Goal: Task Accomplishment & Management: Complete application form

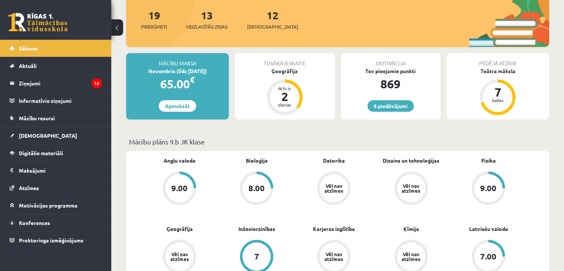
scroll to position [138, 0]
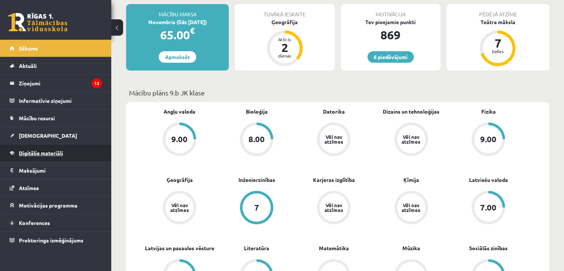
click at [49, 148] on link "Digitālie materiāli" at bounding box center [56, 152] width 92 height 17
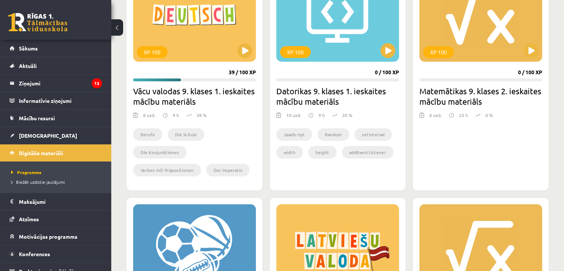
scroll to position [485, 0]
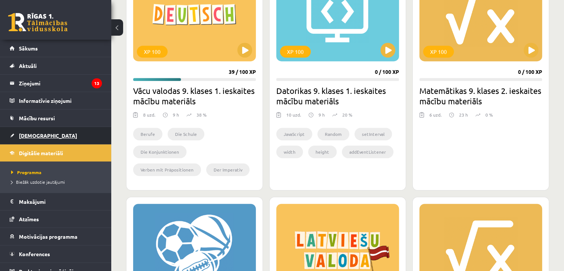
click at [15, 138] on link "[DEMOGRAPHIC_DATA]" at bounding box center [56, 135] width 92 height 17
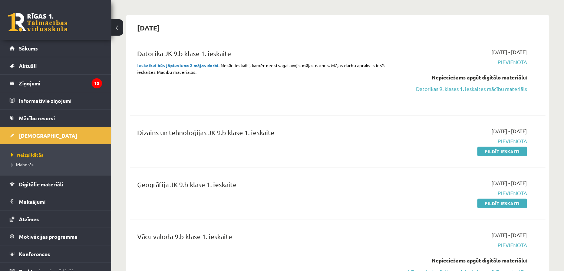
scroll to position [57, 0]
click at [68, 138] on link "[DEMOGRAPHIC_DATA]" at bounding box center [56, 135] width 92 height 17
click at [99, 141] on li "Ieskaites Neizpildītās Izlabotās" at bounding box center [55, 150] width 111 height 49
click at [47, 183] on span "Digitālie materiāli" at bounding box center [41, 184] width 44 height 7
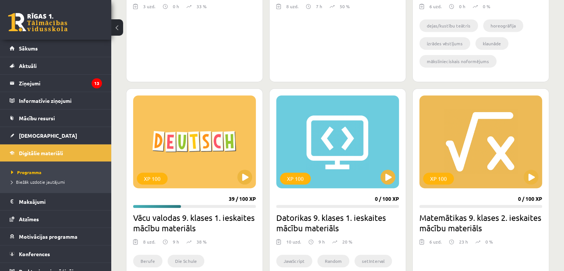
scroll to position [359, 0]
click at [391, 179] on button at bounding box center [387, 176] width 15 height 15
click at [76, 142] on link "[DEMOGRAPHIC_DATA]" at bounding box center [56, 135] width 92 height 17
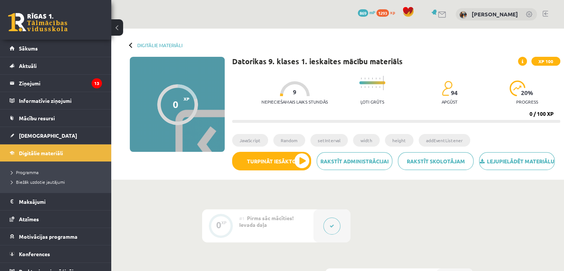
click at [76, 142] on link "[DEMOGRAPHIC_DATA]" at bounding box center [56, 135] width 92 height 17
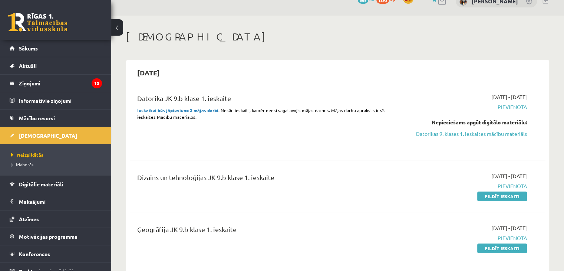
scroll to position [12, 0]
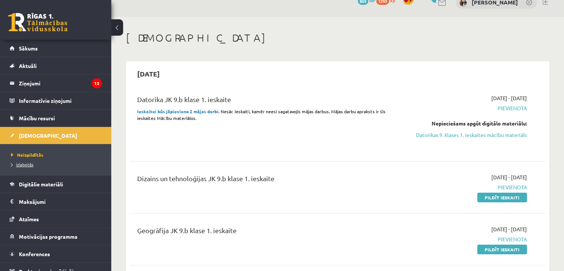
click at [22, 161] on span "Izlabotās" at bounding box center [22, 164] width 22 height 6
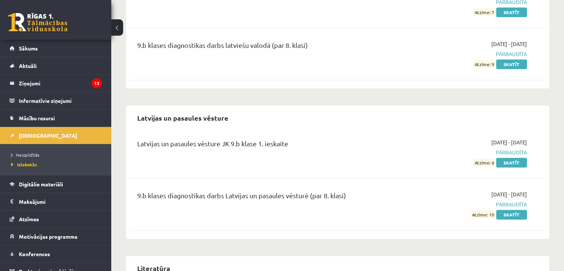
scroll to position [927, 0]
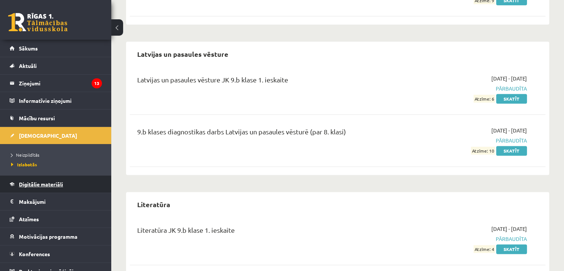
click at [49, 184] on span "Digitālie materiāli" at bounding box center [41, 184] width 44 height 7
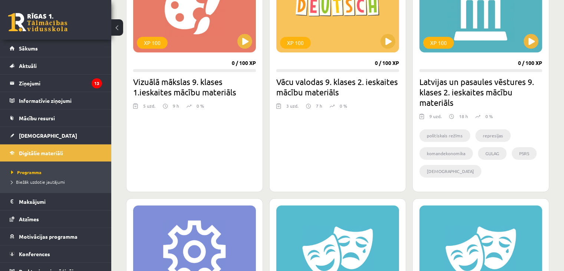
scroll to position [912, 0]
click at [28, 137] on span "[DEMOGRAPHIC_DATA]" at bounding box center [48, 135] width 58 height 7
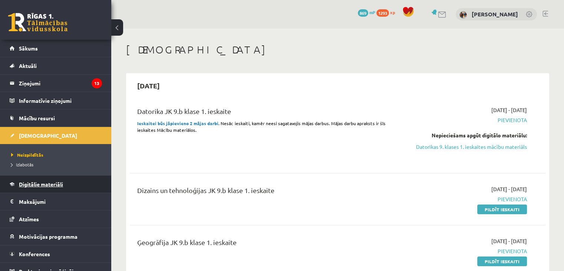
click at [34, 188] on link "Digitālie materiāli" at bounding box center [56, 183] width 92 height 17
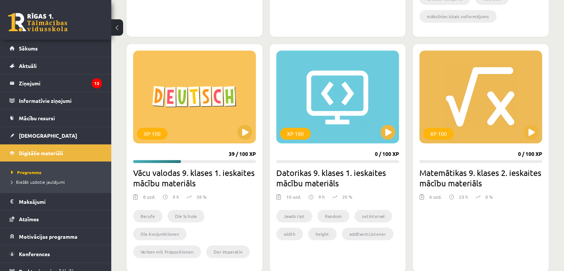
scroll to position [420, 0]
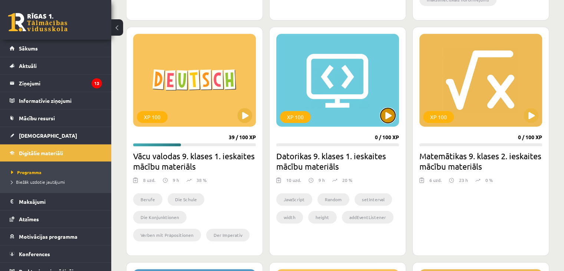
click at [390, 112] on button at bounding box center [387, 115] width 15 height 15
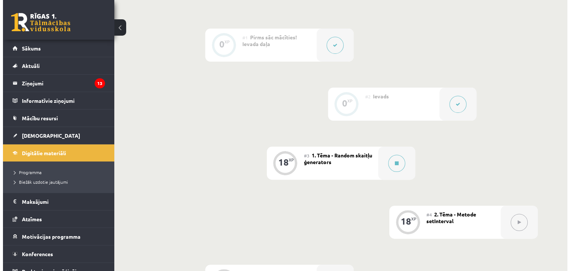
scroll to position [181, 0]
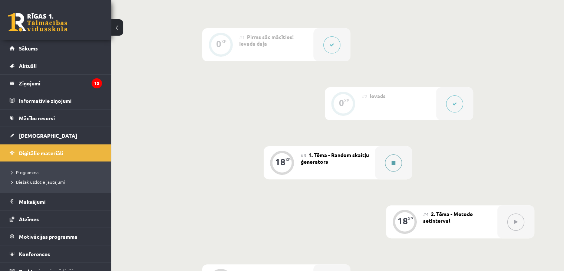
click at [392, 165] on icon at bounding box center [394, 163] width 4 height 4
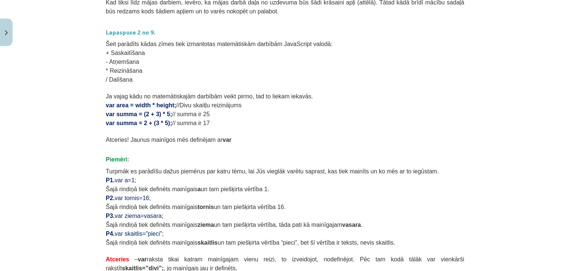
scroll to position [453, 0]
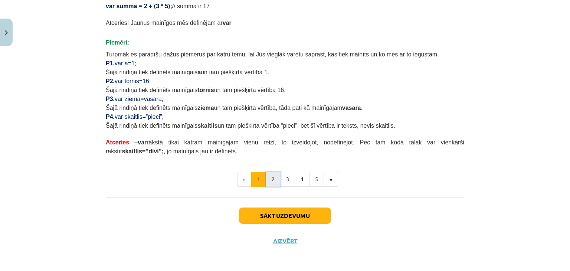
click at [271, 172] on button "2" at bounding box center [272, 179] width 15 height 15
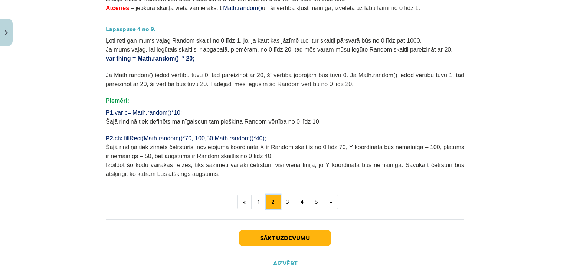
scroll to position [301, 0]
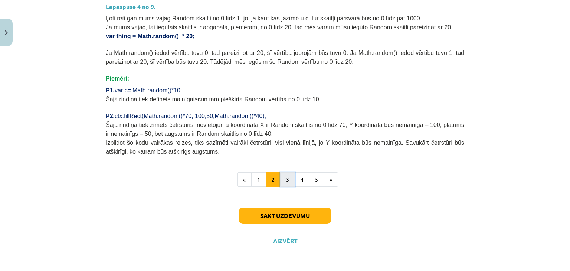
click at [285, 175] on button "3" at bounding box center [287, 179] width 15 height 15
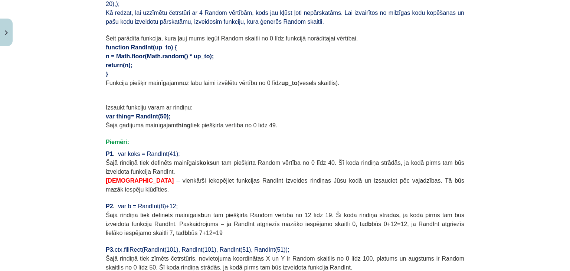
scroll to position [577, 0]
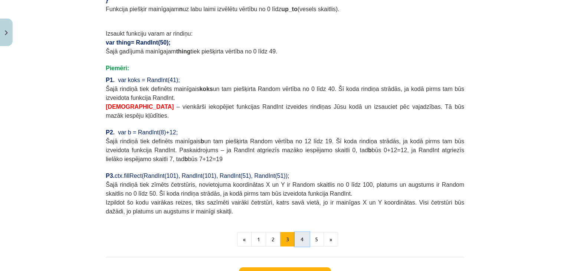
click at [294, 232] on button "4" at bounding box center [301, 239] width 15 height 15
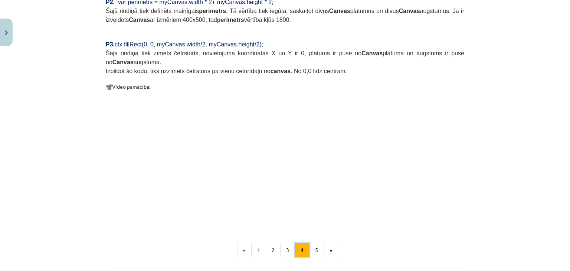
scroll to position [673, 0]
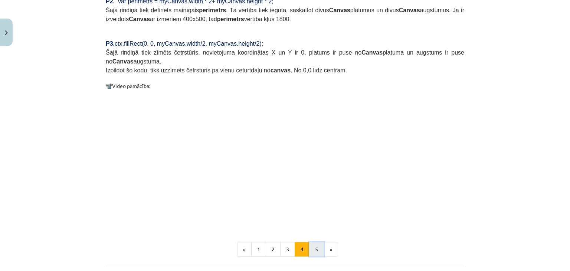
click at [313, 242] on button "5" at bounding box center [316, 249] width 15 height 15
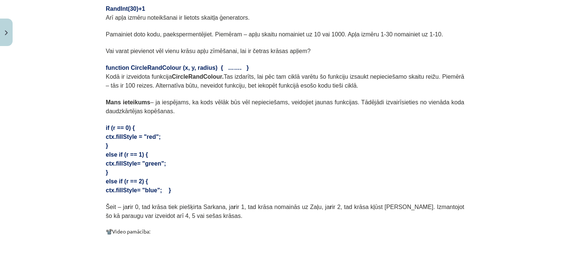
scroll to position [0, 0]
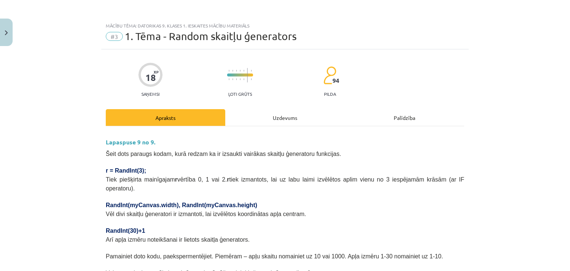
click at [287, 116] on div "Uzdevums" at bounding box center [284, 117] width 119 height 17
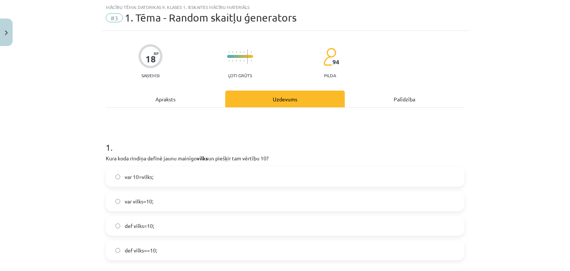
click at [171, 98] on div "Apraksts" at bounding box center [165, 98] width 119 height 17
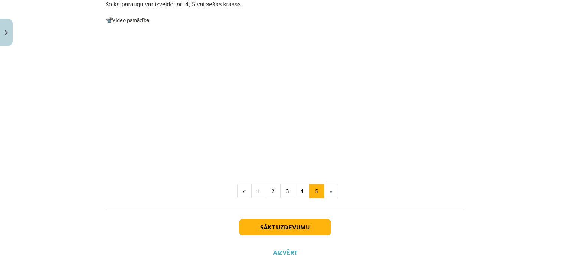
scroll to position [436, 0]
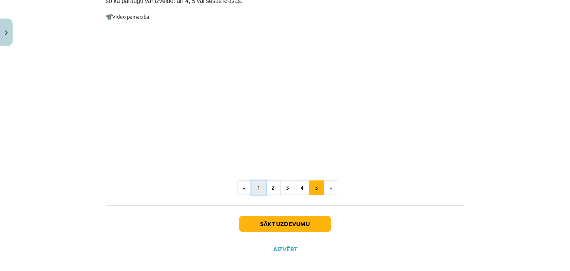
click at [259, 180] on button "1" at bounding box center [258, 187] width 15 height 15
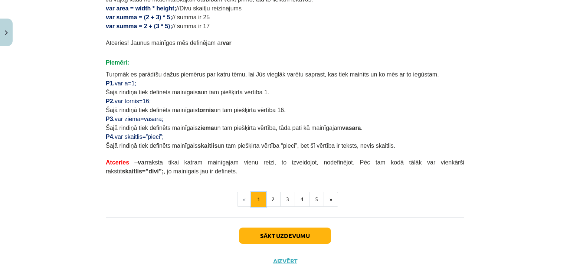
scroll to position [453, 0]
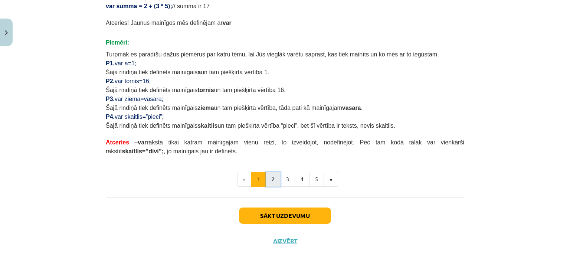
click at [267, 178] on button "2" at bounding box center [272, 179] width 15 height 15
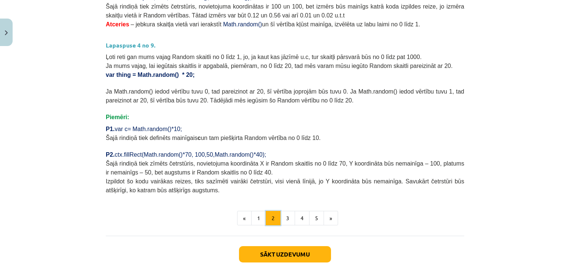
scroll to position [301, 0]
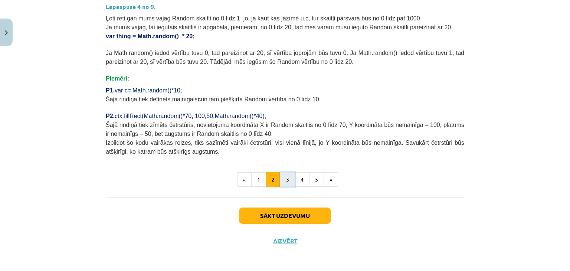
click at [288, 178] on button "3" at bounding box center [287, 179] width 15 height 15
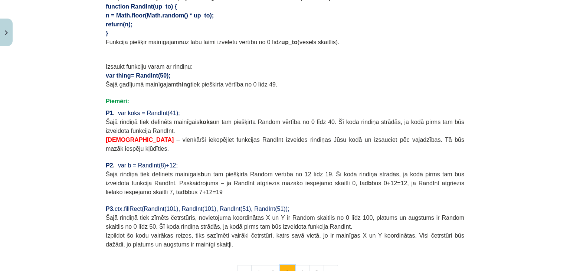
scroll to position [561, 0]
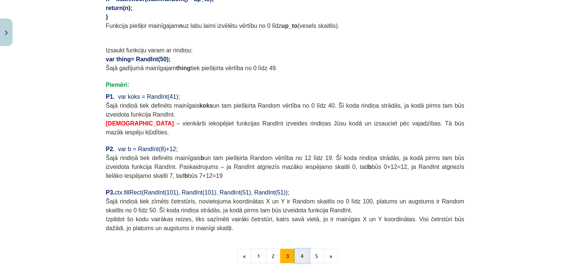
click at [297, 248] on button "4" at bounding box center [301, 255] width 15 height 15
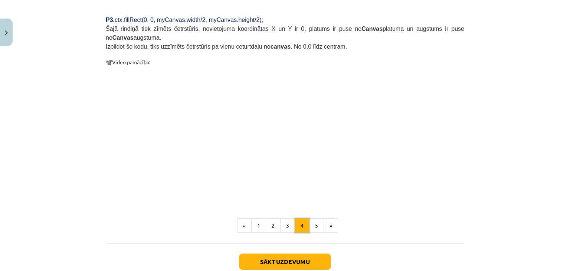
scroll to position [717, 0]
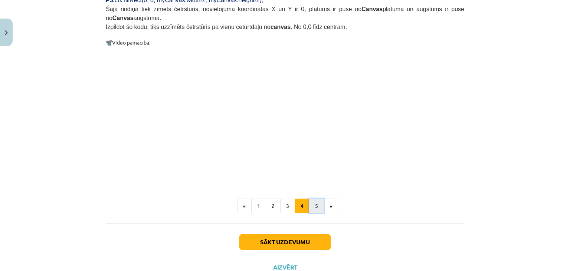
click at [312, 198] on button "5" at bounding box center [316, 205] width 15 height 15
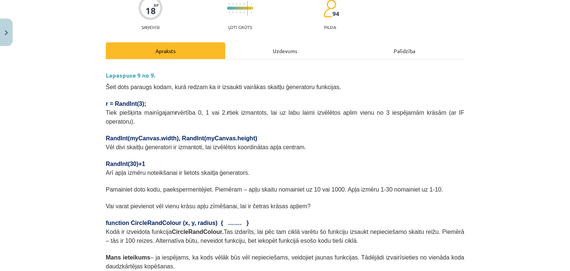
scroll to position [68, 0]
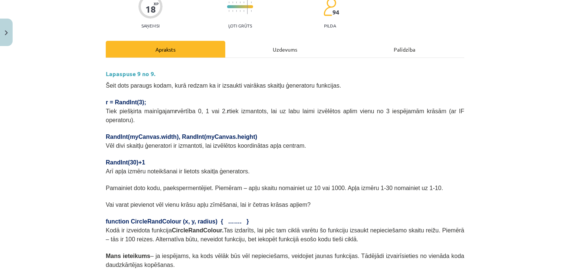
click at [263, 55] on div "Uzdevums" at bounding box center [284, 49] width 119 height 17
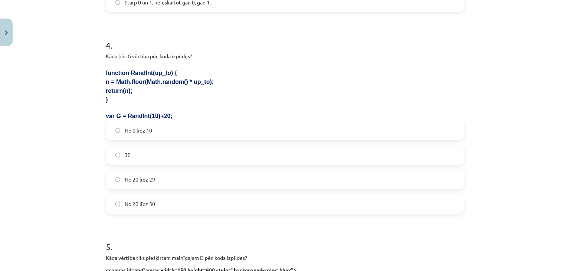
scroll to position [783, 0]
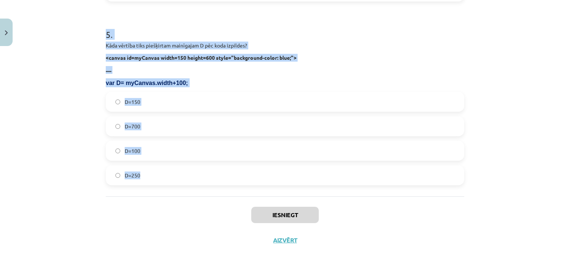
drag, startPoint x: 97, startPoint y: 78, endPoint x: 154, endPoint y: 169, distance: 107.2
click at [154, 169] on div "Mācību tēma: Datorikas 9. klases 1. ieskaites mācību materiāls #3 1. Tēma - Ran…" at bounding box center [285, 135] width 570 height 271
copy form "1 . Kura koda rindiņa definē jaunu mainīgo vilks un piešķir tam vērtību 10? var…"
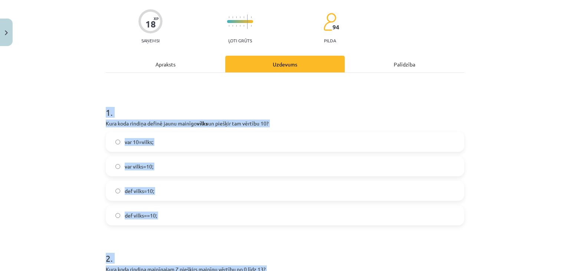
scroll to position [55, 0]
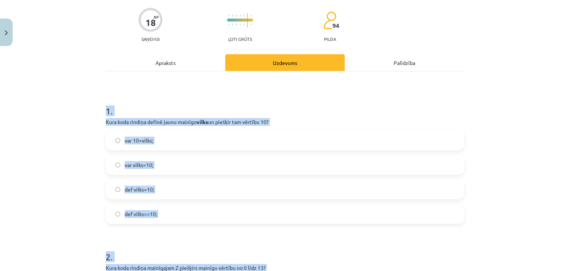
click at [197, 147] on label "var 10=vilks;" at bounding box center [284, 140] width 357 height 19
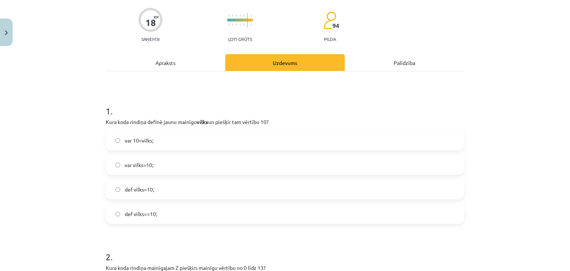
click at [156, 166] on label "var vilks=10;" at bounding box center [284, 164] width 357 height 19
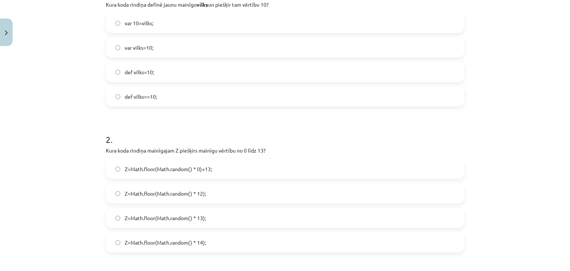
scroll to position [174, 0]
click at [235, 240] on label "Z=Math.floor(Math.random() * 14);" at bounding box center [284, 240] width 357 height 19
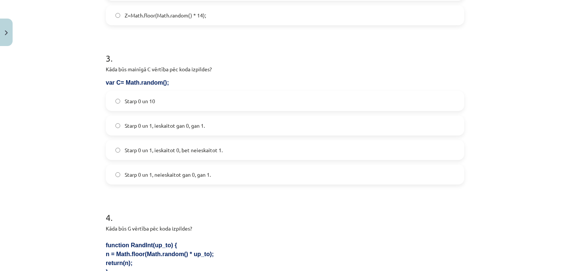
scroll to position [403, 0]
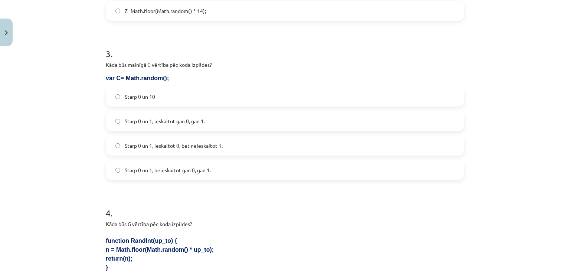
click at [177, 145] on span "Starp 0 un 1, ieskaitot 0, bet neieskaitot 1." at bounding box center [174, 146] width 98 height 8
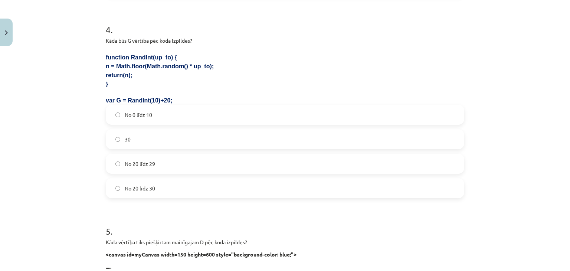
scroll to position [587, 0]
click at [163, 164] on label "No 20 līdz 29" at bounding box center [284, 163] width 357 height 19
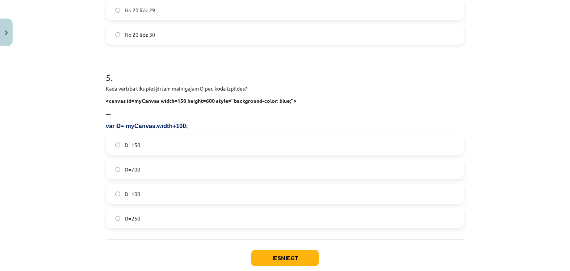
scroll to position [740, 0]
click at [159, 214] on label "D=250" at bounding box center [284, 218] width 357 height 19
click at [284, 258] on button "Iesniegt" at bounding box center [284, 258] width 67 height 16
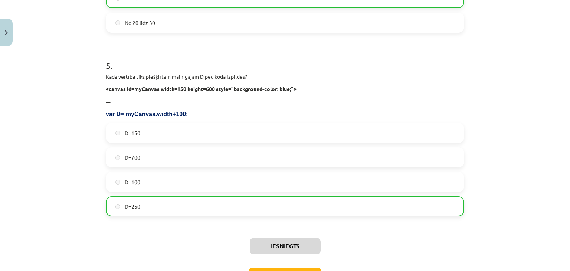
scroll to position [807, 0]
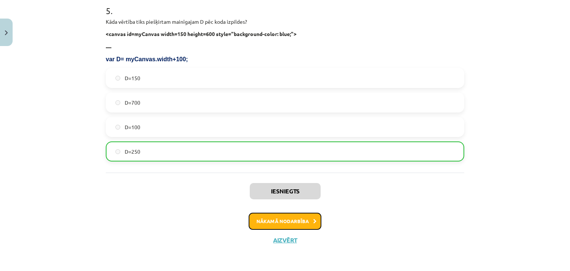
click at [288, 221] on button "Nākamā nodarbība" at bounding box center [284, 220] width 73 height 17
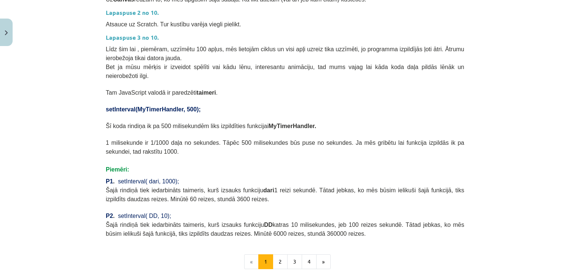
scroll to position [331, 0]
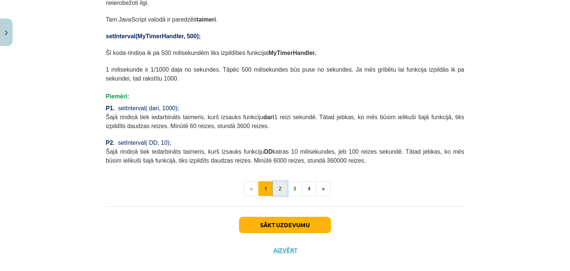
click at [278, 181] on button "2" at bounding box center [280, 188] width 15 height 15
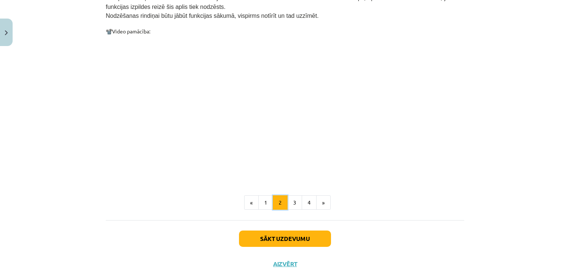
scroll to position [758, 0]
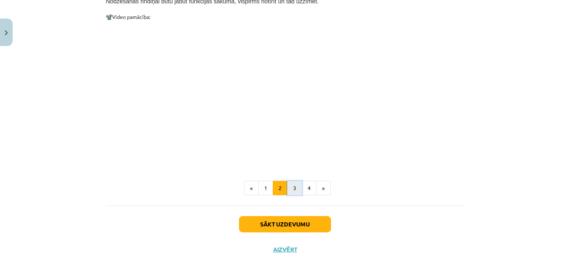
click at [292, 181] on button "3" at bounding box center [294, 188] width 15 height 15
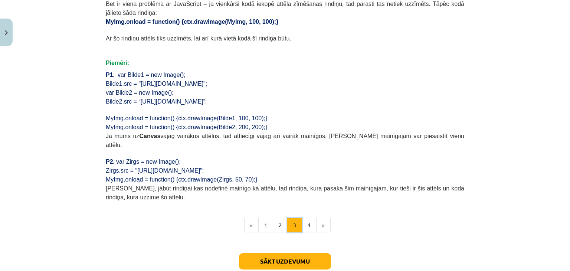
scroll to position [553, 0]
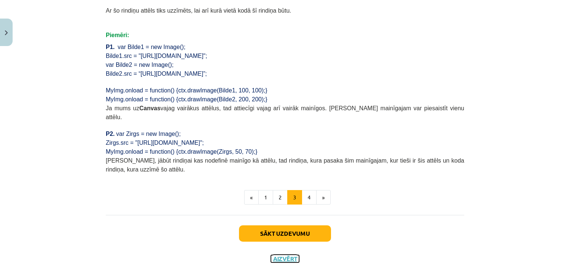
click at [286, 255] on button "Aizvērt" at bounding box center [285, 258] width 28 height 7
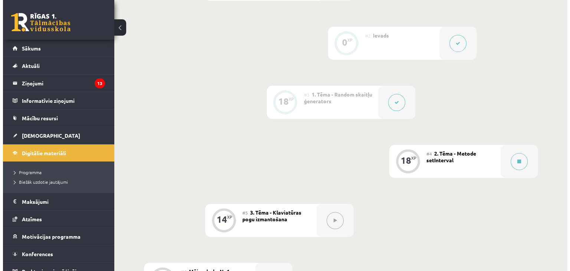
scroll to position [242, 0]
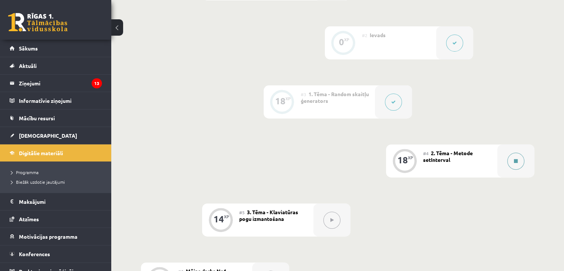
click at [518, 168] on button at bounding box center [515, 160] width 17 height 17
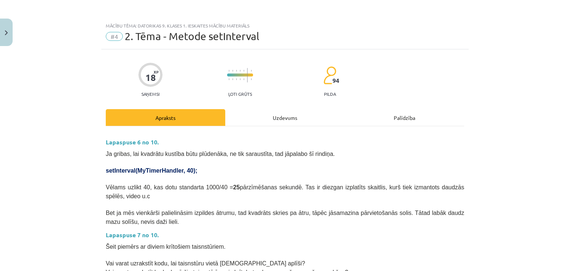
scroll to position [90, 0]
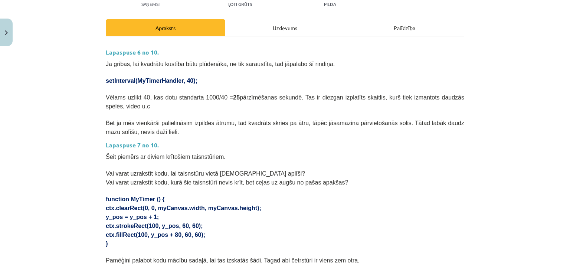
click at [262, 27] on div "Uzdevums" at bounding box center [284, 27] width 119 height 17
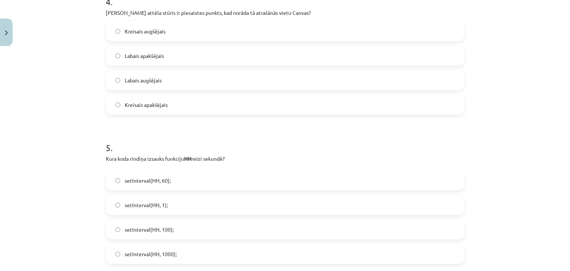
scroll to position [715, 0]
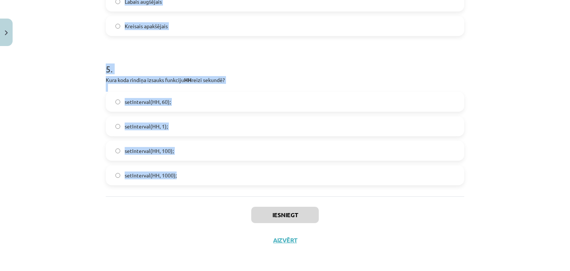
drag, startPoint x: 99, startPoint y: 143, endPoint x: 177, endPoint y: 171, distance: 82.7
copy form "1 . Ko dara šīs koda rindiņas: var K = new Image(); K.src = "https://skola.lv/z…"
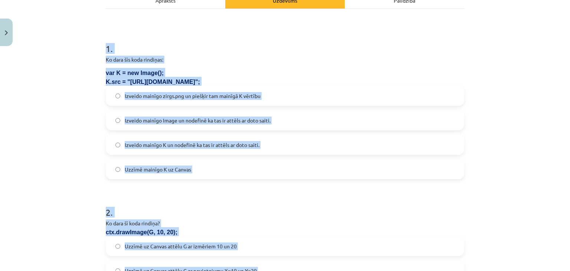
scroll to position [0, 0]
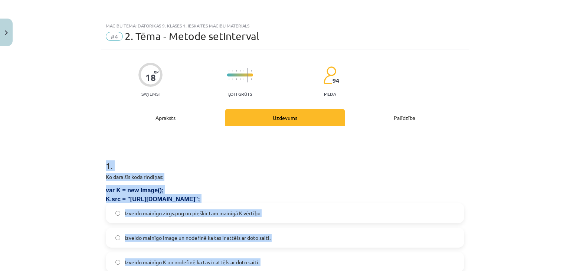
click at [259, 180] on p "Ko dara šīs koda rindiņas:" at bounding box center [285, 177] width 358 height 8
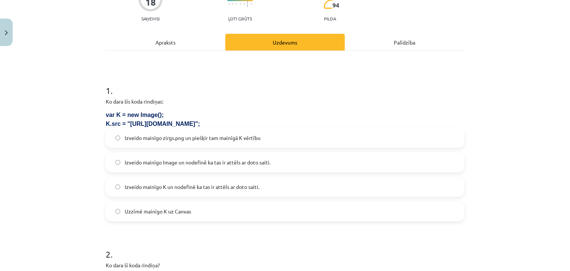
scroll to position [76, 0]
click at [217, 184] on span "Izveido mainīgo K un nodefinē ka tas ir attēls ar doto saiti." at bounding box center [192, 186] width 135 height 8
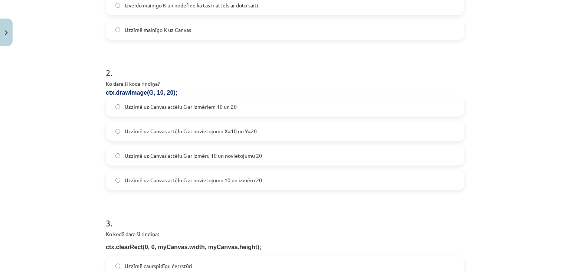
scroll to position [256, 0]
click at [224, 136] on label "Uzzīmē uz Canvas attēlu G ar novietojumu X=10 un Y=20" at bounding box center [284, 131] width 357 height 19
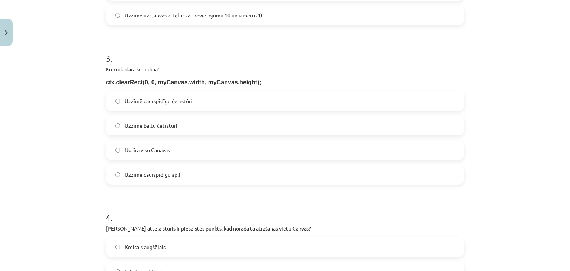
scroll to position [422, 0]
click at [171, 153] on label "Notīra visu Canavas" at bounding box center [284, 149] width 357 height 19
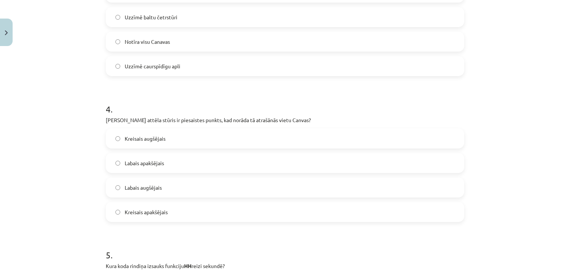
scroll to position [531, 0]
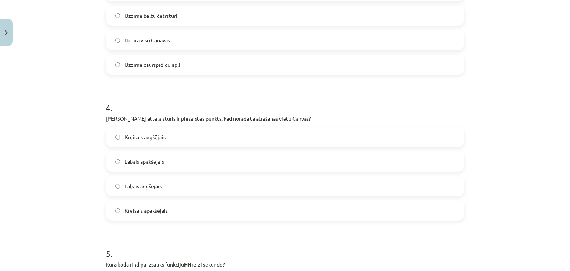
click at [167, 143] on label "Kreisais augšējais" at bounding box center [284, 137] width 357 height 19
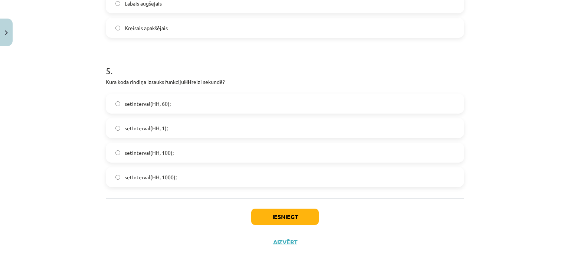
scroll to position [715, 0]
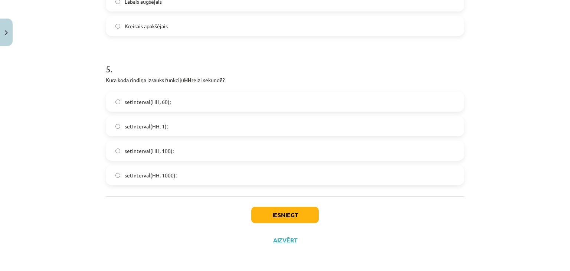
click at [178, 169] on label "setInterval(HH, 1000);" at bounding box center [284, 175] width 357 height 19
click at [265, 212] on button "Iesniegt" at bounding box center [284, 215] width 67 height 16
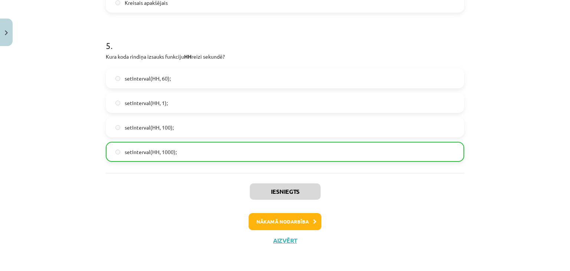
scroll to position [739, 0]
click at [291, 223] on button "Nākamā nodarbība" at bounding box center [284, 221] width 73 height 17
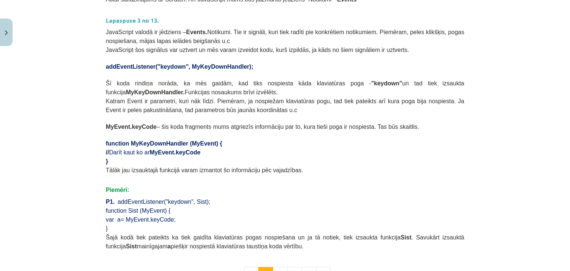
scroll to position [443, 0]
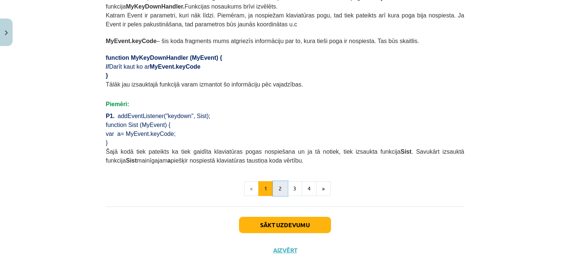
click at [277, 181] on button "2" at bounding box center [280, 188] width 15 height 15
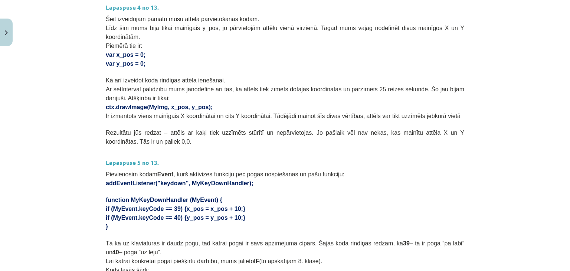
scroll to position [0, 0]
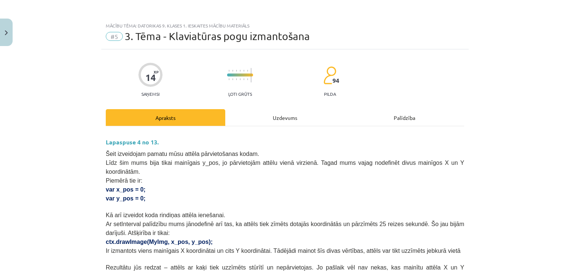
click at [283, 121] on div "Uzdevums" at bounding box center [284, 117] width 119 height 17
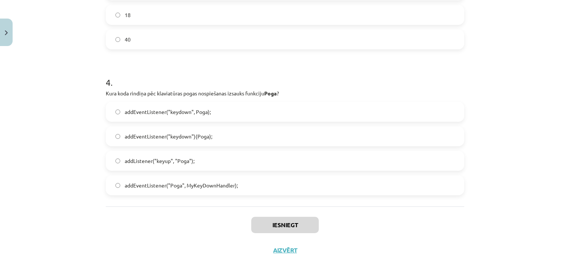
scroll to position [612, 0]
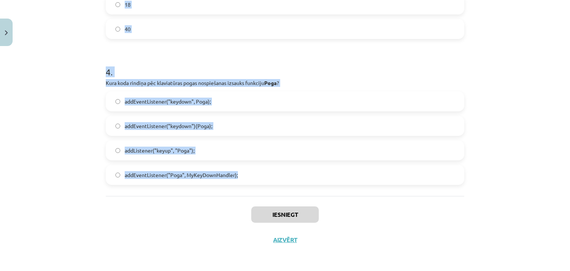
drag, startPoint x: 98, startPoint y: 163, endPoint x: 235, endPoint y: 181, distance: 138.7
copy form "1 . Ko kodā dod šī rindiņa? Kāpēc to jāiekopē kodā, ja lieto addEventListener? …"
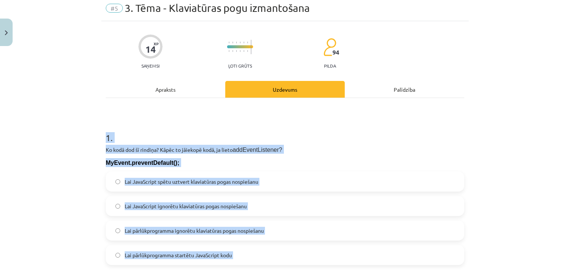
scroll to position [39, 0]
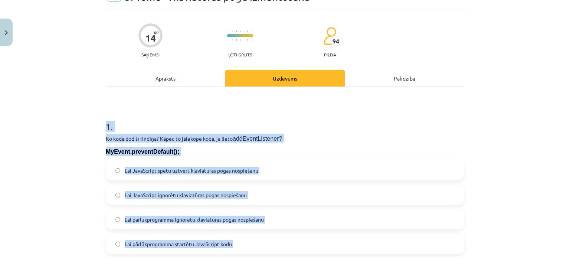
click at [273, 223] on label "Lai pārlūkprogramma ignorētu klaviatūras pogas nospiešanu" at bounding box center [284, 219] width 357 height 19
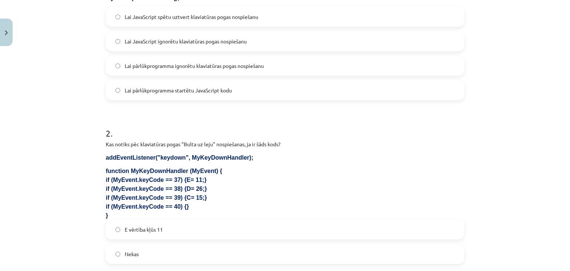
scroll to position [197, 0]
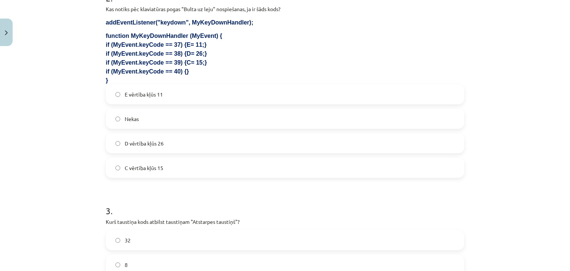
click at [168, 118] on label "Nekas" at bounding box center [284, 118] width 357 height 19
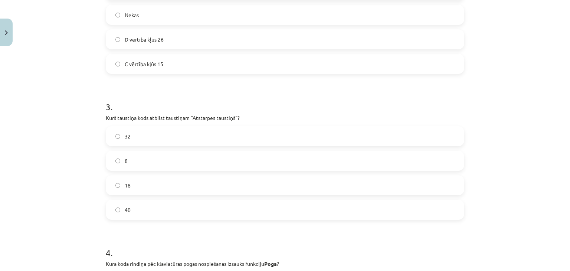
scroll to position [432, 0]
click at [167, 127] on label "32" at bounding box center [284, 136] width 357 height 19
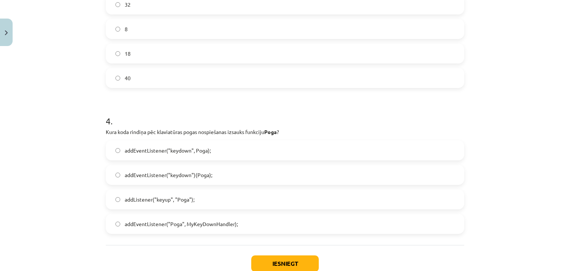
scroll to position [564, 0]
click at [205, 143] on label "addEventListener("keydown", Poga);" at bounding box center [284, 149] width 357 height 19
click at [288, 251] on div "Iesniegt Aizvērt" at bounding box center [285, 270] width 358 height 52
click at [288, 255] on button "Iesniegt" at bounding box center [284, 262] width 67 height 16
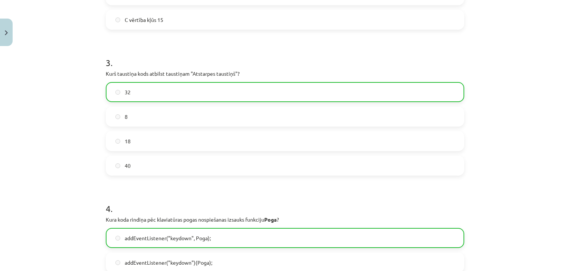
scroll to position [635, 0]
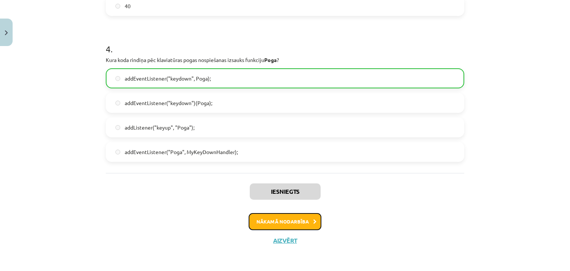
click at [277, 225] on button "Nākamā nodarbība" at bounding box center [284, 221] width 73 height 17
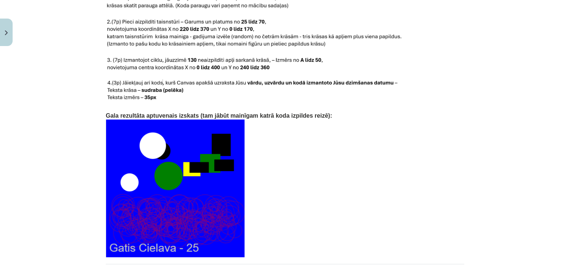
scroll to position [1581, 0]
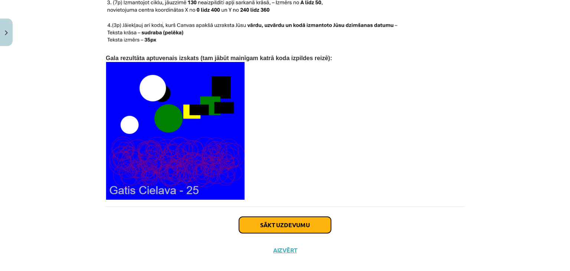
click at [295, 217] on button "Sākt uzdevumu" at bounding box center [285, 225] width 92 height 16
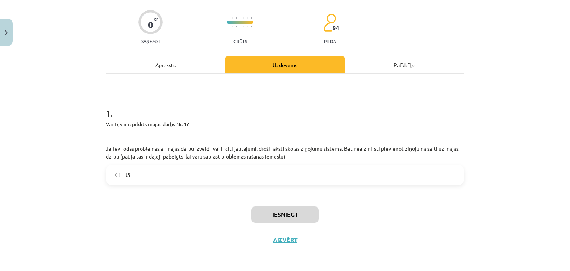
scroll to position [19, 0]
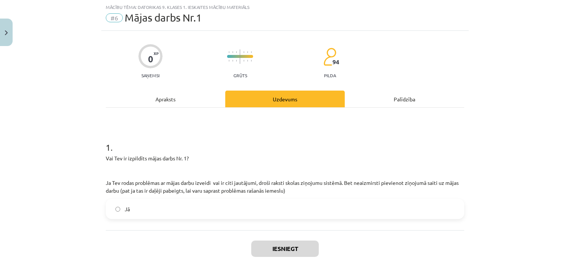
click at [165, 103] on div "Apraksts" at bounding box center [165, 98] width 119 height 17
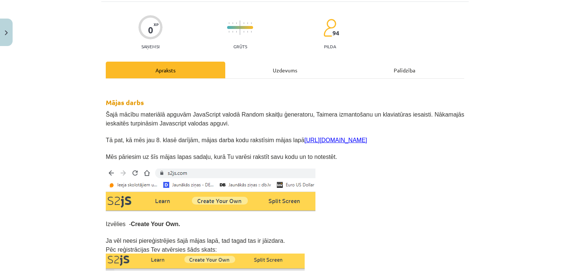
scroll to position [46, 0]
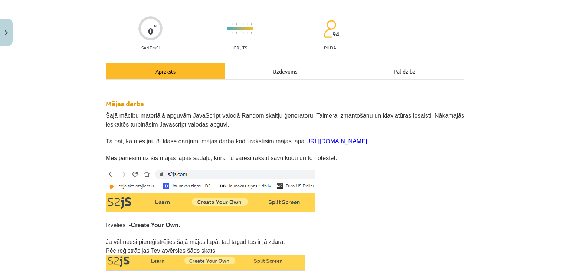
click at [270, 79] on div "Uzdevums" at bounding box center [284, 71] width 119 height 17
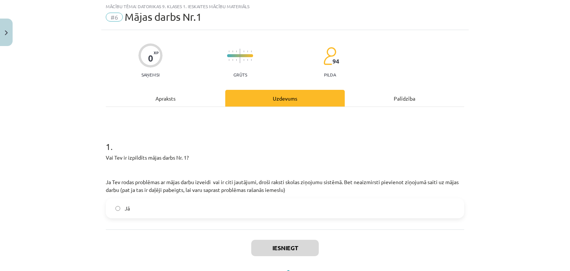
scroll to position [19, 0]
click at [184, 101] on div "Apraksts" at bounding box center [165, 98] width 119 height 17
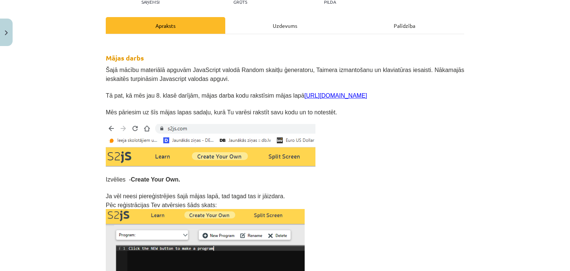
scroll to position [92, 0]
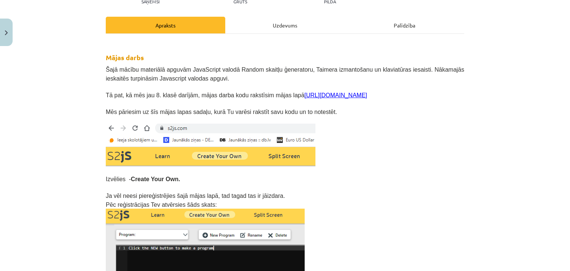
click at [308, 92] on link "https://s2js.com/" at bounding box center [335, 95] width 63 height 6
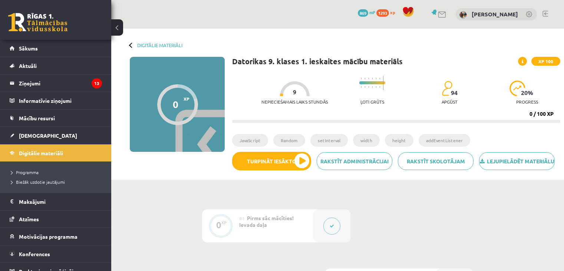
scroll to position [258, 0]
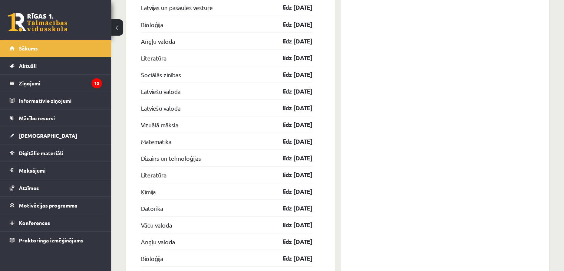
scroll to position [1436, 0]
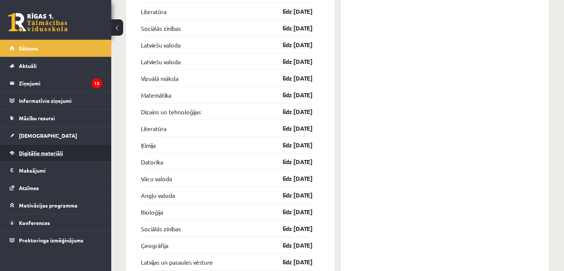
click at [60, 154] on span "Digitālie materiāli" at bounding box center [41, 152] width 44 height 7
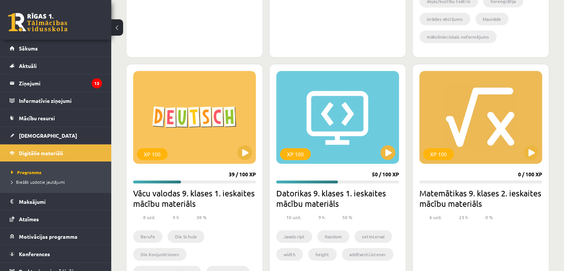
scroll to position [383, 0]
click at [388, 154] on button at bounding box center [387, 152] width 15 height 15
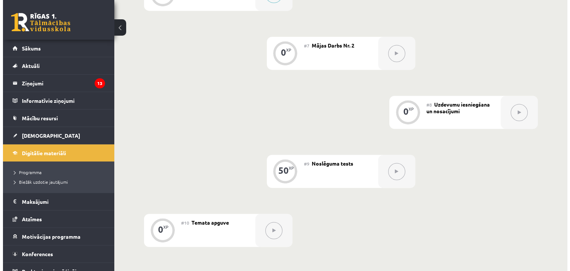
scroll to position [479, 0]
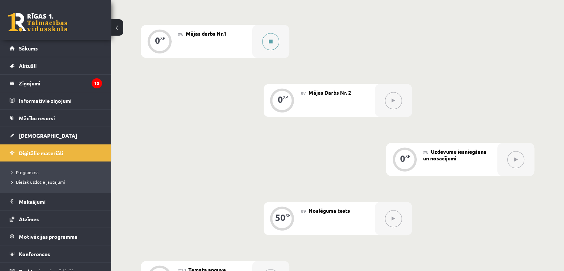
click at [276, 50] on button at bounding box center [270, 41] width 17 height 17
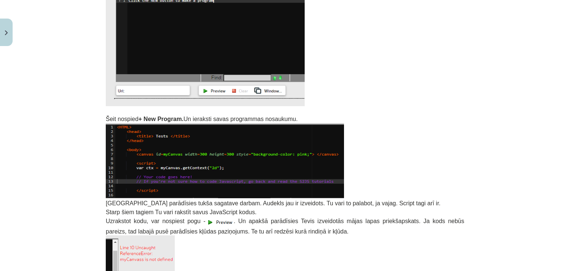
scroll to position [341, 0]
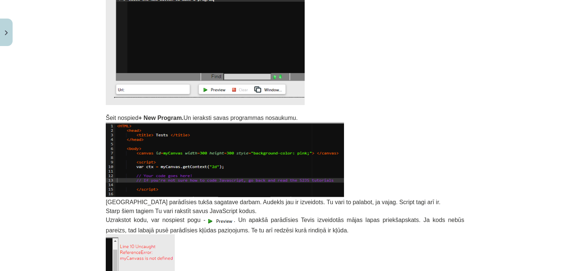
click at [182, 162] on img at bounding box center [225, 159] width 238 height 75
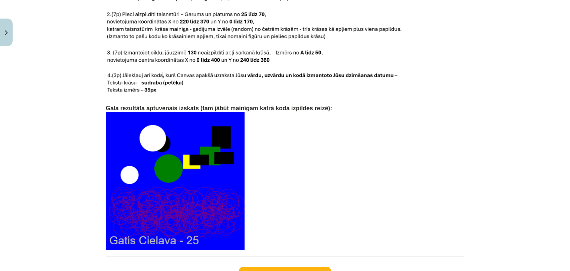
scroll to position [1581, 0]
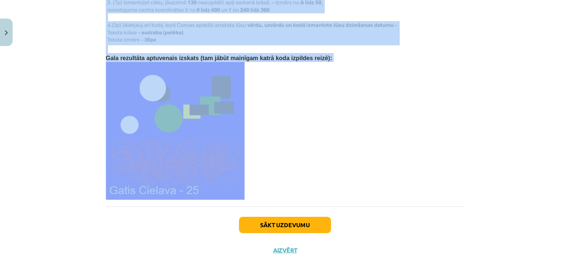
drag, startPoint x: 102, startPoint y: 122, endPoint x: 298, endPoint y: 133, distance: 195.7
copy div "Mājas darbs Šajā mācību materiālā apguvām JavaScript valodā Random skaitļu ģene…"
click at [293, 84] on p at bounding box center [285, 131] width 358 height 138
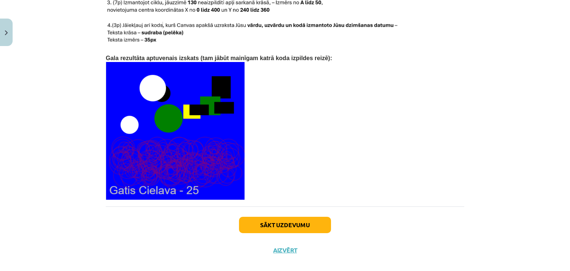
click at [400, 168] on p at bounding box center [285, 131] width 358 height 138
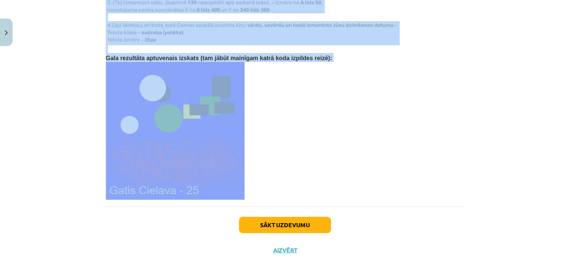
drag, startPoint x: 102, startPoint y: 55, endPoint x: 230, endPoint y: 188, distance: 184.6
copy div "3. variants 3. var. - Ja Tev uzvārds sākas ar burtiem O,P,R,S,Š,T,U,Ū,V,Z,Ž tad…"
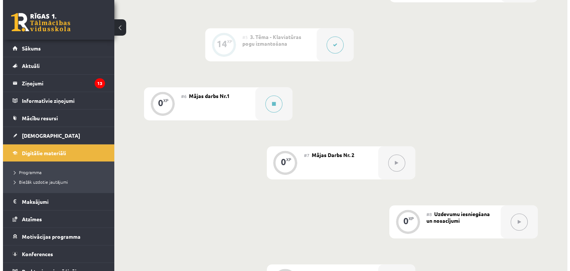
scroll to position [430, 0]
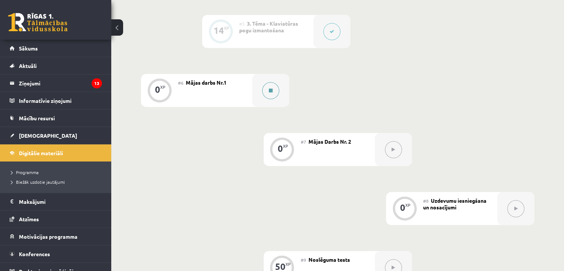
click at [265, 107] on div at bounding box center [270, 90] width 37 height 33
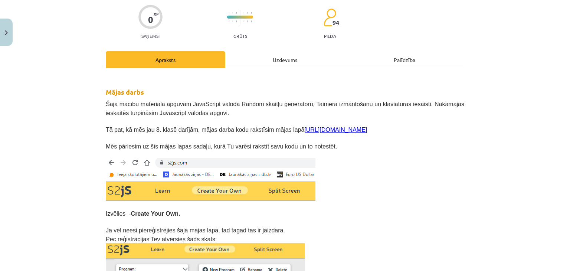
scroll to position [59, 0]
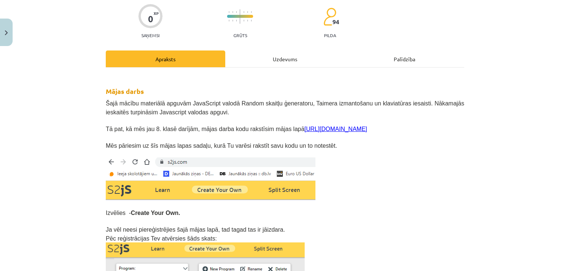
click at [304, 128] on link "[URL][DOMAIN_NAME]" at bounding box center [335, 129] width 63 height 6
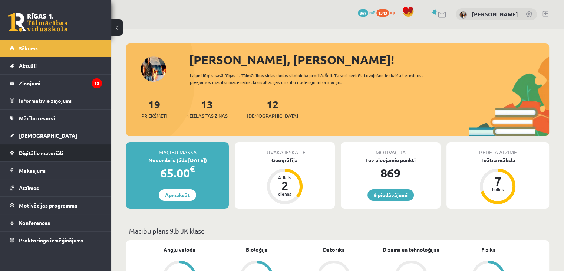
click at [82, 150] on link "Digitālie materiāli" at bounding box center [56, 152] width 92 height 17
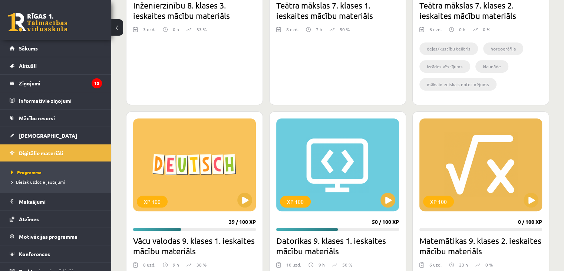
scroll to position [336, 0]
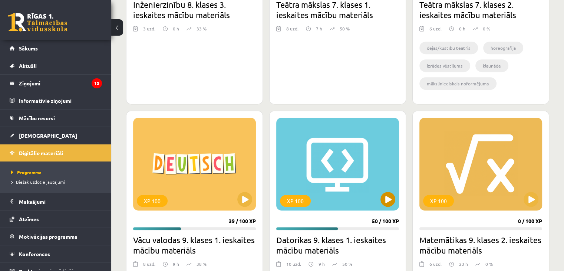
click at [394, 205] on div "XP 100" at bounding box center [337, 164] width 123 height 93
click at [393, 203] on div "XP 100" at bounding box center [337, 164] width 123 height 93
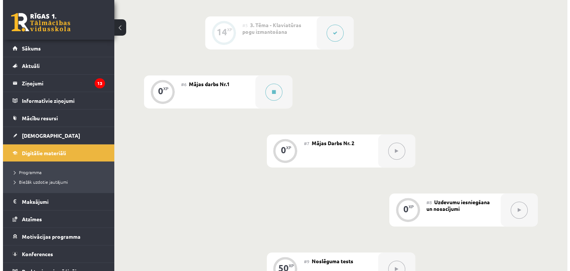
scroll to position [412, 0]
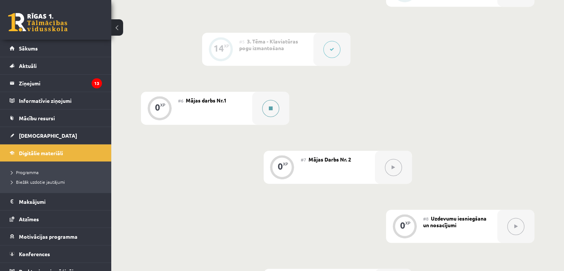
click at [275, 117] on button at bounding box center [270, 108] width 17 height 17
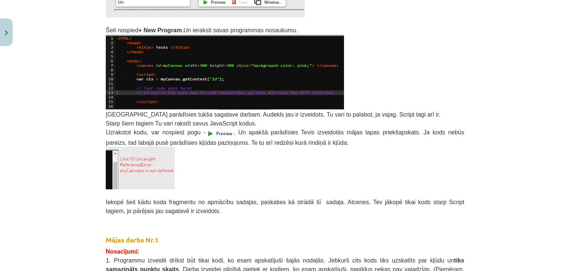
scroll to position [429, 0]
click at [413, 168] on p at bounding box center [285, 167] width 358 height 43
click at [411, 228] on h2 "Mājas darbs Nr.1" at bounding box center [285, 233] width 358 height 22
click at [370, 199] on span "Iekopē šeit kādu koda fragmentu no apmācību sadaļas, paskaties kā strādā šī sad…" at bounding box center [285, 205] width 358 height 15
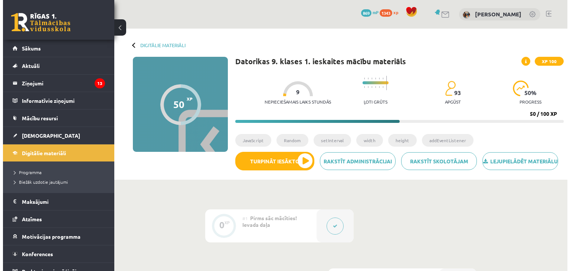
scroll to position [446, 0]
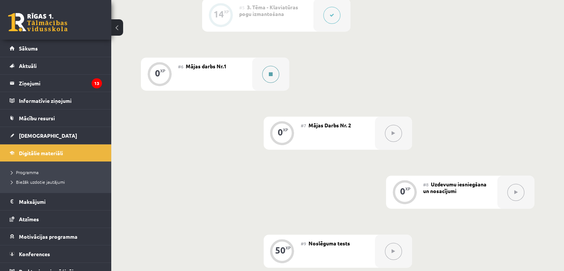
click at [273, 83] on button at bounding box center [270, 74] width 17 height 17
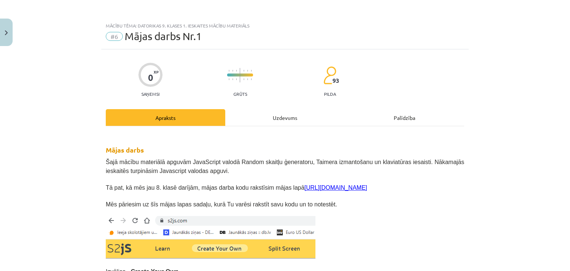
click at [304, 185] on link "[URL][DOMAIN_NAME]" at bounding box center [335, 187] width 63 height 6
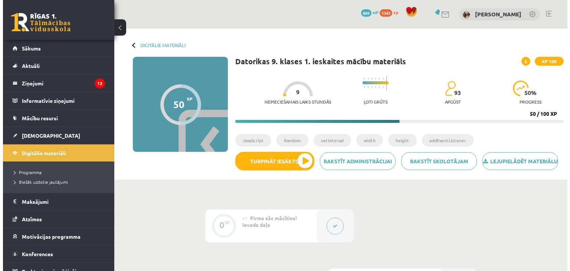
scroll to position [463, 0]
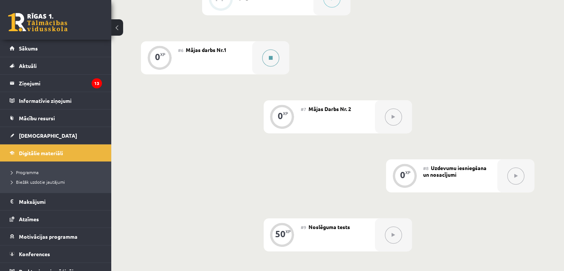
click at [269, 66] on button at bounding box center [270, 57] width 17 height 17
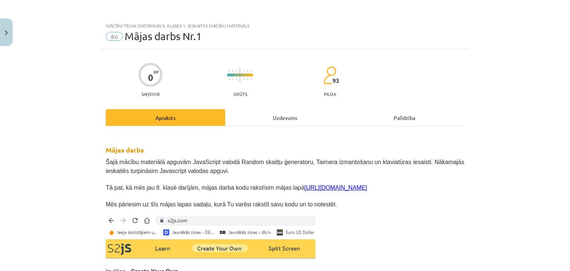
click at [318, 188] on link "https://s2js.com/" at bounding box center [335, 187] width 63 height 6
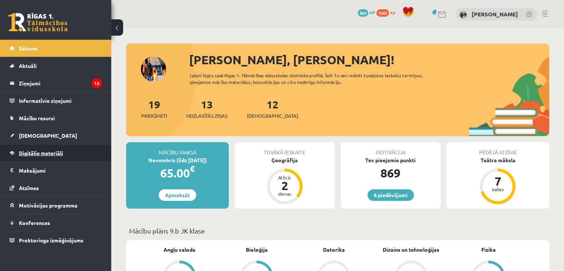
click at [41, 150] on span "Digitālie materiāli" at bounding box center [41, 152] width 44 height 7
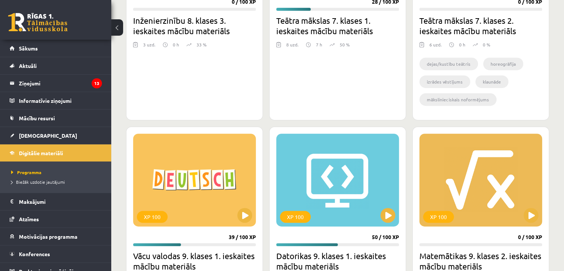
scroll to position [334, 0]
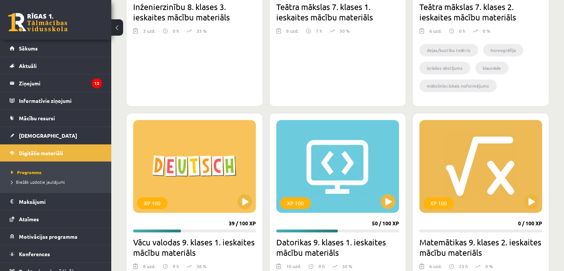
click at [392, 205] on button at bounding box center [387, 201] width 15 height 15
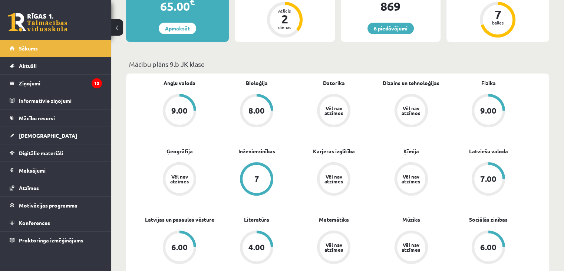
scroll to position [260, 0]
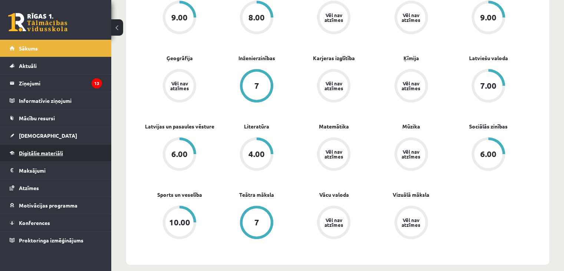
click at [36, 150] on span "Digitālie materiāli" at bounding box center [41, 152] width 44 height 7
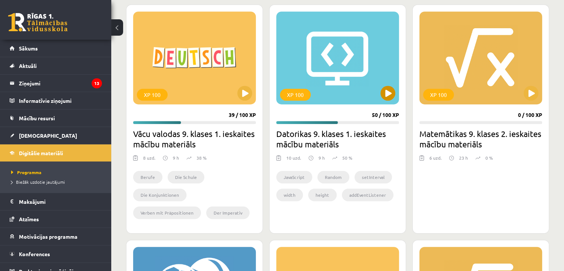
scroll to position [445, 0]
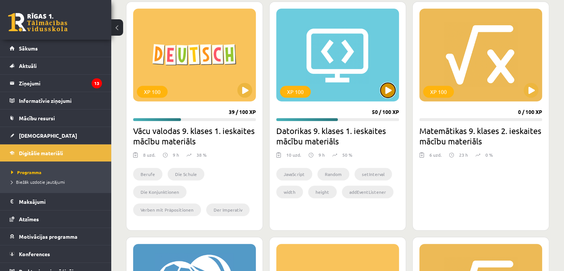
click at [389, 88] on button at bounding box center [387, 90] width 15 height 15
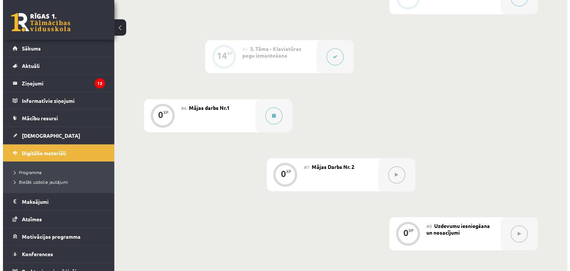
scroll to position [408, 0]
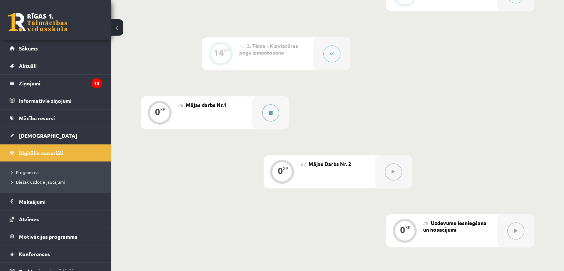
click at [270, 115] on icon at bounding box center [271, 112] width 4 height 4
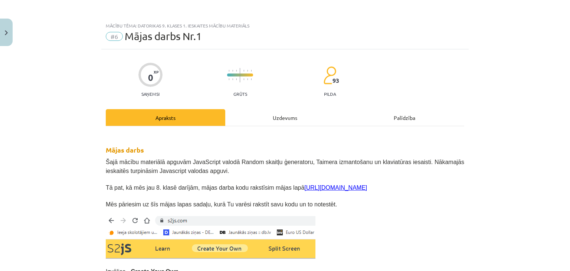
click at [311, 187] on link "[URL][DOMAIN_NAME]" at bounding box center [335, 187] width 63 height 6
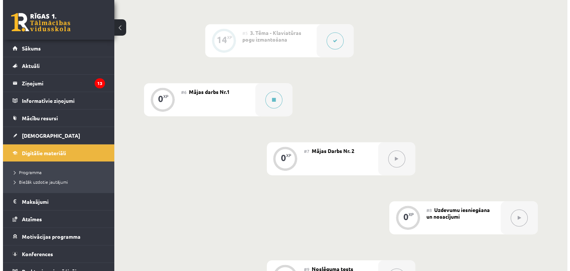
scroll to position [445, 0]
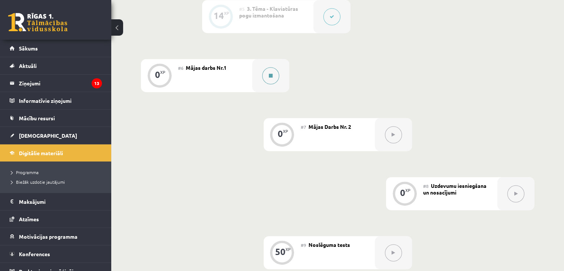
click at [264, 92] on div at bounding box center [270, 75] width 37 height 33
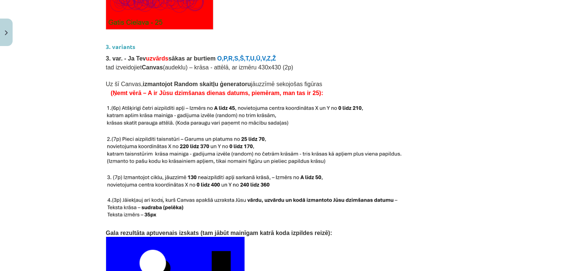
scroll to position [1409, 0]
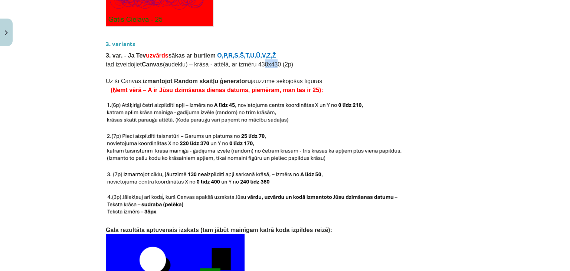
drag, startPoint x: 245, startPoint y: 56, endPoint x: 258, endPoint y: 57, distance: 13.4
click at [258, 61] on span "tad izveidojiet Canvas (audeklu) – krāsa - attēlā, ar izmēru 430x430 (2p)" at bounding box center [199, 64] width 187 height 6
click at [347, 68] on p at bounding box center [285, 72] width 358 height 8
drag, startPoint x: 243, startPoint y: 54, endPoint x: 262, endPoint y: 55, distance: 19.3
click at [262, 61] on span "tad izveidojiet Canvas (audeklu) – krāsa - attēlā, ar izmēru 430x430 (2p)" at bounding box center [199, 64] width 187 height 6
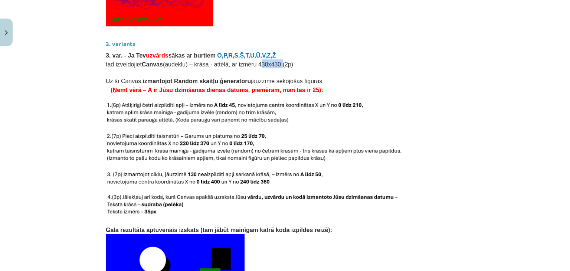
copy span "430x430"
drag, startPoint x: 158, startPoint y: 52, endPoint x: 177, endPoint y: 56, distance: 19.9
click at [177, 61] on span "tad izveidojiet Canvas (audeklu) – krāsa - attēlā, ar izmēru 430x430 (2p)" at bounding box center [199, 64] width 187 height 6
drag, startPoint x: 107, startPoint y: 79, endPoint x: 134, endPoint y: 82, distance: 27.6
click at [134, 85] on p "(Ņemt vērā – A ir Jūsu dzimšanas dienas datums, piemēram, man tas ir 25):" at bounding box center [285, 89] width 358 height 9
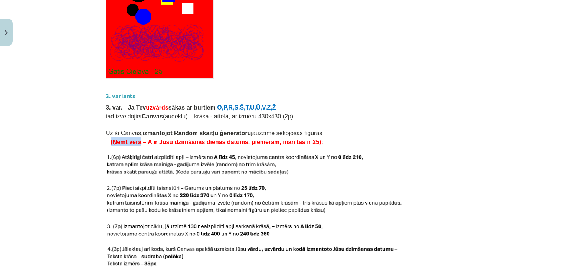
scroll to position [1335, 0]
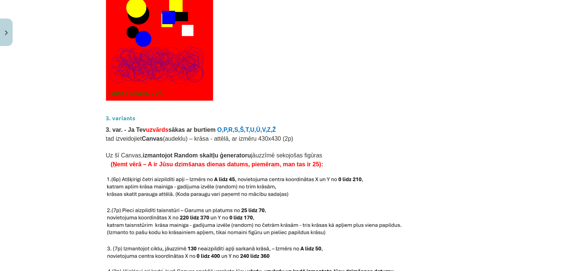
click at [395, 142] on p at bounding box center [285, 146] width 358 height 8
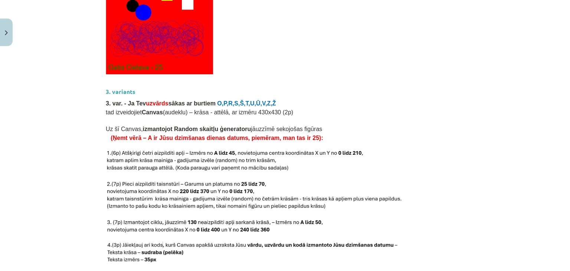
scroll to position [1360, 0]
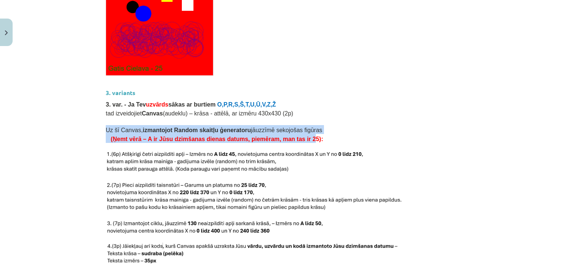
drag, startPoint x: 100, startPoint y: 115, endPoint x: 286, endPoint y: 128, distance: 185.8
click at [314, 125] on p "Uz šī Canvas, izmantojot Random skaitļu ģeneratoru jāuzzīmē sekojošas figūras" at bounding box center [285, 129] width 358 height 9
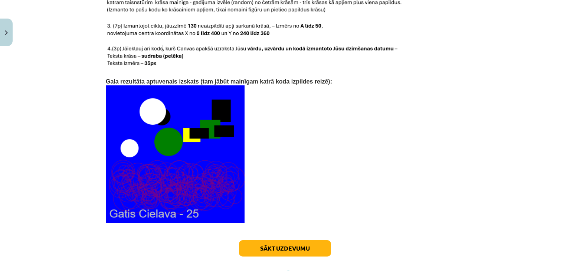
scroll to position [1581, 0]
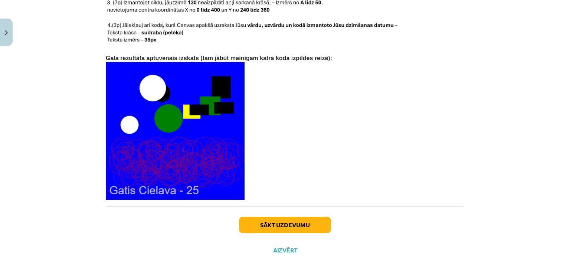
drag, startPoint x: 193, startPoint y: 138, endPoint x: 438, endPoint y: 138, distance: 245.5
click at [443, 138] on p at bounding box center [285, 131] width 358 height 138
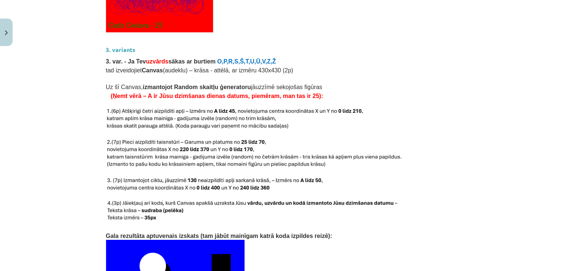
scroll to position [1395, 0]
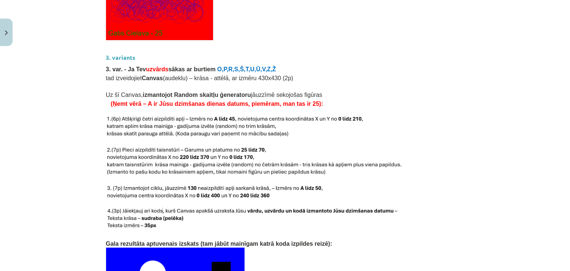
drag, startPoint x: 277, startPoint y: 117, endPoint x: 438, endPoint y: 109, distance: 161.1
click at [440, 115] on p at bounding box center [285, 126] width 358 height 23
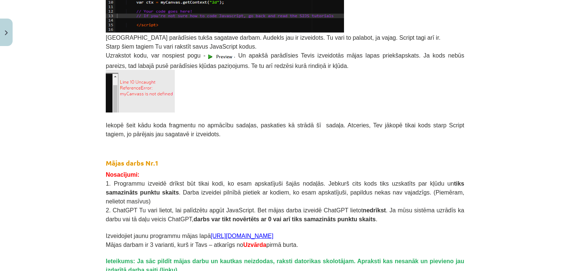
scroll to position [519, 0]
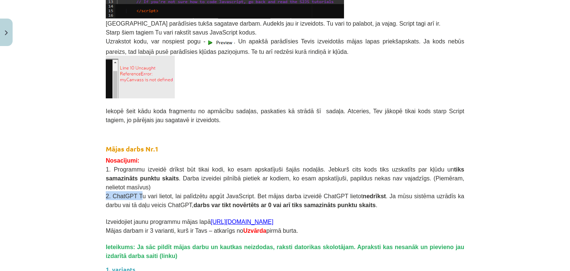
drag, startPoint x: 105, startPoint y: 185, endPoint x: 133, endPoint y: 189, distance: 28.1
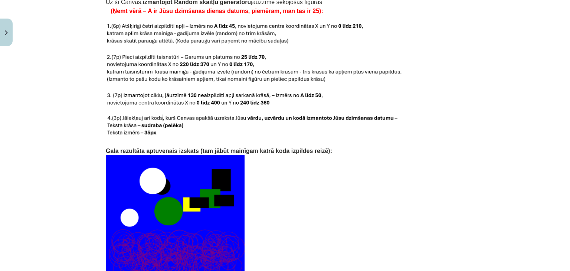
scroll to position [1483, 0]
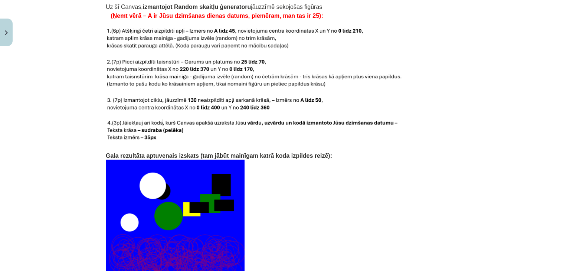
click at [304, 151] on p "Gala rezultāta aptuvenais izskats (tam jābūt mainīgam katrā koda izpildes reizē…" at bounding box center [285, 155] width 358 height 9
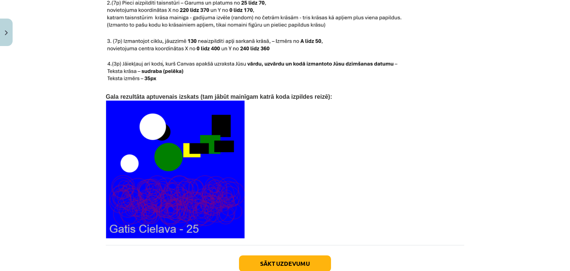
scroll to position [1581, 0]
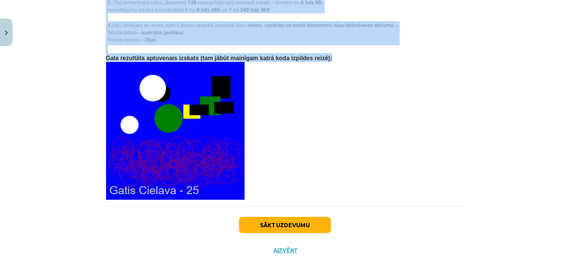
drag, startPoint x: 101, startPoint y: 67, endPoint x: 257, endPoint y: 189, distance: 197.3
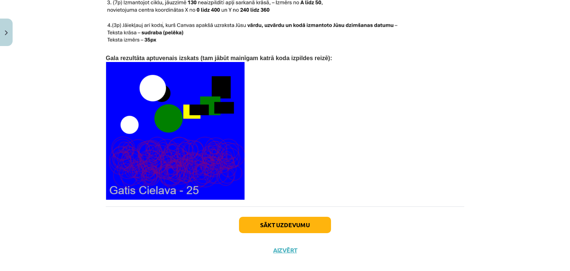
drag, startPoint x: 212, startPoint y: 165, endPoint x: 297, endPoint y: 156, distance: 85.0
click at [297, 156] on p at bounding box center [285, 131] width 358 height 138
click at [280, 62] on p at bounding box center [285, 131] width 358 height 138
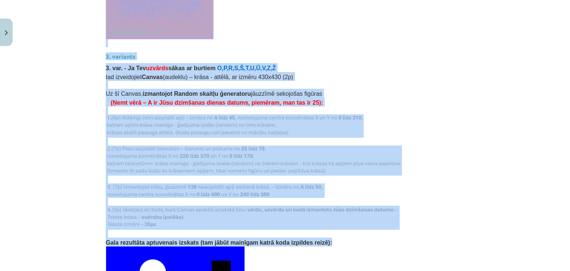
scroll to position [1280, 0]
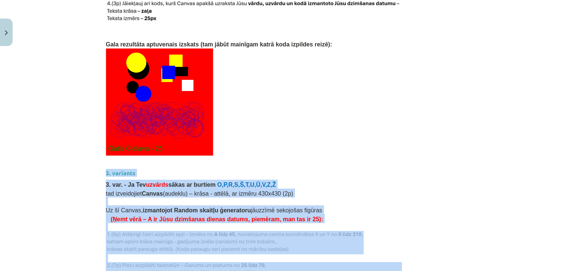
drag, startPoint x: 312, startPoint y: 50, endPoint x: 100, endPoint y: 162, distance: 239.7
copy div "3. variants 3. var. - Ja Tev uzvārds sākas ar burtiem O,P,R,S,Š,T,U,Ū,V,Z,Ž tad…"
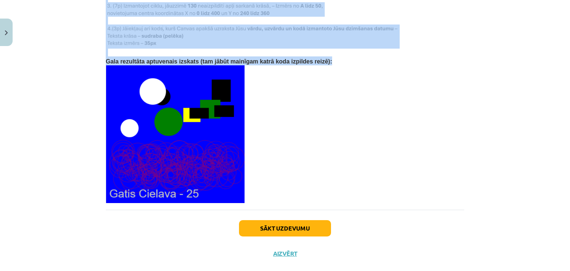
scroll to position [1581, 0]
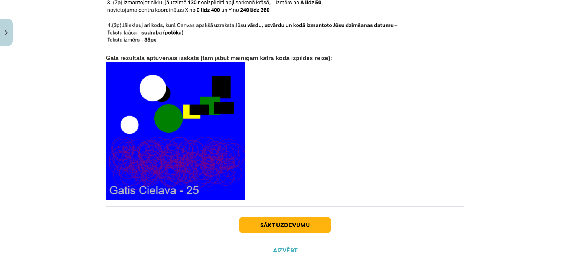
click at [287, 116] on p at bounding box center [285, 131] width 358 height 138
click at [275, 134] on p at bounding box center [285, 131] width 358 height 138
drag, startPoint x: 341, startPoint y: 261, endPoint x: 323, endPoint y: 133, distance: 129.1
click at [324, 133] on p at bounding box center [285, 131] width 358 height 138
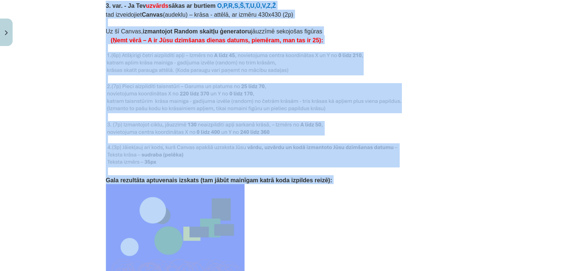
scroll to position [1507, 0]
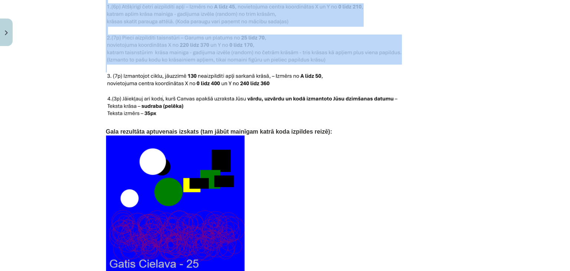
drag, startPoint x: 101, startPoint y: 80, endPoint x: 177, endPoint y: 61, distance: 78.2
click at [177, 65] on p at bounding box center [285, 69] width 358 height 8
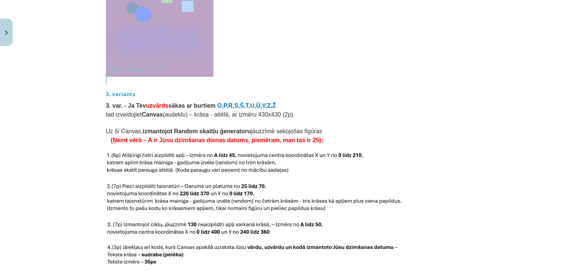
scroll to position [1581, 0]
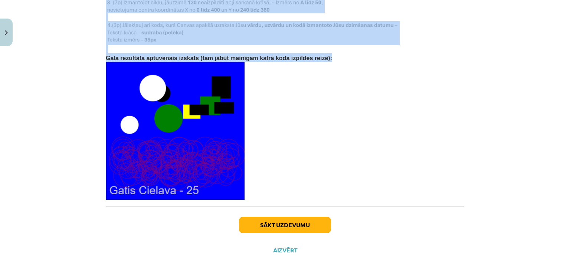
drag, startPoint x: 99, startPoint y: 77, endPoint x: 308, endPoint y: 48, distance: 210.9
copy div "3. variants 3. var. - Ja Tev uzvārds sākas ar burtiem O,P,R,S,Š,T,U,Ū,V,Z,Ž tad…"
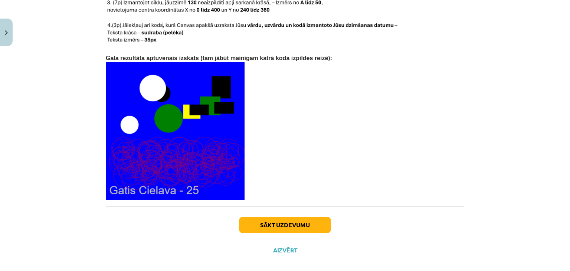
click at [334, 115] on p at bounding box center [285, 131] width 358 height 138
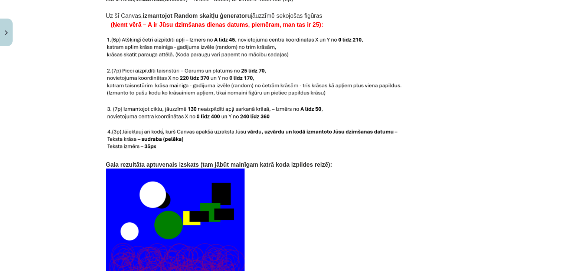
scroll to position [1469, 0]
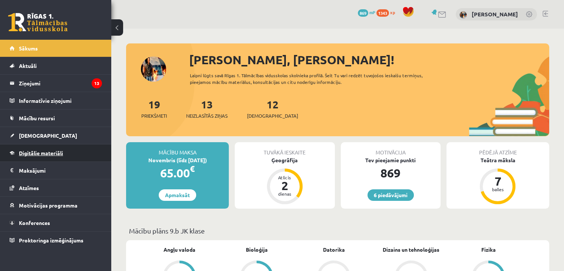
click at [33, 153] on span "Digitālie materiāli" at bounding box center [41, 152] width 44 height 7
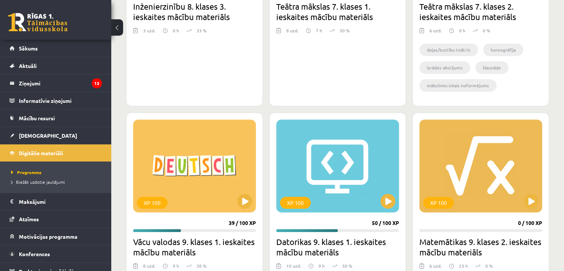
scroll to position [334, 0]
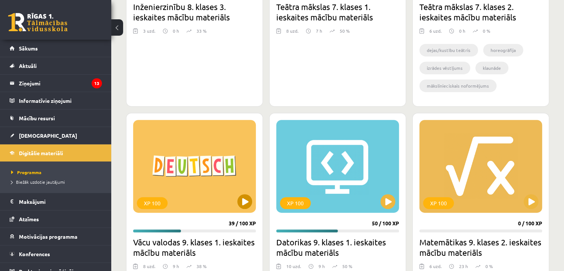
click at [251, 205] on div "XP 100" at bounding box center [194, 166] width 123 height 93
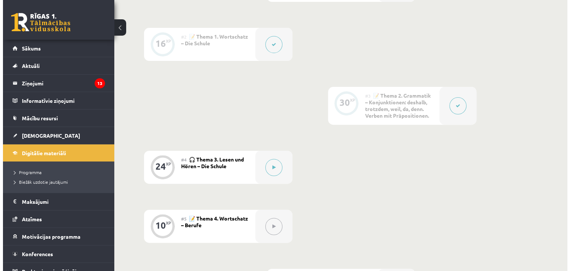
scroll to position [260, 0]
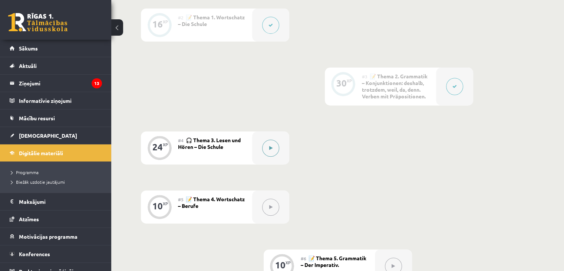
click at [267, 156] on button at bounding box center [270, 147] width 17 height 17
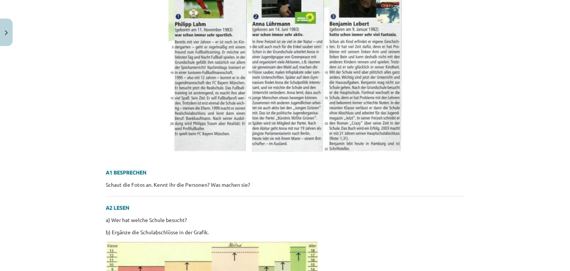
scroll to position [297, 0]
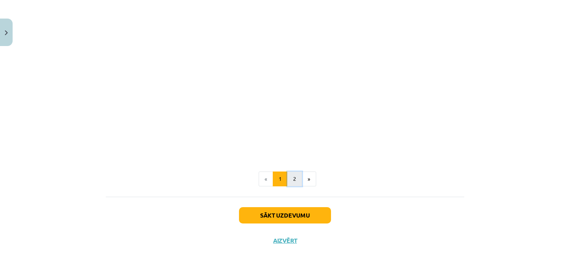
click at [289, 180] on button "2" at bounding box center [294, 178] width 15 height 15
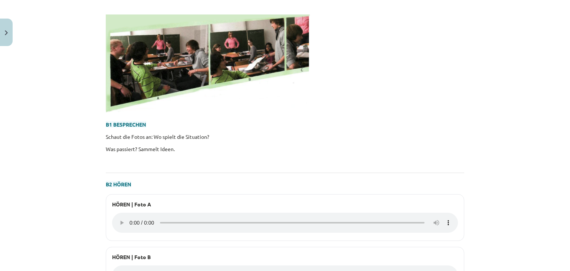
scroll to position [129, 0]
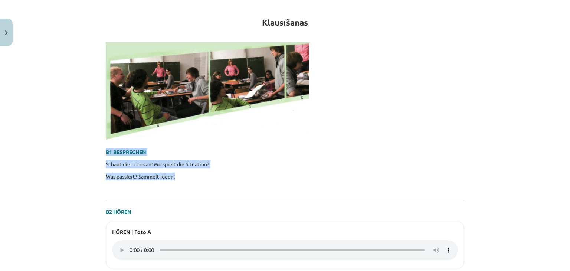
drag, startPoint x: 175, startPoint y: 175, endPoint x: 96, endPoint y: 150, distance: 82.4
click at [96, 150] on div "Mācību tēma: Vācu valodas 9. klases 1. ieskaites mācību materiāls #4 🎧 Thema 3.…" at bounding box center [285, 135] width 570 height 271
click at [87, 145] on div "Mācību tēma: Vācu valodas 9. klases 1. ieskaites mācību materiāls #4 🎧 Thema 3.…" at bounding box center [285, 135] width 570 height 271
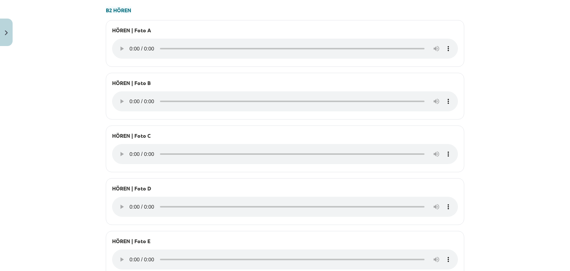
scroll to position [314, 0]
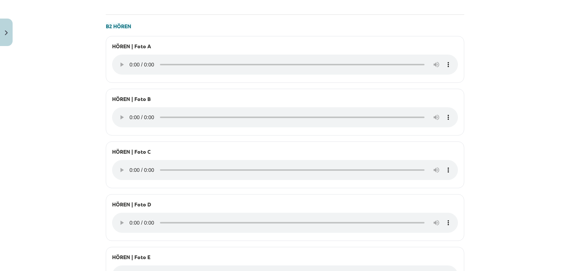
click at [407, 40] on div "HÖREN | Foto A" at bounding box center [285, 59] width 358 height 47
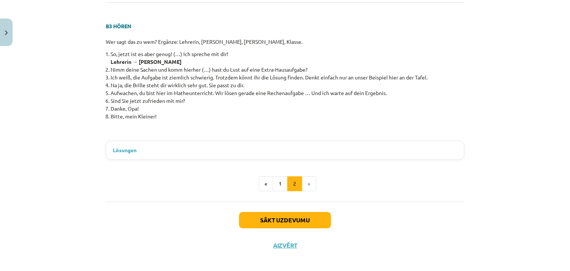
scroll to position [761, 0]
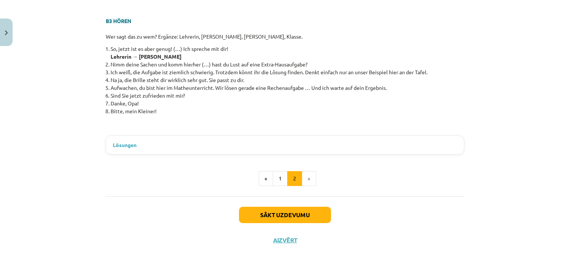
click at [140, 148] on summary "Lösungen" at bounding box center [285, 145] width 344 height 8
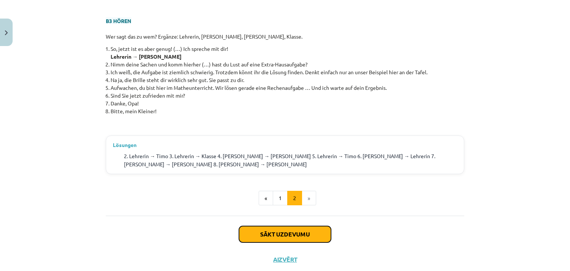
click at [304, 226] on button "Sākt uzdevumu" at bounding box center [285, 234] width 92 height 16
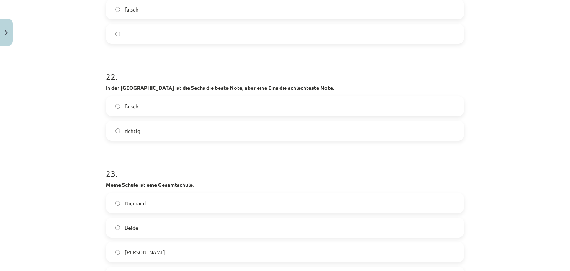
scroll to position [3138, 0]
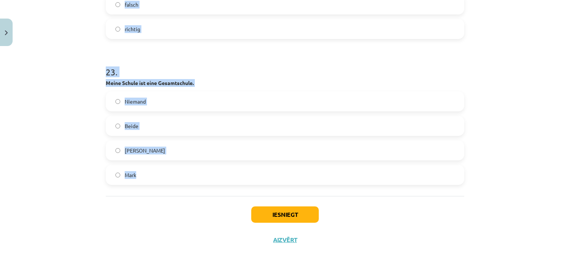
drag, startPoint x: 92, startPoint y: 95, endPoint x: 156, endPoint y: 164, distance: 93.7
click at [158, 166] on div "Mācību tēma: Vācu valodas 9. klases 1. ieskaites mācību materiāls #4 🎧 Thema 3.…" at bounding box center [285, 135] width 570 height 271
copy form "1 . Noskaties video ar intervijām un atbildi uz jautājumiem. Atbildi uz jautāju…"
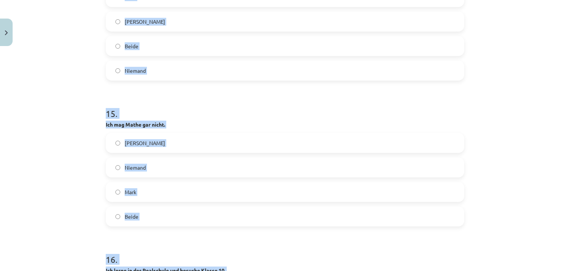
drag, startPoint x: 185, startPoint y: 110, endPoint x: 178, endPoint y: 100, distance: 11.7
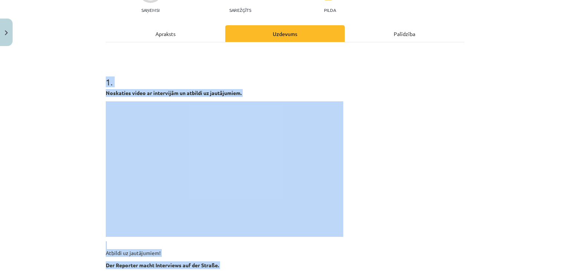
scroll to position [0, 0]
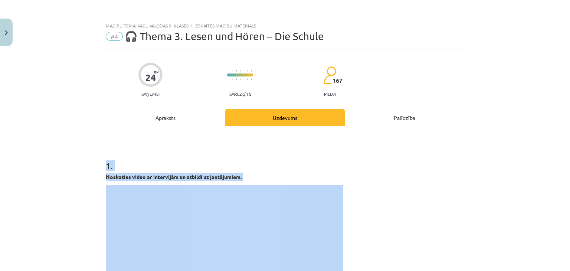
click at [182, 172] on div "1 . Noskaties video ar intervijām un atbildi uz jautājumiem. Atbildi uz jautāju…" at bounding box center [285, 275] width 358 height 254
click at [184, 176] on strong "Noskaties video ar intervijām un atbildi uz jautājumiem." at bounding box center [174, 176] width 136 height 7
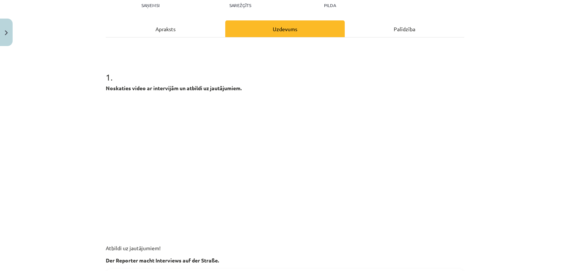
scroll to position [260, 0]
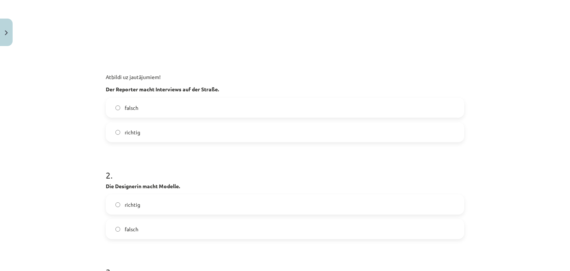
click at [189, 128] on label "richtig" at bounding box center [284, 132] width 357 height 19
click at [156, 211] on label "richtig" at bounding box center [284, 204] width 357 height 19
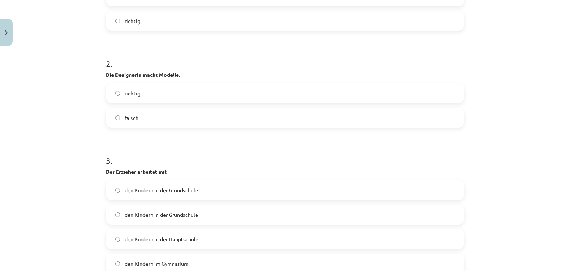
scroll to position [408, 0]
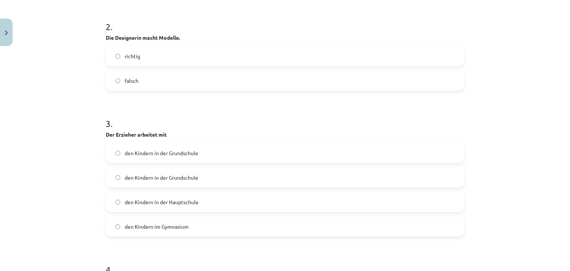
click at [203, 178] on label "den Kindern in der Grundschule" at bounding box center [284, 177] width 357 height 19
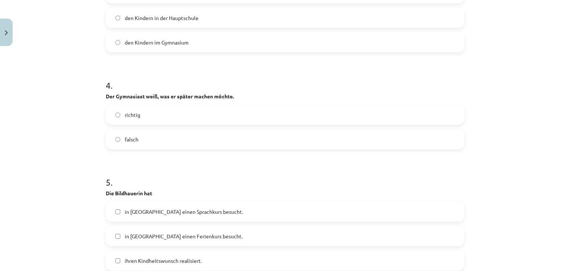
scroll to position [593, 0]
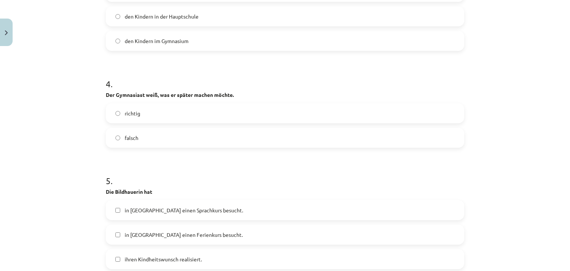
click at [141, 135] on label "falsch" at bounding box center [284, 137] width 357 height 19
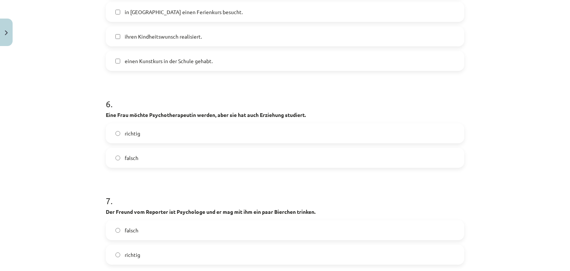
click at [178, 134] on label "richtig" at bounding box center [284, 133] width 357 height 19
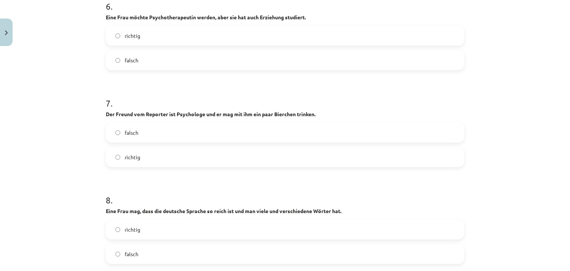
scroll to position [927, 0]
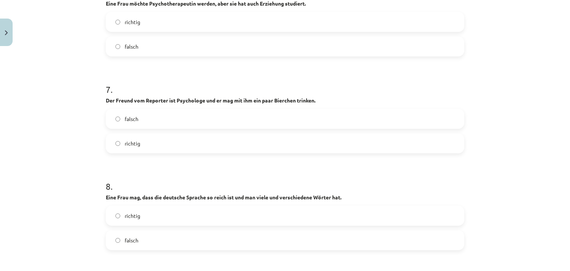
click at [164, 141] on label "richtig" at bounding box center [284, 143] width 357 height 19
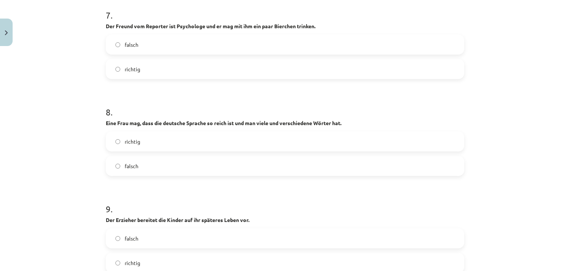
click at [168, 146] on label "richtig" at bounding box center [284, 141] width 357 height 19
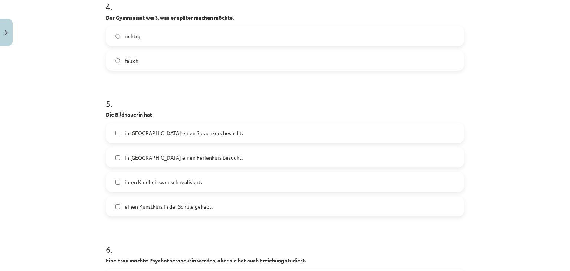
scroll to position [667, 0]
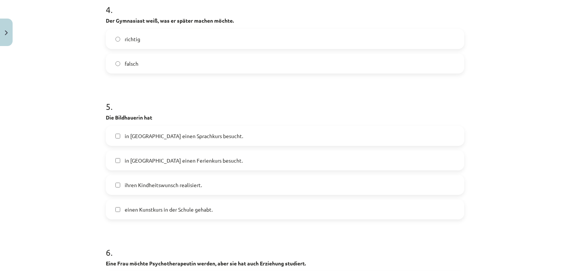
click at [163, 187] on span "ihren Kindheitswunsch realisiert." at bounding box center [163, 185] width 77 height 8
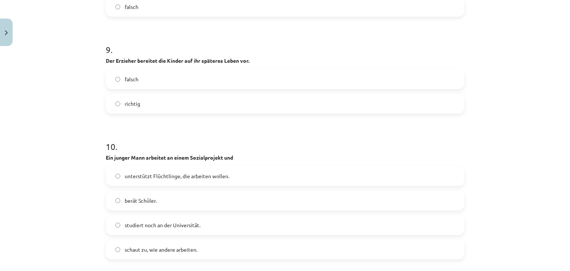
scroll to position [1187, 0]
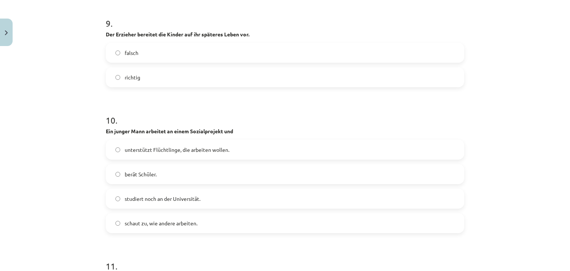
click at [162, 76] on label "richtig" at bounding box center [284, 77] width 357 height 19
click at [167, 146] on span "unterstützt Flüchtlinge, die arbeiten wollen." at bounding box center [177, 150] width 105 height 8
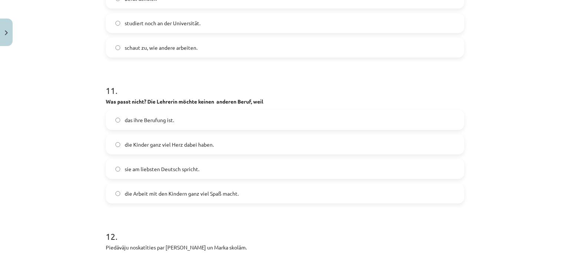
scroll to position [1372, 0]
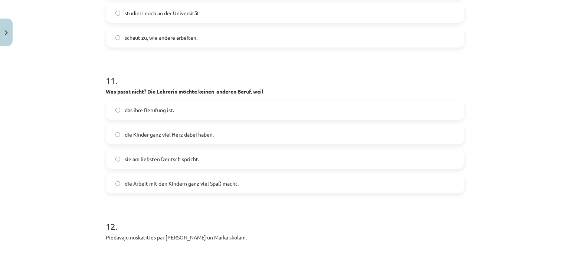
click at [185, 158] on span "sie am liebsten Deutsch spricht." at bounding box center [162, 159] width 75 height 8
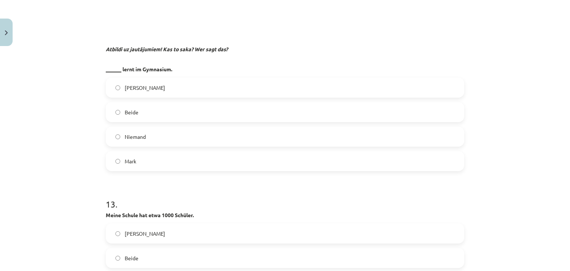
scroll to position [1706, 0]
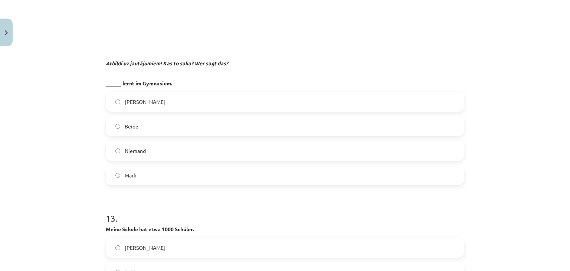
click at [162, 97] on label "Julia" at bounding box center [284, 101] width 357 height 19
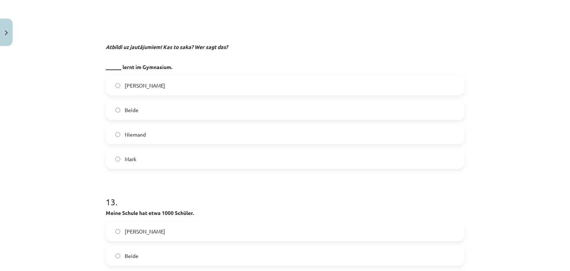
scroll to position [1780, 0]
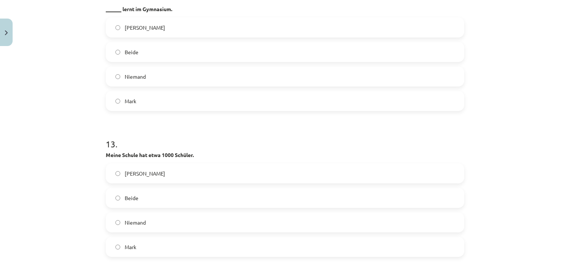
click at [155, 243] on label "Mark" at bounding box center [284, 246] width 357 height 19
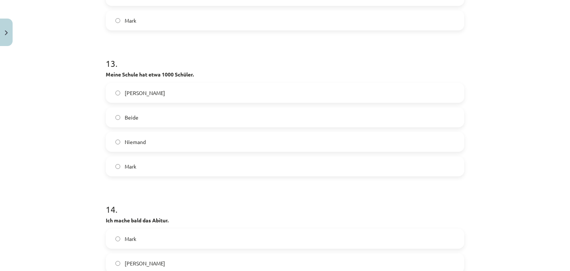
scroll to position [1928, 0]
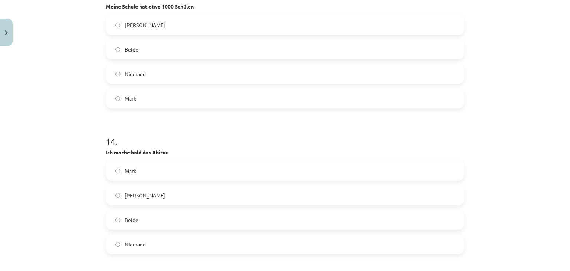
click at [147, 195] on label "Julia" at bounding box center [284, 195] width 357 height 19
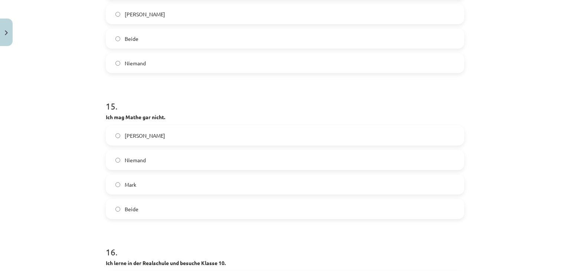
scroll to position [2114, 0]
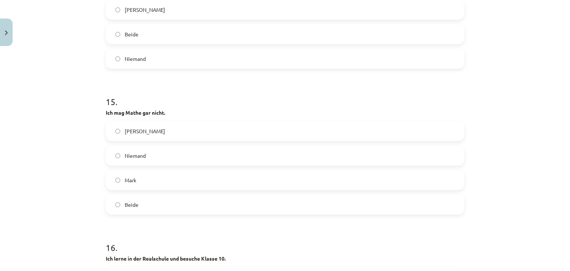
click at [138, 184] on label "Mark" at bounding box center [284, 180] width 357 height 19
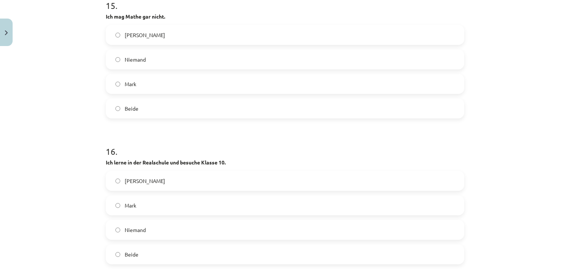
scroll to position [2262, 0]
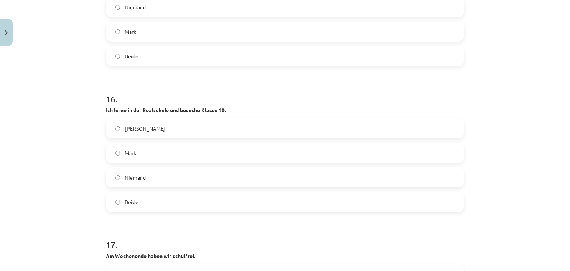
click at [150, 153] on label "Mark" at bounding box center [284, 153] width 357 height 19
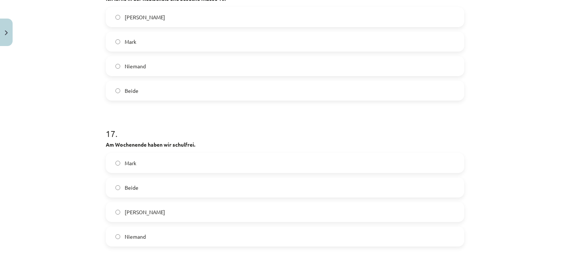
click at [145, 189] on label "Beide" at bounding box center [284, 187] width 357 height 19
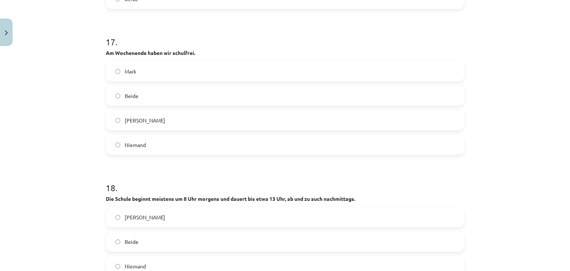
scroll to position [2521, 0]
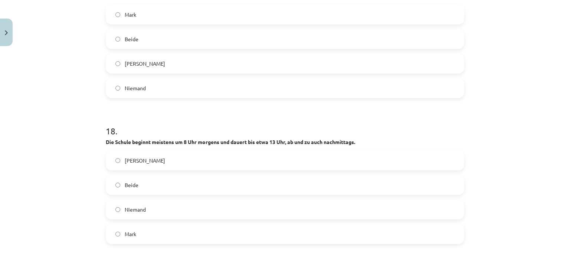
click at [145, 184] on label "Beide" at bounding box center [284, 184] width 357 height 19
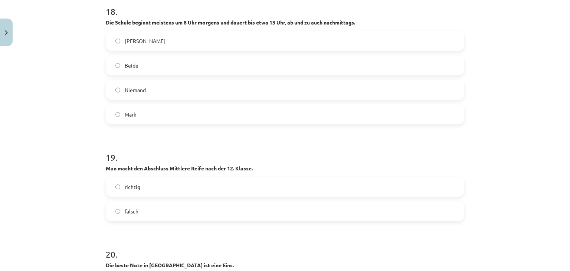
scroll to position [2670, 0]
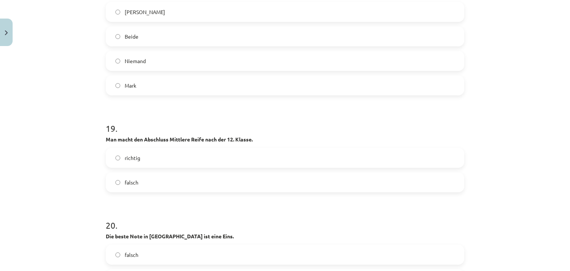
click at [146, 184] on label "falsch" at bounding box center [284, 182] width 357 height 19
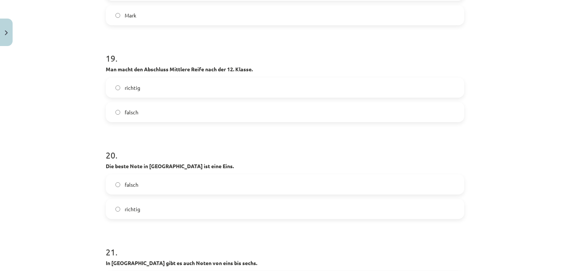
scroll to position [2781, 0]
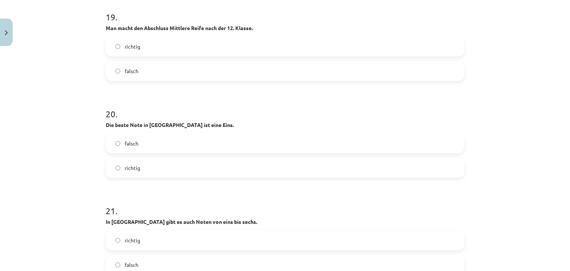
click at [146, 168] on label "richtig" at bounding box center [284, 167] width 357 height 19
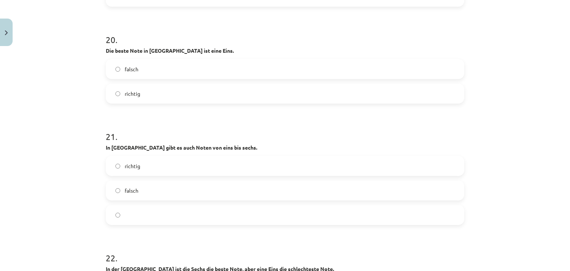
scroll to position [2892, 0]
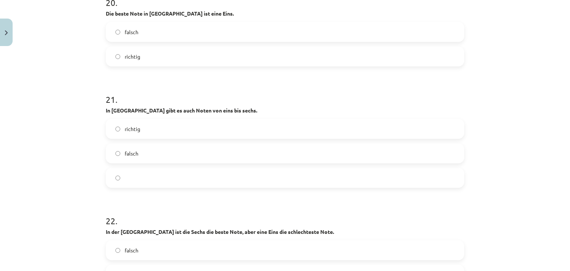
click at [141, 134] on label "richtig" at bounding box center [284, 128] width 357 height 19
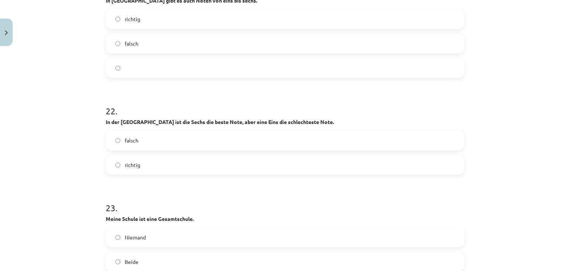
scroll to position [3004, 0]
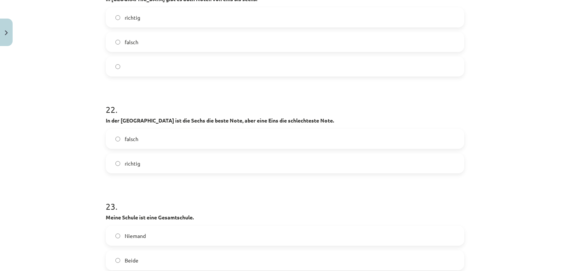
click at [140, 162] on label "richtig" at bounding box center [284, 163] width 357 height 19
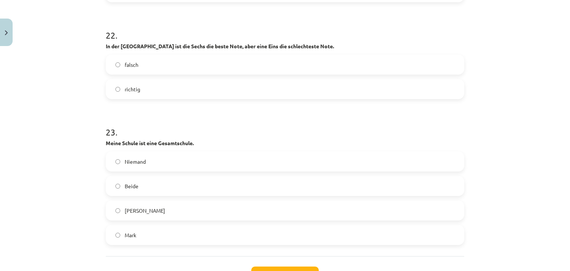
click at [144, 163] on label "Niemand" at bounding box center [284, 161] width 357 height 19
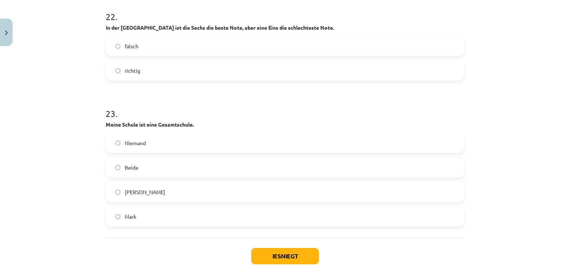
scroll to position [3138, 0]
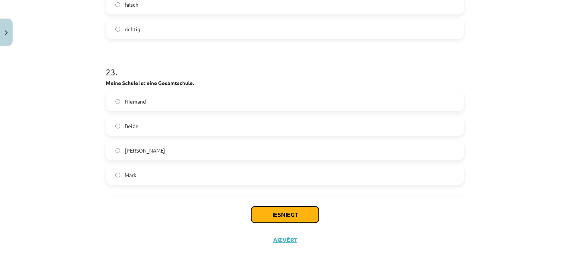
click at [288, 214] on button "Iesniegt" at bounding box center [284, 214] width 67 height 16
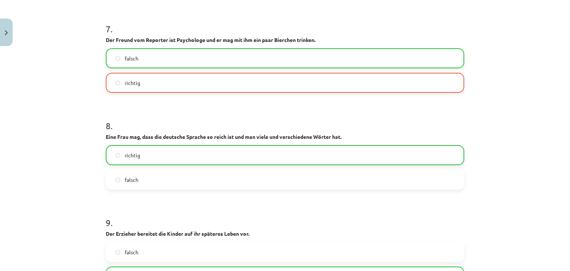
drag, startPoint x: 301, startPoint y: 204, endPoint x: 296, endPoint y: 161, distance: 44.1
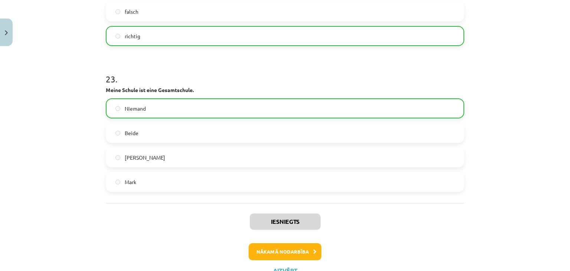
scroll to position [3161, 0]
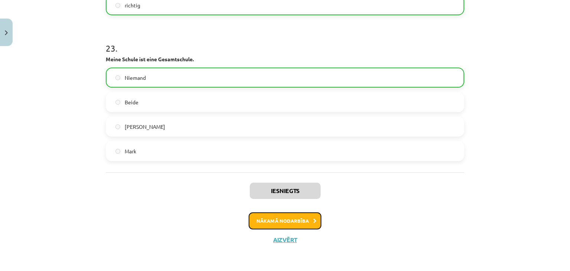
click at [304, 218] on button "Nākamā nodarbība" at bounding box center [284, 220] width 73 height 17
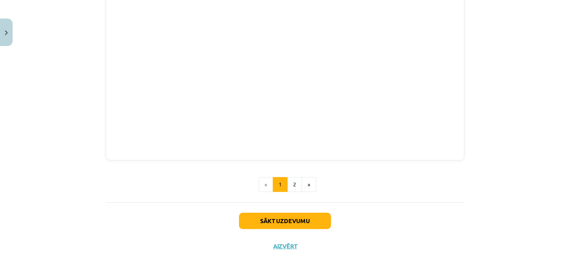
scroll to position [834, 0]
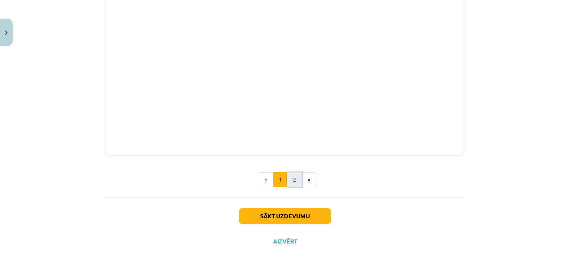
click at [294, 178] on button "2" at bounding box center [294, 179] width 15 height 15
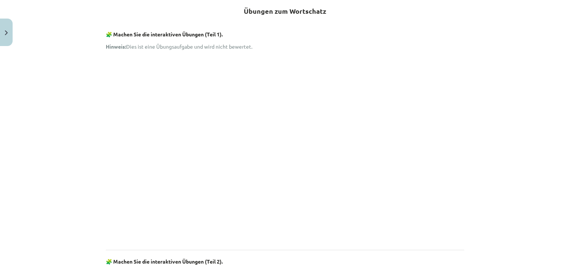
scroll to position [132, 0]
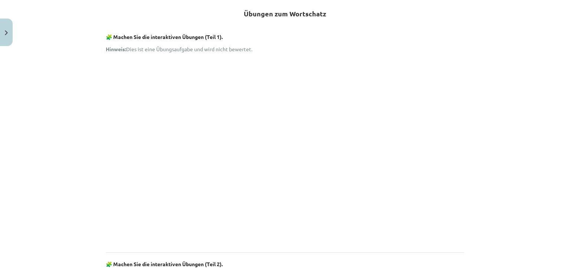
click at [519, 113] on div "Mācību tēma: Vācu valodas 9. klases 1. ieskaites mācību materiāls #5 📝 Thema 4.…" at bounding box center [285, 135] width 570 height 271
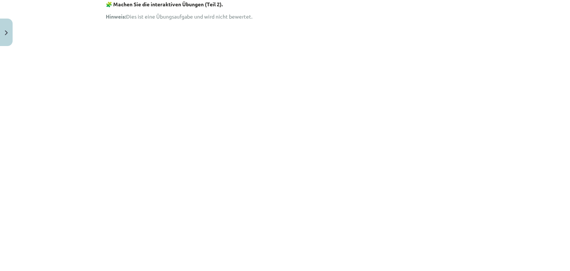
scroll to position [503, 0]
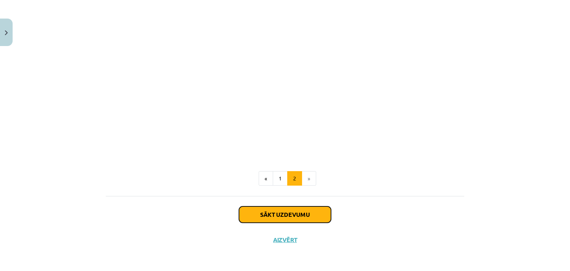
click at [277, 214] on button "Sākt uzdevumu" at bounding box center [285, 214] width 92 height 16
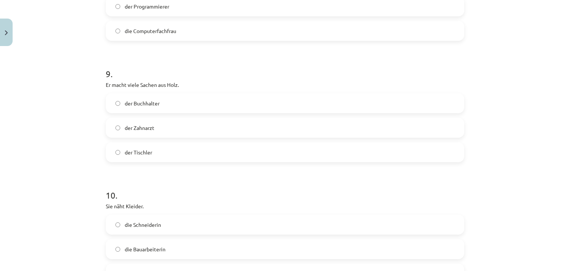
scroll to position [1160, 0]
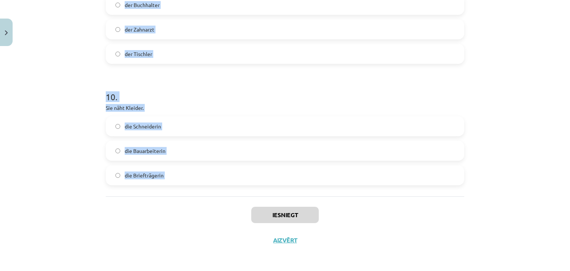
drag, startPoint x: 93, startPoint y: 143, endPoint x: 203, endPoint y: 196, distance: 121.6
click at [203, 196] on div "Mācību tēma: Vācu valodas 9. klases 1. ieskaites mācību materiāls #5 📝 Thema 4.…" at bounding box center [285, 135] width 570 height 271
copy form "1 . Er verhört und verhaftet Verbrecher. der Polizist der Feuerwehrmann der Arz…"
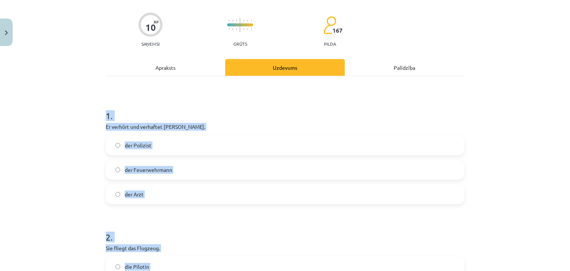
scroll to position [48, 0]
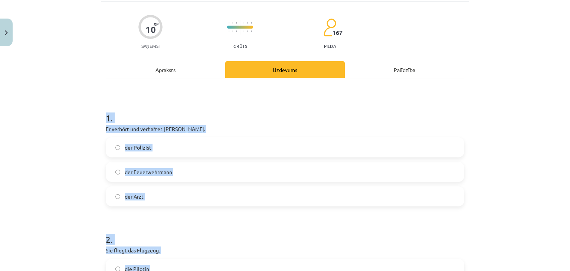
click at [165, 146] on label "der Polizist" at bounding box center [284, 147] width 357 height 19
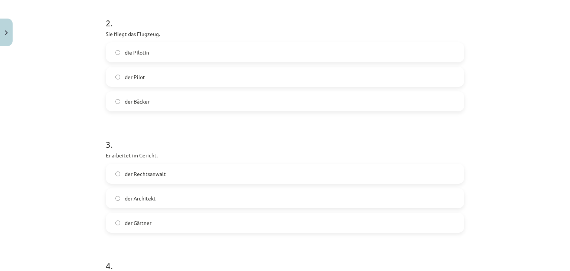
scroll to position [270, 0]
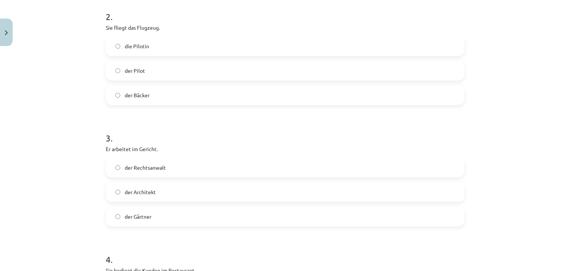
click at [149, 47] on label "die Pilotin" at bounding box center [284, 46] width 357 height 19
click at [165, 168] on label "der Rechtsanwalt" at bounding box center [284, 167] width 357 height 19
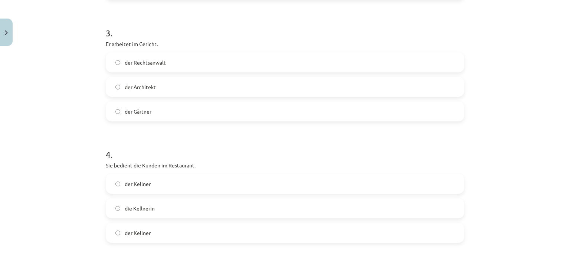
scroll to position [382, 0]
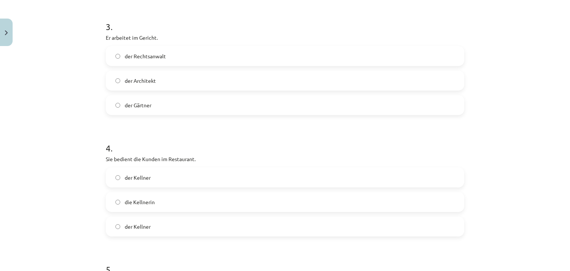
click at [159, 227] on label "der Kellner" at bounding box center [284, 226] width 357 height 19
click at [165, 206] on label "die Kellnerin" at bounding box center [284, 201] width 357 height 19
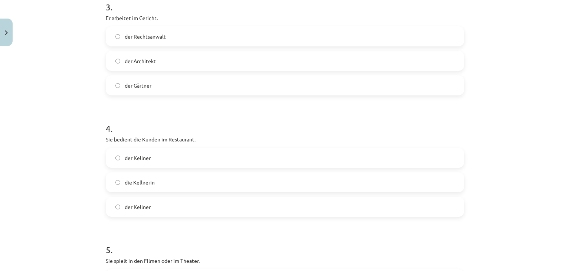
scroll to position [530, 0]
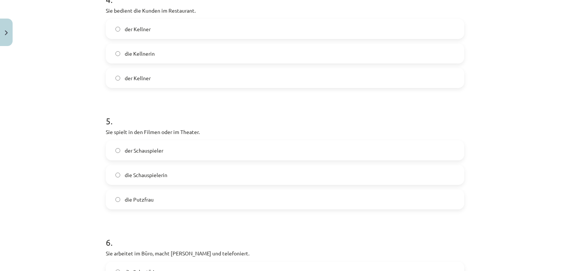
click at [188, 145] on label "der Schauspieler" at bounding box center [284, 150] width 357 height 19
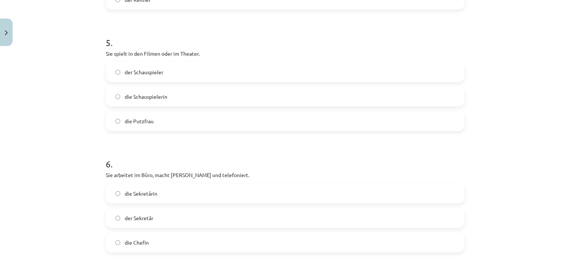
scroll to position [641, 0]
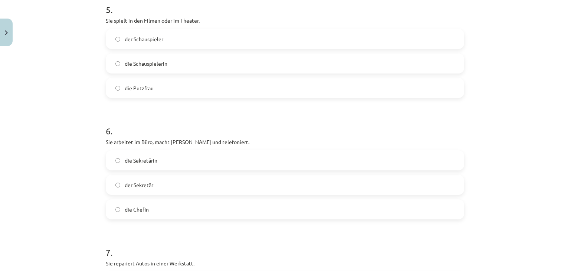
click at [160, 63] on span "die Schauspielerin" at bounding box center [146, 64] width 43 height 8
click at [168, 160] on label "die Sekretärin" at bounding box center [284, 160] width 357 height 19
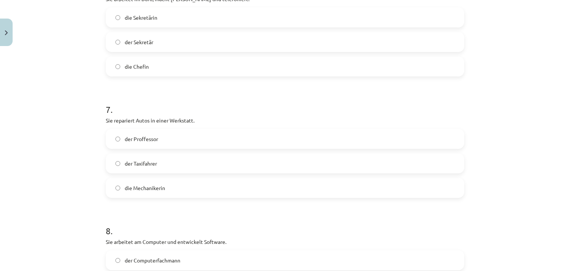
scroll to position [789, 0]
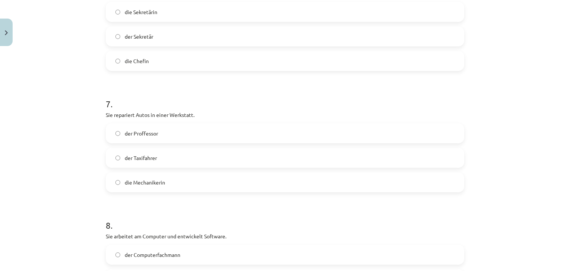
click at [154, 179] on span "die Mechanikerin" at bounding box center [145, 182] width 40 height 8
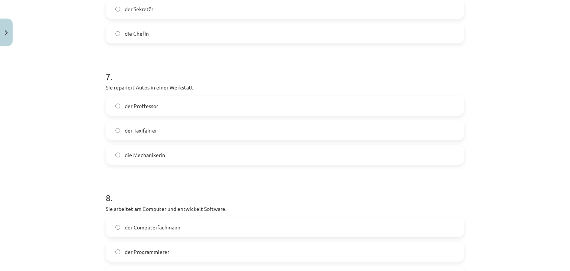
scroll to position [901, 0]
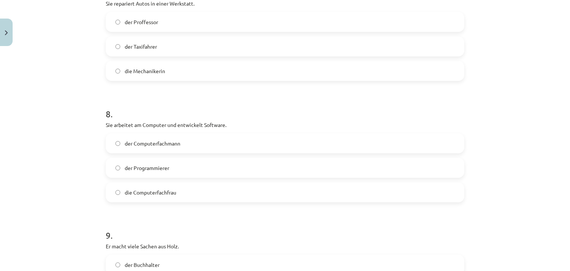
click at [153, 165] on span "der Programmierer" at bounding box center [147, 168] width 44 height 8
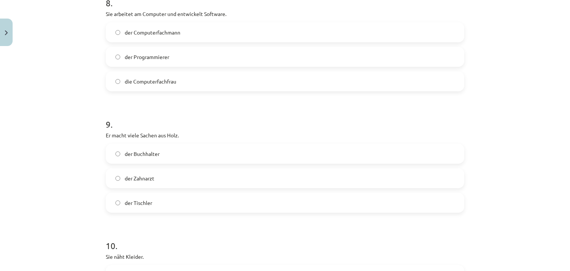
scroll to position [1049, 0]
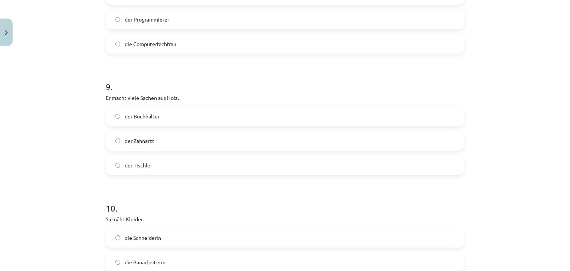
click at [157, 169] on label "der Tischler" at bounding box center [284, 165] width 357 height 19
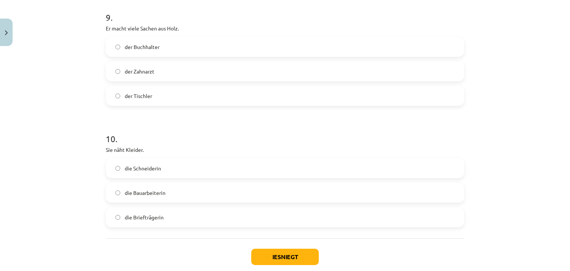
scroll to position [1123, 0]
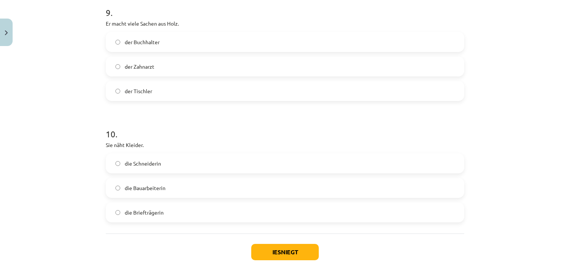
click at [151, 164] on span "die Schneiderin" at bounding box center [143, 163] width 36 height 8
click at [251, 253] on button "Iesniegt" at bounding box center [284, 252] width 67 height 16
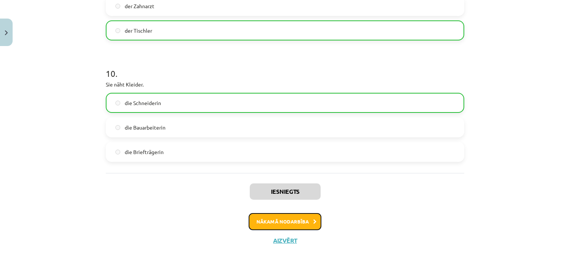
click at [297, 224] on button "Nākamā nodarbība" at bounding box center [284, 221] width 73 height 17
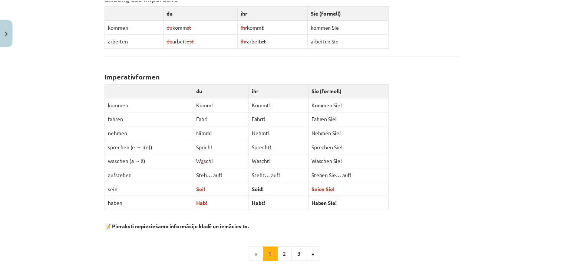
scroll to position [1266, 0]
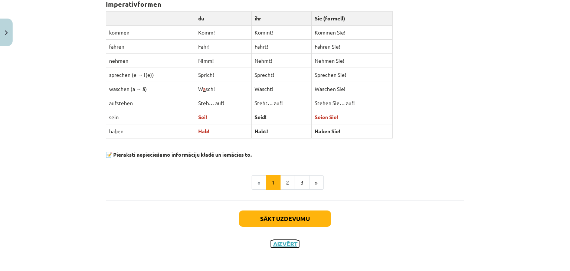
click at [277, 242] on button "Aizvērt" at bounding box center [285, 243] width 28 height 7
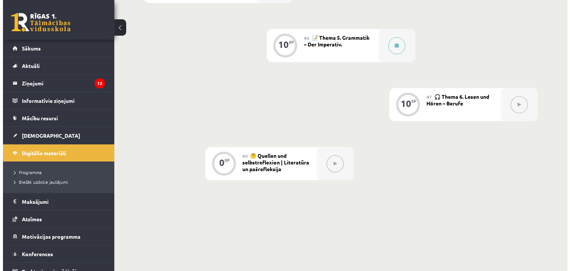
scroll to position [482, 0]
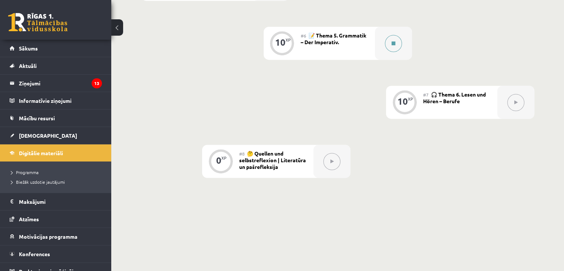
click at [390, 52] on button at bounding box center [393, 43] width 17 height 17
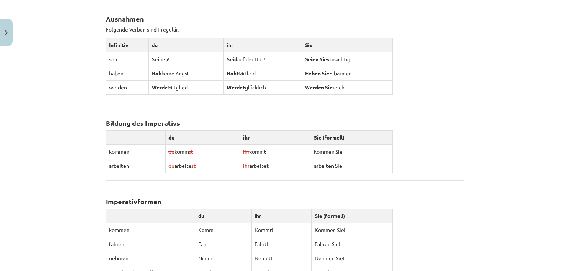
scroll to position [1266, 0]
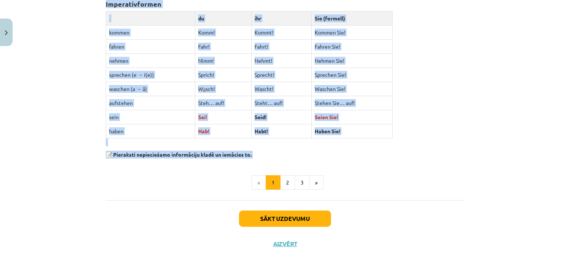
drag, startPoint x: 249, startPoint y: 146, endPoint x: 253, endPoint y: 156, distance: 10.5
copy div "Der Imperativ Šodienas pēdējā tēma gramatikā ir pavēles izteiksme. Darbības vār…"
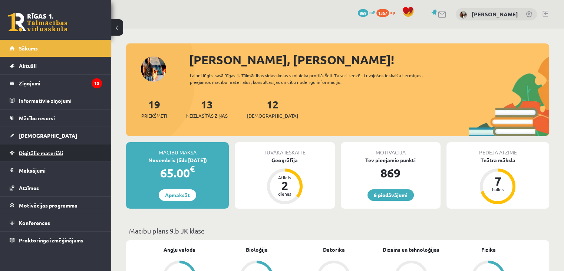
click at [28, 151] on span "Digitālie materiāli" at bounding box center [41, 152] width 44 height 7
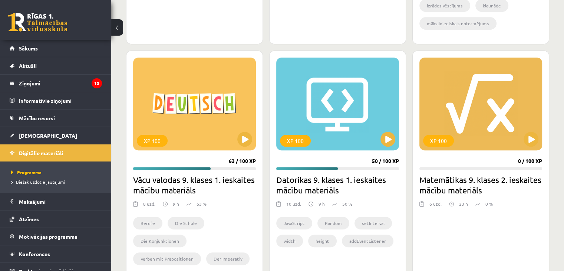
scroll to position [408, 0]
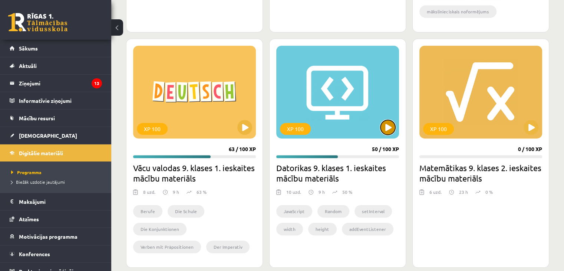
click at [385, 133] on button at bounding box center [387, 127] width 15 height 15
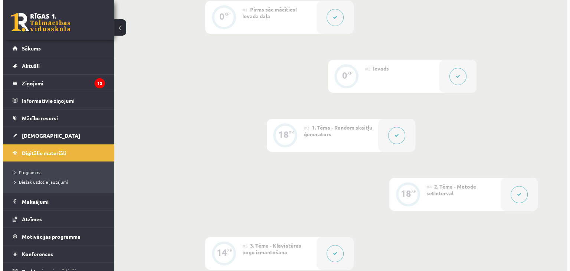
scroll to position [185, 0]
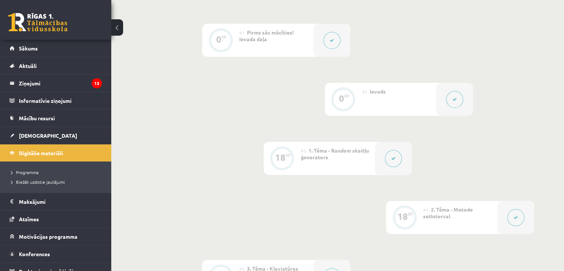
click at [389, 175] on div at bounding box center [393, 158] width 37 height 33
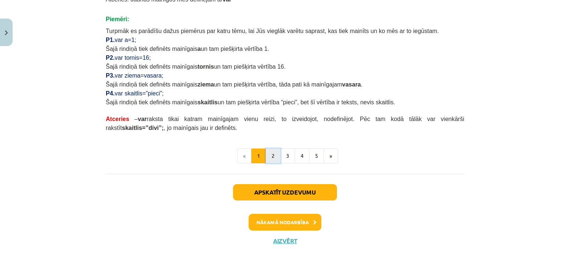
click at [272, 148] on button "2" at bounding box center [272, 155] width 15 height 15
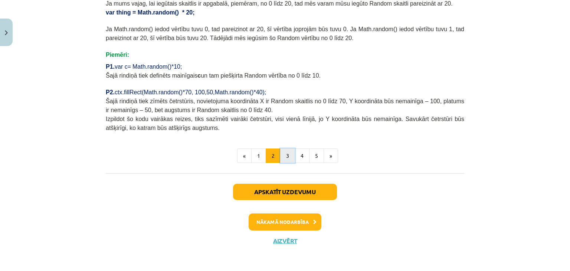
click at [290, 158] on button "3" at bounding box center [287, 155] width 15 height 15
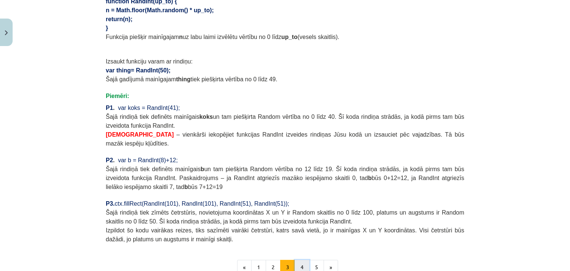
click at [294, 260] on button "4" at bounding box center [301, 267] width 15 height 15
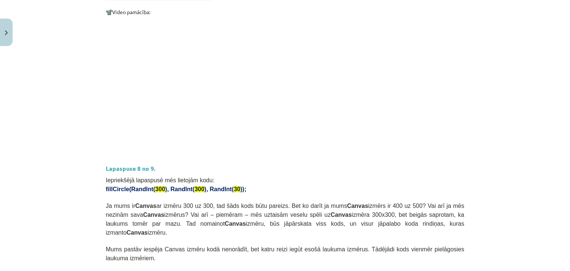
scroll to position [281, 0]
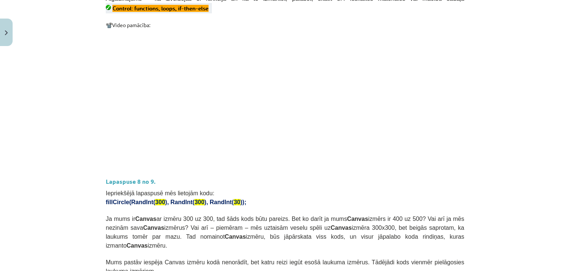
click at [334, 164] on p at bounding box center [285, 168] width 358 height 8
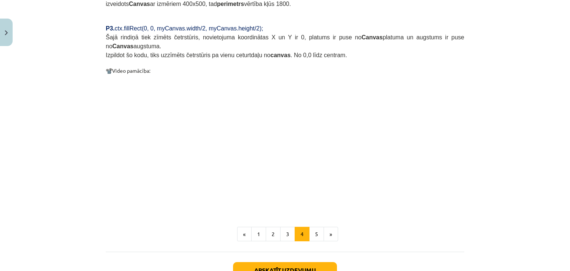
scroll to position [555, 0]
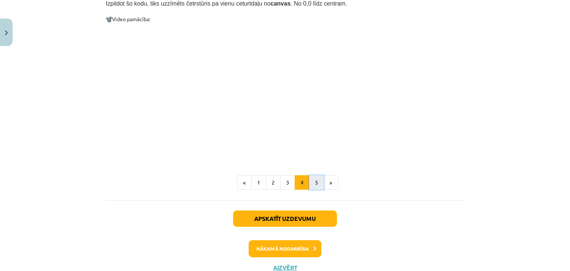
click at [312, 175] on button "5" at bounding box center [316, 182] width 15 height 15
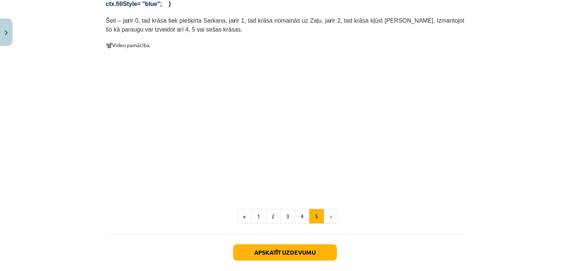
scroll to position [274, 0]
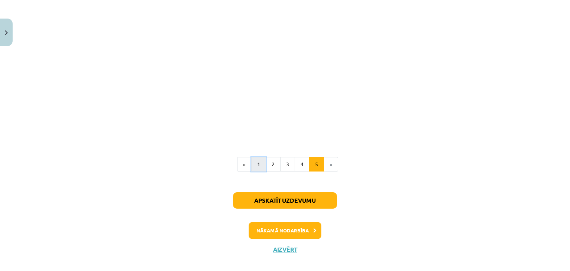
click at [257, 157] on button "1" at bounding box center [258, 164] width 15 height 15
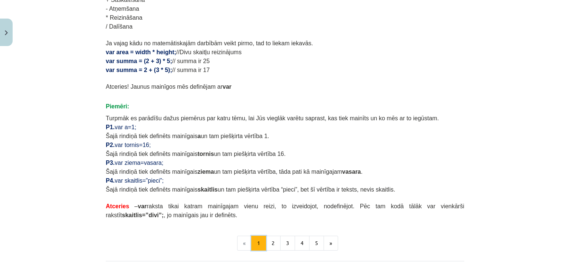
scroll to position [392, 0]
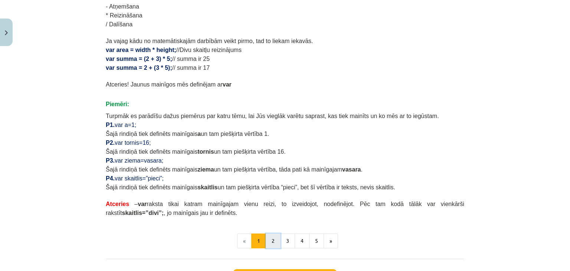
click at [271, 239] on button "2" at bounding box center [272, 240] width 15 height 15
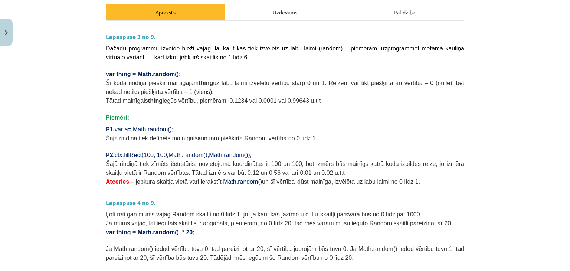
scroll to position [132, 0]
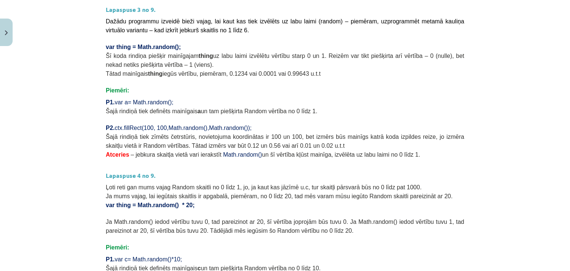
drag, startPoint x: 259, startPoint y: 250, endPoint x: 238, endPoint y: 79, distance: 172.2
click at [238, 79] on p at bounding box center [285, 81] width 358 height 8
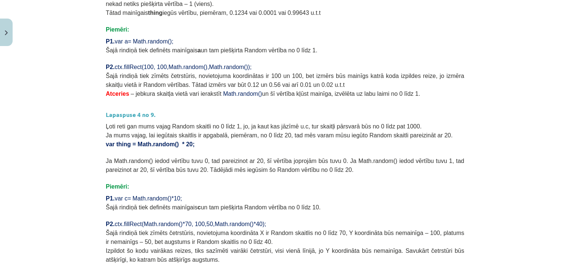
scroll to position [207, 0]
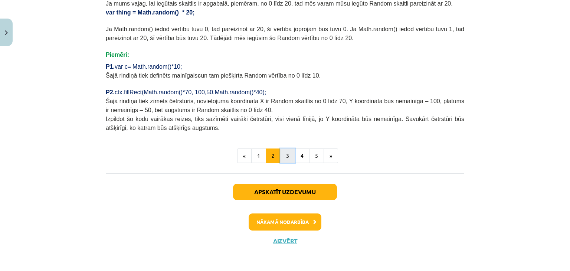
click at [282, 152] on button "3" at bounding box center [287, 155] width 15 height 15
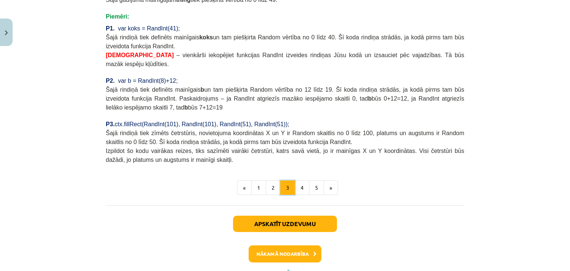
scroll to position [630, 0]
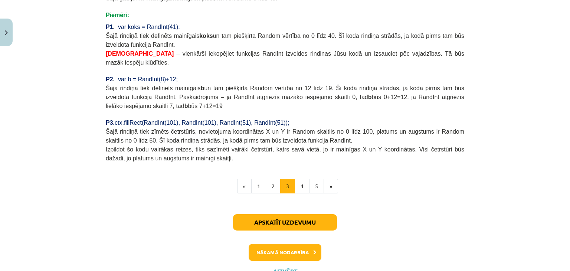
click at [296, 179] on button "4" at bounding box center [301, 186] width 15 height 15
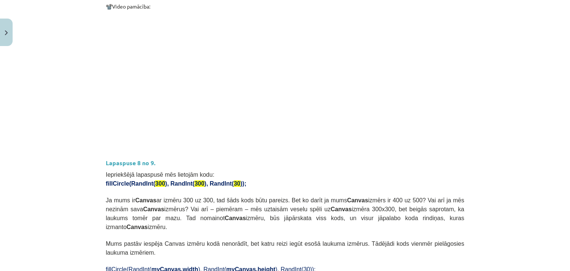
scroll to position [291, 0]
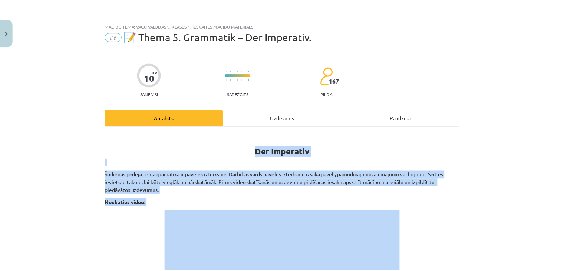
scroll to position [1266, 0]
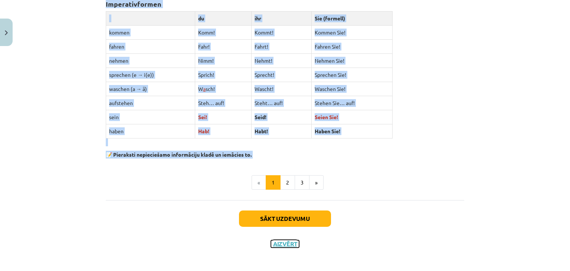
click at [287, 240] on button "Aizvērt" at bounding box center [285, 243] width 28 height 7
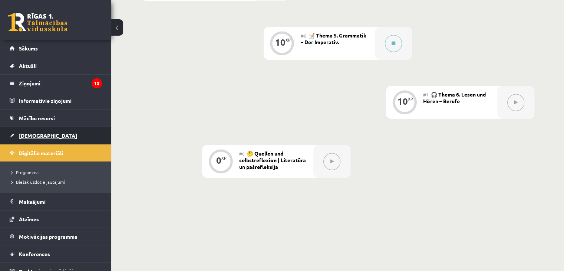
click at [38, 137] on span "[DEMOGRAPHIC_DATA]" at bounding box center [48, 135] width 58 height 7
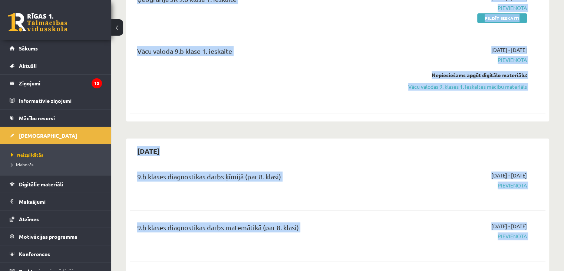
scroll to position [251, 0]
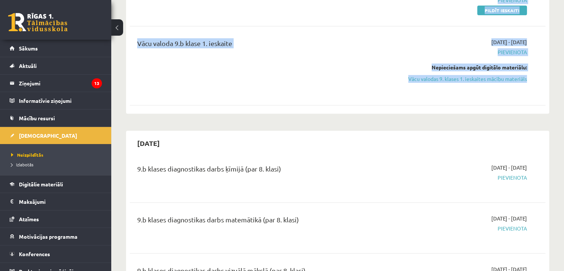
drag, startPoint x: 126, startPoint y: 26, endPoint x: 530, endPoint y: 76, distance: 406.9
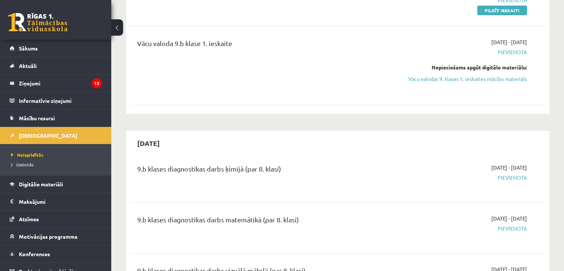
click at [445, 97] on div "Vācu valoda 9.b klase 1. ieskaite [DATE] - [DATE] [GEOGRAPHIC_DATA] Nepieciešam…" at bounding box center [338, 66] width 416 height 70
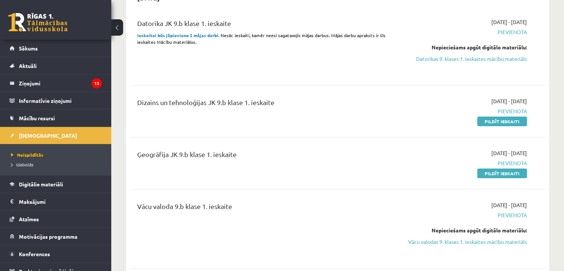
scroll to position [28, 0]
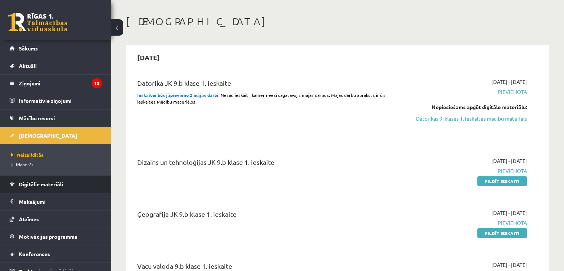
click at [27, 181] on span "Digitālie materiāli" at bounding box center [41, 184] width 44 height 7
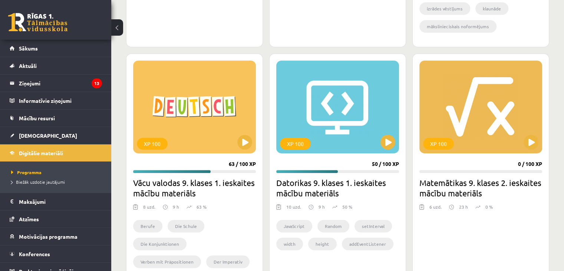
scroll to position [399, 0]
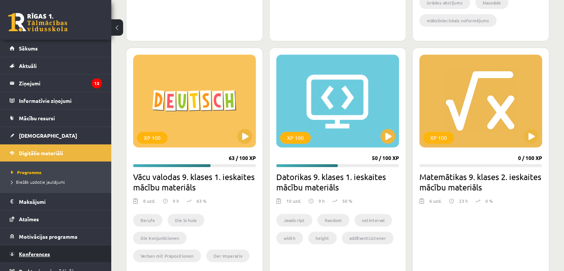
click at [47, 248] on link "Konferences" at bounding box center [56, 253] width 92 height 17
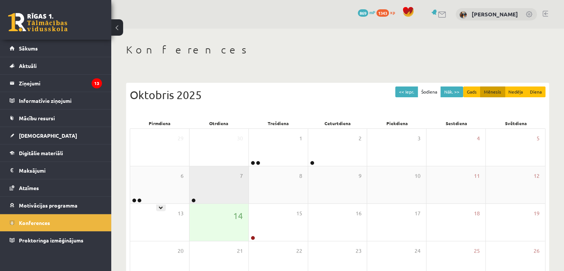
click at [212, 189] on div "7" at bounding box center [218, 184] width 59 height 37
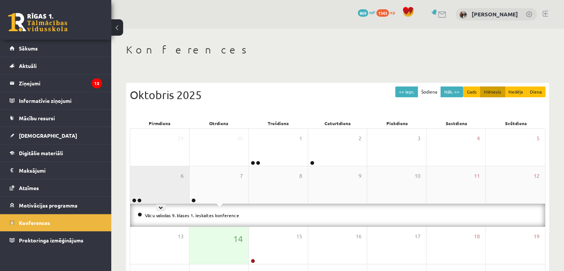
click at [177, 184] on div "6" at bounding box center [159, 184] width 59 height 37
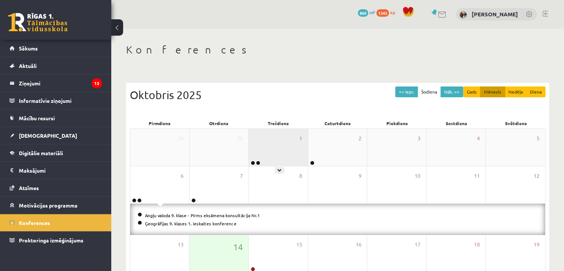
click at [269, 152] on div "1" at bounding box center [278, 147] width 59 height 37
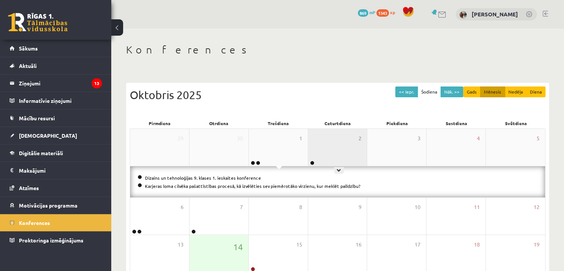
click at [325, 155] on div "2" at bounding box center [337, 147] width 59 height 37
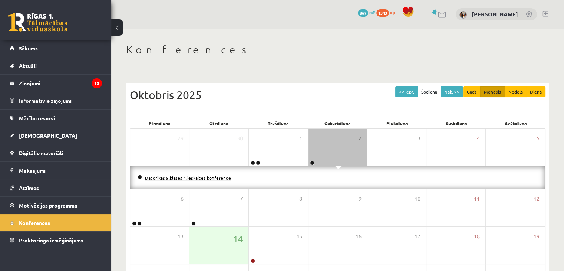
click at [197, 178] on link "Datorikas 9.klases 1.ieskaites konference" at bounding box center [188, 178] width 86 height 6
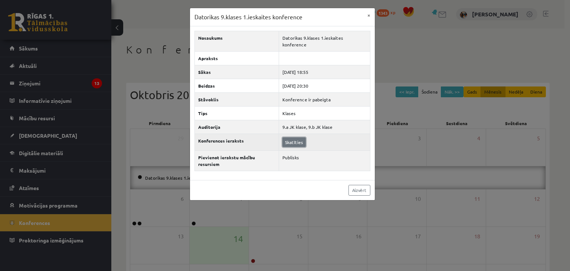
click at [296, 137] on link "Skatīties" at bounding box center [293, 142] width 23 height 10
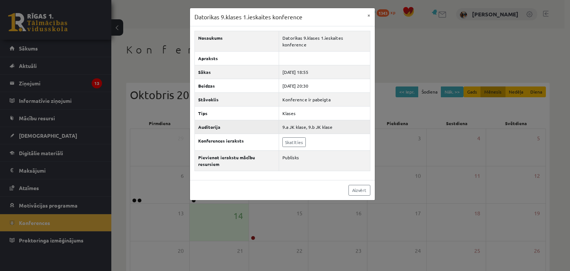
click at [309, 121] on td "9.a JK klase, 9.b JK klase" at bounding box center [323, 127] width 91 height 14
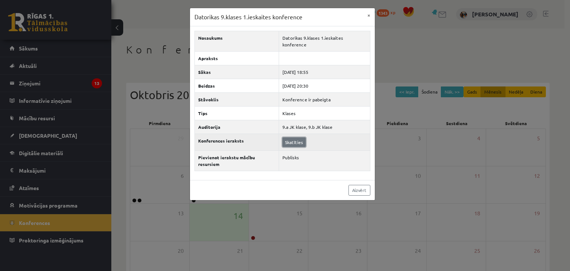
click at [296, 137] on link "Skatīties" at bounding box center [293, 142] width 23 height 10
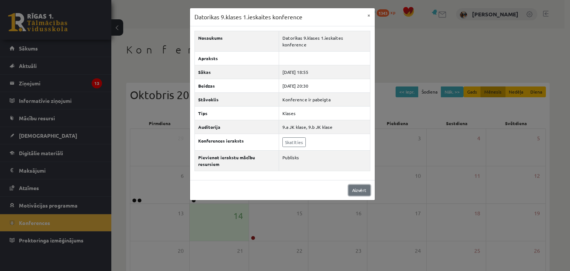
click at [368, 185] on link "Aizvērt" at bounding box center [359, 190] width 22 height 11
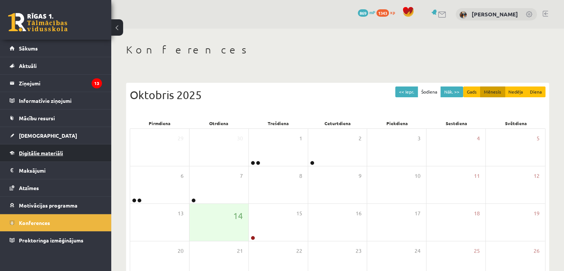
click at [68, 155] on link "Digitālie materiāli" at bounding box center [56, 152] width 92 height 17
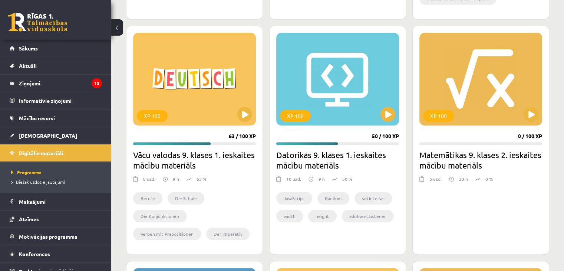
scroll to position [408, 0]
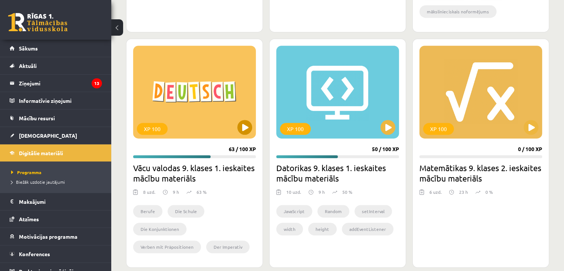
click at [252, 120] on div "XP 100" at bounding box center [194, 92] width 123 height 93
click at [239, 135] on div "XP 100" at bounding box center [194, 92] width 123 height 93
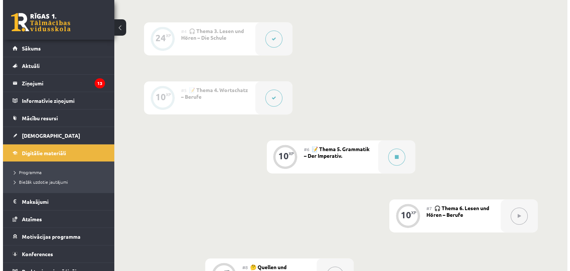
scroll to position [371, 0]
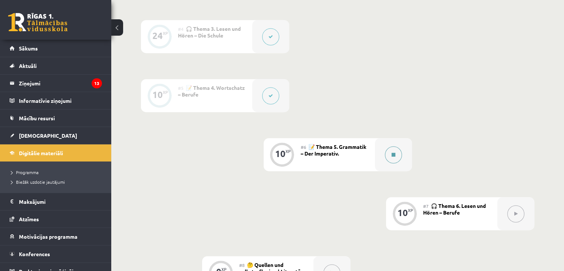
click at [396, 163] on button at bounding box center [393, 154] width 17 height 17
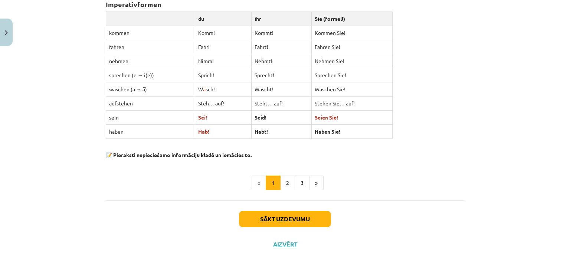
scroll to position [1266, 0]
click at [286, 210] on button "Sākt uzdevumu" at bounding box center [285, 218] width 92 height 16
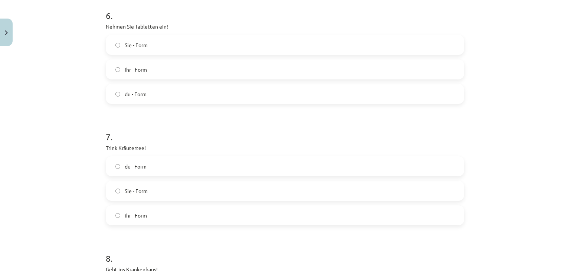
scroll to position [1160, 0]
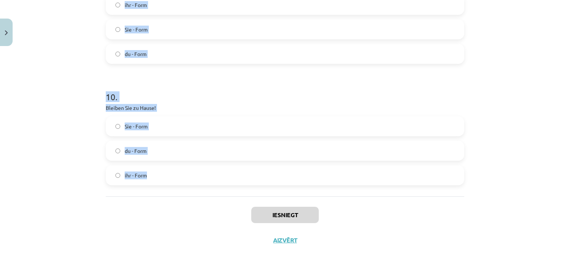
drag, startPoint x: 98, startPoint y: 141, endPoint x: 140, endPoint y: 188, distance: 63.5
click at [144, 187] on div "Mācību tēma: Vācu valodas 9. klases 1. ieskaites mācību materiāls #6 📝 Thema 5.…" at bounding box center [285, 135] width 570 height 271
copy form "1 . Geh zum Arzt! Sie - Form du - Form ihr – Form 2 . Nehmt Vitamintabletten ei…"
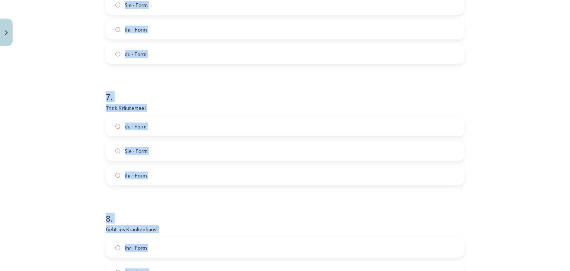
scroll to position [715, 0]
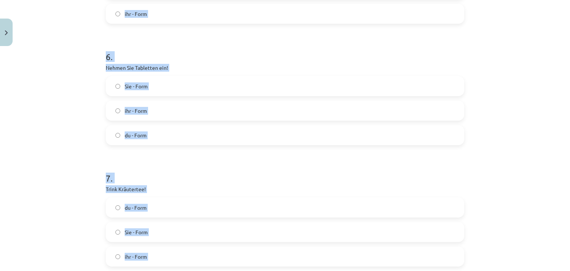
drag, startPoint x: 57, startPoint y: 76, endPoint x: 67, endPoint y: 72, distance: 11.0
click at [57, 75] on div "Mācību tēma: Vācu valodas 9. klases 1. ieskaites mācību materiāls #6 📝 Thema 5.…" at bounding box center [285, 135] width 570 height 271
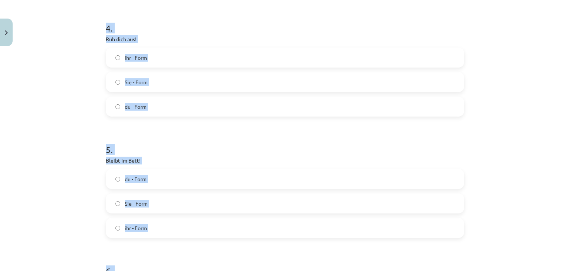
scroll to position [493, 0]
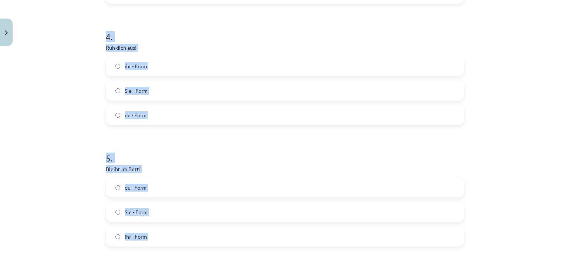
click at [164, 115] on label "du - Form" at bounding box center [284, 115] width 357 height 19
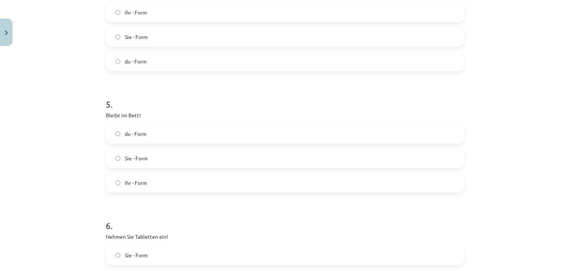
scroll to position [567, 0]
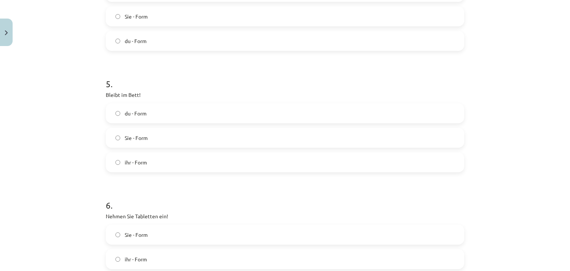
click at [144, 158] on label "ihr - Form" at bounding box center [284, 162] width 357 height 19
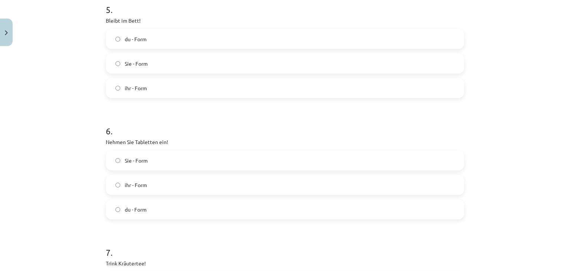
click at [145, 158] on label "Sie - Form" at bounding box center [284, 160] width 357 height 19
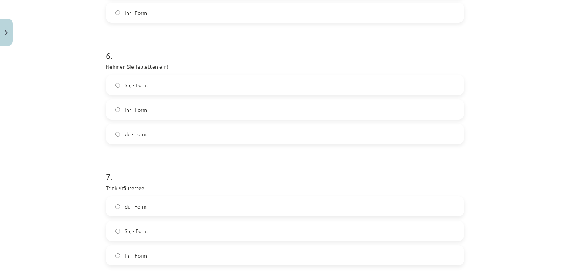
scroll to position [789, 0]
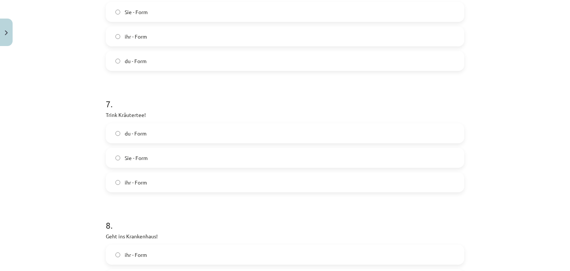
click at [141, 128] on label "du - Form" at bounding box center [284, 133] width 357 height 19
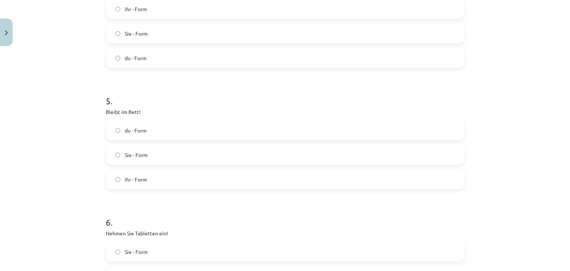
scroll to position [567, 0]
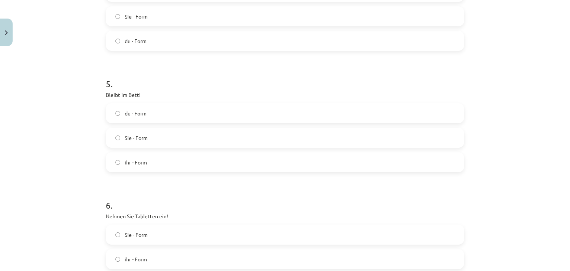
click at [154, 40] on label "du - Form" at bounding box center [284, 41] width 357 height 19
click at [172, 159] on label "ihr - Form" at bounding box center [284, 162] width 357 height 19
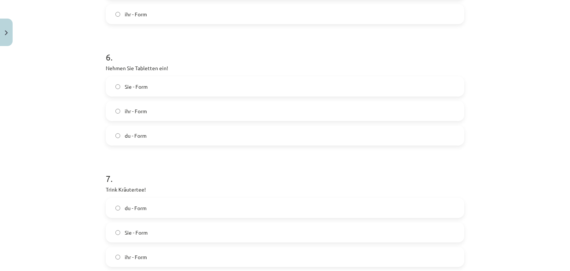
scroll to position [715, 0]
click at [152, 88] on label "Sie - Form" at bounding box center [284, 86] width 357 height 19
click at [185, 203] on label "du - Form" at bounding box center [284, 207] width 357 height 19
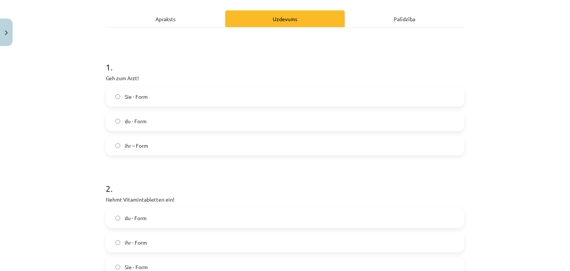
scroll to position [122, 0]
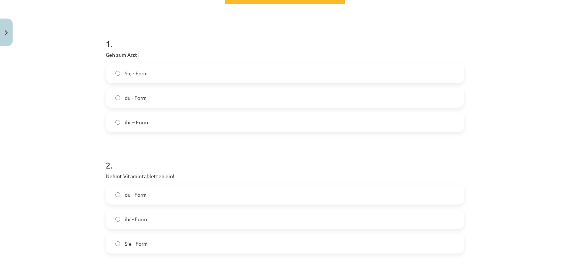
click at [142, 94] on span "du - Form" at bounding box center [136, 98] width 22 height 8
click at [163, 217] on label "ihr - Form" at bounding box center [284, 219] width 357 height 19
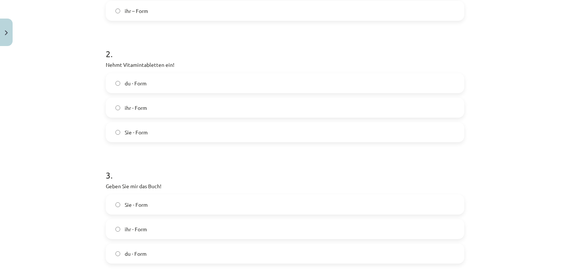
click at [146, 204] on label "Sie - Form" at bounding box center [284, 204] width 357 height 19
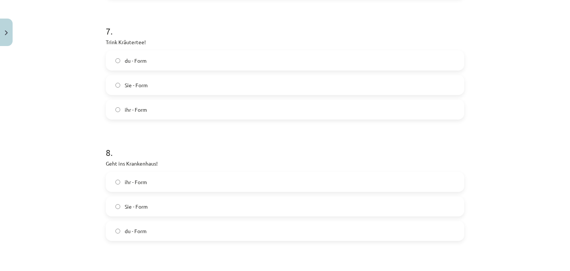
scroll to position [864, 0]
click at [148, 180] on label "ihr - Form" at bounding box center [284, 180] width 357 height 19
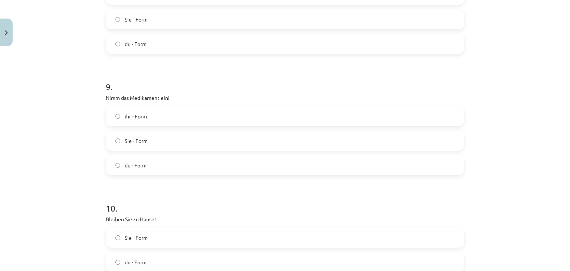
click at [134, 144] on span "Sie - Form" at bounding box center [136, 141] width 23 height 8
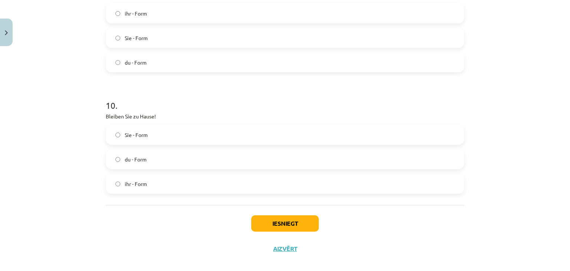
scroll to position [1160, 0]
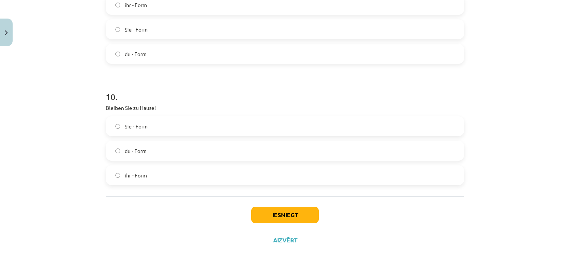
drag, startPoint x: 135, startPoint y: 153, endPoint x: 153, endPoint y: 174, distance: 27.3
click at [134, 153] on span "du - Form" at bounding box center [136, 151] width 22 height 8
click at [270, 222] on div "Iesniegt Aizvērt" at bounding box center [285, 222] width 358 height 52
click at [270, 216] on button "Iesniegt" at bounding box center [284, 215] width 67 height 16
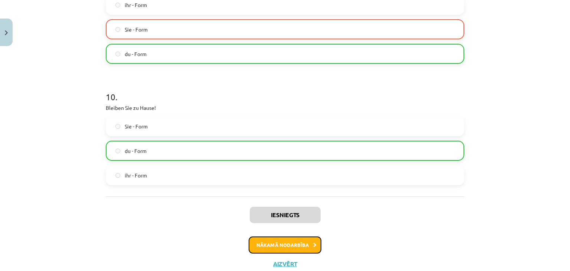
click at [277, 243] on button "Nākamā nodarbība" at bounding box center [284, 244] width 73 height 17
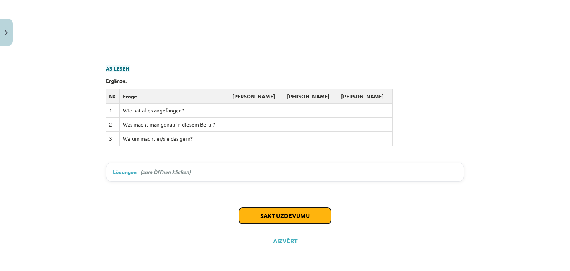
click at [274, 214] on button "Sākt uzdevumu" at bounding box center [285, 215] width 92 height 16
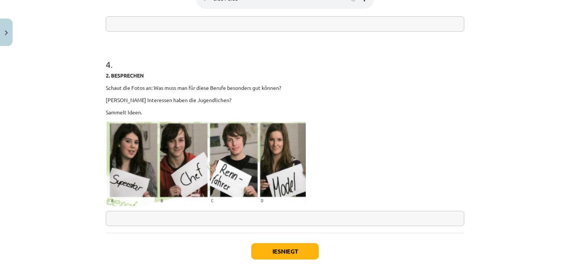
scroll to position [842, 0]
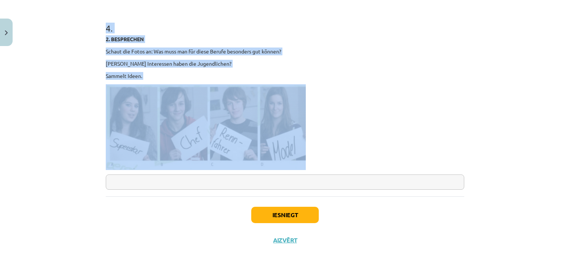
drag, startPoint x: 98, startPoint y: 27, endPoint x: 294, endPoint y: 165, distance: 239.0
copy form "1 . 1. HÖREN Welche Fragen stellt die Berufsberaterin? Kreuze an. Ваш браузер н…"
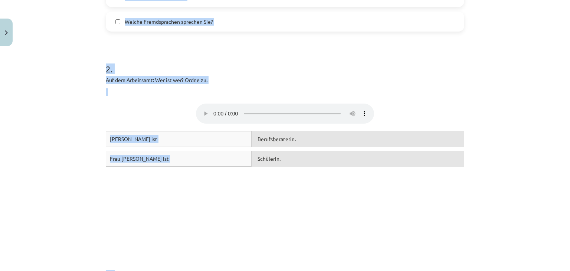
scroll to position [509, 0]
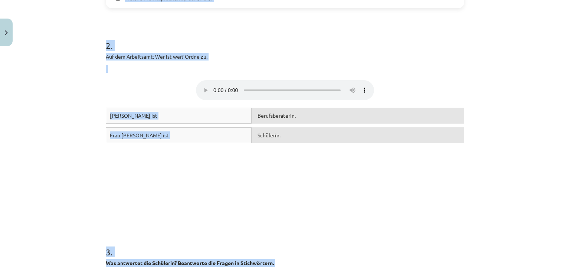
click at [95, 99] on div "Mācību tēma: Vācu valodas 9. klases 1. ieskaites mācību materiāls #7 🎧 Thema 6.…" at bounding box center [285, 135] width 570 height 271
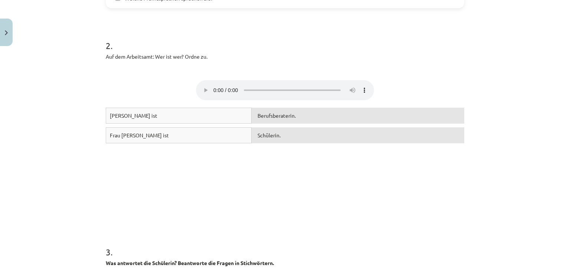
click at [251, 116] on div "Berufsberaterin." at bounding box center [357, 116] width 212 height 16
click at [273, 132] on div "Frau Lorenz ist Schülerin. Frau Berking ist Berufsberaterin." at bounding box center [285, 163] width 358 height 111
click at [168, 158] on div "Frau Lorenz ist Berufsberaterin. Frau Berking ist Schülerin." at bounding box center [285, 163] width 358 height 111
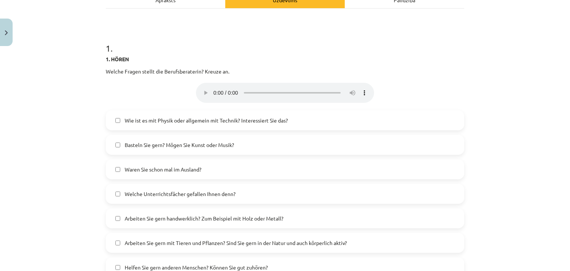
scroll to position [101, 0]
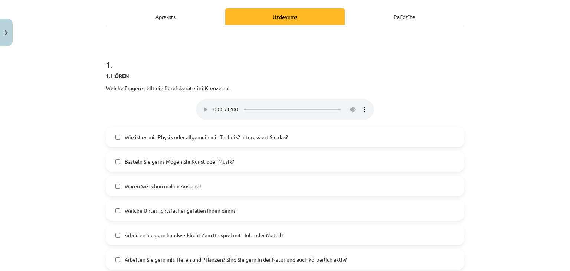
click at [171, 142] on label "Wie ist es mit Physik oder allgemein mit Technik? Interessiert Sie das?" at bounding box center [284, 137] width 357 height 19
click at [184, 177] on label "Waren Sie schon mal im Ausland?" at bounding box center [284, 186] width 357 height 19
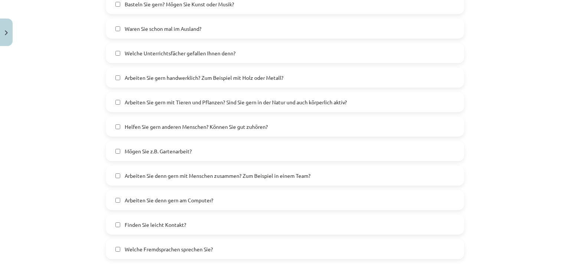
scroll to position [286, 0]
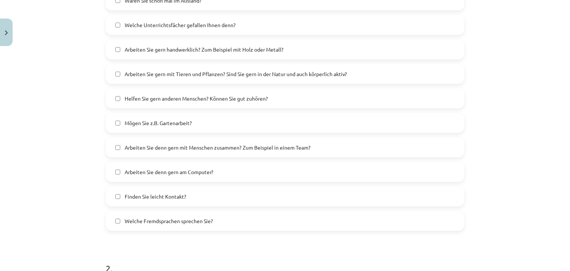
click at [175, 145] on span "Arbeiten Sie denn gern mit Menschen zusammen? Zum Beispiel in einem Team?" at bounding box center [218, 148] width 186 height 8
click at [180, 172] on span "Arbeiten Sie denn gern am Computer?" at bounding box center [169, 172] width 89 height 8
click at [197, 208] on div "Wie ist es mit Physik oder allgemein mit Technik? Interessiert Sie das? Basteln…" at bounding box center [285, 85] width 358 height 289
drag, startPoint x: 205, startPoint y: 217, endPoint x: 203, endPoint y: 212, distance: 4.7
click at [205, 217] on span "Welche Fremdsprachen sprechen Sie?" at bounding box center [169, 221] width 88 height 8
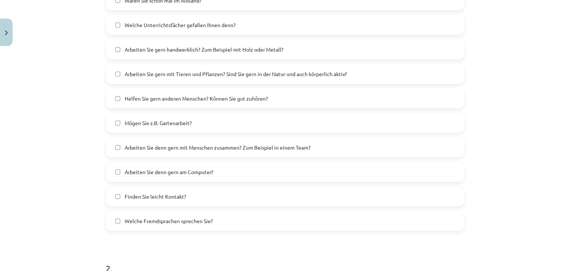
click at [202, 204] on label "Finden Sie leicht Kontakt?" at bounding box center [284, 196] width 357 height 19
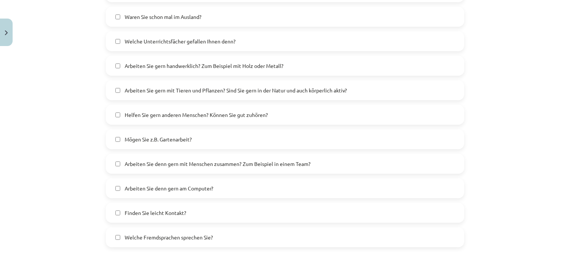
scroll to position [249, 0]
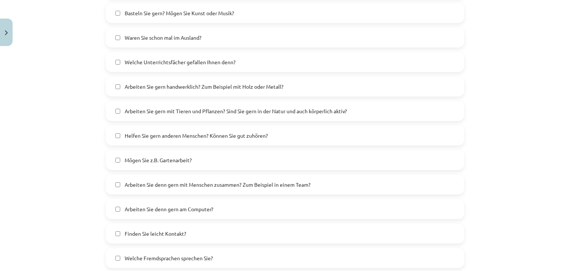
click at [185, 109] on span "Arbeiten Sie gern mit Tieren und Pflanzen? Sind Sie gern in der Natur und auch …" at bounding box center [236, 111] width 222 height 8
click at [183, 132] on span "Helfen Sie gern anderen Menschen? Können Sie gut zuhören?" at bounding box center [196, 136] width 143 height 8
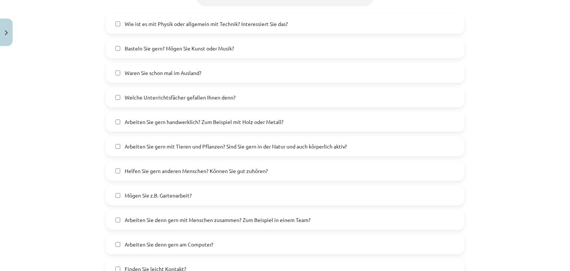
scroll to position [212, 0]
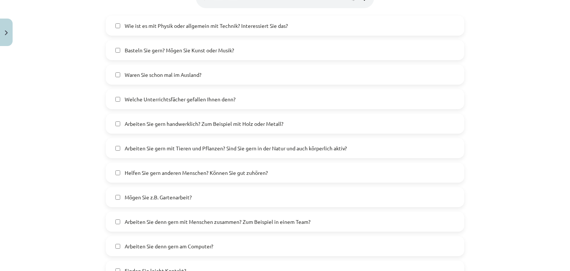
click at [172, 55] on label "Basteln Sie gern? Mögen Sie Kunst oder Musik?" at bounding box center [284, 50] width 357 height 19
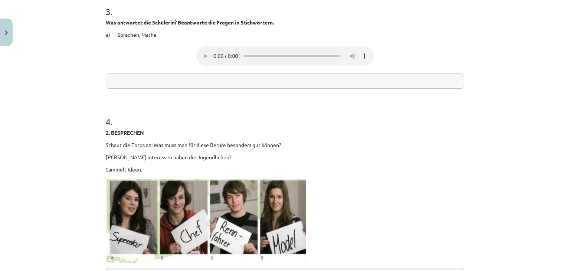
scroll to position [694, 0]
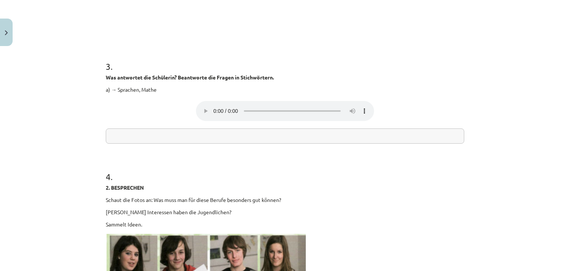
click at [199, 131] on input "text" at bounding box center [285, 135] width 358 height 15
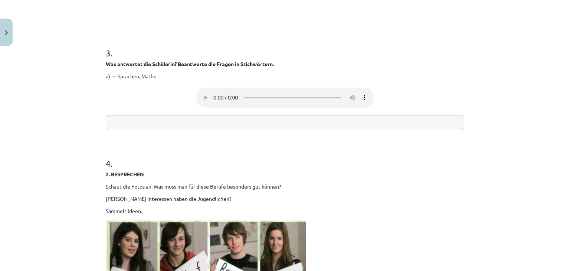
scroll to position [657, 0]
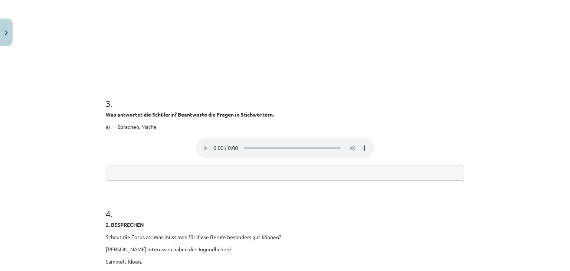
click at [188, 173] on input "text" at bounding box center [285, 172] width 358 height 15
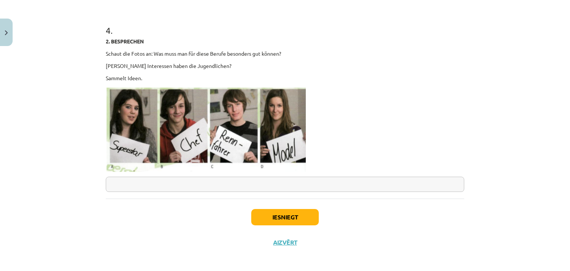
scroll to position [842, 0]
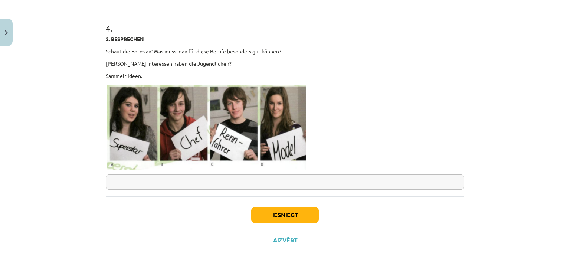
type input "**********"
click at [179, 176] on input "text" at bounding box center [285, 181] width 358 height 15
click at [172, 186] on input "text" at bounding box center [285, 181] width 358 height 15
type input "*****"
click at [265, 217] on button "Iesniegt" at bounding box center [284, 215] width 67 height 16
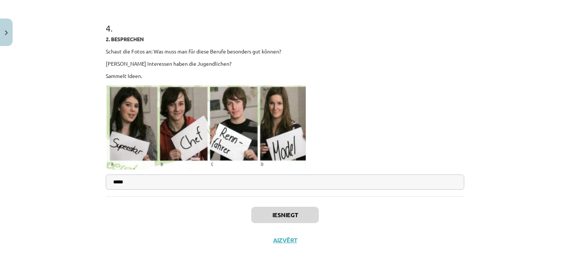
drag, startPoint x: 129, startPoint y: 187, endPoint x: 105, endPoint y: 183, distance: 24.4
click at [106, 183] on input "*****" at bounding box center [285, 181] width 358 height 15
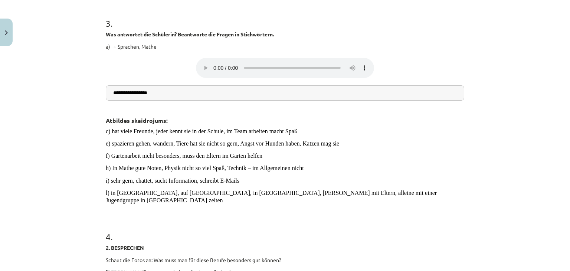
scroll to position [960, 0]
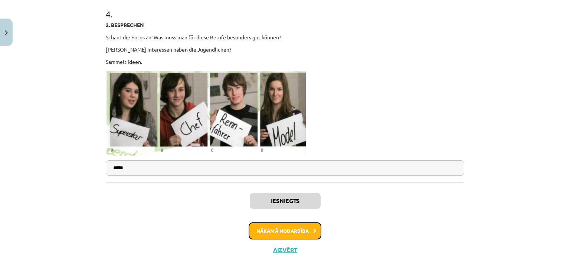
click at [280, 222] on button "Nākamā nodarbība" at bounding box center [284, 230] width 73 height 17
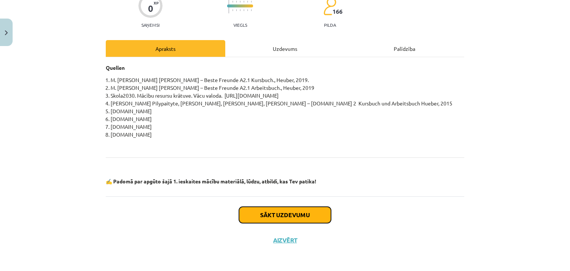
click at [258, 214] on button "Sākt uzdevumu" at bounding box center [285, 215] width 92 height 16
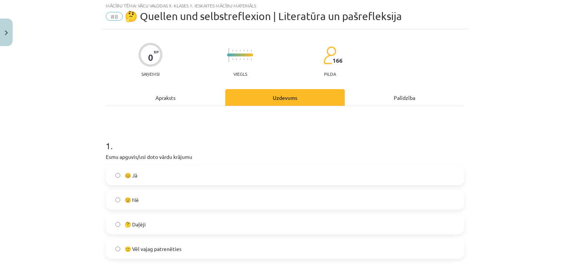
scroll to position [19, 0]
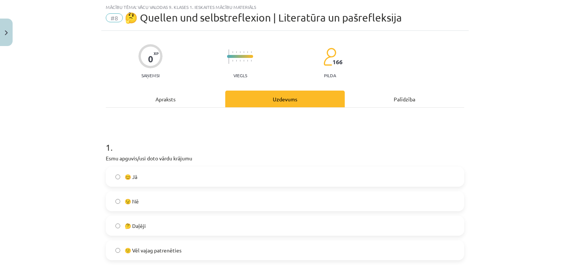
click at [191, 227] on label "🤔 Daļēji" at bounding box center [284, 225] width 357 height 19
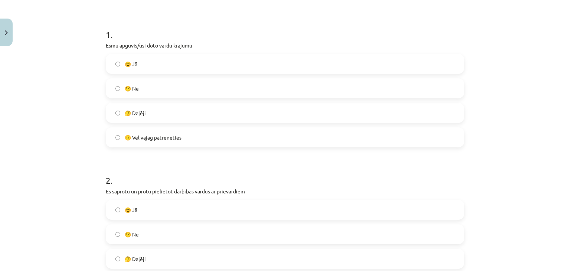
scroll to position [167, 0]
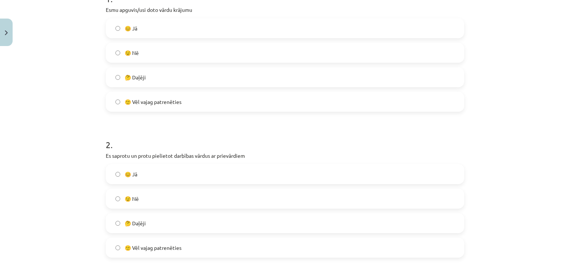
click at [185, 102] on label "🙂 Vēl vajag patrenēties" at bounding box center [284, 101] width 357 height 19
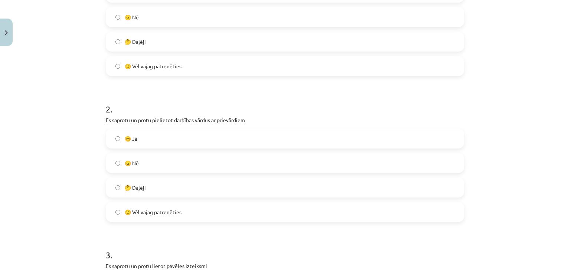
scroll to position [204, 0]
click at [188, 184] on label "🤔 Daļēji" at bounding box center [284, 186] width 357 height 19
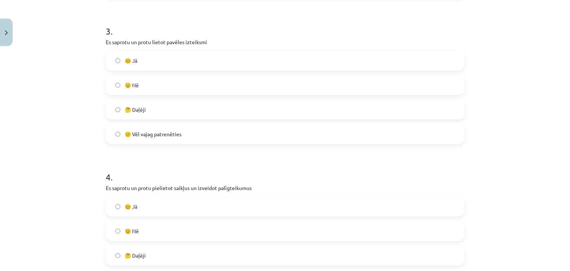
scroll to position [426, 0]
click at [172, 116] on label "🤔 Daļēji" at bounding box center [284, 109] width 357 height 19
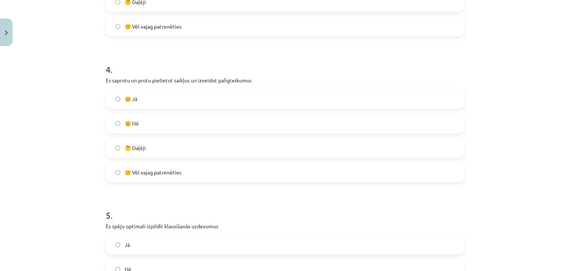
scroll to position [538, 0]
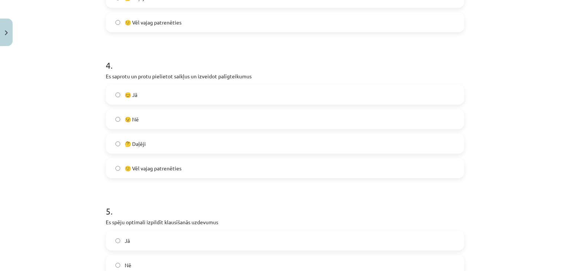
click at [166, 150] on label "🤔 Daļēji" at bounding box center [284, 143] width 357 height 19
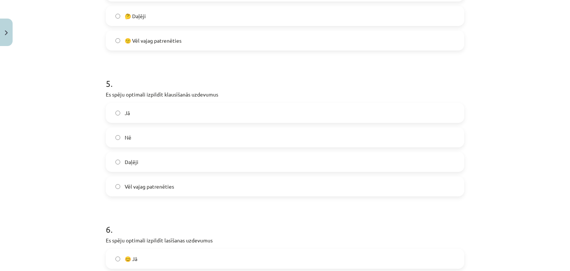
scroll to position [723, 0]
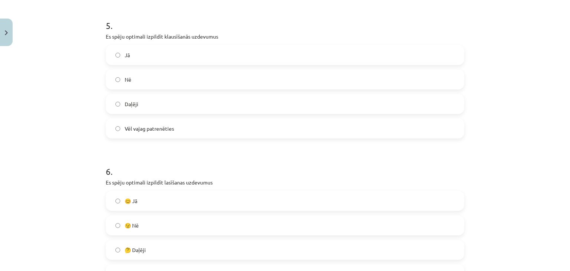
click at [189, 102] on label "Daļēji" at bounding box center [284, 104] width 357 height 19
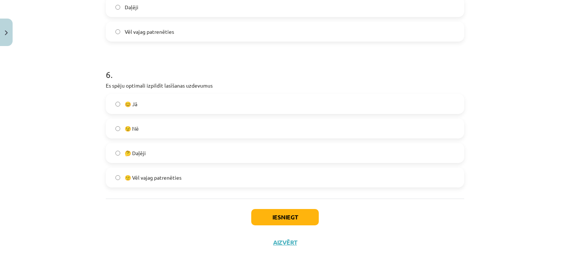
scroll to position [822, 0]
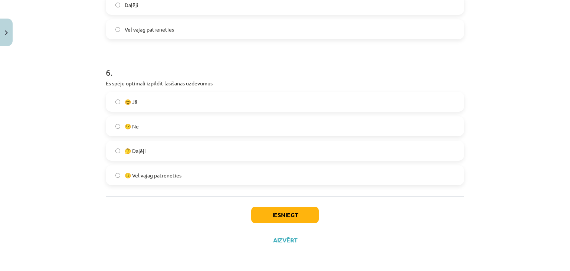
click at [182, 145] on label "🤔 Daļēji" at bounding box center [284, 150] width 357 height 19
click at [287, 212] on button "Iesniegt" at bounding box center [284, 215] width 67 height 16
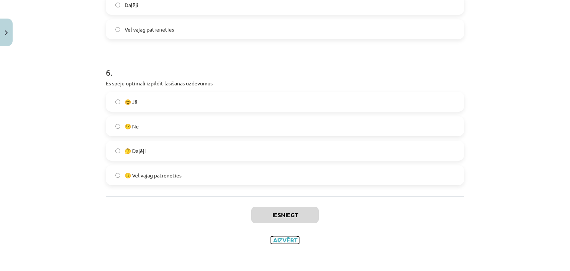
click at [275, 241] on button "Aizvērt" at bounding box center [285, 239] width 28 height 7
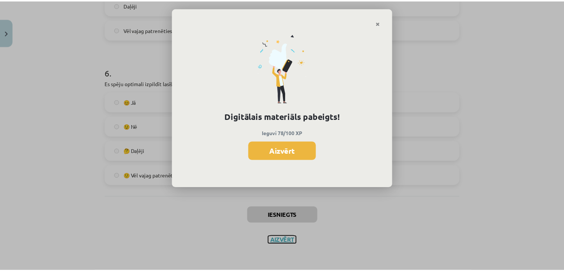
scroll to position [370, 0]
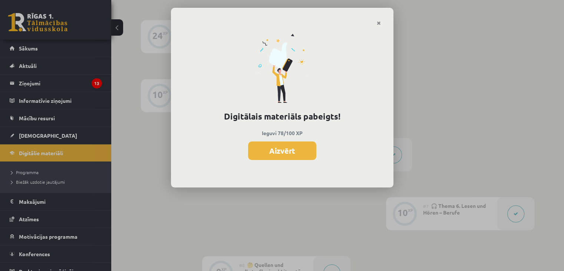
click at [290, 159] on div "Digitālais materiāls pabeigts! Ieguvi 78/100 XP Aizvērt" at bounding box center [282, 107] width 222 height 162
click at [291, 156] on button "Aizvērt" at bounding box center [282, 150] width 68 height 19
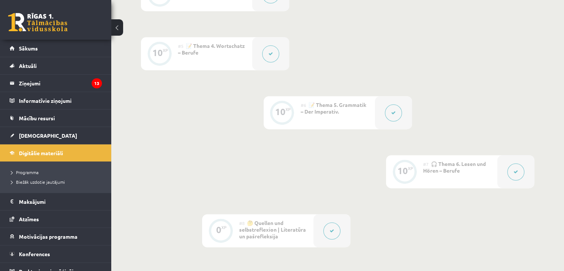
scroll to position [518, 0]
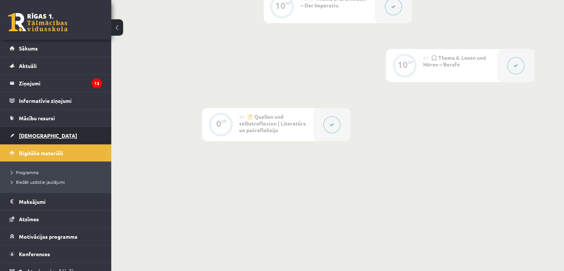
click at [52, 137] on link "[DEMOGRAPHIC_DATA]" at bounding box center [56, 135] width 92 height 17
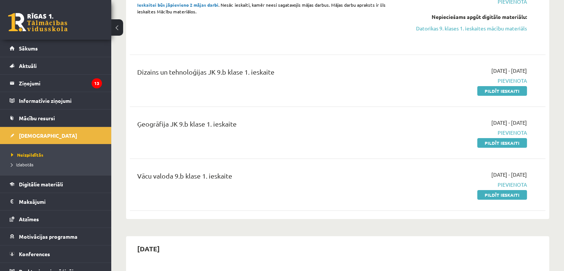
scroll to position [148, 0]
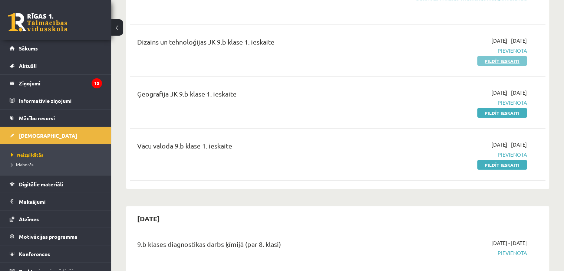
click at [523, 60] on link "Pildīt ieskaiti" at bounding box center [502, 61] width 50 height 10
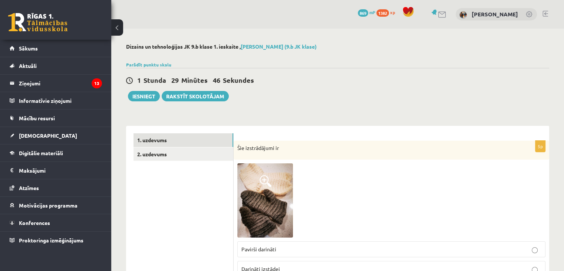
click at [486, 91] on div "1 Stunda 29 Minūtes 46 Sekundes Iesniegt Rakstīt skolotājam" at bounding box center [337, 84] width 423 height 33
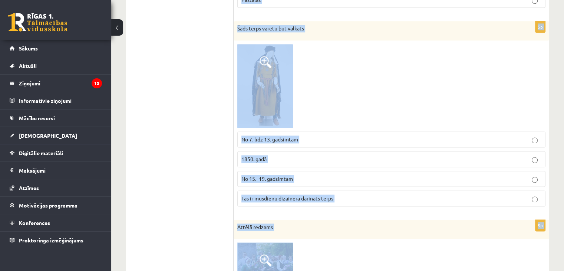
scroll to position [1105, 0]
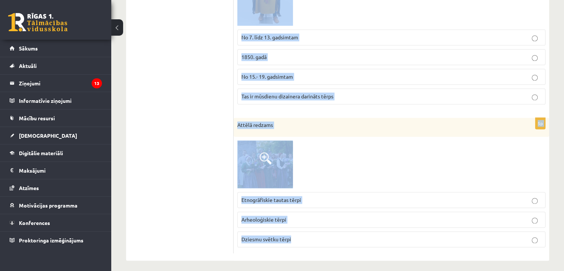
drag, startPoint x: 238, startPoint y: 143, endPoint x: 301, endPoint y: 227, distance: 105.9
copy form "Šie izstrādājumi ir Pavirši darināti Darināti izstādei Darināti vienas adatas p…"
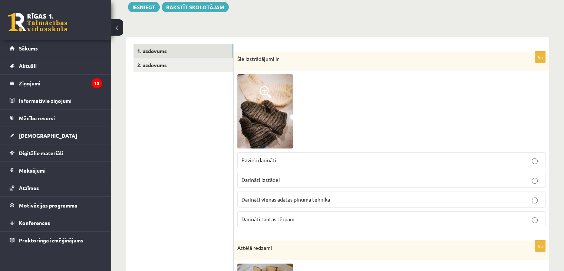
scroll to position [55, 0]
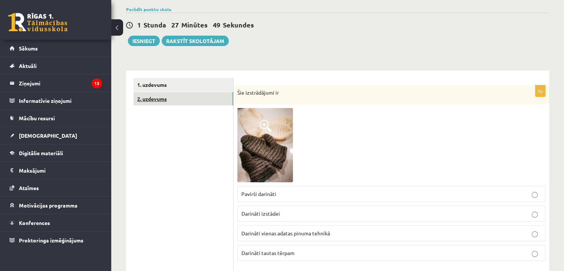
click at [166, 98] on link "2. uzdevums" at bounding box center [183, 99] width 100 height 14
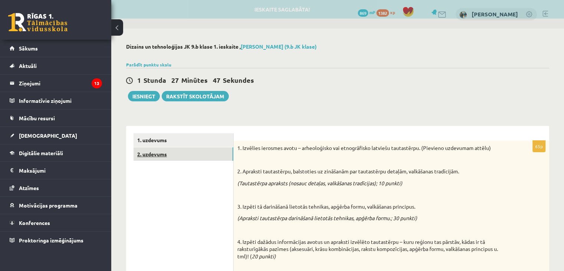
scroll to position [0, 0]
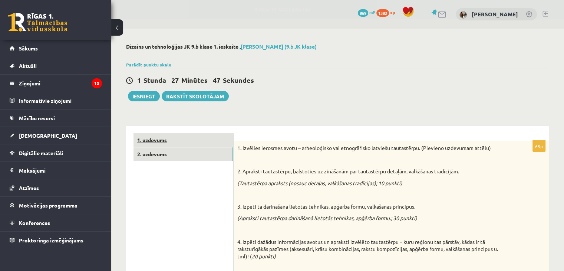
click at [177, 143] on link "1. uzdevums" at bounding box center [183, 140] width 100 height 14
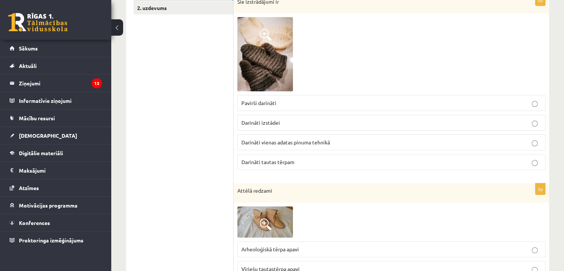
scroll to position [148, 0]
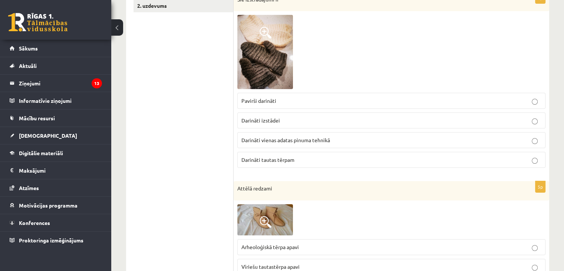
click at [289, 118] on p "Darināti izstādei" at bounding box center [391, 120] width 300 height 8
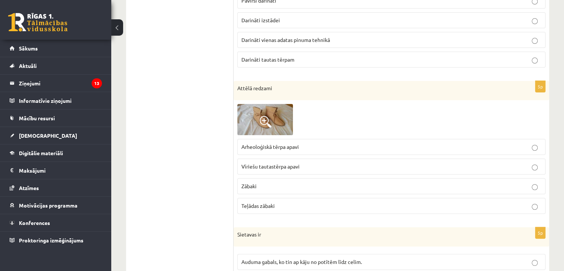
scroll to position [260, 0]
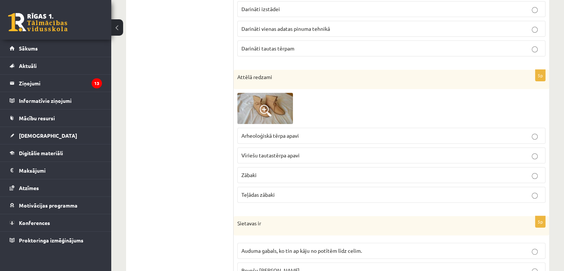
click at [283, 158] on p "Vīriešu tautastērpa apavi" at bounding box center [391, 155] width 300 height 8
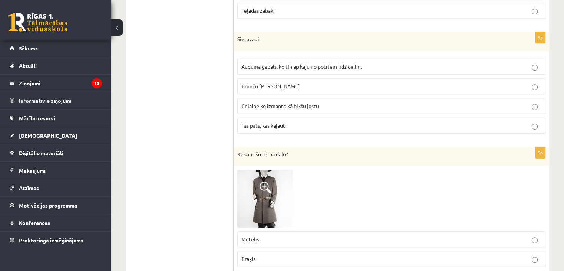
scroll to position [445, 0]
click at [270, 68] on label "Auduma gabals, ko tin ap kāju no potītēm līdz celim." at bounding box center [391, 65] width 308 height 16
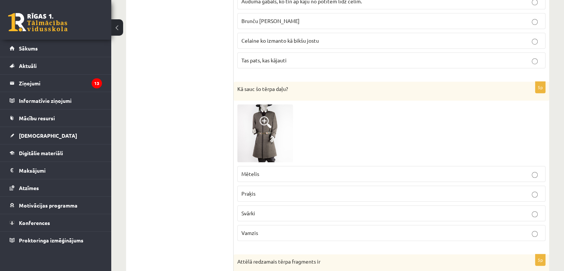
scroll to position [519, 0]
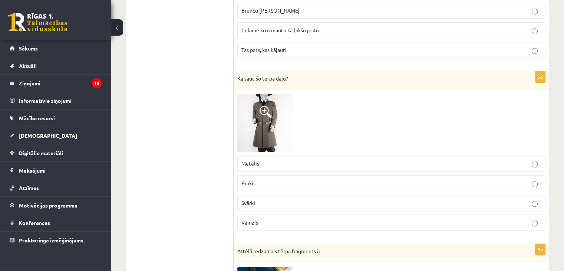
click at [271, 181] on p "Praķis" at bounding box center [391, 183] width 300 height 8
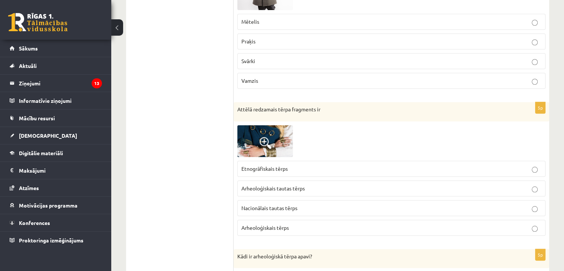
scroll to position [667, 0]
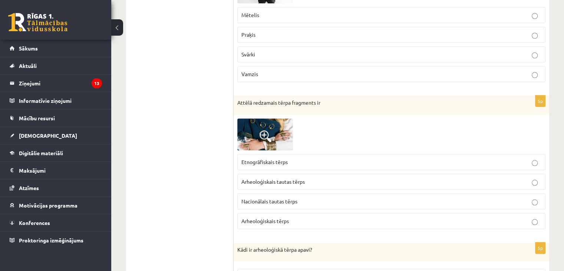
click at [273, 181] on p "Arheoloģiskais tautas tērps" at bounding box center [391, 182] width 300 height 8
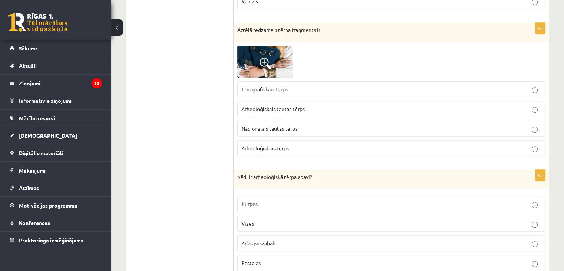
scroll to position [779, 0]
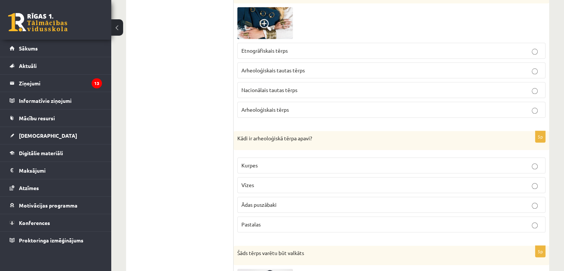
click at [270, 109] on span "Arheoloģiskais tērps" at bounding box center [264, 109] width 47 height 7
click at [273, 220] on p "Pastalas" at bounding box center [391, 224] width 300 height 8
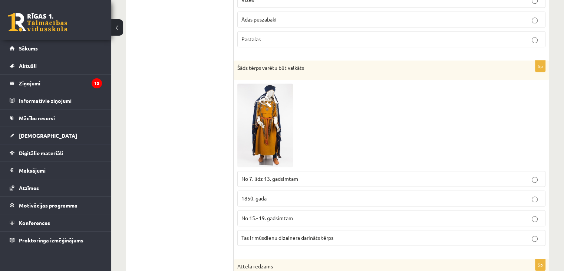
scroll to position [964, 0]
click at [273, 176] on span "No 7. līdz 13. gadsimtam" at bounding box center [269, 178] width 57 height 7
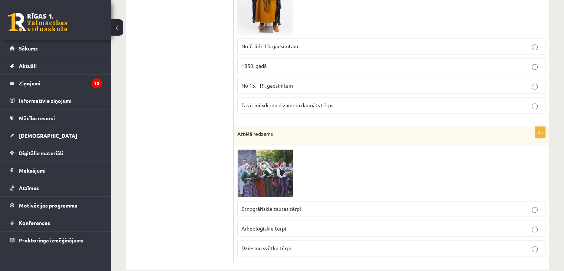
scroll to position [1105, 0]
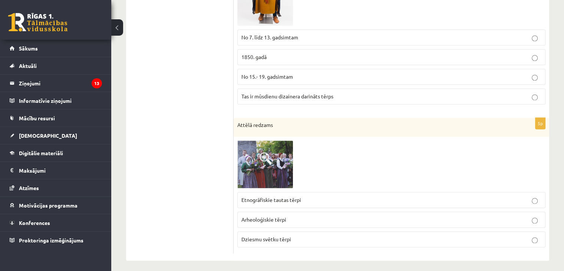
click at [270, 216] on span "Arheoloģiskie tērpi" at bounding box center [263, 219] width 45 height 7
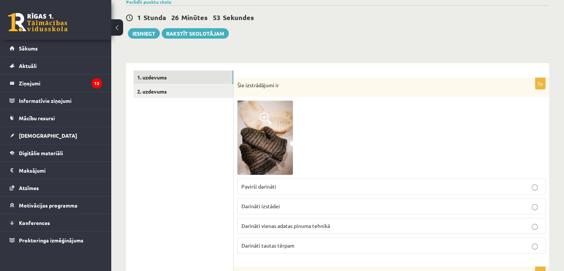
scroll to position [0, 0]
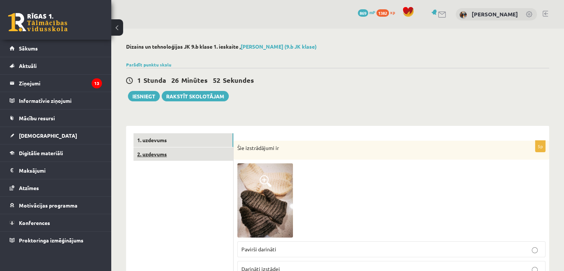
click at [163, 155] on link "2. uzdevums" at bounding box center [183, 154] width 100 height 14
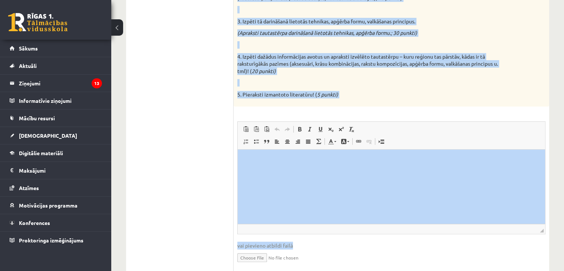
scroll to position [212, 0]
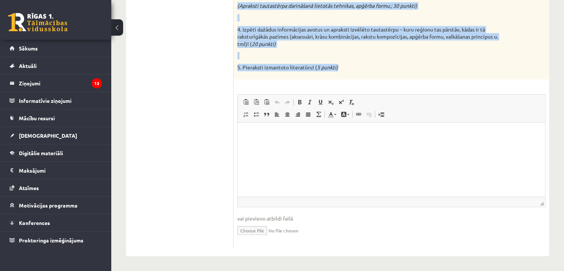
drag, startPoint x: 235, startPoint y: 145, endPoint x: 338, endPoint y: 75, distance: 124.6
click at [338, 75] on div "1. Izvēlies ierosmes avotu – arheoloģisko vai etnogrāfisko latviešu tautastērpu…" at bounding box center [392, 3] width 316 height 151
copy div "1. Izvēlies ierosmes avotu – arheoloģisko vai etnogrāfisko latviešu tautastērpu…"
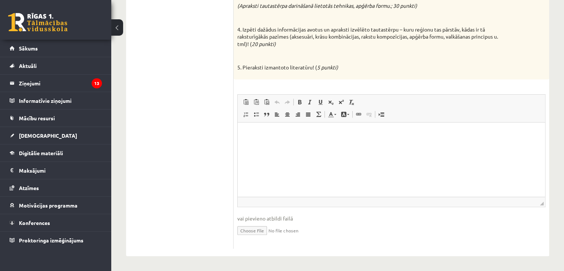
drag, startPoint x: 195, startPoint y: 116, endPoint x: 189, endPoint y: 120, distance: 7.5
click at [195, 117] on ul "1. uzdevums 2. uzdevums" at bounding box center [183, 84] width 100 height 327
click at [264, 145] on html at bounding box center [391, 133] width 307 height 23
drag, startPoint x: 264, startPoint y: 153, endPoint x: 250, endPoint y: 143, distance: 18.1
click at [251, 144] on html at bounding box center [391, 133] width 307 height 23
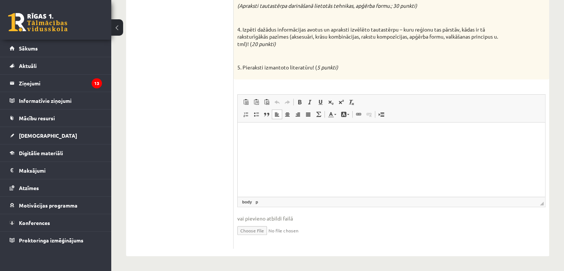
drag, startPoint x: 10, startPoint y: 16, endPoint x: 237, endPoint y: 132, distance: 255.4
click at [237, 132] on div "65p 1. Izvēlies ierosmes avotu – arheoloģisko vai etnogrāfisko latviešu tautast…" at bounding box center [392, 88] width 316 height 320
click at [250, 132] on p "Rich Text Editor, wiswyg-editor-user-answer-47433879186400" at bounding box center [391, 133] width 293 height 8
click at [263, 138] on span "Paste" at bounding box center [270, 138] width 23 height 11
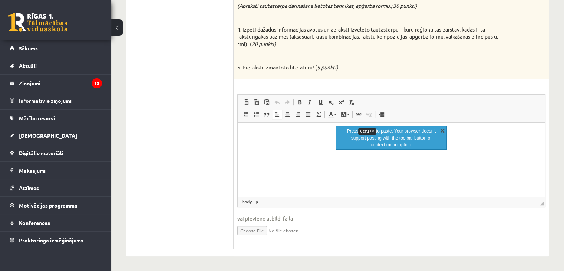
click at [440, 132] on link "X" at bounding box center [442, 129] width 7 height 7
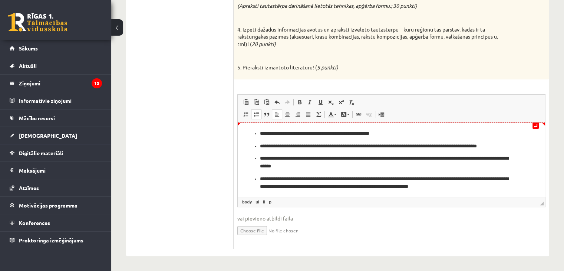
click at [257, 133] on ul "**********" at bounding box center [391, 165] width 293 height 73
drag, startPoint x: 257, startPoint y: 145, endPoint x: 263, endPoint y: 147, distance: 6.0
click at [257, 145] on ul "**********" at bounding box center [391, 172] width 293 height 60
click at [257, 158] on ul "**********" at bounding box center [391, 178] width 293 height 48
click at [257, 177] on ul "**********" at bounding box center [391, 189] width 293 height 28
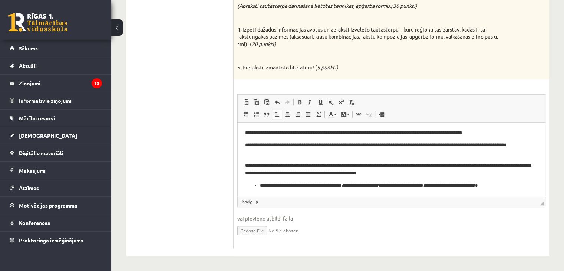
scroll to position [14, 0]
click at [260, 185] on li "**********" at bounding box center [391, 185] width 263 height 8
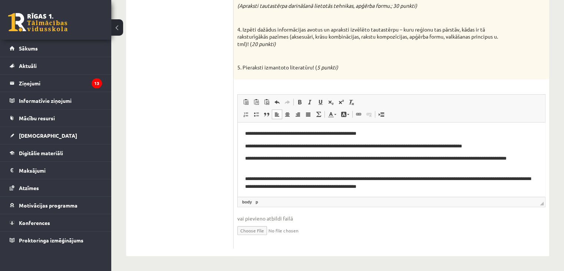
scroll to position [0, 0]
click at [249, 130] on p "**********" at bounding box center [388, 133] width 287 height 8
click at [248, 130] on p "**********" at bounding box center [388, 133] width 287 height 8
click at [246, 148] on p "**********" at bounding box center [388, 146] width 287 height 8
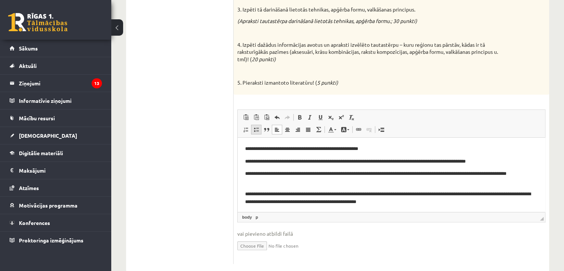
scroll to position [212, 0]
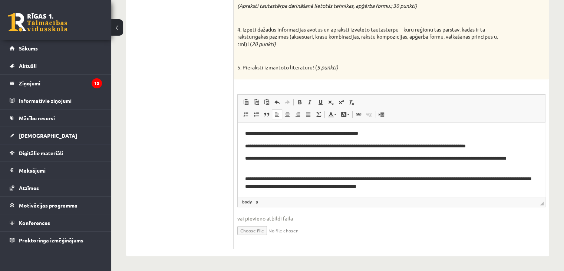
click at [244, 158] on html "**********" at bounding box center [391, 166] width 307 height 88
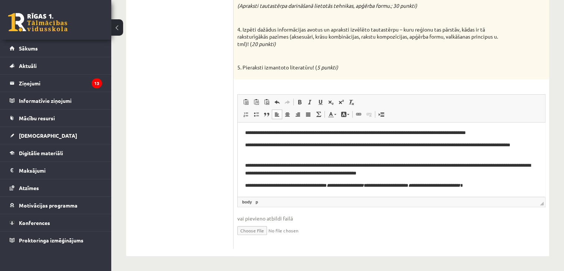
scroll to position [14, 0]
click at [243, 159] on html "**********" at bounding box center [391, 152] width 307 height 88
click at [244, 185] on html "**********" at bounding box center [391, 152] width 307 height 88
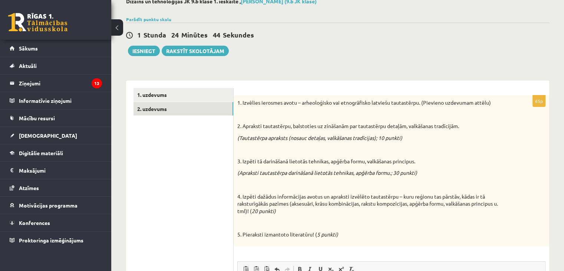
scroll to position [27, 0]
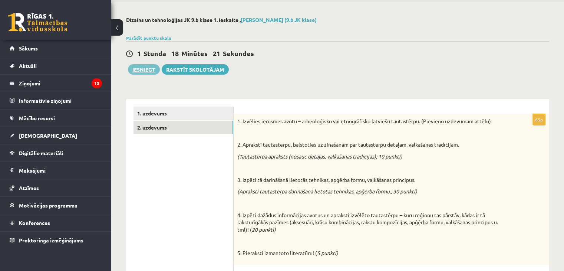
click at [145, 70] on button "Iesniegt" at bounding box center [144, 69] width 32 height 10
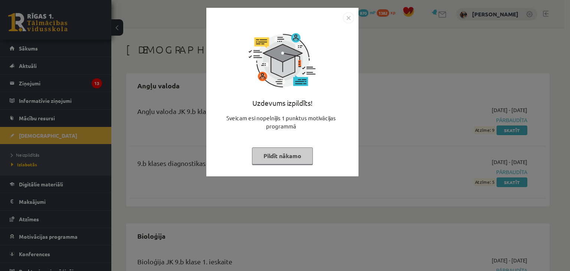
click at [291, 152] on button "Pildīt nākamo" at bounding box center [282, 155] width 61 height 17
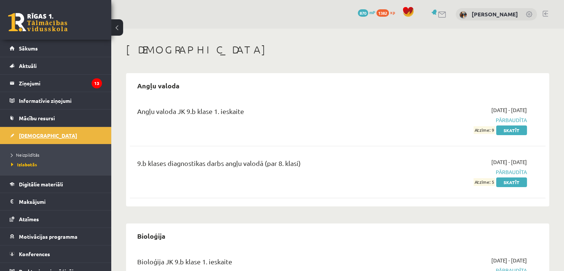
click at [36, 136] on span "[DEMOGRAPHIC_DATA]" at bounding box center [48, 135] width 58 height 7
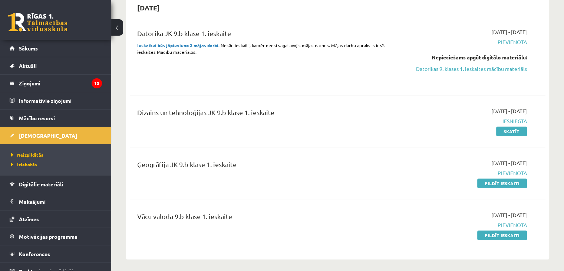
scroll to position [74, 0]
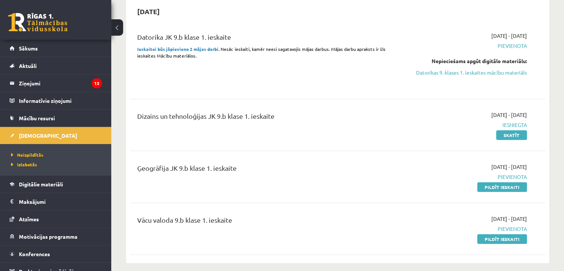
drag, startPoint x: 494, startPoint y: 242, endPoint x: 320, endPoint y: 40, distance: 265.8
click at [494, 242] on link "Pildīt ieskaiti" at bounding box center [502, 239] width 50 height 10
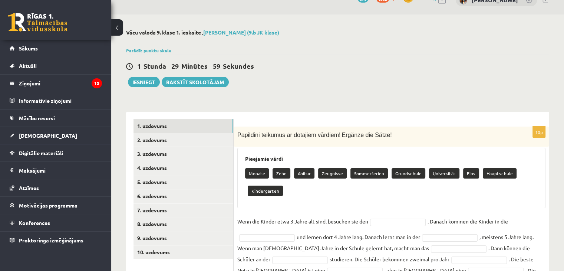
scroll to position [56, 0]
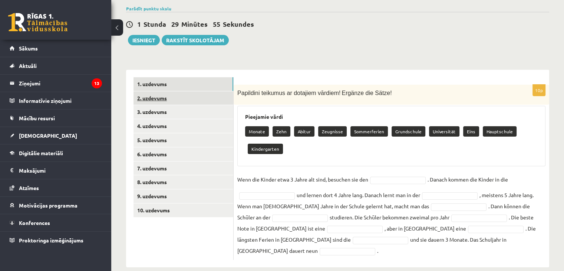
click at [224, 96] on link "2. uzdevums" at bounding box center [183, 98] width 100 height 14
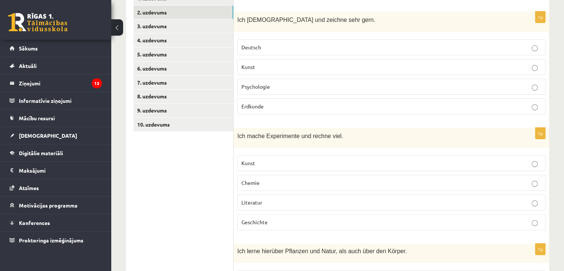
scroll to position [0, 0]
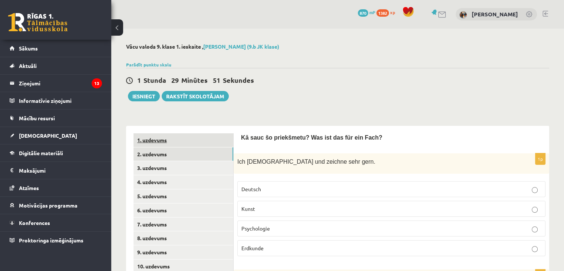
click at [203, 146] on link "1. uzdevums" at bounding box center [183, 140] width 100 height 14
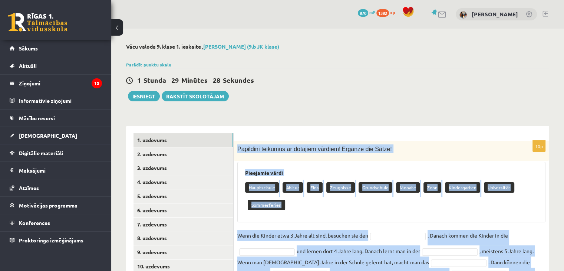
scroll to position [56, 0]
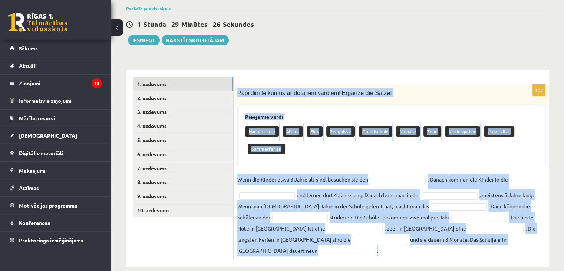
drag, startPoint x: 235, startPoint y: 146, endPoint x: 528, endPoint y: 240, distance: 307.5
click at [528, 240] on div "10p Papildini teikumus ar dotajiem vārdiem! Ergänze die Sätze! Pieejamie vārdi …" at bounding box center [392, 172] width 316 height 175
copy div "Loremipsu dolorsit am consecte adipisc! Elitsed doe Tempo! Incididun utlab Etdo…"
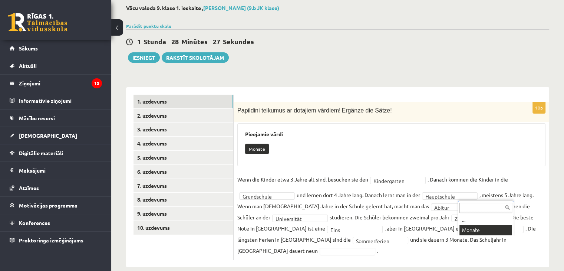
scroll to position [25, 0]
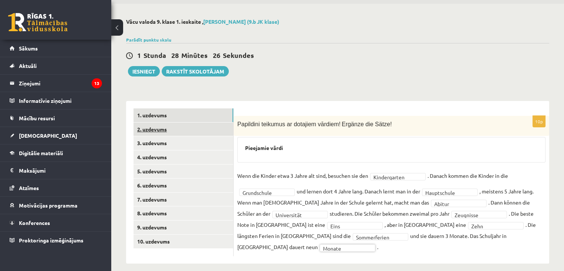
click at [198, 130] on link "2. uzdevums" at bounding box center [183, 129] width 100 height 14
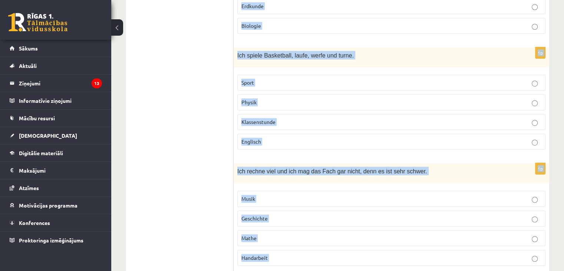
scroll to position [587, 0]
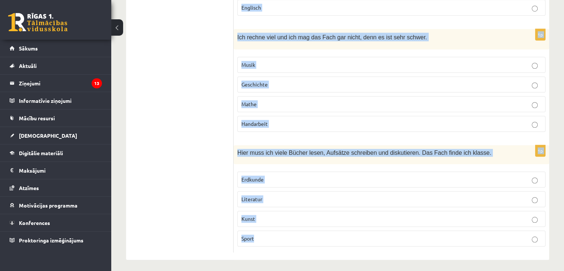
drag, startPoint x: 238, startPoint y: 109, endPoint x: 343, endPoint y: 288, distance: 207.3
copy form "Kā sauc šo priekšmetu? Was ist das für ein Fach? 1p Ich male und zeichne sehr g…"
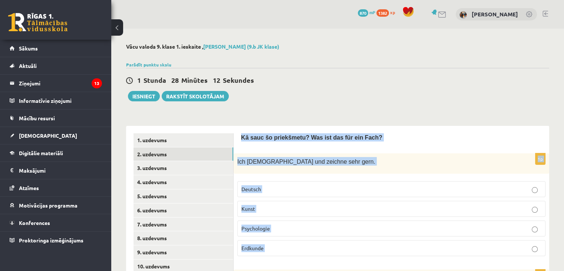
scroll to position [0, 0]
click at [271, 212] on p "Kunst" at bounding box center [391, 209] width 300 height 8
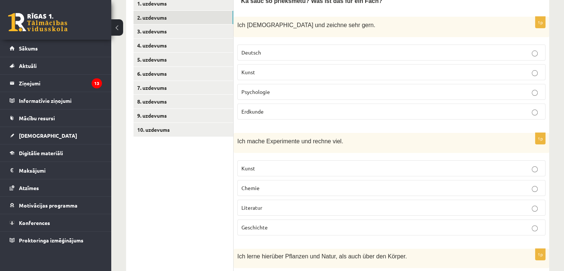
scroll to position [185, 0]
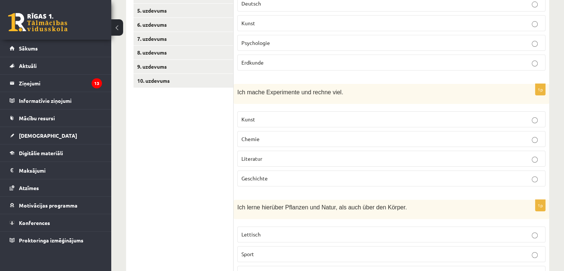
click at [280, 142] on p "Chemie" at bounding box center [391, 139] width 300 height 8
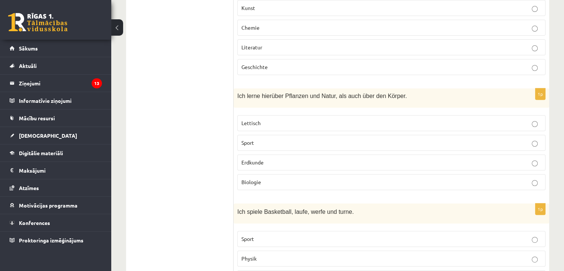
click at [254, 178] on span "Biologie" at bounding box center [251, 181] width 20 height 7
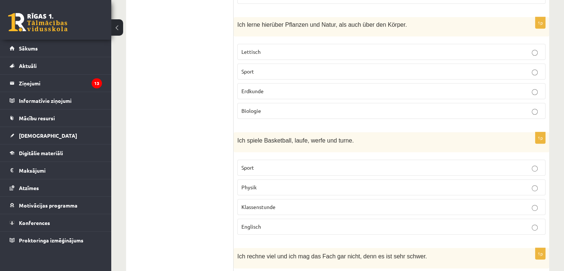
scroll to position [408, 0]
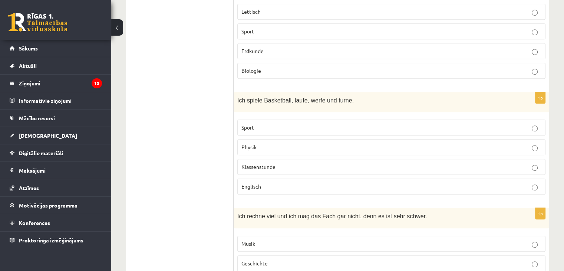
click at [253, 125] on span "Sport" at bounding box center [247, 127] width 13 height 7
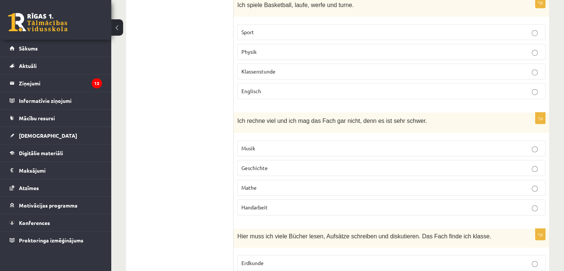
scroll to position [556, 0]
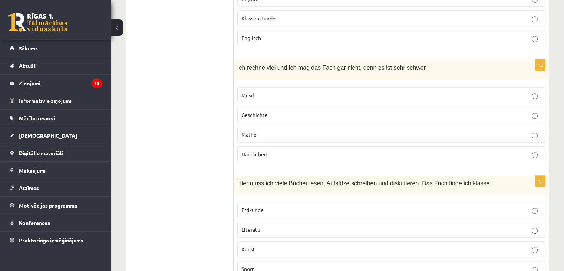
click at [268, 134] on p "Mathe" at bounding box center [391, 135] width 300 height 8
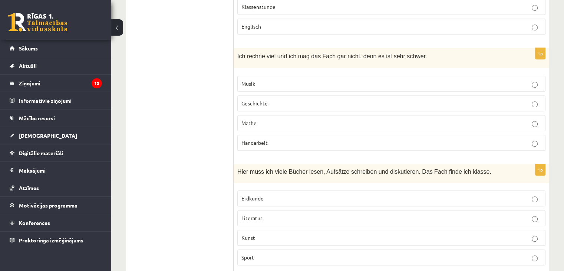
scroll to position [587, 0]
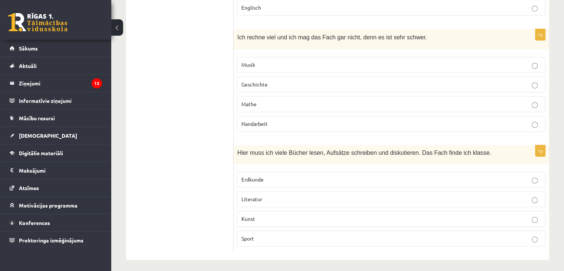
click at [255, 195] on span "Literatur" at bounding box center [251, 198] width 21 height 7
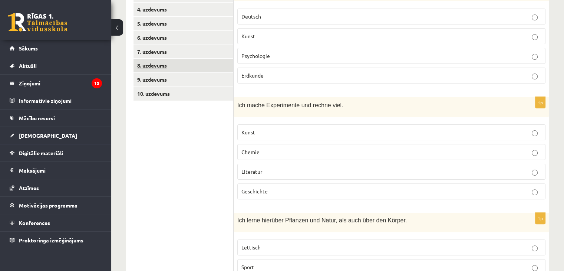
scroll to position [142, 0]
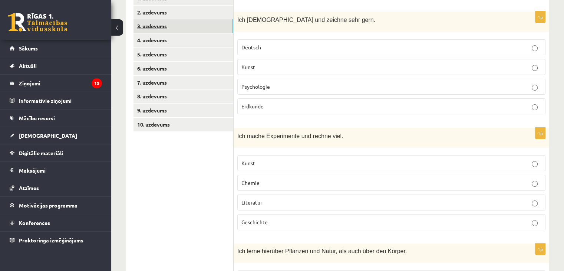
click at [156, 23] on link "3. uzdevums" at bounding box center [183, 26] width 100 height 14
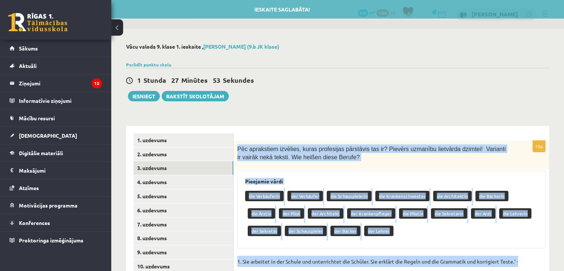
scroll to position [177, 0]
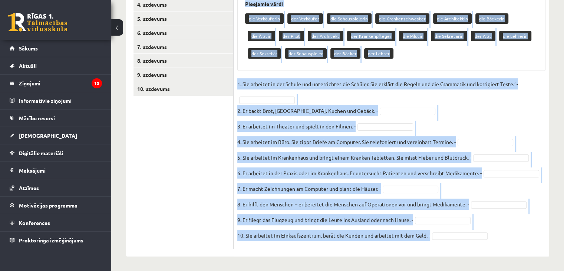
drag, startPoint x: 236, startPoint y: 146, endPoint x: 503, endPoint y: 240, distance: 282.9
click at [503, 240] on div "10p Pēc aprakstiem izvēlies, kuras profesijas pārstāvis tas ir? Pievērs uzmanīb…" at bounding box center [392, 106] width 316 height 286
copy div "Pēc aprakstiem izvēlies, kuras profesijas pārstāvis tas ir? Pievērs uzmanību li…"
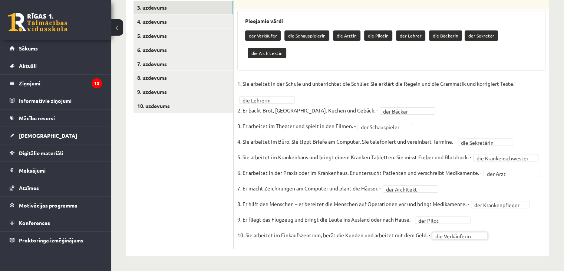
scroll to position [142, 0]
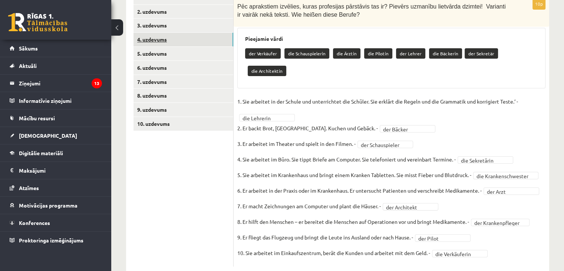
click at [176, 36] on link "4. uzdevums" at bounding box center [183, 40] width 100 height 14
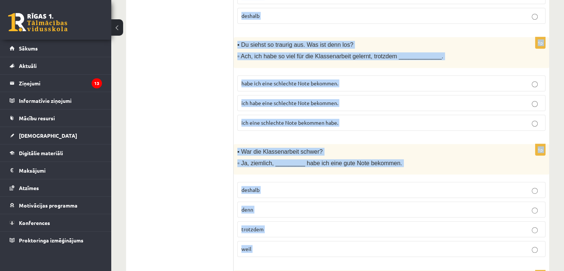
scroll to position [612, 0]
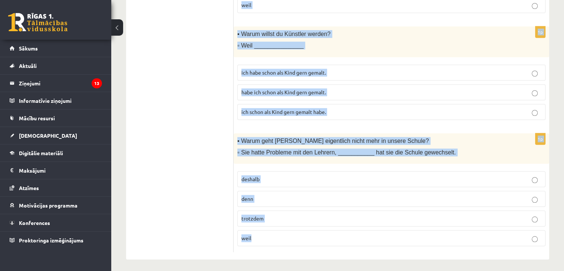
drag, startPoint x: 271, startPoint y: 120, endPoint x: 330, endPoint y: 278, distance: 169.1
copy form "Izv ēlies atbilstošo saikli! Wähle die passende Konjunktion aus! 1p ▪ Warum wil…"
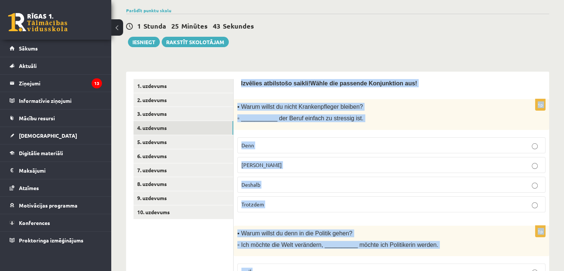
scroll to position [56, 0]
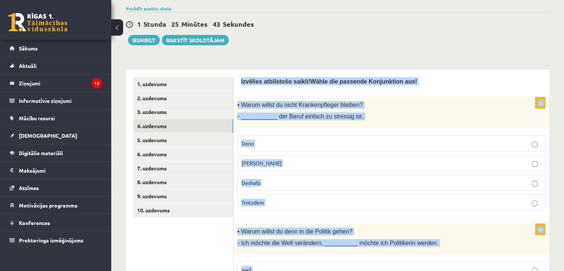
click at [286, 158] on label "Weil" at bounding box center [391, 163] width 308 height 16
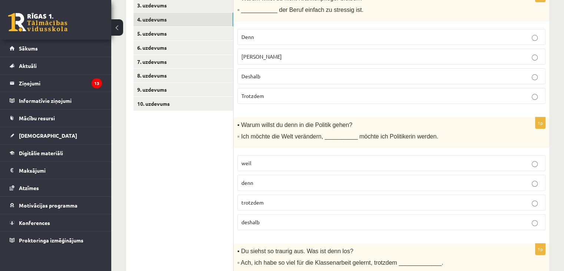
scroll to position [167, 0]
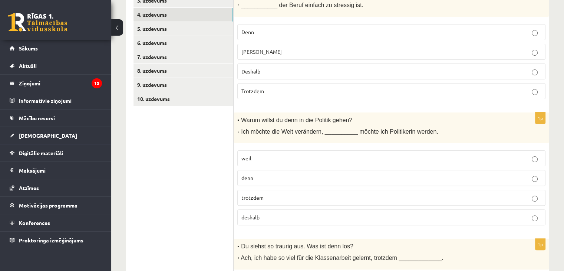
click at [274, 218] on label "deshalb" at bounding box center [391, 217] width 308 height 16
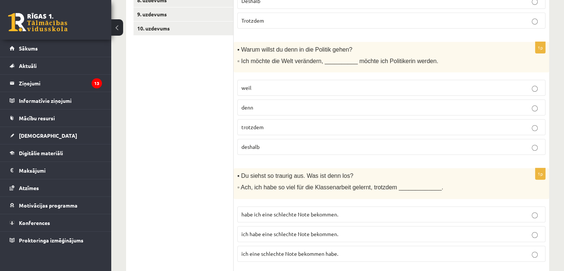
scroll to position [316, 0]
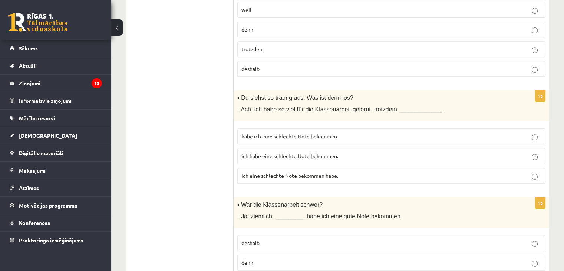
click at [294, 141] on label "habe ich eine schlechte Note bekommen." at bounding box center [391, 136] width 308 height 16
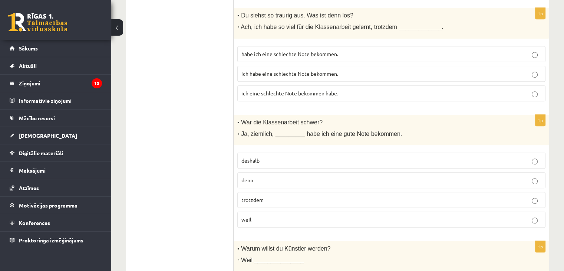
scroll to position [427, 0]
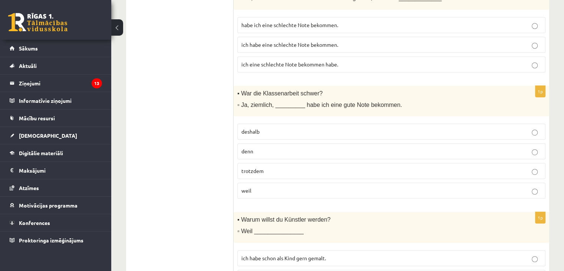
click at [267, 167] on p "trotzdem" at bounding box center [391, 171] width 300 height 8
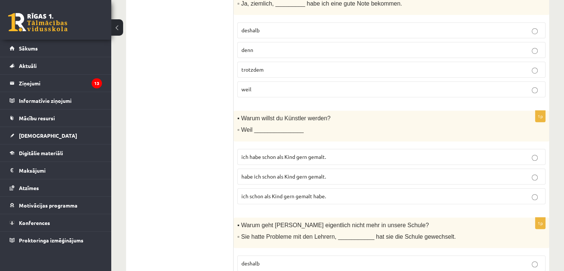
scroll to position [538, 0]
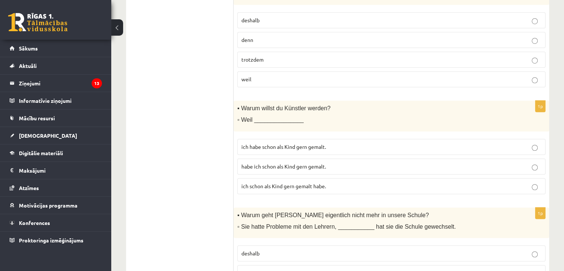
click at [287, 146] on span "ich habe schon als Kind gern gemalt." at bounding box center [283, 146] width 85 height 7
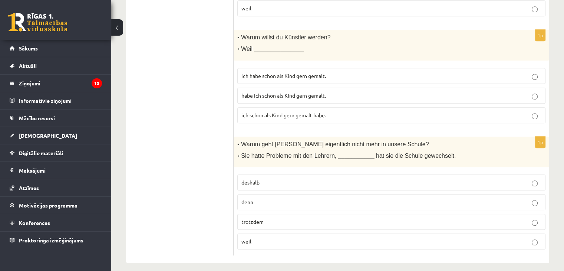
scroll to position [612, 0]
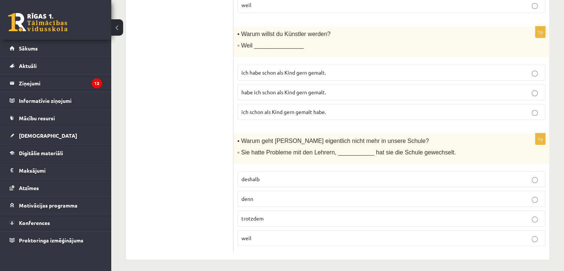
click at [252, 175] on span "deshalb" at bounding box center [250, 178] width 18 height 7
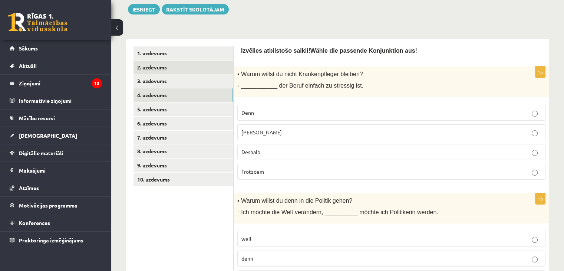
scroll to position [56, 0]
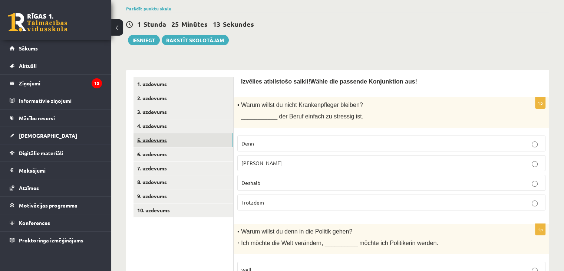
click at [188, 142] on link "5. uzdevums" at bounding box center [183, 140] width 100 height 14
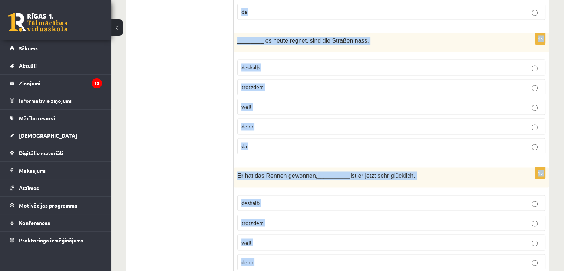
scroll to position [1243, 0]
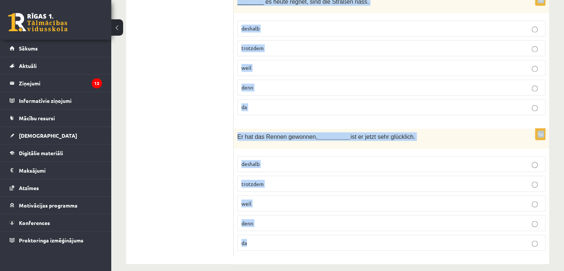
drag, startPoint x: 240, startPoint y: 77, endPoint x: 290, endPoint y: 231, distance: 162.1
copy form "Welche Konjunktion passt? Kurš saiklis iederas? 1p Ich habe mein Handy zu Hause…"
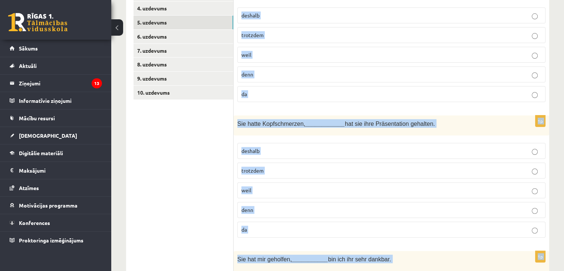
scroll to position [56, 0]
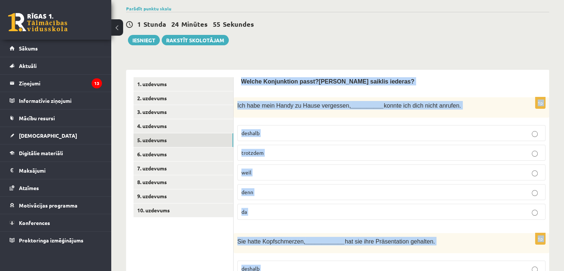
click at [291, 133] on p "deshalb" at bounding box center [391, 133] width 300 height 8
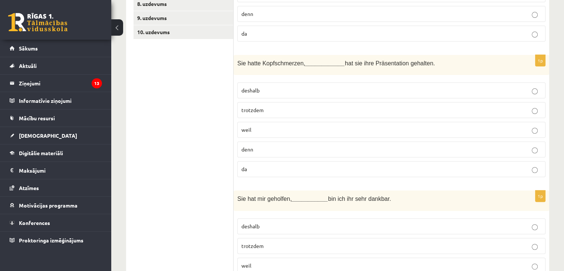
scroll to position [241, 0]
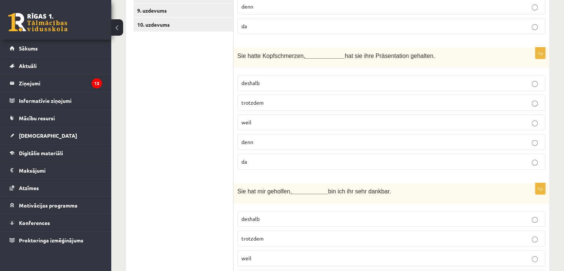
click at [280, 103] on p "trotzdem" at bounding box center [391, 103] width 300 height 8
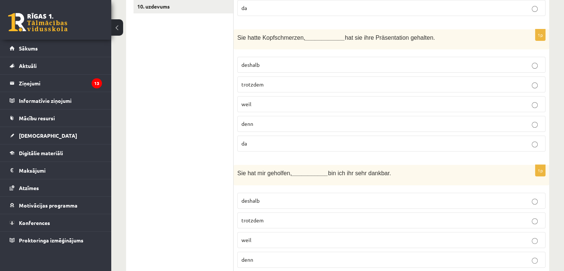
scroll to position [316, 0]
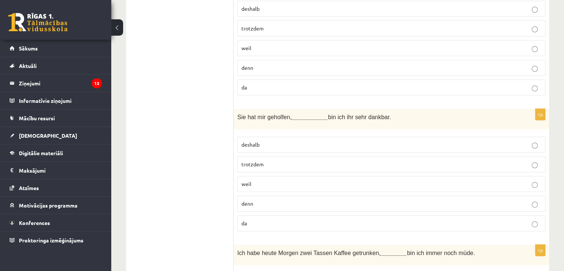
click at [309, 141] on p "deshalb" at bounding box center [391, 145] width 300 height 8
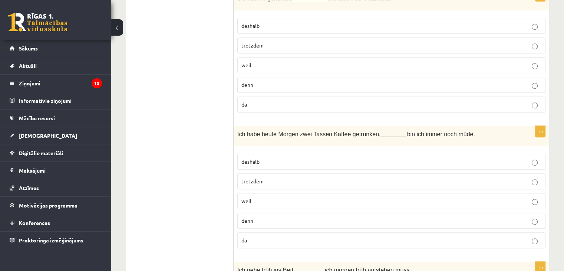
scroll to position [501, 0]
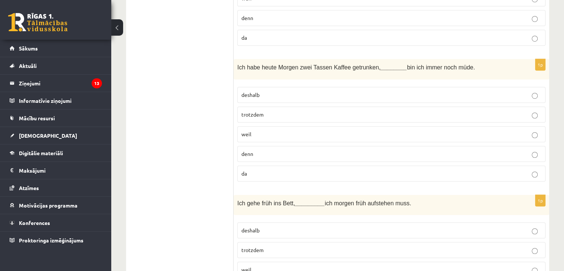
click at [282, 112] on p "trotzdem" at bounding box center [391, 114] width 300 height 8
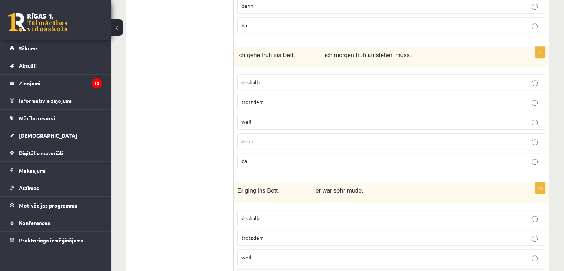
scroll to position [649, 0]
click at [278, 120] on p "weil" at bounding box center [391, 121] width 300 height 8
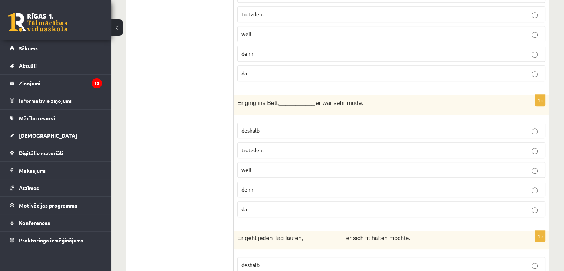
scroll to position [798, 0]
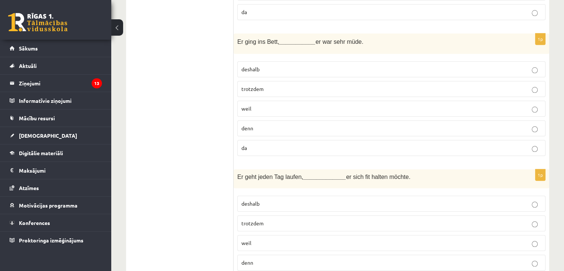
click at [256, 126] on p "denn" at bounding box center [391, 128] width 300 height 8
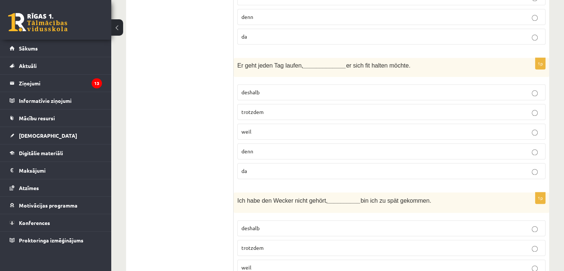
click at [255, 129] on p "weil" at bounding box center [391, 132] width 300 height 8
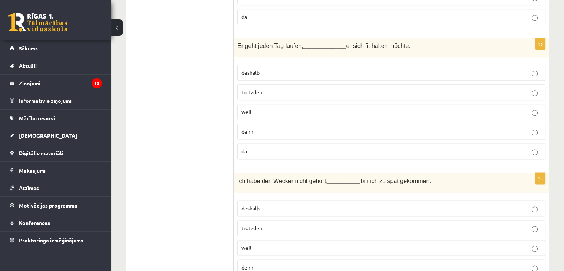
scroll to position [983, 0]
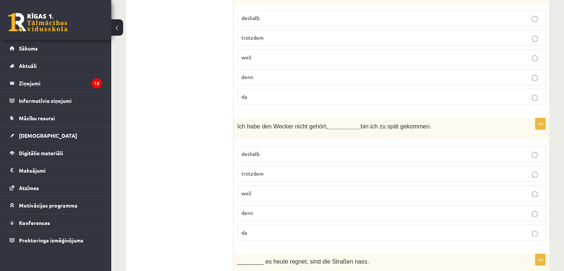
click at [263, 150] on p "deshalb" at bounding box center [391, 154] width 300 height 8
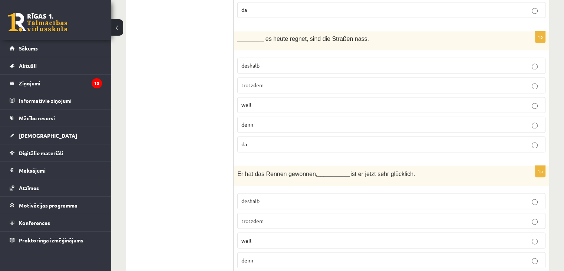
click at [264, 101] on p "weil" at bounding box center [391, 105] width 300 height 8
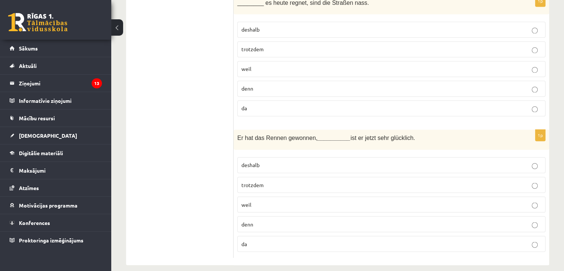
scroll to position [1243, 0]
click at [276, 161] on label "deshalb" at bounding box center [391, 164] width 308 height 16
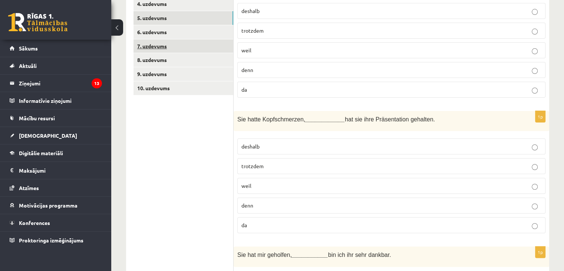
scroll to position [93, 0]
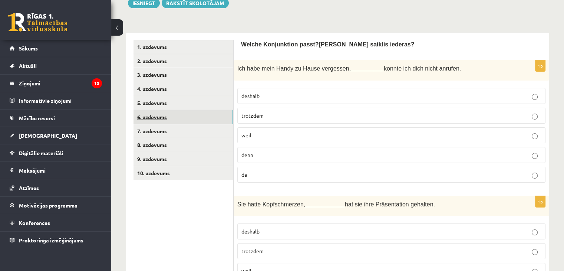
click at [169, 120] on link "6. uzdevums" at bounding box center [183, 117] width 100 height 14
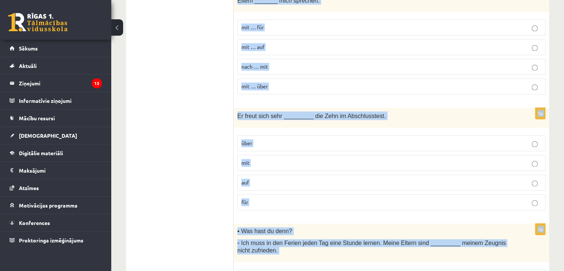
scroll to position [1148, 0]
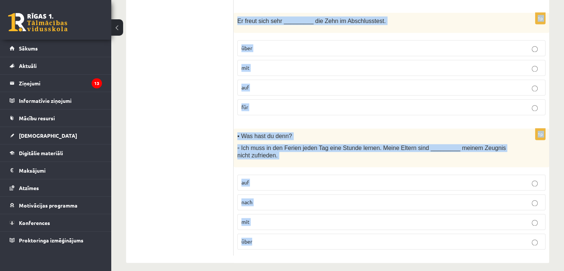
drag, startPoint x: 240, startPoint y: 44, endPoint x: 287, endPoint y: 247, distance: 208.2
copy form "Izv ēlies atbilstošo prievārdu! Wähle die passende Präposition aus! 1p ▪ Warte …"
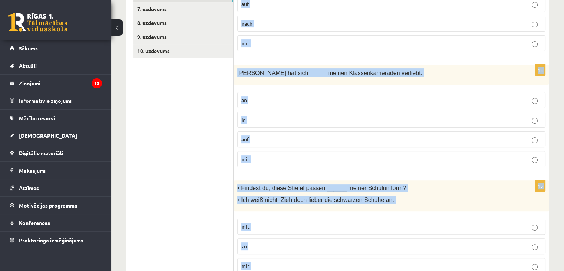
scroll to position [73, 0]
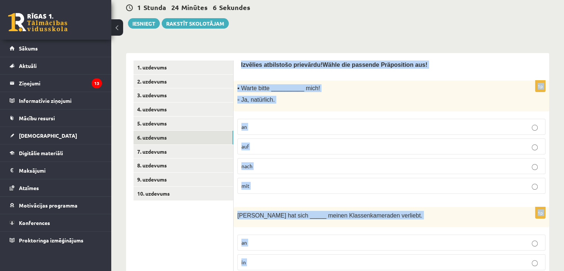
click at [263, 144] on p "auf" at bounding box center [391, 146] width 300 height 8
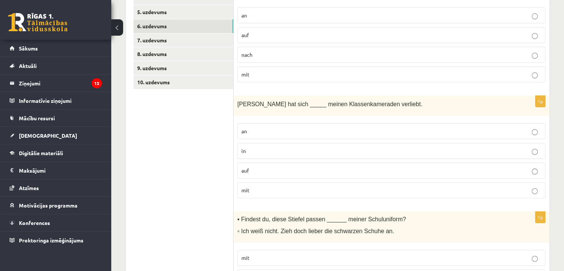
click at [269, 147] on p "in" at bounding box center [391, 151] width 300 height 8
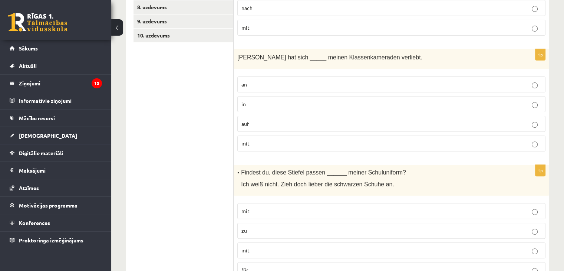
scroll to position [258, 0]
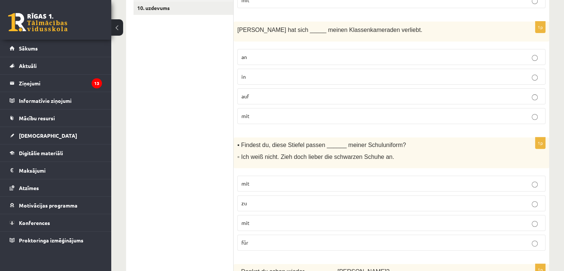
click at [253, 199] on p "zu" at bounding box center [391, 203] width 300 height 8
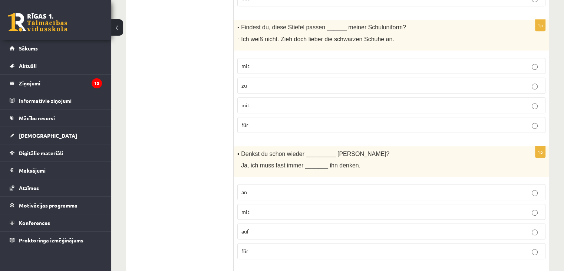
scroll to position [443, 0]
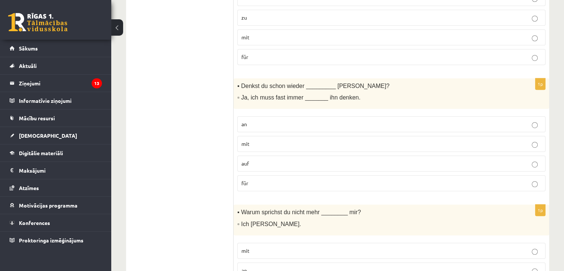
click at [248, 122] on p "an" at bounding box center [391, 124] width 300 height 8
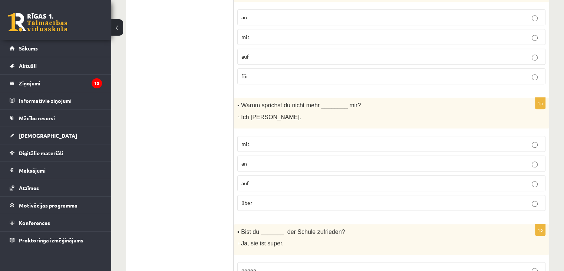
scroll to position [555, 0]
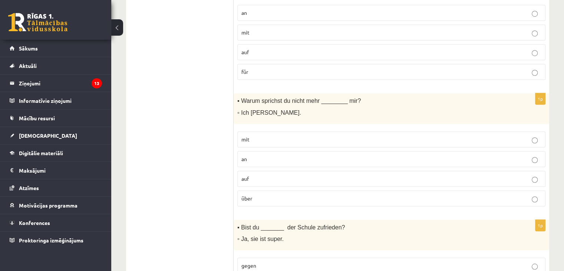
click at [250, 135] on p "mit" at bounding box center [391, 139] width 300 height 8
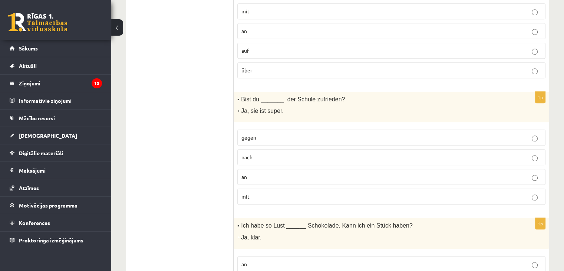
scroll to position [703, 0]
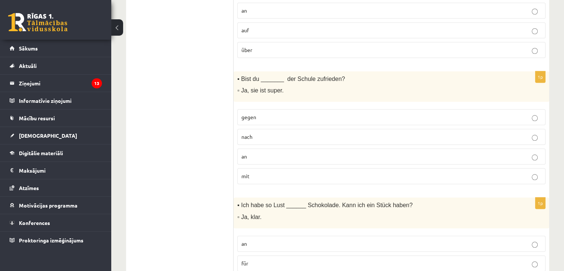
click at [263, 174] on p "mit" at bounding box center [391, 176] width 300 height 8
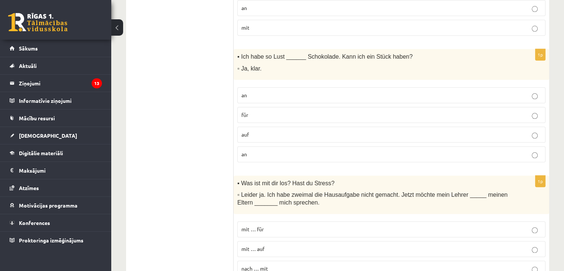
click at [243, 131] on span "auf" at bounding box center [244, 134] width 7 height 7
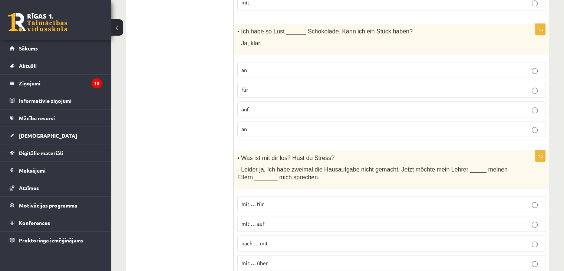
scroll to position [1000, 0]
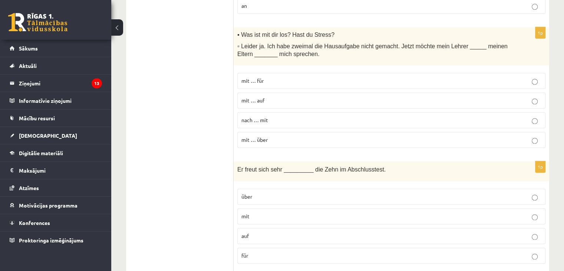
click at [270, 137] on p "mit … über" at bounding box center [391, 140] width 300 height 8
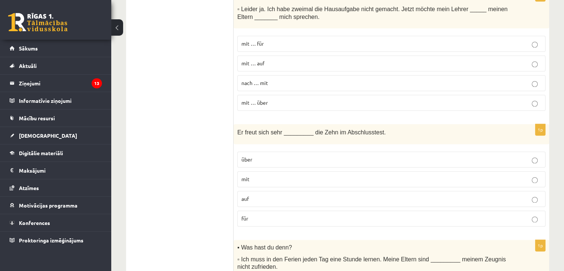
click at [251, 156] on span "über" at bounding box center [246, 159] width 11 height 7
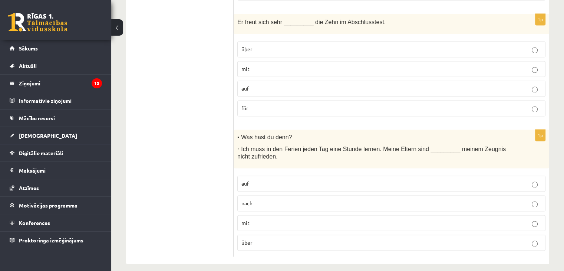
scroll to position [1148, 0]
click at [246, 218] on span "mit" at bounding box center [245, 221] width 8 height 7
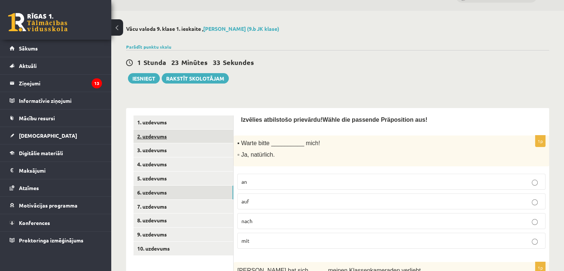
scroll to position [0, 0]
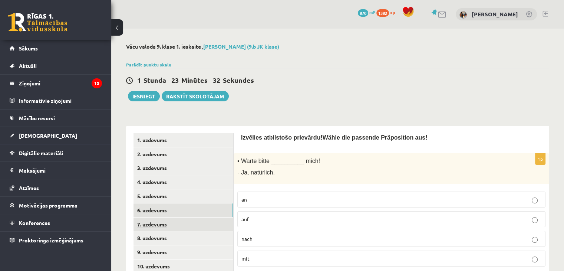
click at [176, 222] on link "7. uzdevums" at bounding box center [183, 224] width 100 height 14
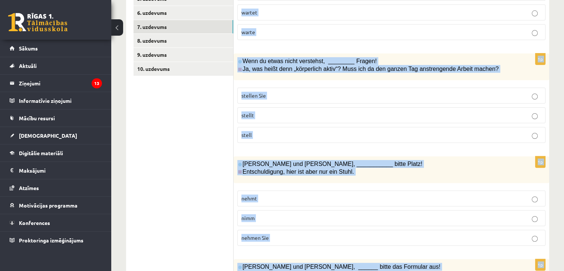
scroll to position [505, 0]
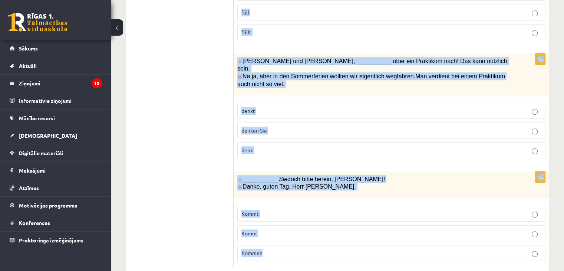
drag, startPoint x: 240, startPoint y: 145, endPoint x: 273, endPoint y: 244, distance: 104.1
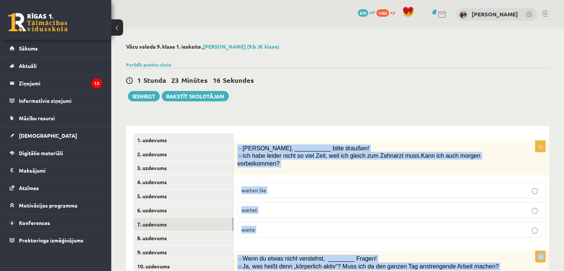
scroll to position [0, 0]
click at [264, 225] on p "warte" at bounding box center [391, 229] width 300 height 8
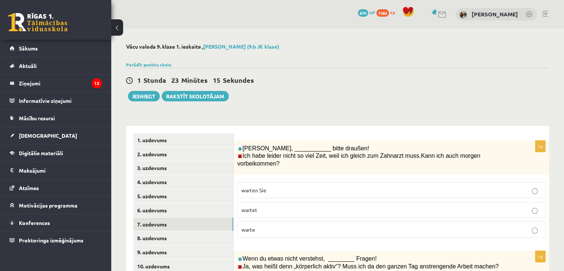
click at [265, 225] on p "warte" at bounding box center [391, 229] width 300 height 8
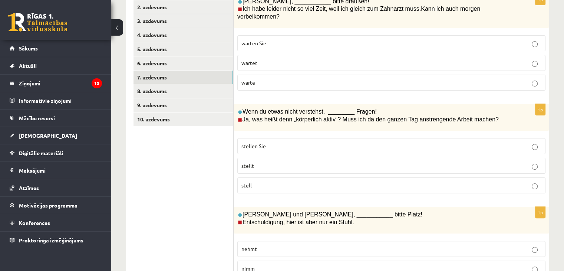
scroll to position [148, 0]
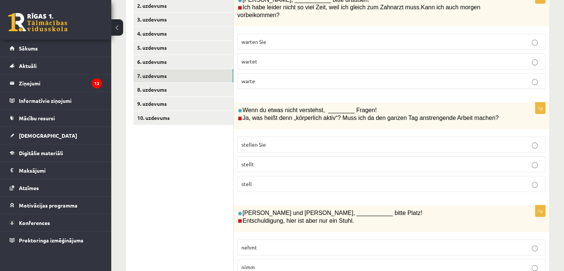
click at [288, 180] on p "stell" at bounding box center [391, 184] width 300 height 8
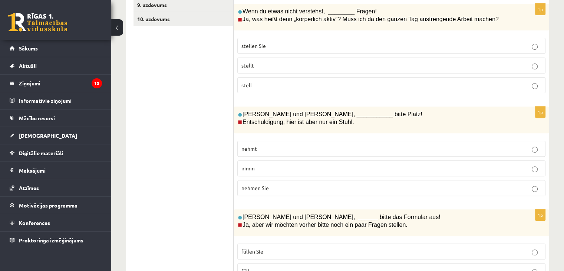
scroll to position [260, 0]
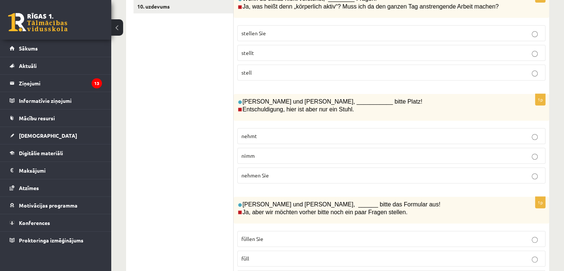
drag, startPoint x: 269, startPoint y: 126, endPoint x: 262, endPoint y: 121, distance: 8.8
click at [266, 132] on p "nehmt" at bounding box center [391, 136] width 300 height 8
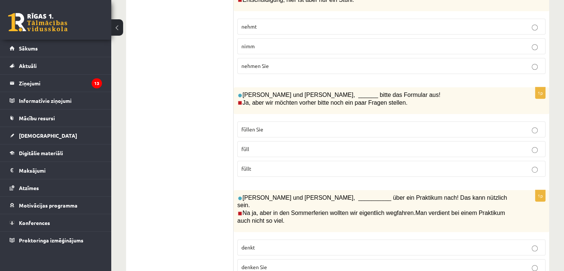
scroll to position [371, 0]
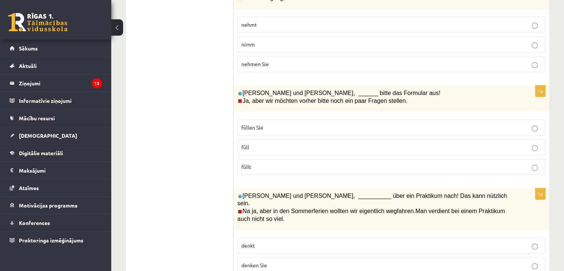
click at [264, 123] on p "füllen Sie" at bounding box center [391, 127] width 300 height 8
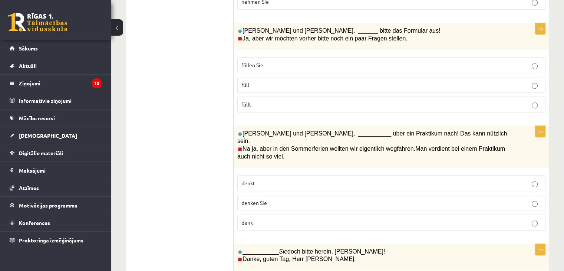
scroll to position [445, 0]
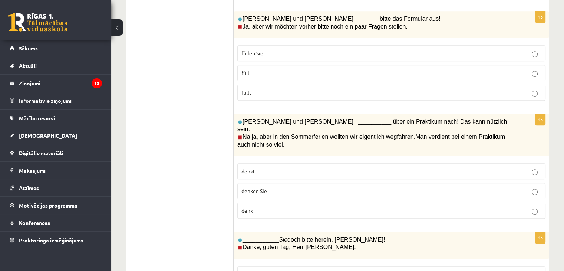
click at [273, 167] on p "denkt" at bounding box center [391, 171] width 300 height 8
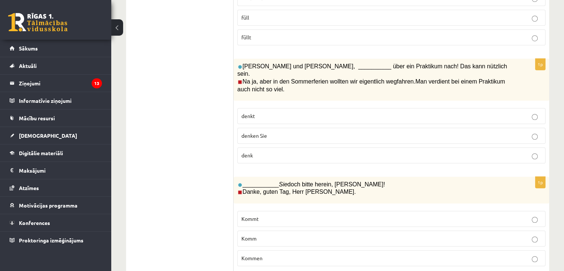
scroll to position [505, 0]
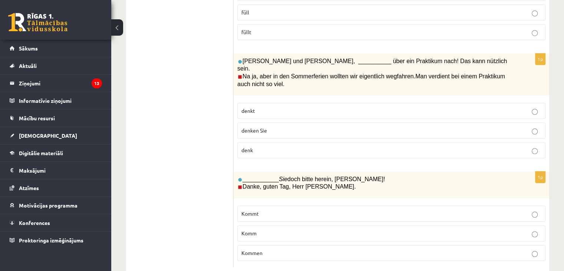
click at [284, 249] on p "Kommen" at bounding box center [391, 253] width 300 height 8
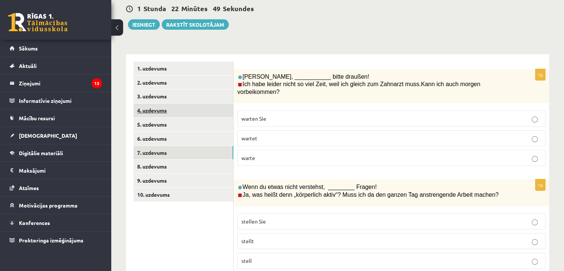
scroll to position [23, 0]
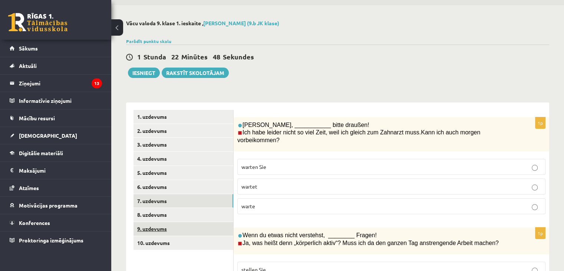
click at [174, 222] on link "9. uzdevums" at bounding box center [183, 229] width 100 height 14
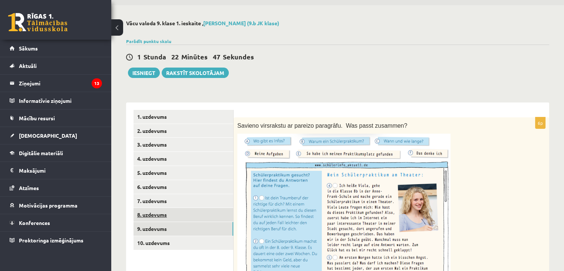
click at [175, 215] on link "8. uzdevums" at bounding box center [183, 215] width 100 height 14
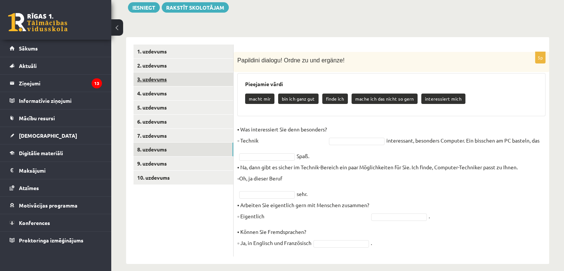
scroll to position [96, 0]
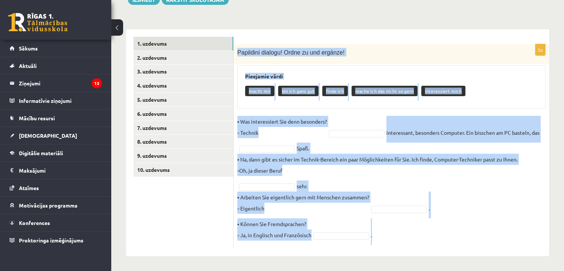
drag, startPoint x: 238, startPoint y: 48, endPoint x: 386, endPoint y: 244, distance: 246.0
click at [386, 244] on div "5p Papildini dialogu! Ordne zu und ergänze! Pieejamie vārdi macht mir bin ich g…" at bounding box center [392, 146] width 316 height 204
copy div "Papildini dialogu! Ordne zu und ergänze! Pieejamie vārdi macht mir bin ich ganz…"
click at [187, 140] on link "8. uzdevums" at bounding box center [183, 142] width 100 height 14
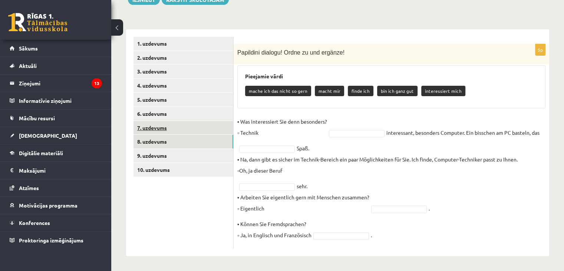
click at [182, 131] on link "7. uzdevums" at bounding box center [183, 128] width 100 height 14
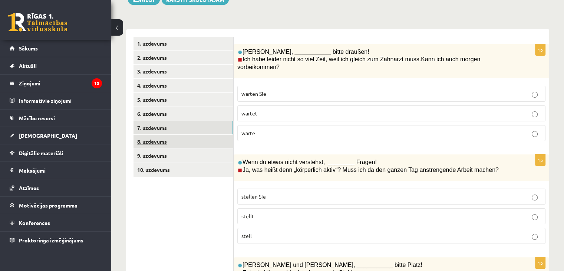
click at [178, 144] on link "8. uzdevums" at bounding box center [183, 142] width 100 height 14
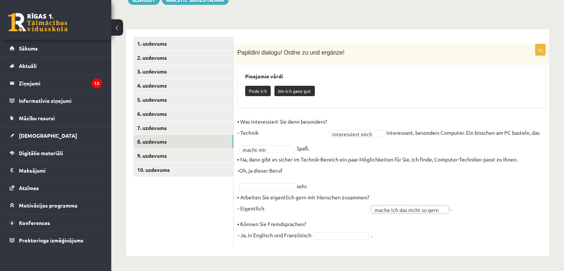
click at [332, 239] on fieldset "**********" at bounding box center [391, 180] width 308 height 129
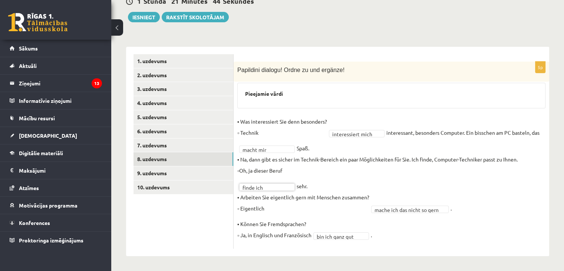
scroll to position [79, 0]
click at [212, 178] on link "9. uzdevums" at bounding box center [183, 173] width 100 height 14
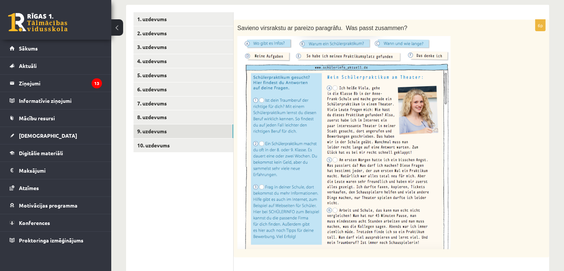
scroll to position [71, 0]
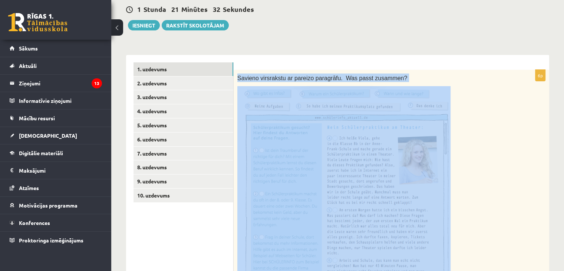
drag, startPoint x: 236, startPoint y: 75, endPoint x: 356, endPoint y: 207, distance: 178.5
click at [356, 207] on div "Savieno virsrakstu ar pareizo paragrāfu. Was passt zusammen?" at bounding box center [392, 189] width 316 height 238
click at [497, 158] on p at bounding box center [372, 192] width 271 height 213
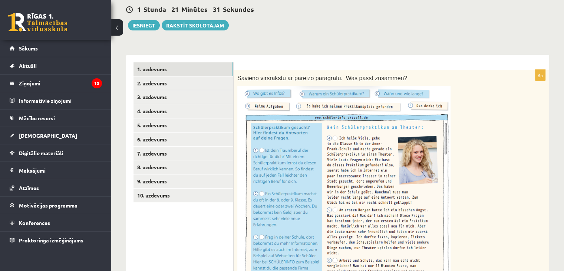
click at [386, 158] on img at bounding box center [343, 192] width 213 height 213
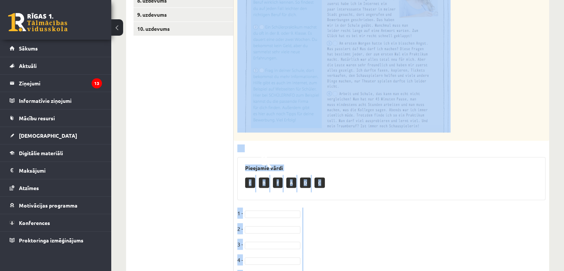
scroll to position [293, 0]
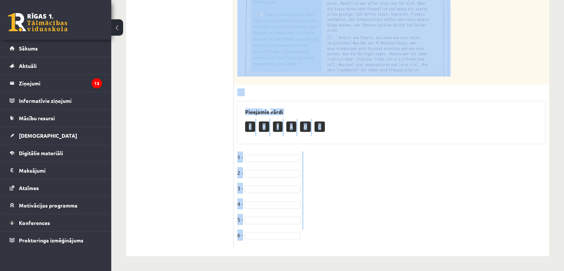
drag, startPoint x: 239, startPoint y: 110, endPoint x: 289, endPoint y: 251, distance: 149.7
click at [292, 250] on div "6p Savieno virsrakstu ar pareizo paragrāfu. Was passt zusammen? Pieejamie vārdi…" at bounding box center [392, 43] width 316 height 423
copy div "avieno virsrakstu ar pareizo paragrāfu. Was passt zusammen? Pieejamie vārdi E B…"
click at [373, 94] on div at bounding box center [391, 92] width 308 height 8
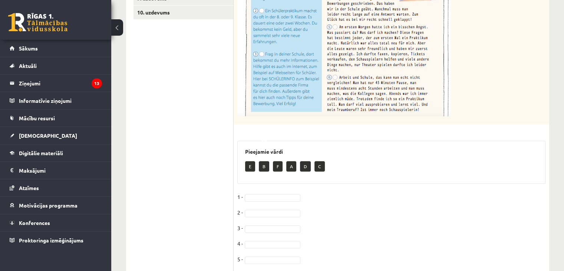
scroll to position [256, 0]
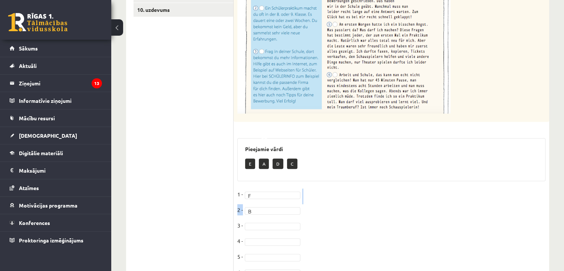
drag, startPoint x: 281, startPoint y: 205, endPoint x: 278, endPoint y: 220, distance: 14.9
click at [279, 214] on fieldset "1 - F * 2 - B * 3 - 4 - 5 - 6 -" at bounding box center [391, 234] width 308 height 93
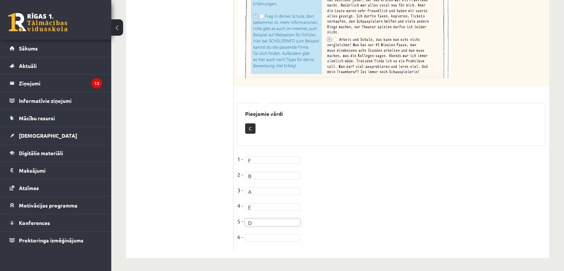
scroll to position [293, 0]
click at [284, 239] on fieldset "1 - F * 2 - B * 3 - A * 4 - E * 5 - D * 6 -" at bounding box center [391, 197] width 308 height 93
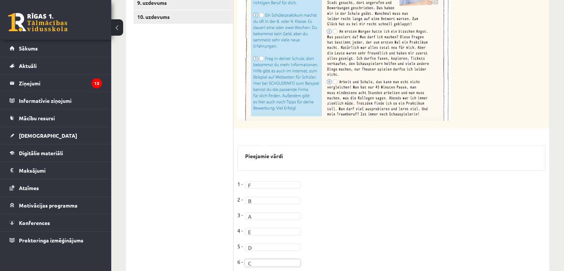
scroll to position [128, 0]
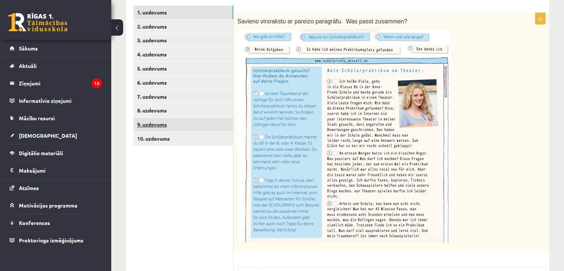
click at [180, 130] on link "9. uzdevums" at bounding box center [183, 125] width 100 height 14
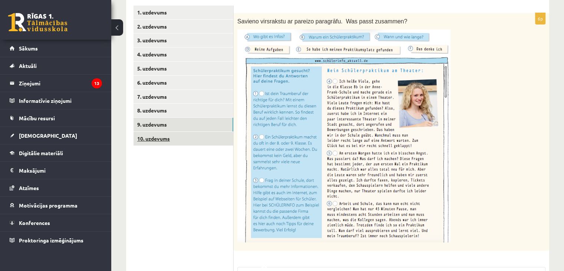
click at [174, 135] on link "10. uzdevums" at bounding box center [183, 139] width 100 height 14
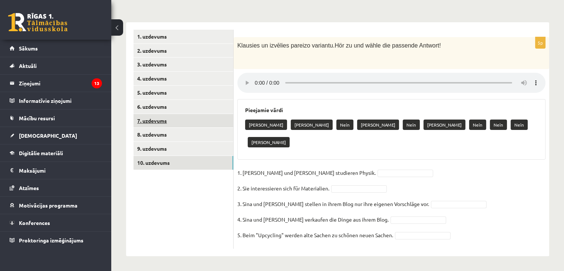
scroll to position [86, 0]
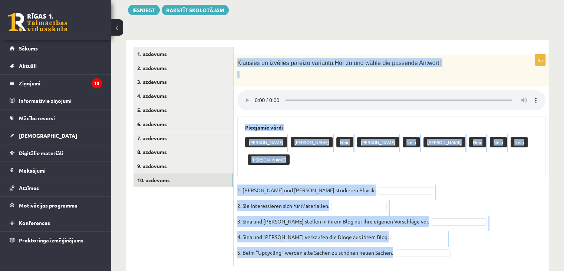
drag, startPoint x: 236, startPoint y: 58, endPoint x: 448, endPoint y: 235, distance: 276.2
click at [448, 235] on div "5p Klausies un izvēlies pareizo variantu. Hör zu und wähle die passende Antwort…" at bounding box center [392, 160] width 316 height 211
copy div "Klausies un izvēlies pareizo variantu. Hör zu und wähle die passende Antwort! P…"
drag, startPoint x: 294, startPoint y: 162, endPoint x: 307, endPoint y: 168, distance: 14.8
click at [294, 162] on div "5p Klausies un izvēlies pareizo variantu. Hör zu und wähle die passende Antwort…" at bounding box center [392, 160] width 316 height 211
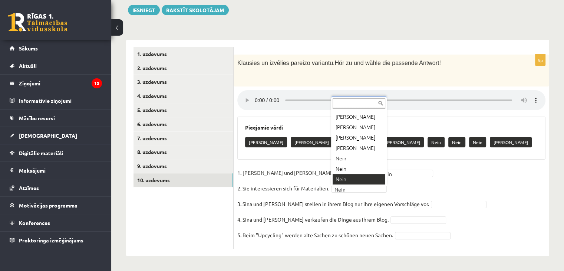
scroll to position [9, 0]
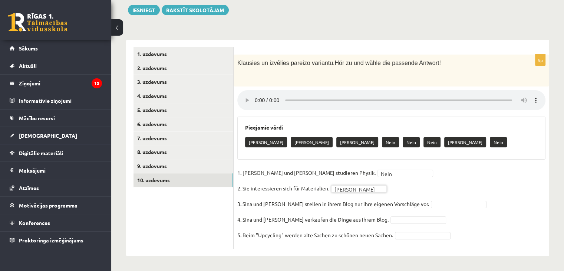
drag, startPoint x: 426, startPoint y: 201, endPoint x: 423, endPoint y: 199, distance: 3.9
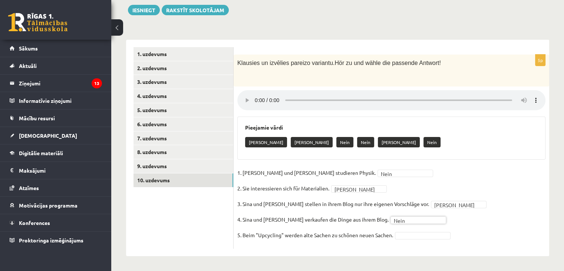
drag, startPoint x: 413, startPoint y: 236, endPoint x: 412, endPoint y: 231, distance: 5.2
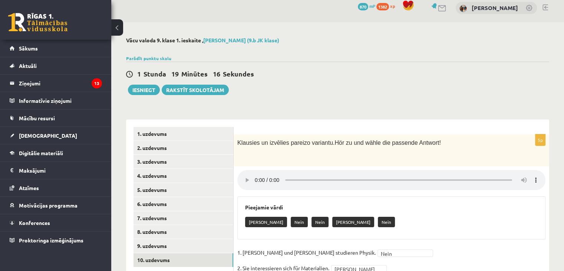
scroll to position [0, 0]
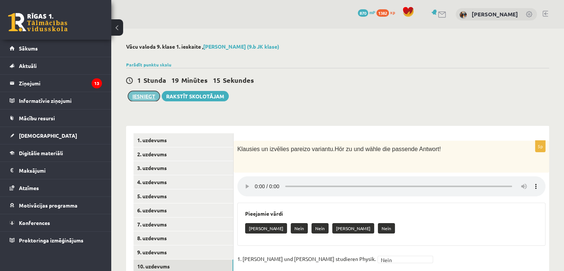
click at [149, 98] on button "Iesniegt" at bounding box center [144, 96] width 32 height 10
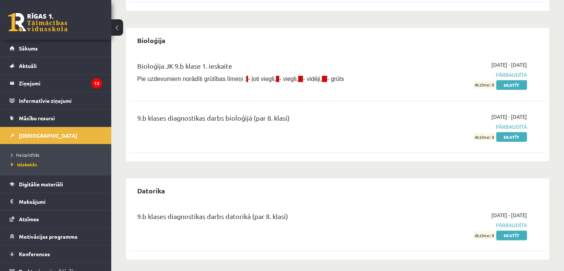
scroll to position [222, 0]
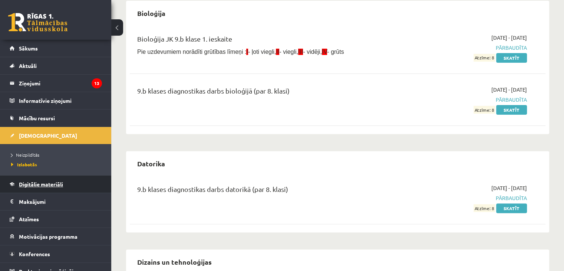
click at [22, 181] on span "Digitālie materiāli" at bounding box center [41, 184] width 44 height 7
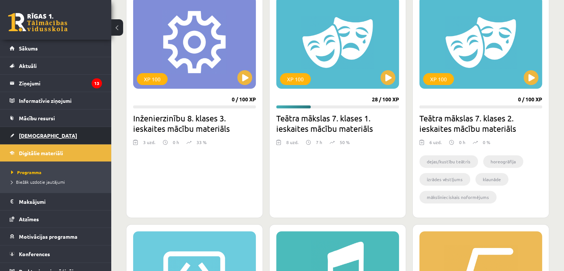
click at [31, 137] on span "[DEMOGRAPHIC_DATA]" at bounding box center [48, 135] width 58 height 7
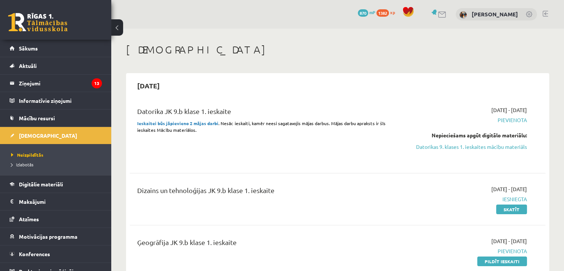
drag, startPoint x: 390, startPoint y: 238, endPoint x: 366, endPoint y: 218, distance: 31.3
click at [366, 218] on div "Dizains un tehnoloģijas JK 9.b klase 1. ieskaite [DATE] - [DATE] Iesniegta Skat…" at bounding box center [338, 199] width 416 height 43
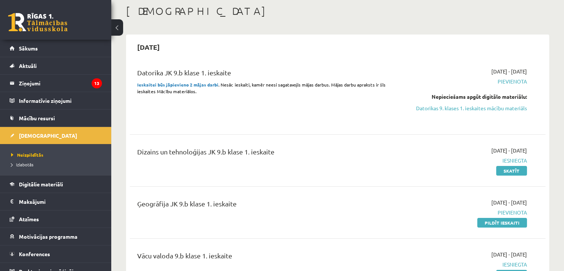
scroll to position [37, 0]
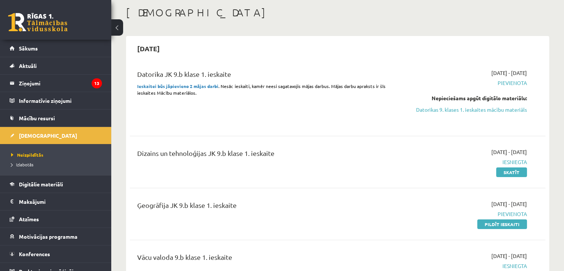
drag, startPoint x: 515, startPoint y: 223, endPoint x: 320, endPoint y: 42, distance: 265.8
click at [515, 223] on link "Pildīt ieskaiti" at bounding box center [502, 224] width 50 height 10
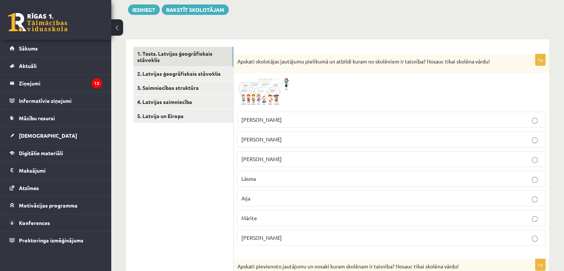
scroll to position [111, 0]
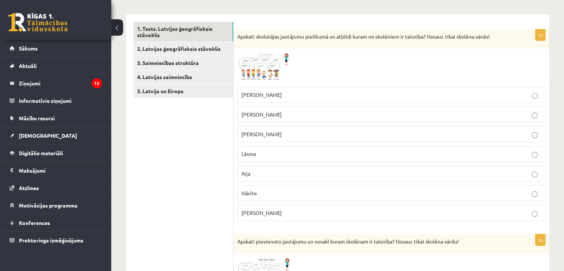
click at [257, 67] on img at bounding box center [265, 67] width 56 height 31
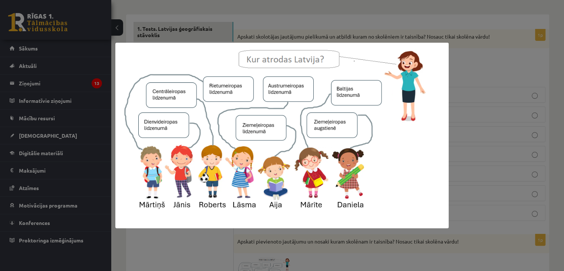
click at [336, 34] on div at bounding box center [282, 135] width 564 height 271
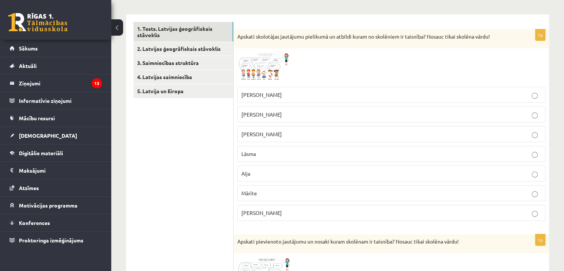
drag, startPoint x: 296, startPoint y: 66, endPoint x: 287, endPoint y: 64, distance: 9.1
click at [289, 65] on div at bounding box center [391, 67] width 308 height 31
click at [284, 64] on img at bounding box center [265, 67] width 56 height 31
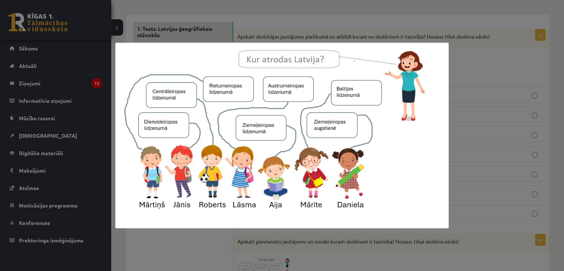
click at [296, 29] on div at bounding box center [282, 135] width 564 height 271
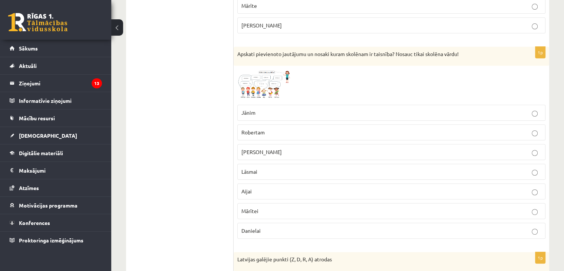
scroll to position [297, 0]
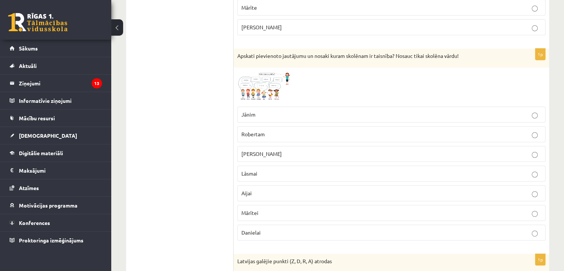
click at [276, 79] on img at bounding box center [265, 86] width 56 height 31
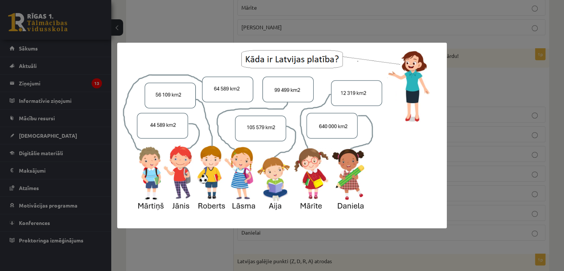
click at [405, 21] on div at bounding box center [282, 135] width 564 height 271
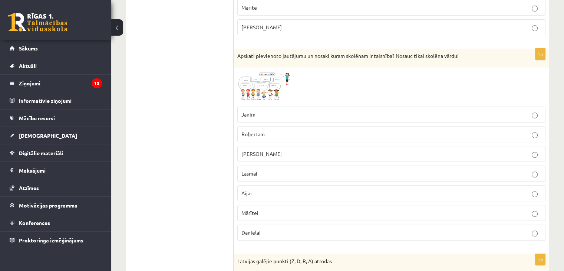
click at [331, 150] on p "Mārtiņam" at bounding box center [391, 154] width 300 height 8
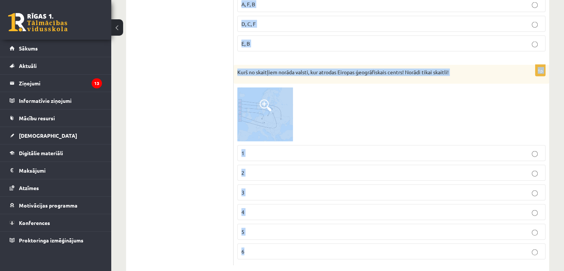
scroll to position [1673, 0]
drag, startPoint x: 236, startPoint y: 106, endPoint x: 319, endPoint y: 234, distance: 153.1
copy form "Latvijas galējie punkti (Z, D, R, A) atrodas Ipiķu, Demenes, Nīcas un Pasienes …"
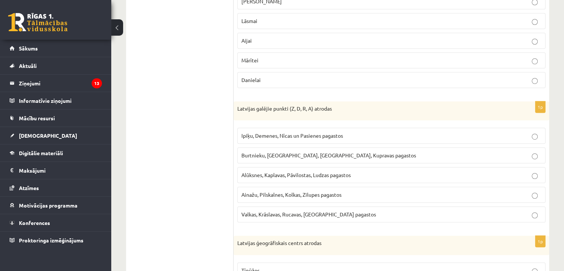
scroll to position [449, 0]
click at [311, 194] on span "Ainažu, Pilskalnes, Kolkas, Zilupes pagastos" at bounding box center [291, 194] width 100 height 7
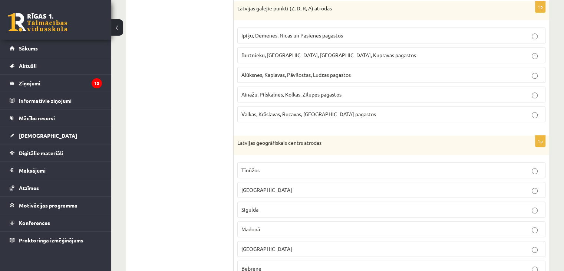
scroll to position [561, 0]
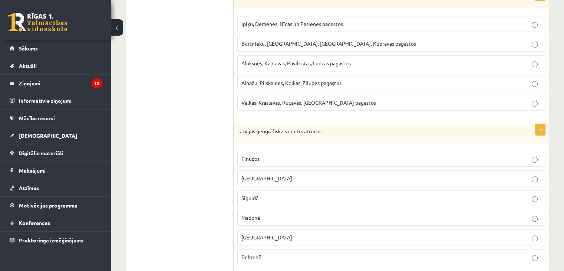
click at [331, 259] on label "Bebrenē" at bounding box center [391, 257] width 308 height 16
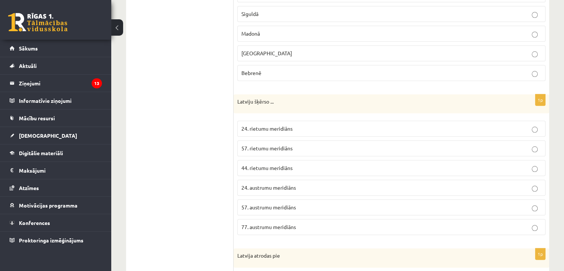
scroll to position [746, 0]
click at [288, 183] on span "24. austrumu meridiāns" at bounding box center [268, 185] width 55 height 7
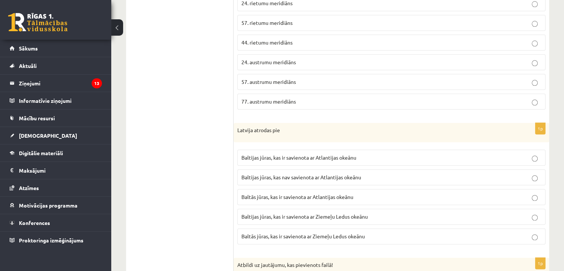
scroll to position [783, 0]
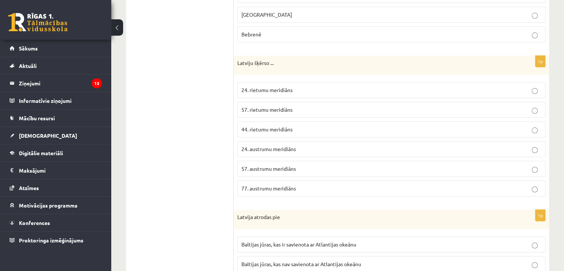
click at [263, 86] on span "24. rietumu meridiāns" at bounding box center [266, 89] width 51 height 7
click at [289, 145] on span "24. austrumu meridiāns" at bounding box center [268, 148] width 55 height 7
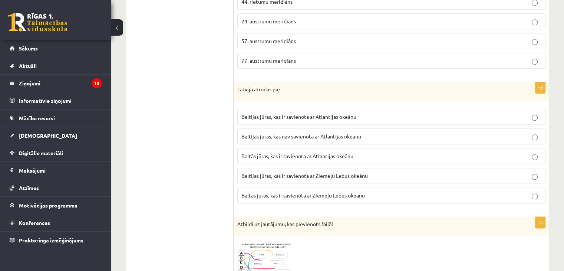
scroll to position [931, 0]
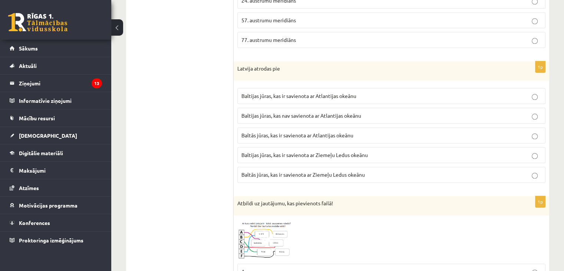
click at [339, 93] on span "Baltijas jūras, kas ir savienota ar Atlantijas okeānu" at bounding box center [298, 95] width 115 height 7
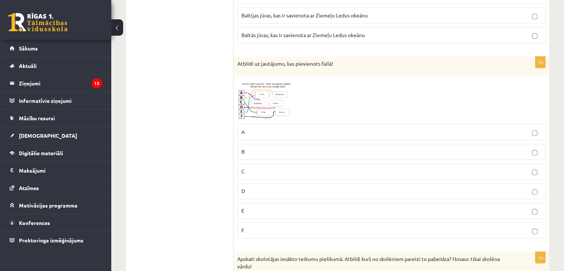
scroll to position [1080, 0]
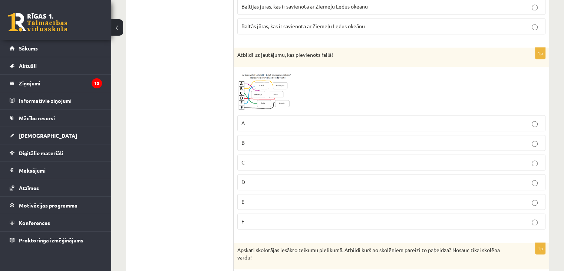
click at [264, 85] on span at bounding box center [266, 88] width 12 height 12
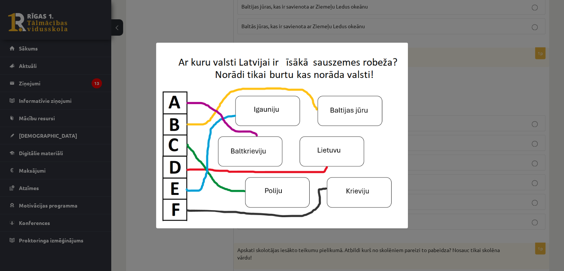
click at [421, 54] on div at bounding box center [282, 135] width 564 height 271
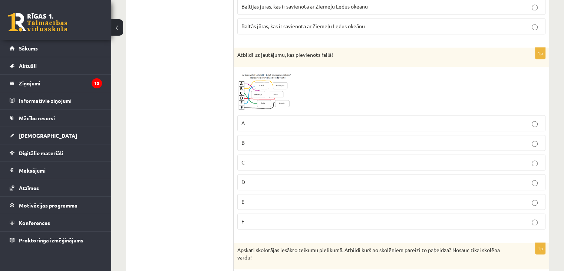
click at [271, 87] on span at bounding box center [266, 88] width 12 height 12
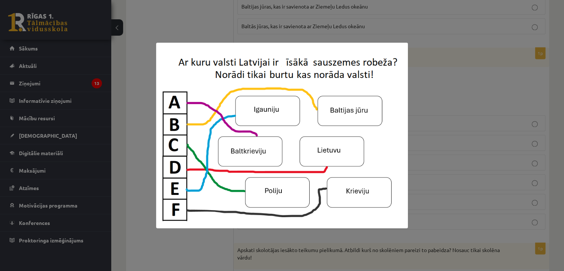
drag, startPoint x: 371, startPoint y: 14, endPoint x: 369, endPoint y: 17, distance: 4.3
click at [371, 14] on div at bounding box center [282, 135] width 564 height 271
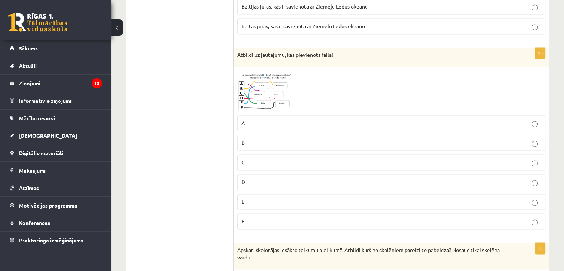
click at [268, 122] on label "A" at bounding box center [391, 123] width 308 height 16
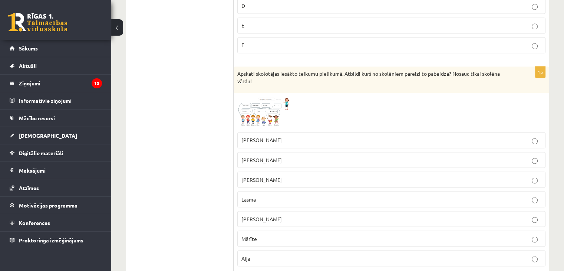
scroll to position [1265, 0]
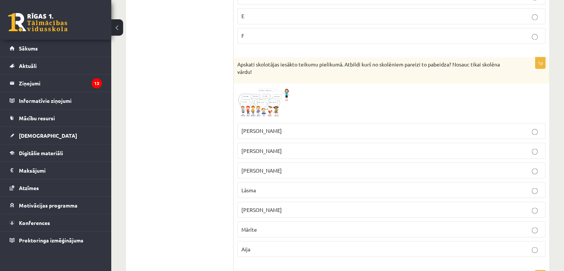
click at [268, 104] on span at bounding box center [266, 105] width 12 height 12
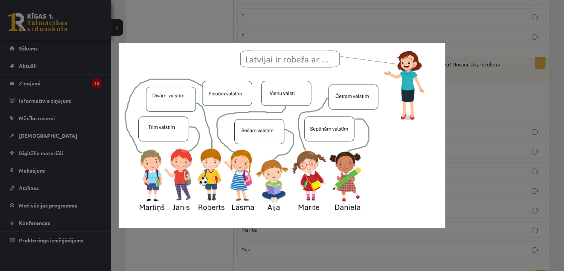
click at [377, 33] on div at bounding box center [282, 135] width 564 height 271
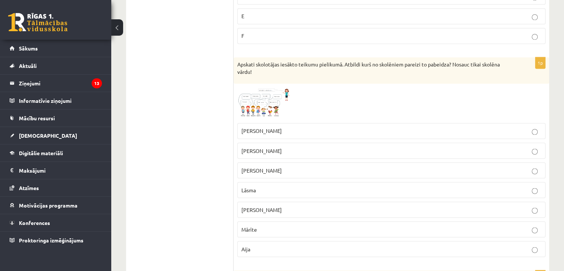
click at [279, 90] on img at bounding box center [265, 103] width 56 height 32
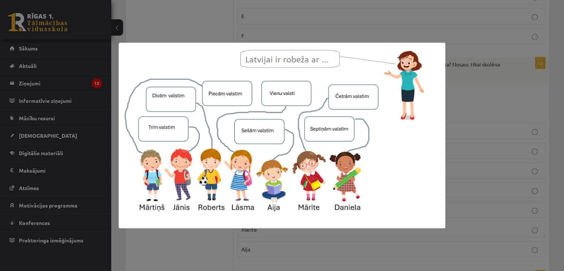
click at [451, 141] on div at bounding box center [282, 135] width 564 height 271
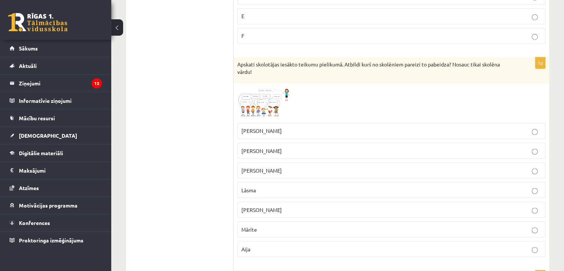
click at [271, 225] on p "Mārīte" at bounding box center [391, 229] width 300 height 8
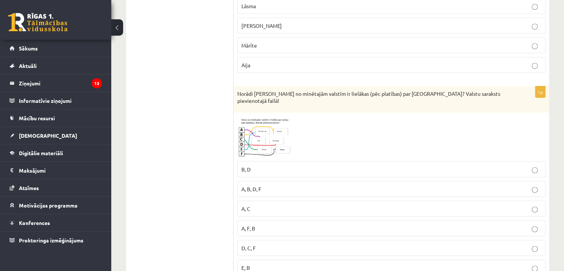
scroll to position [1451, 0]
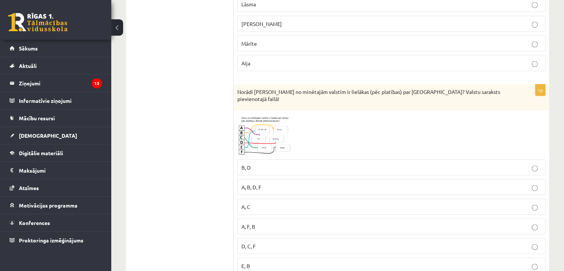
click at [257, 124] on img at bounding box center [265, 135] width 56 height 41
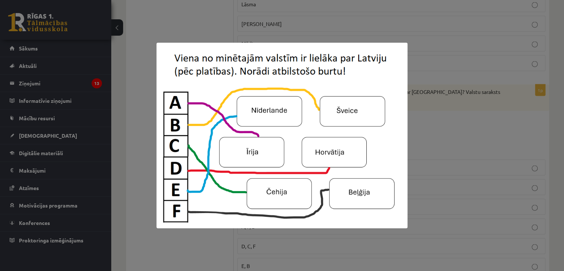
click at [472, 117] on div at bounding box center [282, 135] width 564 height 271
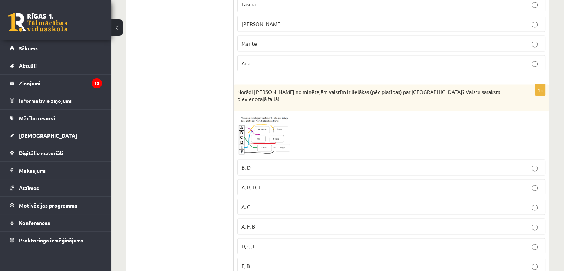
click at [268, 126] on span at bounding box center [266, 132] width 12 height 12
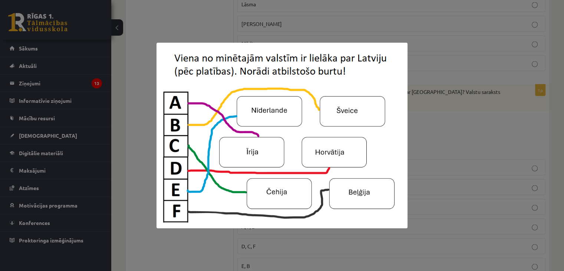
click at [429, 117] on div at bounding box center [282, 135] width 564 height 271
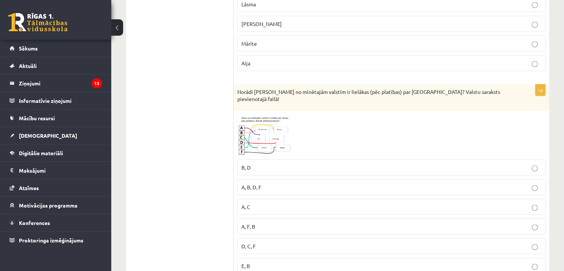
click at [254, 127] on img at bounding box center [265, 135] width 56 height 41
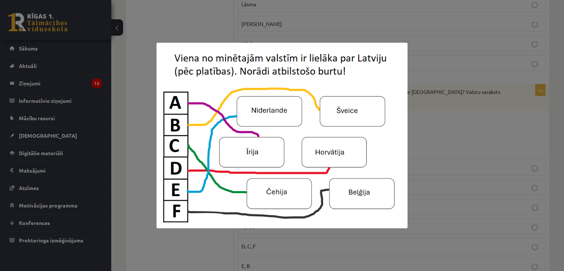
click at [264, 24] on div at bounding box center [282, 135] width 564 height 271
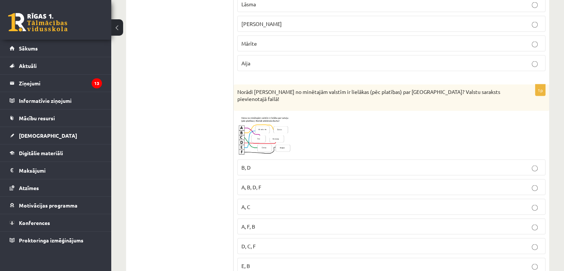
click at [264, 115] on img at bounding box center [265, 135] width 56 height 41
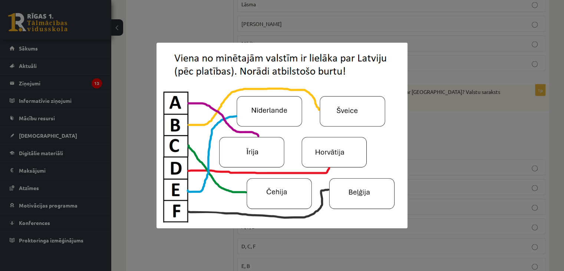
click at [417, 150] on div at bounding box center [282, 135] width 564 height 271
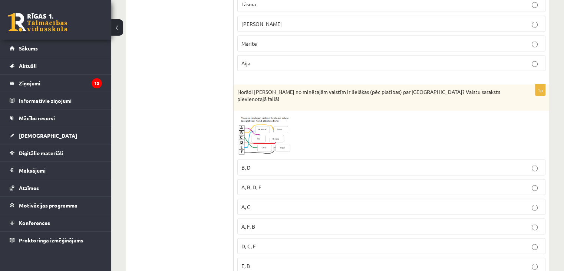
click at [257, 164] on p "B, D" at bounding box center [391, 168] width 300 height 8
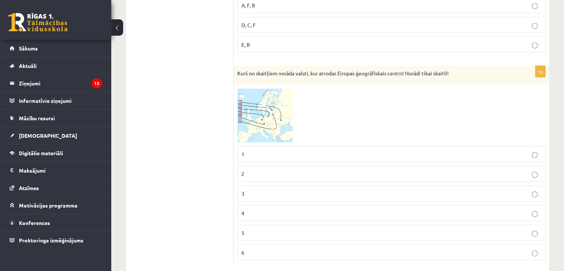
scroll to position [1673, 0]
click at [261, 103] on img at bounding box center [265, 114] width 56 height 54
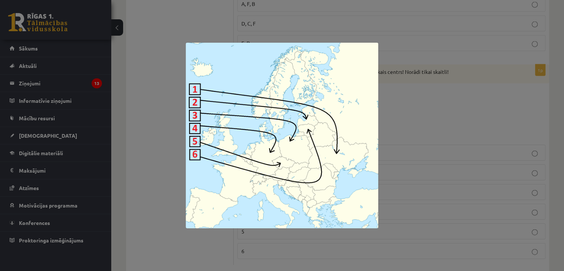
click at [380, 106] on div at bounding box center [282, 135] width 564 height 271
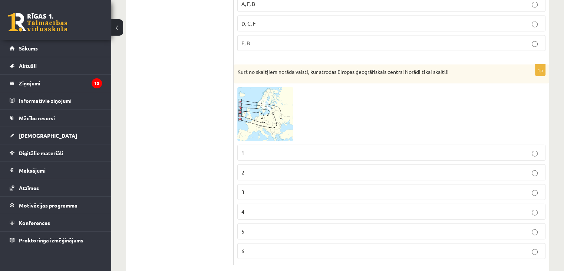
click at [283, 110] on img at bounding box center [265, 114] width 56 height 54
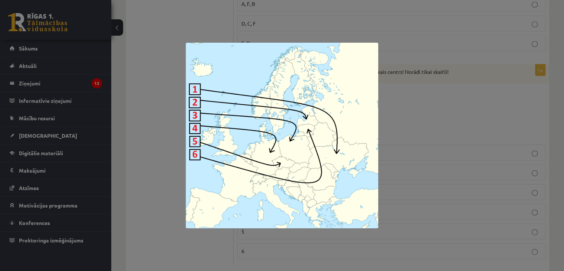
drag, startPoint x: 448, startPoint y: 122, endPoint x: 413, endPoint y: 135, distance: 36.6
click at [448, 121] on div at bounding box center [282, 135] width 564 height 271
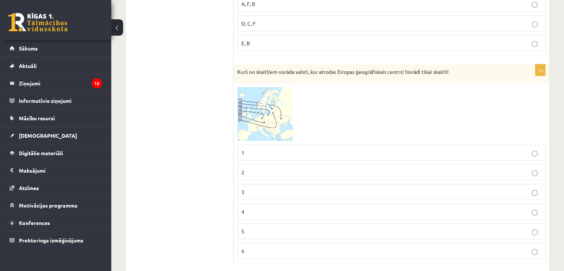
click at [314, 247] on p "6" at bounding box center [391, 251] width 300 height 8
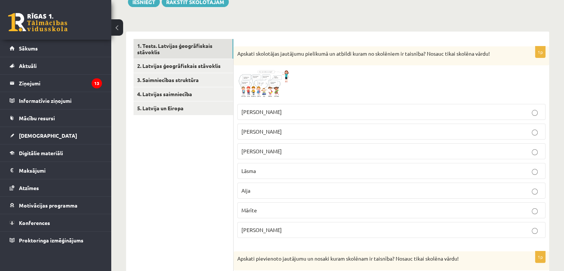
scroll to position [42, 0]
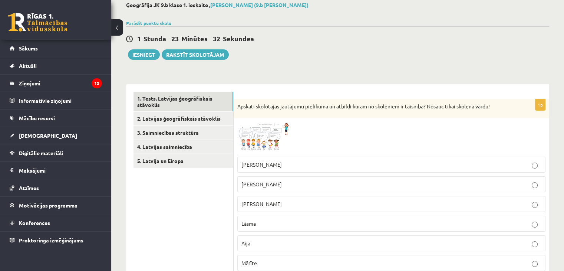
click at [253, 134] on img at bounding box center [265, 137] width 56 height 31
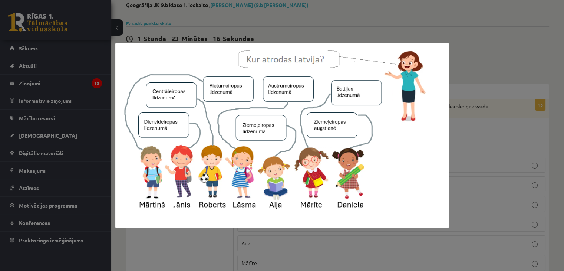
click at [489, 83] on div at bounding box center [282, 135] width 564 height 271
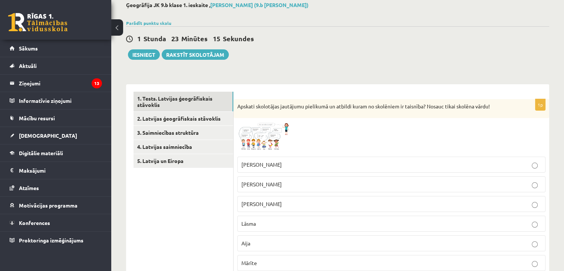
click at [265, 222] on p "Lāsma" at bounding box center [391, 224] width 300 height 8
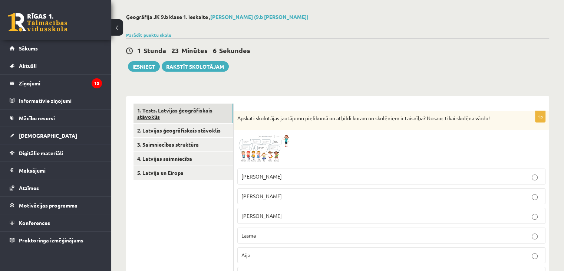
scroll to position [0, 0]
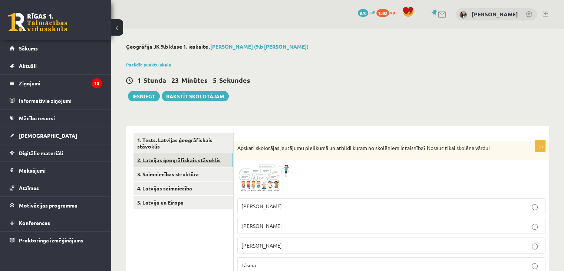
click at [187, 162] on link "2. Latvijas ģeogrāfiskais stāvoklis" at bounding box center [183, 160] width 100 height 14
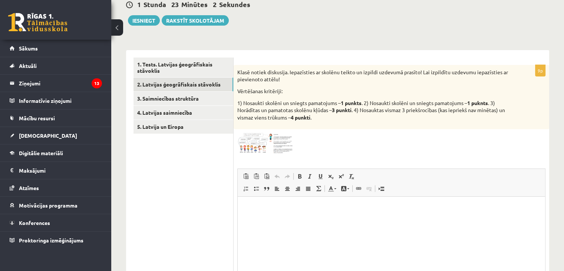
click at [262, 150] on span at bounding box center [266, 151] width 12 height 12
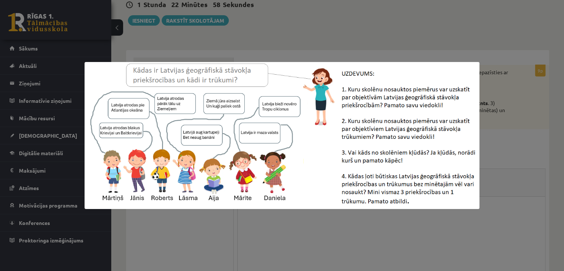
click at [258, 44] on div at bounding box center [282, 135] width 564 height 271
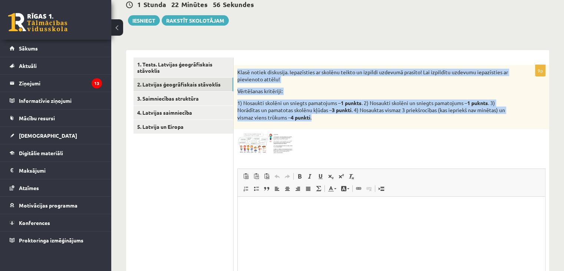
drag, startPoint x: 237, startPoint y: 67, endPoint x: 333, endPoint y: 119, distance: 109.0
click at [333, 119] on div "Klasē notiek diskusija. Iepazīsties ar skolēnu teikto un izpildi uzdevumā prasī…" at bounding box center [392, 97] width 316 height 65
copy div "Klasē notiek diskusija. Iepazīsties ar skolēnu teikto un izpildi uzdevumā prasī…"
click at [249, 148] on img at bounding box center [265, 143] width 56 height 21
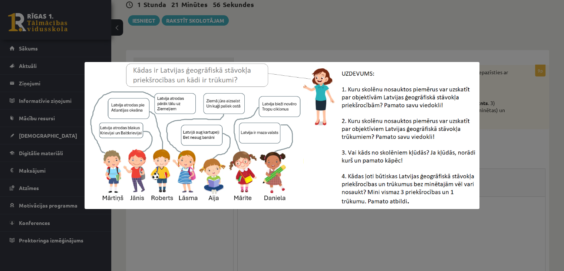
click at [373, 24] on div at bounding box center [282, 135] width 564 height 271
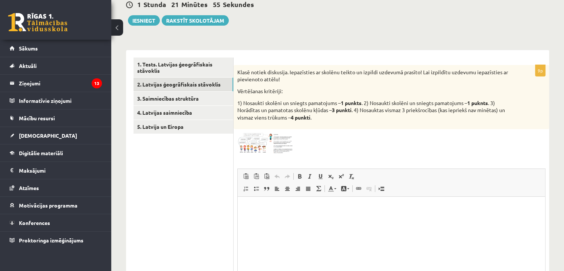
click at [261, 135] on img at bounding box center [265, 143] width 56 height 21
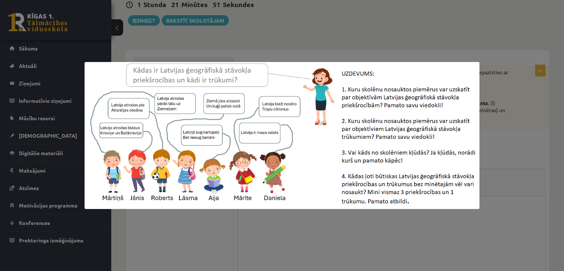
click at [298, 7] on div at bounding box center [282, 135] width 564 height 271
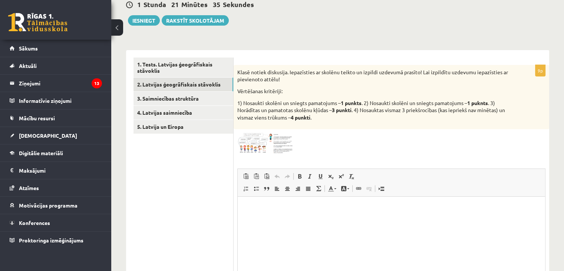
click at [271, 141] on img at bounding box center [265, 143] width 56 height 21
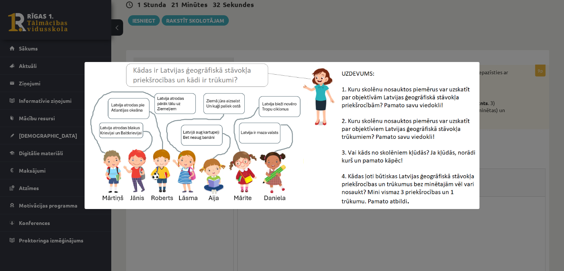
click at [253, 43] on div at bounding box center [282, 135] width 564 height 271
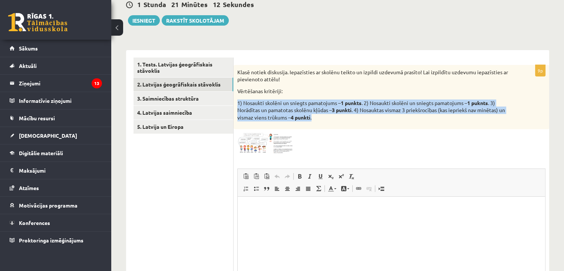
drag, startPoint x: 238, startPoint y: 102, endPoint x: 323, endPoint y: 116, distance: 86.5
click at [323, 116] on p "1) Nosaukti skolēni un sniegts pamatojums – 1 punkts . 2) Nosaukti skolēni un s…" at bounding box center [372, 110] width 271 height 22
copy p "1) Nosaukti skolēni un sniegts pamatojums – 1 punkts . 2) Nosaukti skolēni un s…"
click at [257, 138] on img at bounding box center [265, 143] width 56 height 21
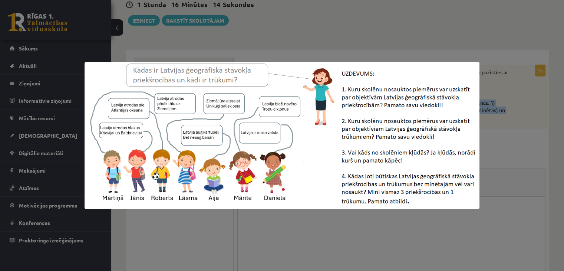
click at [307, 208] on img at bounding box center [282, 135] width 395 height 147
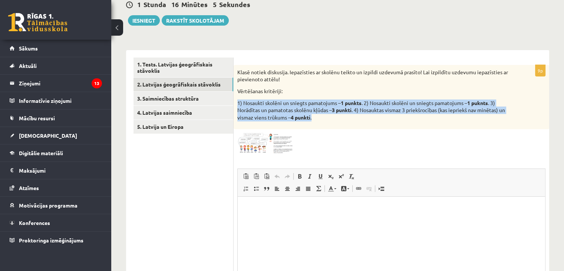
click at [264, 148] on span at bounding box center [266, 151] width 12 height 12
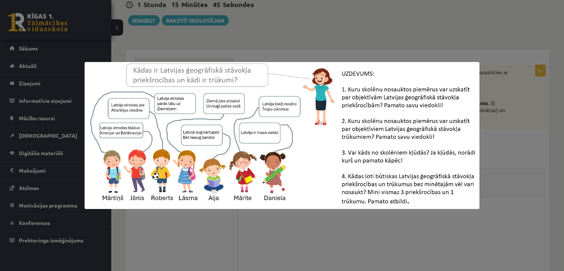
click at [317, 53] on div at bounding box center [282, 135] width 564 height 271
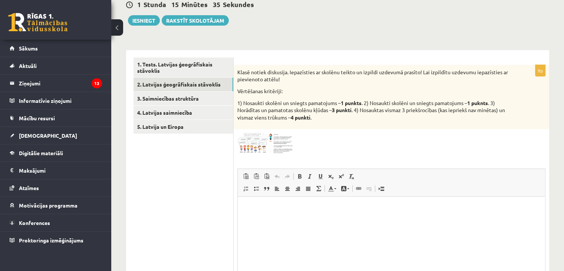
click at [274, 138] on img at bounding box center [265, 143] width 56 height 21
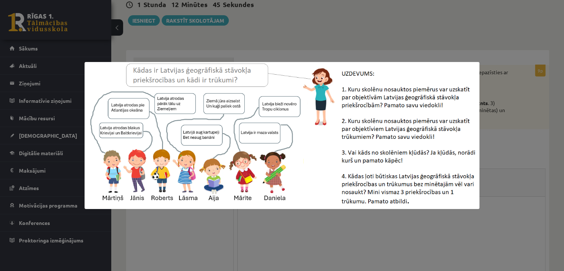
click at [271, 49] on div at bounding box center [282, 135] width 564 height 271
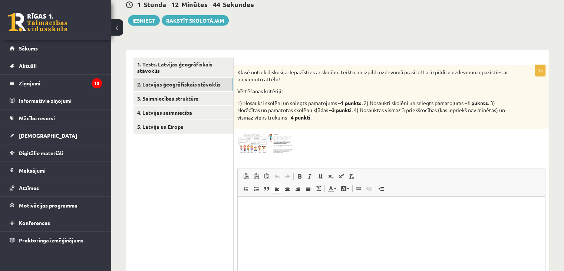
click at [290, 212] on html at bounding box center [391, 208] width 307 height 23
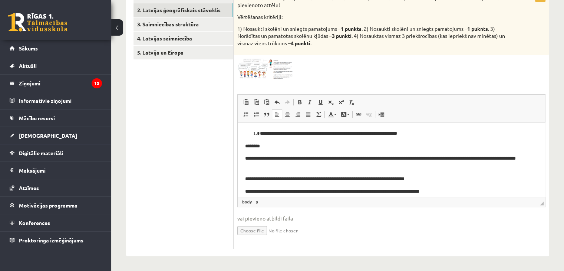
drag, startPoint x: 543, startPoint y: 177, endPoint x: 782, endPoint y: 233, distance: 245.8
click at [255, 128] on html "**********" at bounding box center [391, 262] width 307 height 280
click at [254, 129] on html "**********" at bounding box center [391, 262] width 307 height 280
click at [251, 135] on ol "**********" at bounding box center [391, 134] width 293 height 8
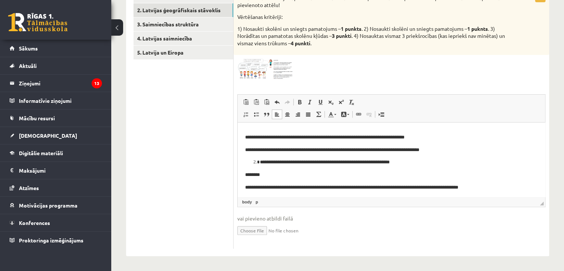
scroll to position [37, 0]
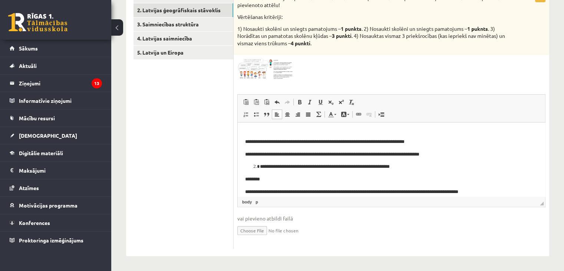
click at [260, 165] on li "**********" at bounding box center [391, 167] width 263 height 8
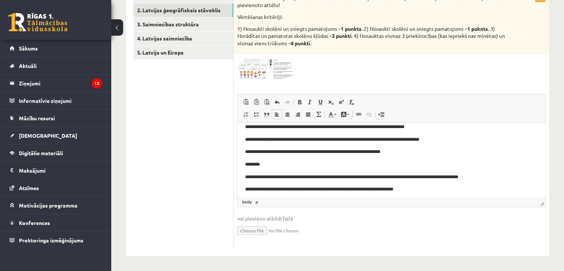
scroll to position [111, 0]
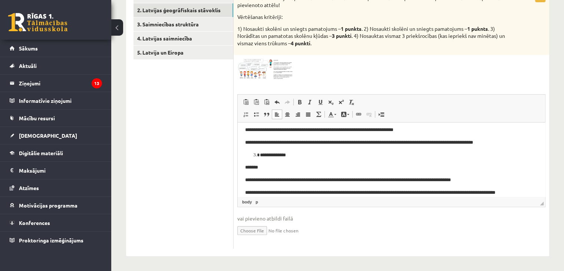
click at [260, 158] on li "**********" at bounding box center [391, 155] width 263 height 8
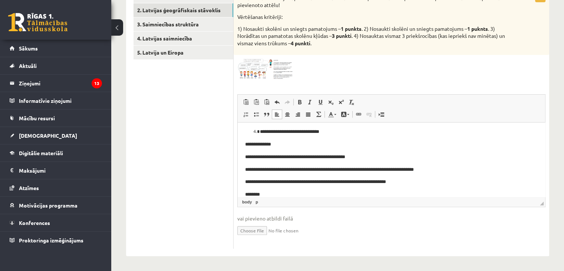
scroll to position [185, 0]
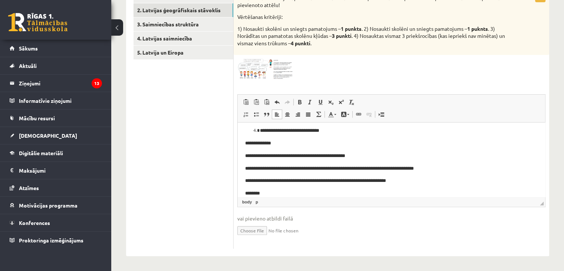
click at [260, 132] on li "**********" at bounding box center [391, 131] width 263 height 8
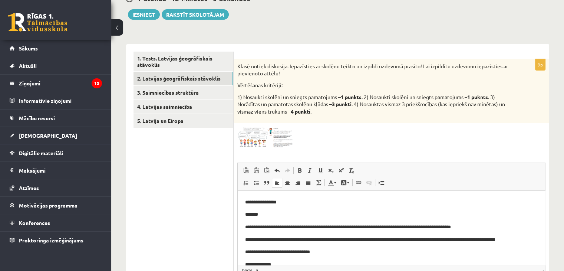
scroll to position [76, 0]
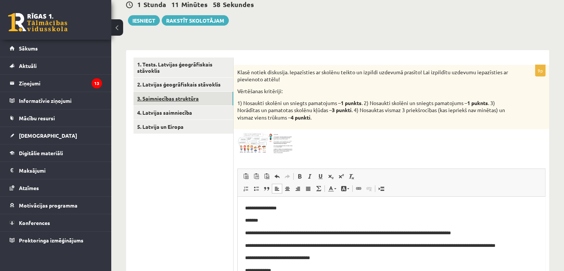
click at [160, 96] on link "3. Saimniecības struktūra" at bounding box center [183, 99] width 100 height 14
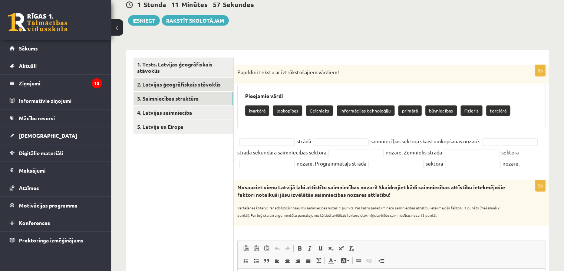
scroll to position [0, 0]
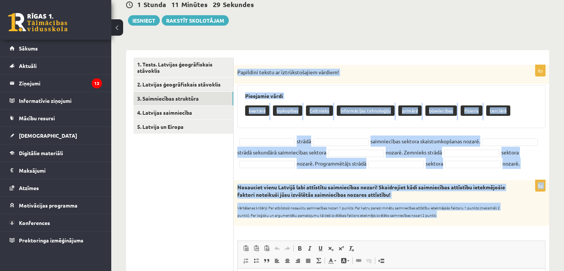
drag, startPoint x: 235, startPoint y: 69, endPoint x: 439, endPoint y: 228, distance: 258.4
copy form "Papildini tekstu ar īztrūkstošajiem vārdiem! Pieejamie vārdi kvartārā lopkopība…"
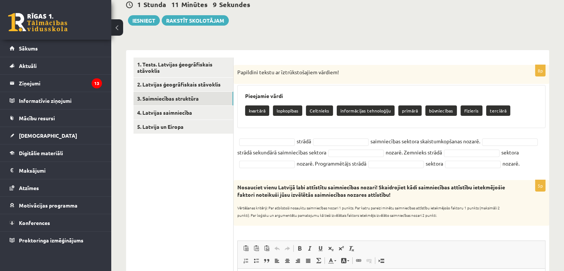
drag, startPoint x: 218, startPoint y: 157, endPoint x: 231, endPoint y: 126, distance: 33.4
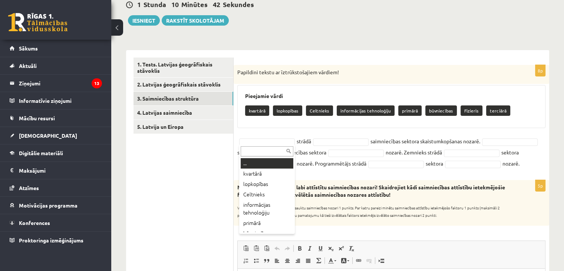
drag, startPoint x: 265, startPoint y: 112, endPoint x: 270, endPoint y: 132, distance: 20.5
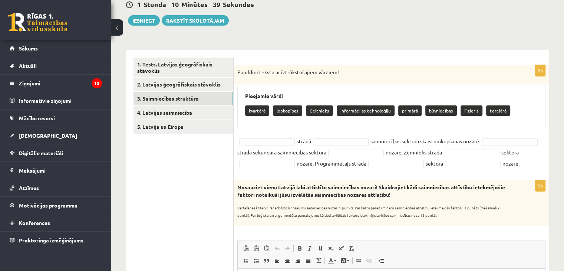
drag, startPoint x: 320, startPoint y: 177, endPoint x: 244, endPoint y: 96, distance: 111.2
click at [244, 96] on div "8p Papildini tekstu ar īztrūkstošajiem vārdiem! Pieejamie vārdi kvartārā lopkop…" at bounding box center [392, 119] width 316 height 108
copy div "Pieejamie vārdi kvartārā lopkopības Celtnieks informācijas tehnoloģiju primārā …"
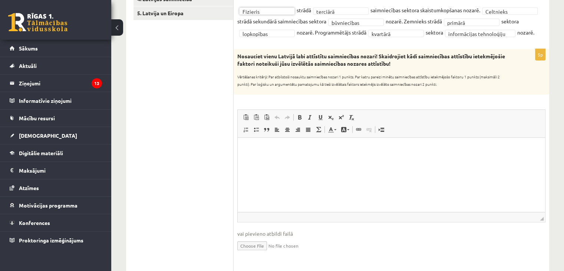
scroll to position [187, 0]
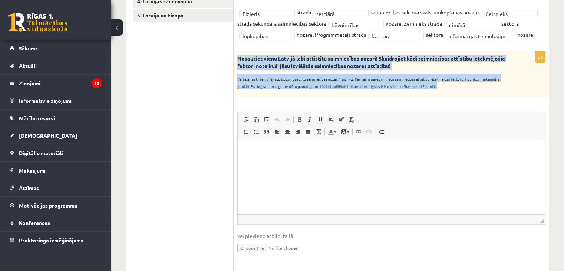
drag, startPoint x: 239, startPoint y: 73, endPoint x: 446, endPoint y: 96, distance: 208.6
click at [446, 96] on div "Nosauciet vienu Latvijā labi attīstītu saimniecības nozari! Skaidrojiet kādi sa…" at bounding box center [392, 73] width 316 height 45
copy div "Nosauciet vienu Latvijā labi attīstītu saimniecības nozari! Skaidrojiet kādi sa…"
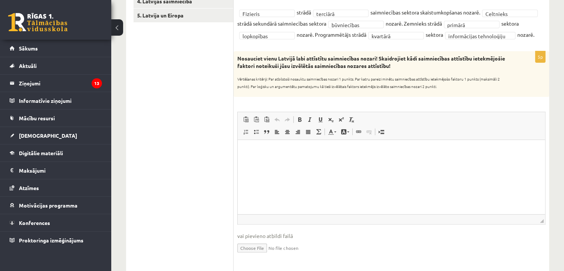
click at [231, 76] on ul "1. Tests. Latvijas ģeogrāfiskais stāvoklis 2. Latvijas ģeogrāfiskais stāvoklis …" at bounding box center [183, 178] width 100 height 465
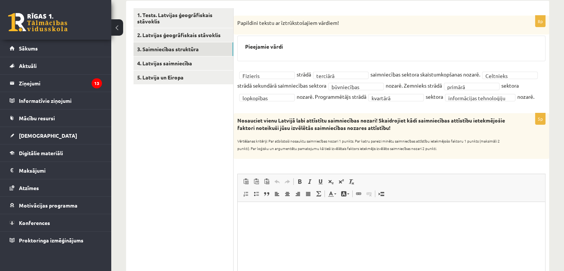
scroll to position [113, 0]
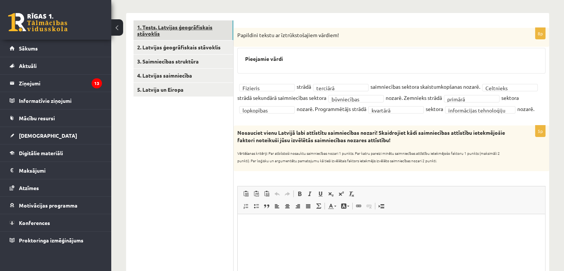
click at [178, 31] on link "1. Tests. Latvijas ģeogrāfiskais stāvoklis" at bounding box center [183, 30] width 100 height 20
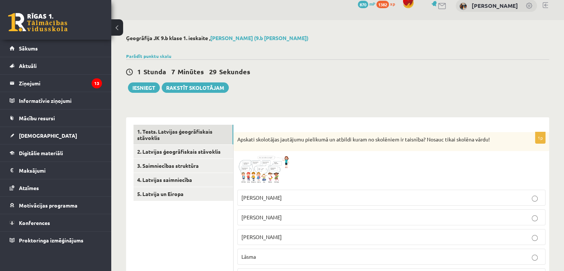
scroll to position [1, 0]
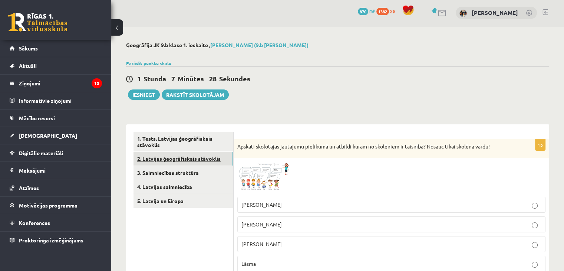
click at [160, 159] on link "2. Latvijas ģeogrāfiskais stāvoklis" at bounding box center [183, 159] width 100 height 14
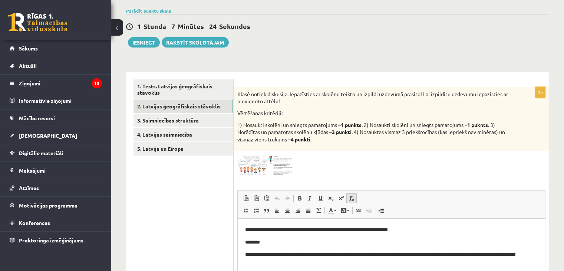
scroll to position [111, 0]
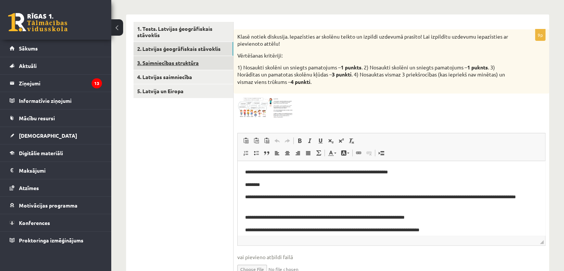
click at [194, 66] on link "3. Saimniecības struktūra" at bounding box center [183, 63] width 100 height 14
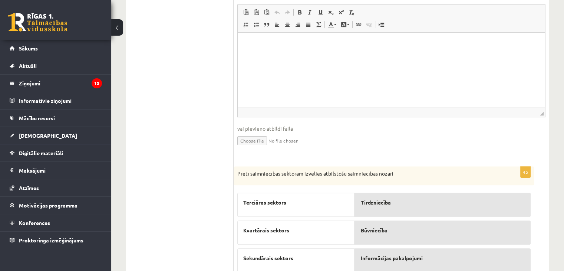
scroll to position [360, 0]
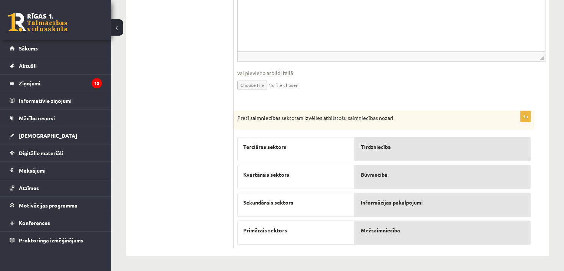
drag, startPoint x: 304, startPoint y: 149, endPoint x: 376, endPoint y: 150, distance: 71.2
click at [354, 154] on div "Terciāras sektors" at bounding box center [295, 149] width 117 height 24
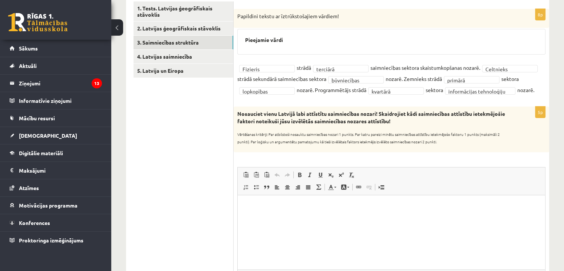
scroll to position [138, 0]
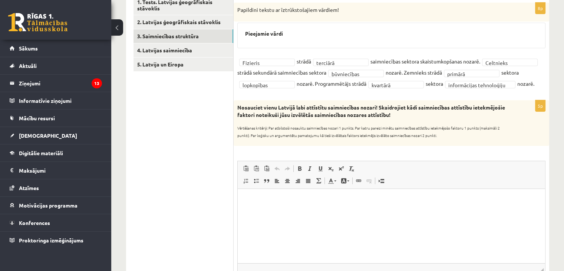
click at [285, 209] on html at bounding box center [391, 199] width 307 height 23
drag, startPoint x: 285, startPoint y: 209, endPoint x: 269, endPoint y: 205, distance: 16.8
click at [269, 205] on html at bounding box center [391, 199] width 307 height 23
drag, startPoint x: 31, startPoint y: 16, endPoint x: 231, endPoint y: 207, distance: 276.7
click at [226, 204] on ul "1. Tests. Latvijas ģeogrāfiskais stāvoklis 2. Latvijas ģeogrāfiskais stāvoklis …" at bounding box center [183, 227] width 100 height 465
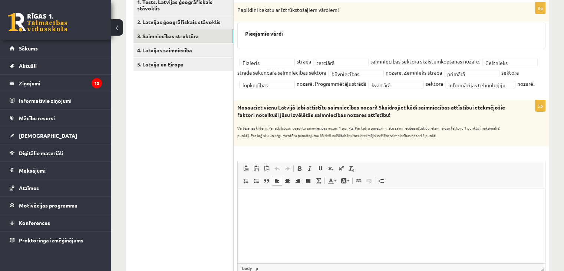
click at [257, 198] on p "Rich Text Editor, wiswyg-editor-user-answer-47433802218200" at bounding box center [391, 200] width 293 height 8
click at [263, 214] on span "Paste" at bounding box center [261, 215] width 6 height 6
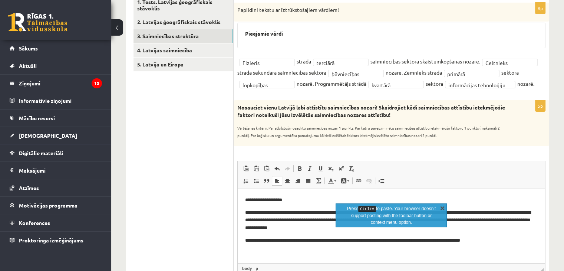
click at [441, 207] on link "X" at bounding box center [442, 207] width 7 height 7
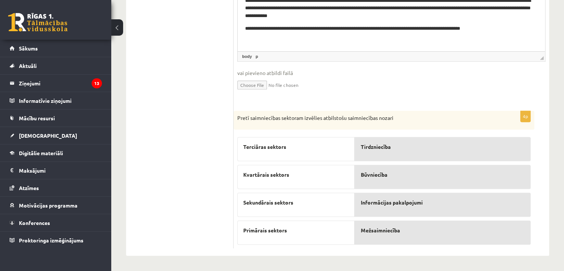
scroll to position [360, 0]
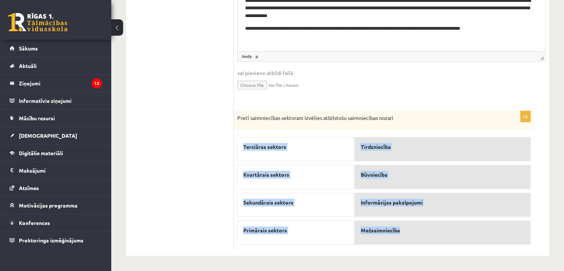
drag, startPoint x: 240, startPoint y: 143, endPoint x: 413, endPoint y: 231, distance: 194.5
click at [413, 231] on fieldset "Terciāras sektors Kvartārais sektors Sekundārais sektors Primārais sektors Tird…" at bounding box center [383, 188] width 293 height 111
copy fieldset "Terciāras sektors Kvartārais sektors Sekundārais sektors Primārais sektors Tird…"
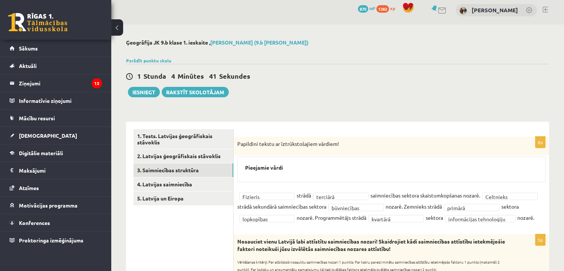
scroll to position [0, 0]
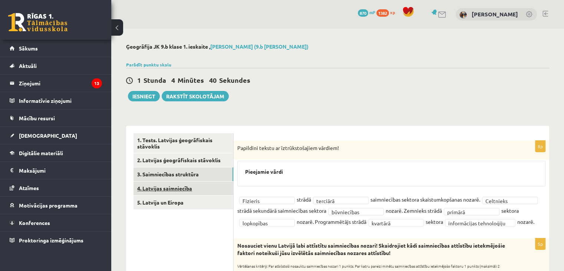
click at [148, 189] on link "4. Latvijas saimniecība" at bounding box center [183, 188] width 100 height 14
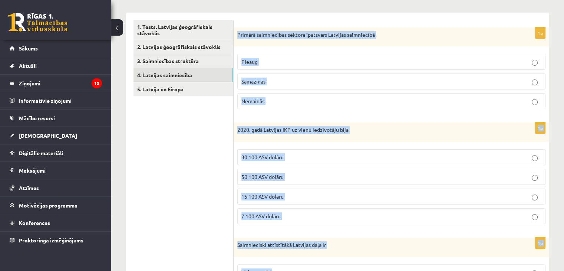
scroll to position [436, 0]
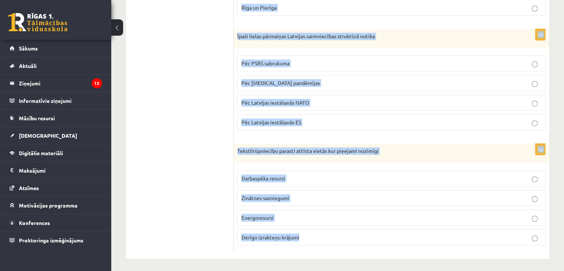
drag, startPoint x: 237, startPoint y: 73, endPoint x: 305, endPoint y: 239, distance: 179.6
copy form "Primārā saimniecības sektora īpatsvars Latvijas saimniecībā Pieaug Samazīnās Ne…"
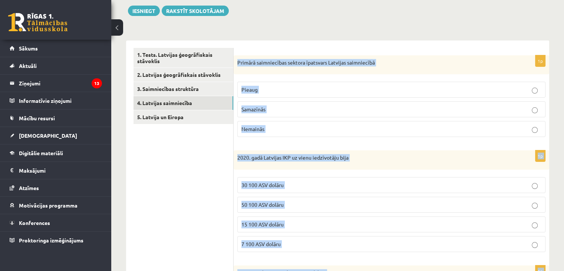
scroll to position [66, 0]
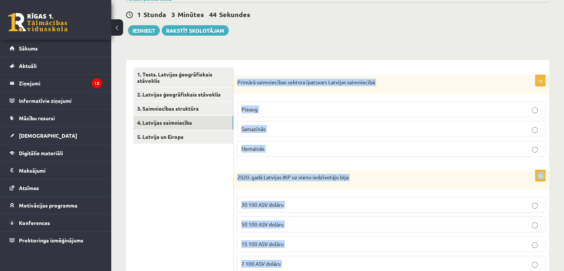
click at [268, 128] on p "Samazīnās" at bounding box center [391, 129] width 300 height 8
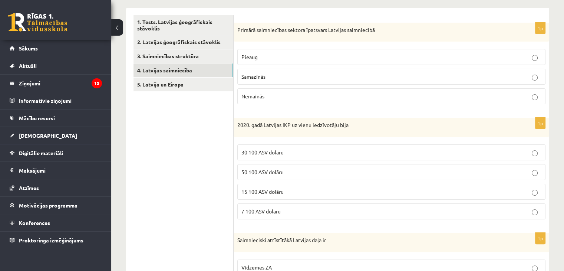
scroll to position [140, 0]
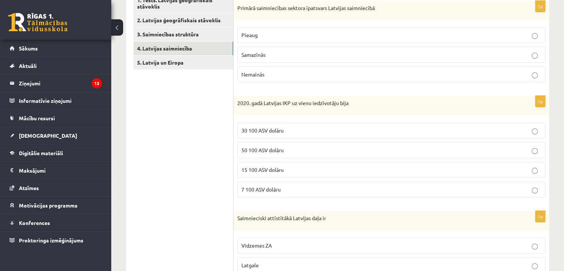
click at [270, 169] on span "15 100 ASV dolāru" at bounding box center [262, 169] width 42 height 7
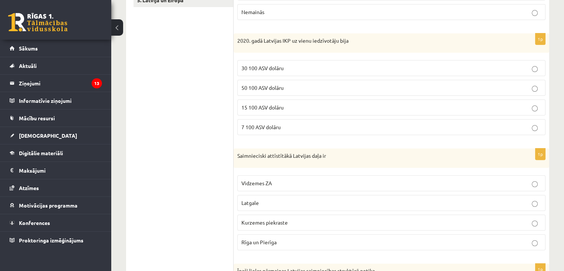
scroll to position [214, 0]
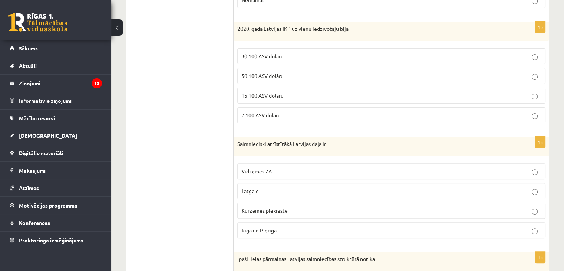
click at [277, 232] on label "Rīga un Pierīga" at bounding box center [391, 230] width 308 height 16
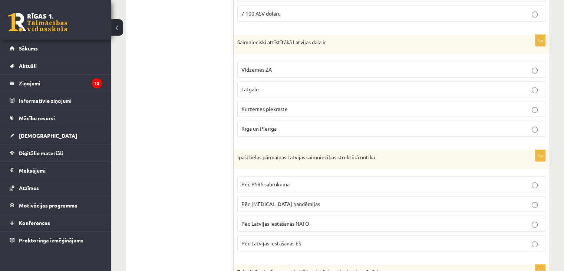
scroll to position [325, 0]
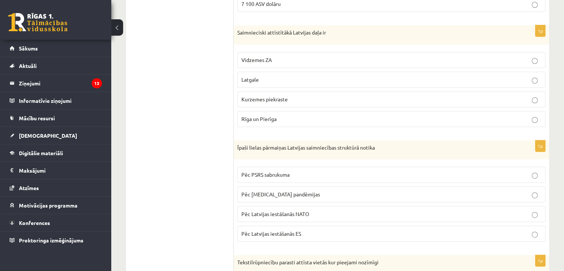
click at [267, 171] on span "Pēc PSRS sabrukuma" at bounding box center [265, 174] width 48 height 7
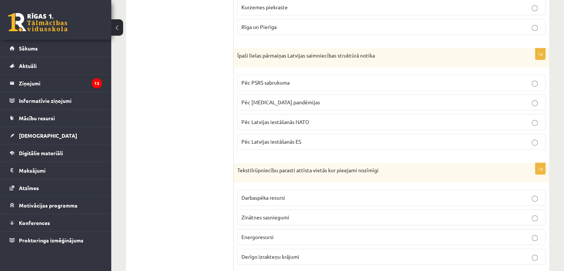
scroll to position [436, 0]
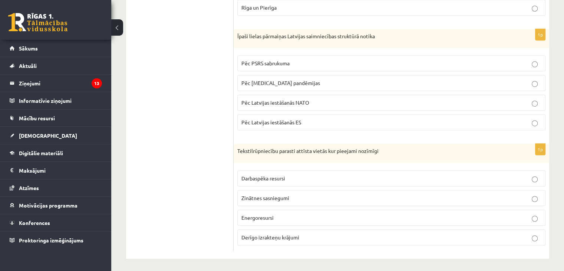
click at [283, 180] on label "Darbaspēka resursi" at bounding box center [391, 178] width 308 height 16
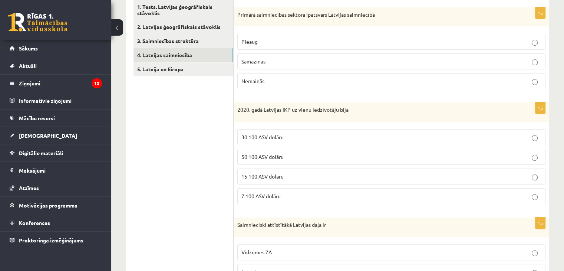
scroll to position [103, 0]
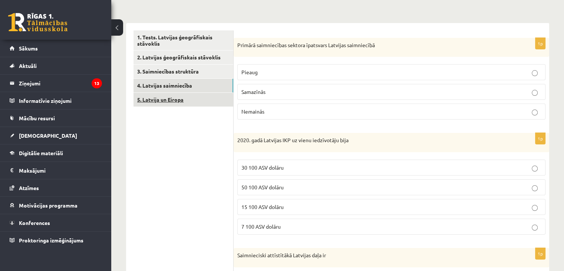
click at [171, 105] on link "5. Latvija un Eiropa" at bounding box center [183, 100] width 100 height 14
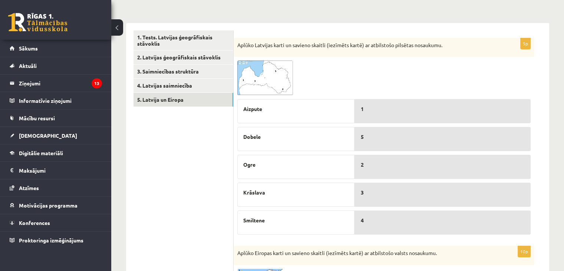
click at [284, 80] on img at bounding box center [265, 77] width 56 height 35
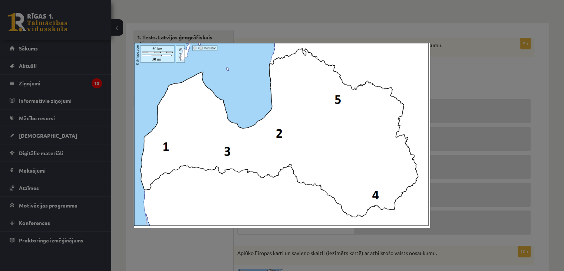
click at [456, 57] on div at bounding box center [282, 135] width 564 height 271
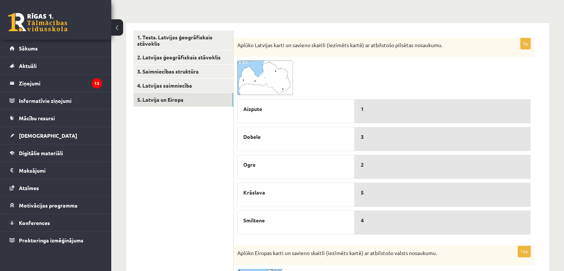
click at [268, 82] on span at bounding box center [266, 78] width 12 height 12
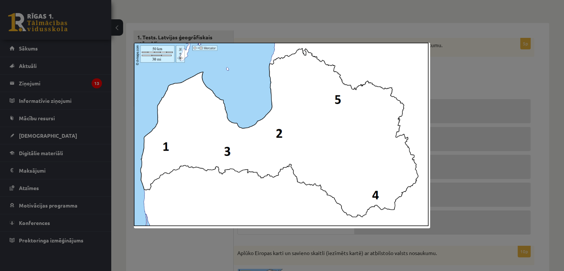
click at [451, 77] on div at bounding box center [282, 135] width 564 height 271
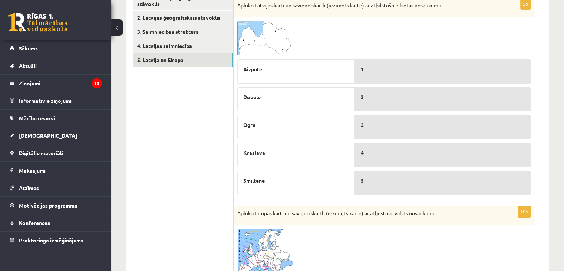
scroll to position [140, 0]
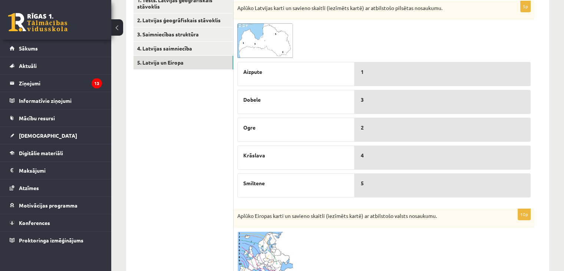
click at [277, 36] on img at bounding box center [265, 40] width 56 height 35
click at [0, 0] on div at bounding box center [0, 0] width 0 height 0
click at [262, 20] on div "5p Aplūko Latvijas karti un savieno skaitli (iezīmēts kartē) ar atbilstošo pils…" at bounding box center [384, 101] width 301 height 200
click at [268, 33] on img at bounding box center [265, 40] width 56 height 35
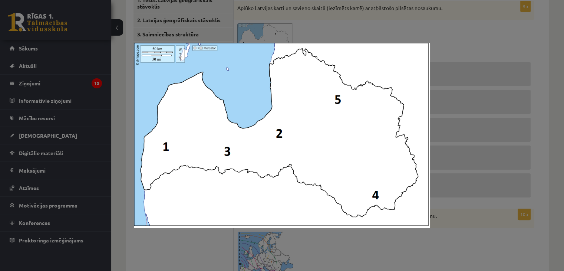
drag, startPoint x: 445, startPoint y: 54, endPoint x: 441, endPoint y: 61, distance: 8.5
click at [445, 54] on div at bounding box center [282, 135] width 564 height 271
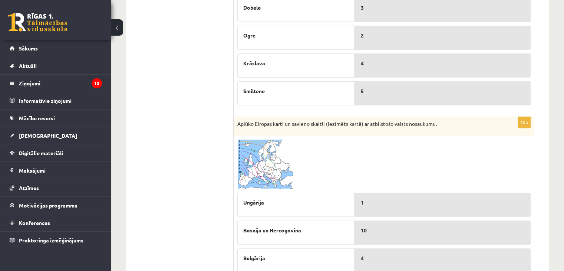
scroll to position [288, 0]
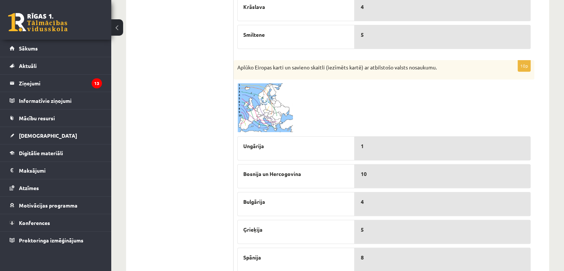
click at [284, 103] on img at bounding box center [265, 107] width 56 height 49
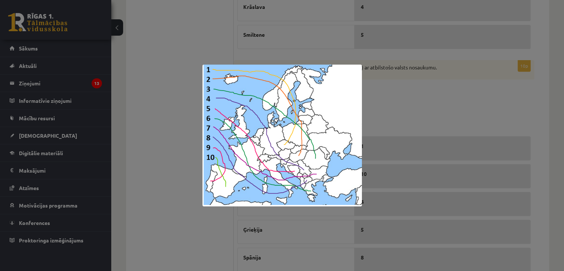
click at [417, 100] on div at bounding box center [282, 135] width 564 height 271
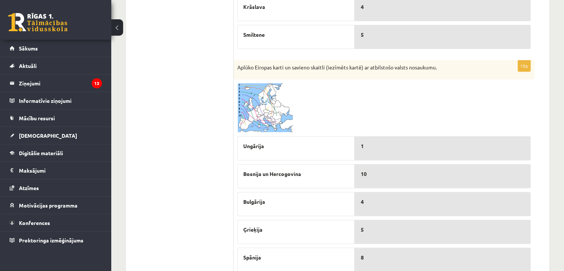
click at [266, 112] on img at bounding box center [265, 107] width 56 height 49
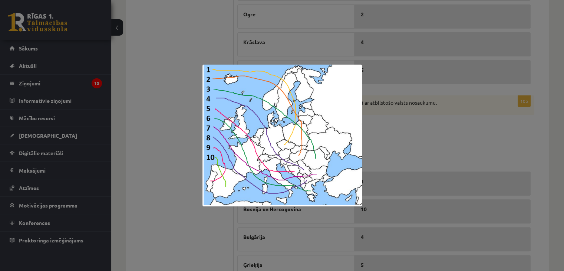
scroll to position [251, 0]
drag, startPoint x: 403, startPoint y: 123, endPoint x: 386, endPoint y: 158, distance: 38.6
click at [403, 123] on div at bounding box center [282, 135] width 564 height 271
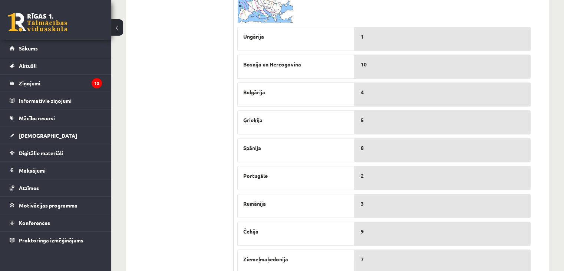
scroll to position [399, 0]
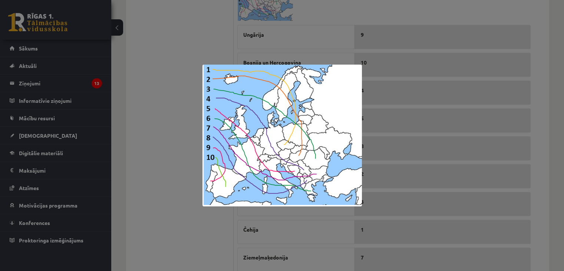
click at [292, 43] on div at bounding box center [282, 135] width 564 height 271
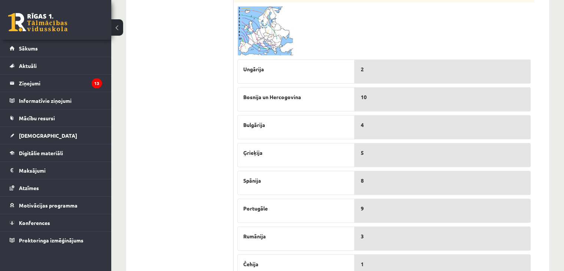
scroll to position [362, 0]
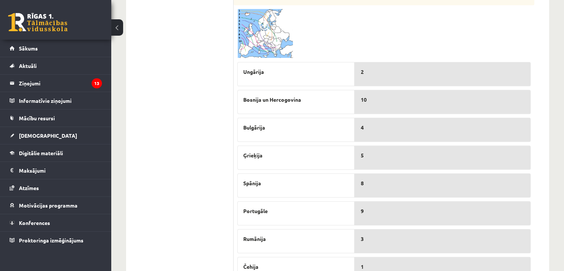
click at [258, 41] on img at bounding box center [265, 33] width 56 height 49
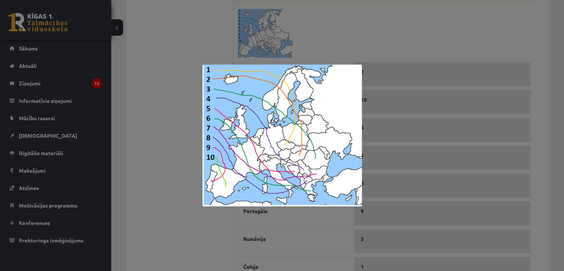
click at [288, 56] on div at bounding box center [282, 135] width 564 height 271
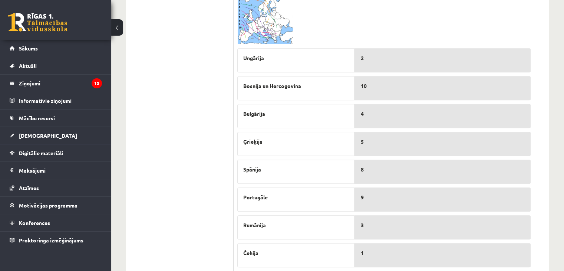
scroll to position [399, 0]
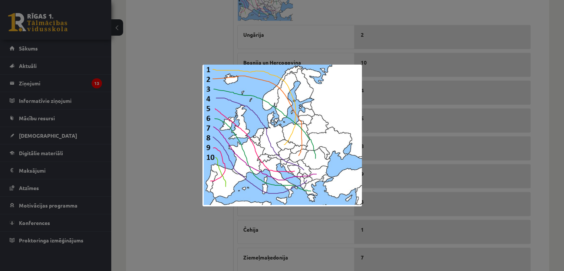
click at [159, 44] on div at bounding box center [282, 135] width 564 height 271
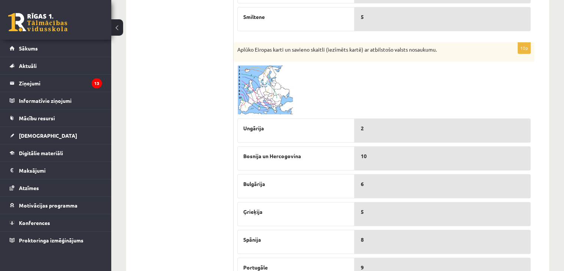
scroll to position [304, 0]
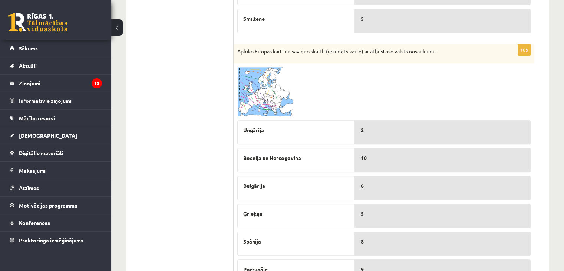
click at [265, 113] on img at bounding box center [265, 91] width 56 height 49
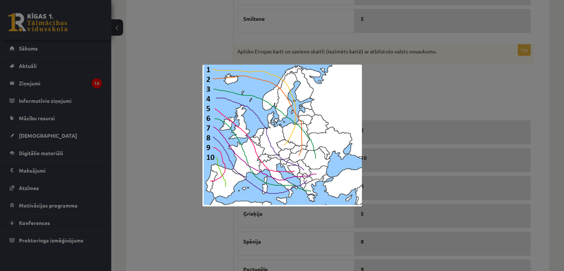
click at [171, 103] on div at bounding box center [282, 135] width 564 height 271
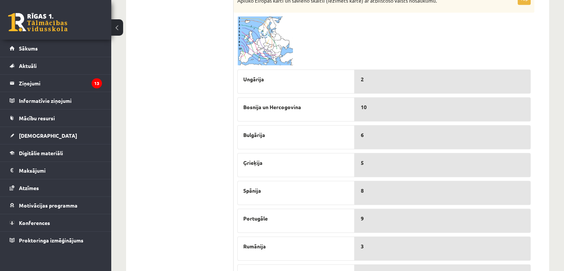
scroll to position [378, 0]
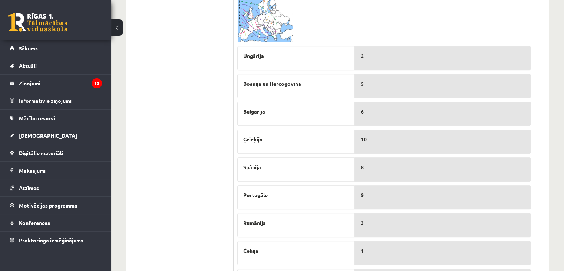
click at [271, 23] on img at bounding box center [265, 17] width 56 height 49
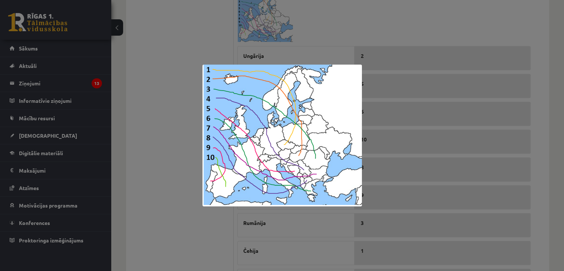
click at [174, 108] on div at bounding box center [282, 135] width 564 height 271
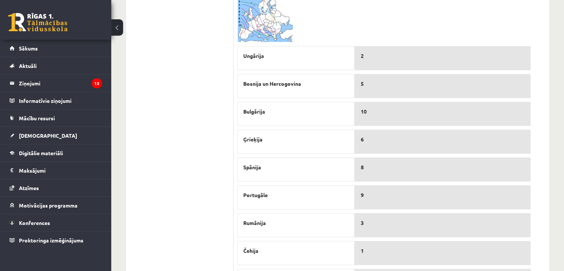
click at [280, 34] on img at bounding box center [265, 17] width 56 height 49
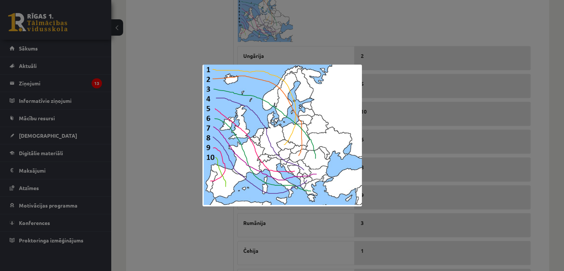
click at [184, 128] on div at bounding box center [282, 135] width 564 height 271
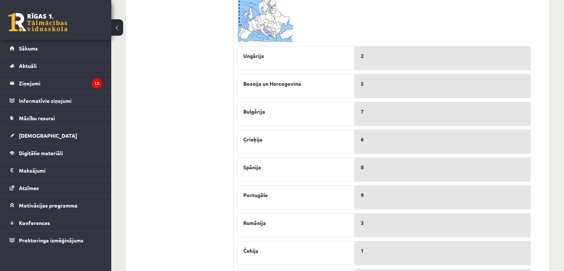
click at [252, 31] on img at bounding box center [265, 17] width 56 height 49
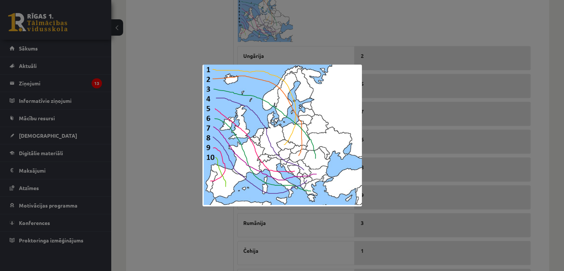
click at [170, 145] on div at bounding box center [282, 135] width 564 height 271
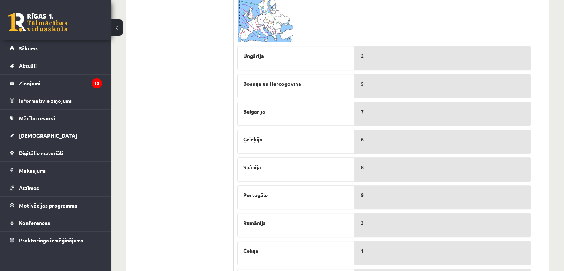
click at [274, 24] on img at bounding box center [265, 17] width 56 height 49
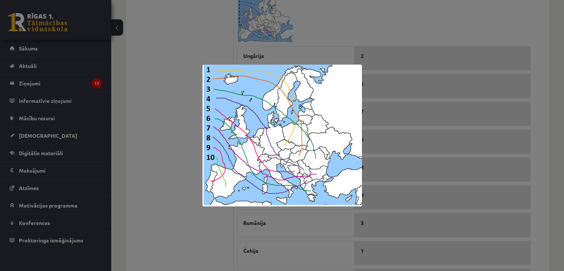
click at [191, 110] on div at bounding box center [282, 135] width 564 height 271
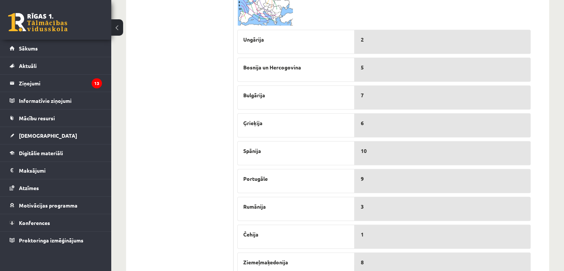
scroll to position [304, 0]
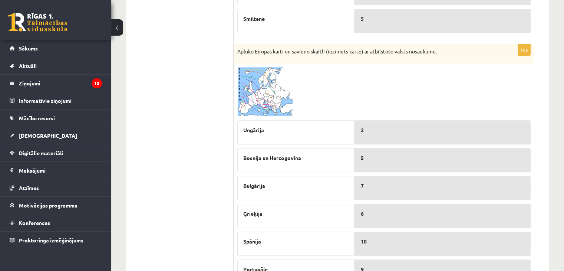
click at [258, 95] on img at bounding box center [265, 91] width 56 height 49
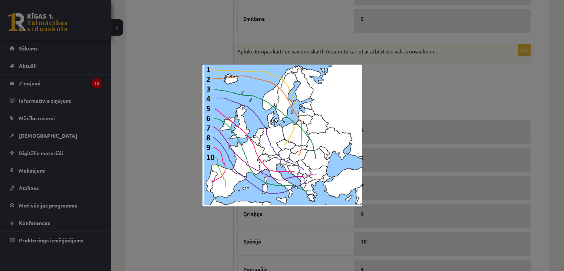
click at [181, 153] on div at bounding box center [282, 135] width 564 height 271
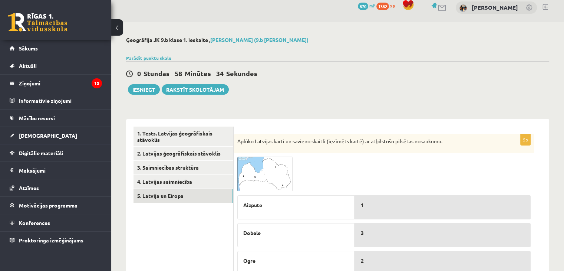
scroll to position [0, 0]
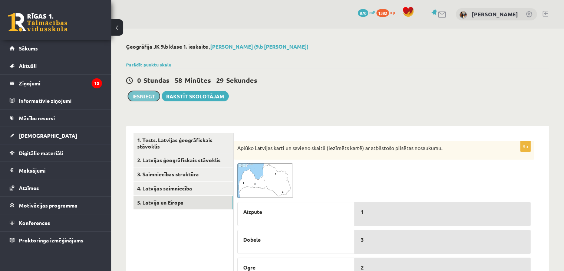
click at [141, 97] on button "Iesniegt" at bounding box center [144, 96] width 32 height 10
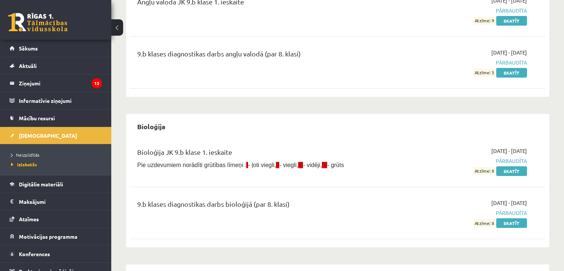
scroll to position [111, 0]
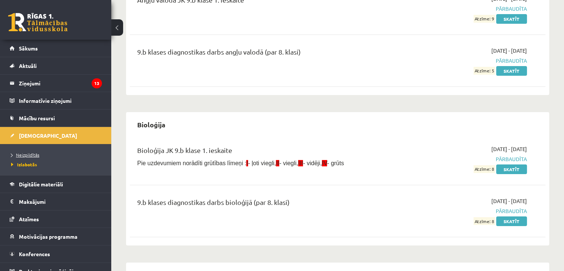
click at [20, 154] on span "Neizpildītās" at bounding box center [25, 155] width 28 height 6
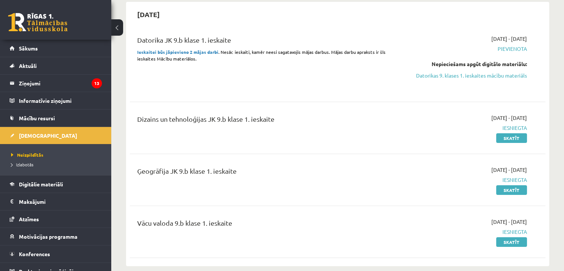
scroll to position [74, 0]
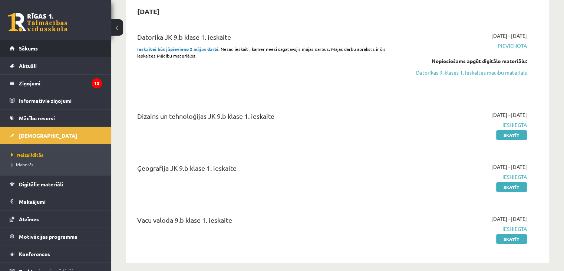
click at [43, 54] on link "Sākums" at bounding box center [56, 48] width 92 height 17
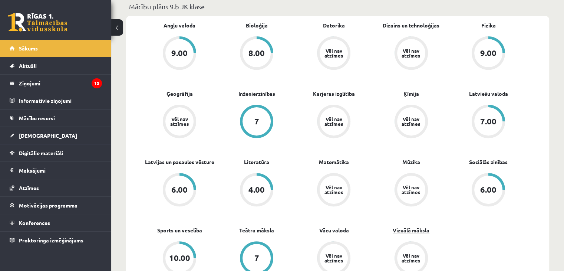
scroll to position [222, 0]
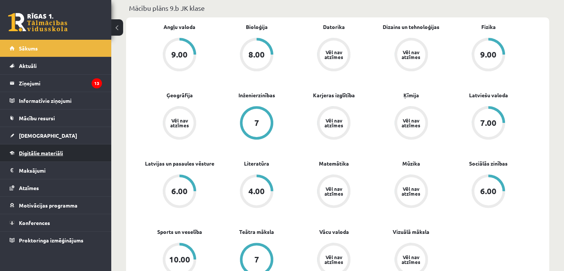
click at [32, 150] on span "Digitālie materiāli" at bounding box center [41, 152] width 44 height 7
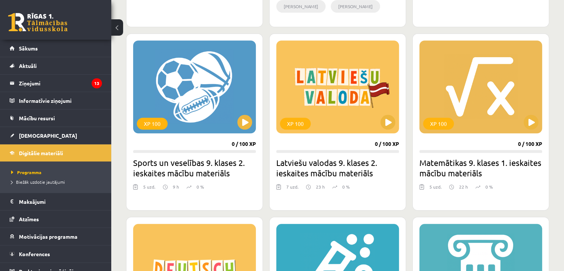
scroll to position [667, 0]
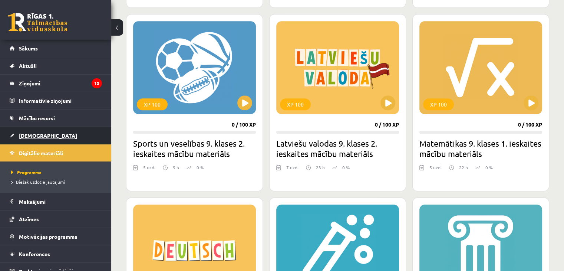
click at [31, 137] on span "[DEMOGRAPHIC_DATA]" at bounding box center [48, 135] width 58 height 7
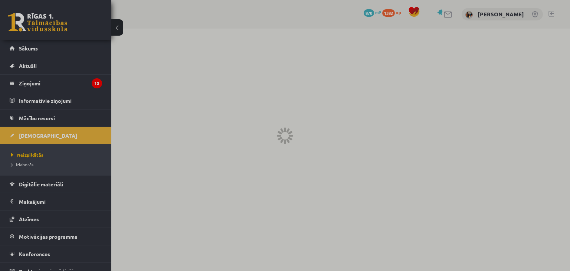
click at [37, 51] on div at bounding box center [285, 135] width 570 height 271
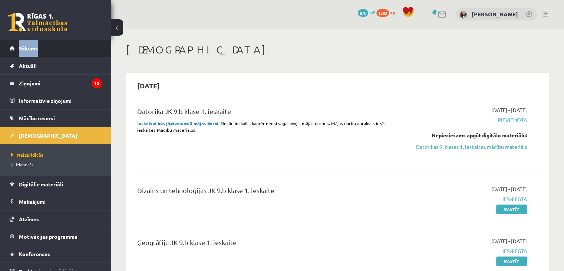
click at [37, 51] on link "Sākums" at bounding box center [56, 48] width 92 height 17
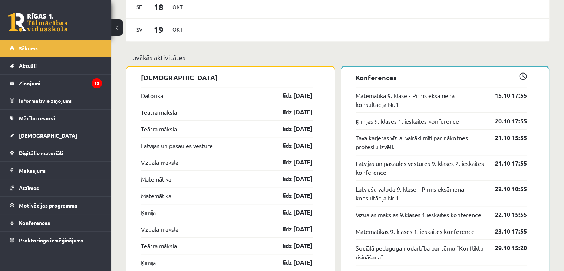
scroll to position [705, 0]
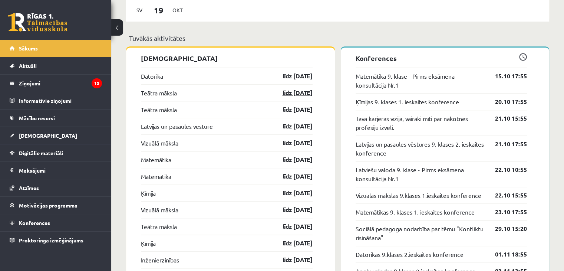
drag, startPoint x: 313, startPoint y: 97, endPoint x: 306, endPoint y: 92, distance: 8.2
drag, startPoint x: 306, startPoint y: 92, endPoint x: 271, endPoint y: 35, distance: 66.7
click at [271, 35] on div "[PERSON_NAME], [PERSON_NAME]! Laipni lūgts savā Rīgas 1. Tālmācības vidusskolas…" at bounding box center [337, 253] width 423 height 1828
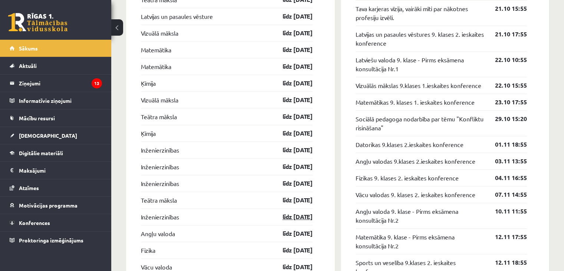
scroll to position [816, 0]
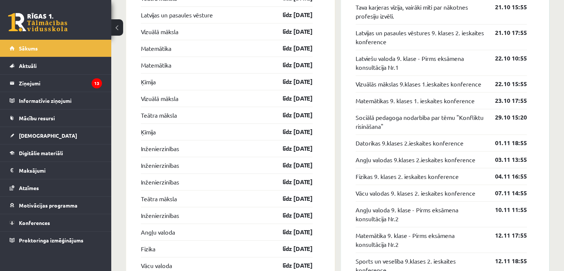
drag, startPoint x: 317, startPoint y: 220, endPoint x: 264, endPoint y: 13, distance: 213.9
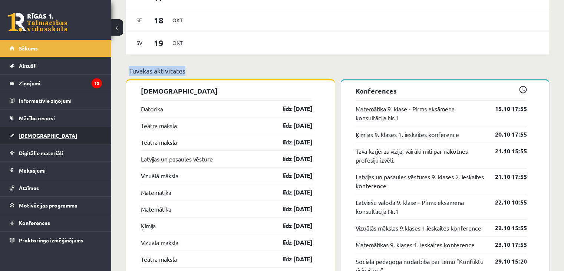
scroll to position [667, 0]
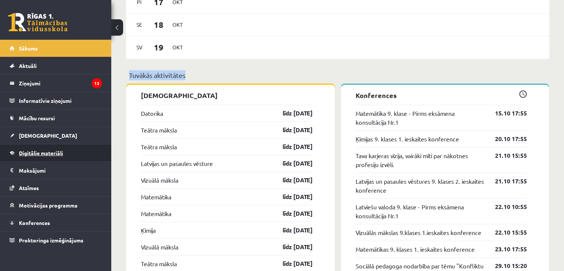
click at [45, 155] on link "Digitālie materiāli" at bounding box center [56, 152] width 92 height 17
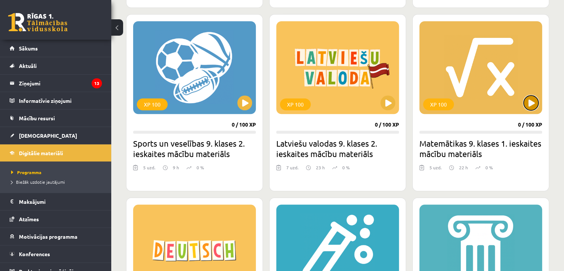
click at [531, 104] on button at bounding box center [531, 102] width 15 height 15
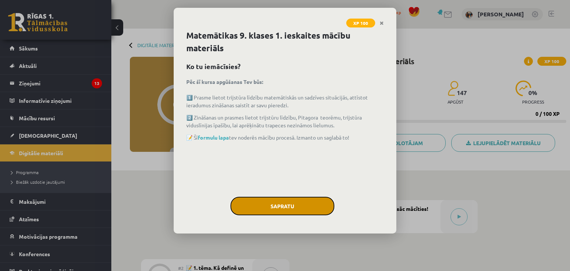
click at [264, 207] on button "Sapratu" at bounding box center [282, 206] width 104 height 19
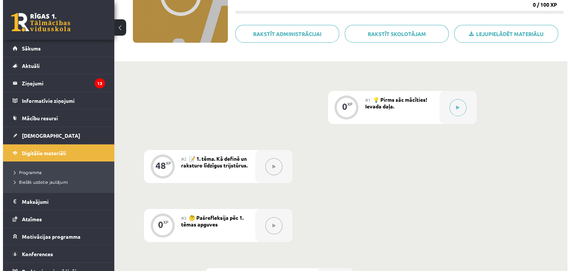
scroll to position [105, 0]
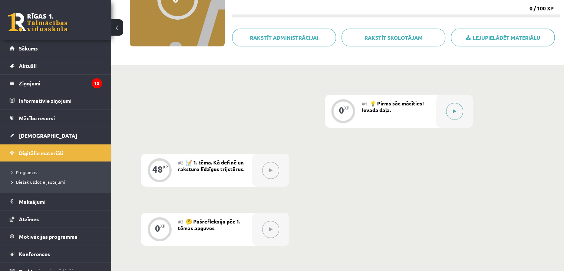
click at [458, 112] on button at bounding box center [454, 111] width 17 height 17
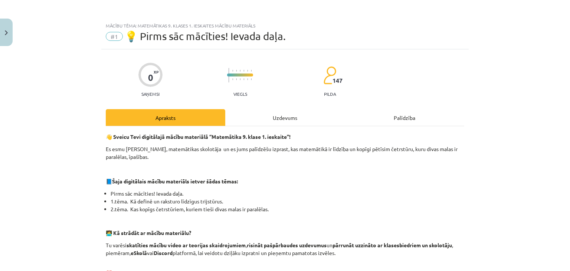
click at [262, 112] on div "Uzdevums" at bounding box center [284, 117] width 119 height 17
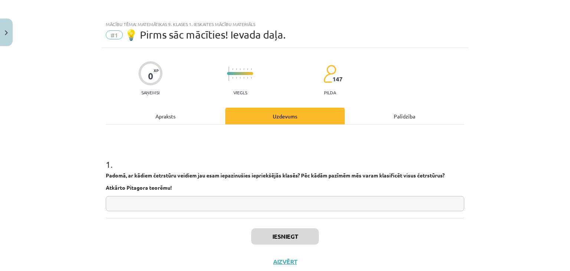
scroll to position [0, 0]
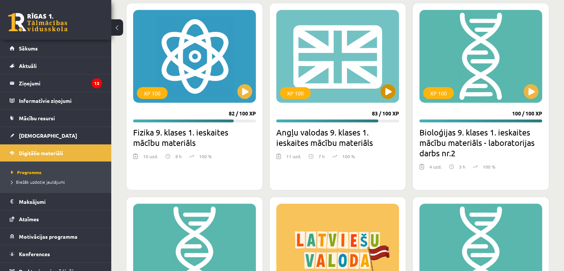
scroll to position [1854, 0]
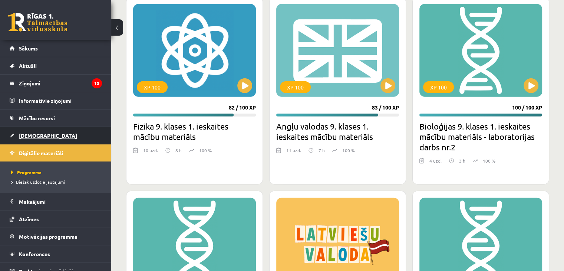
click at [40, 136] on span "[DEMOGRAPHIC_DATA]" at bounding box center [48, 135] width 58 height 7
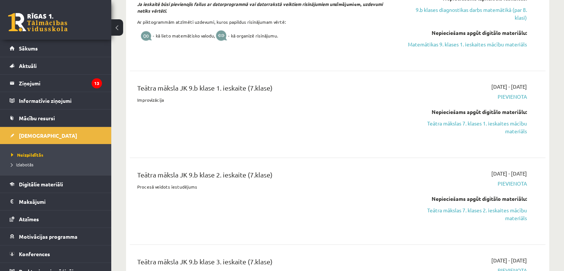
scroll to position [1001, 0]
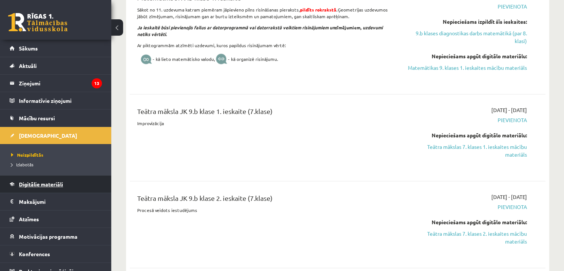
click at [46, 187] on link "Digitālie materiāli" at bounding box center [56, 183] width 92 height 17
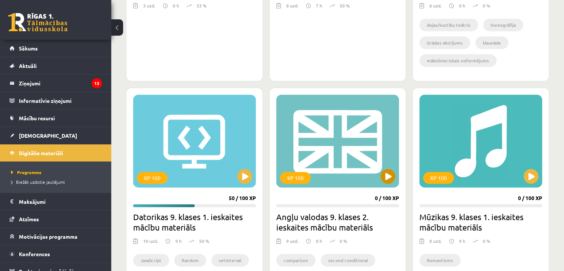
scroll to position [408, 0]
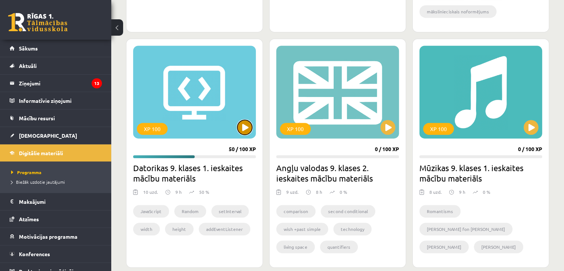
click at [248, 125] on button at bounding box center [244, 127] width 15 height 15
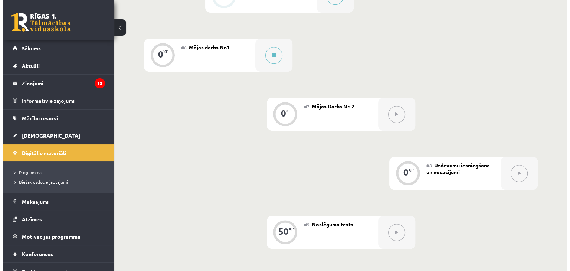
scroll to position [482, 0]
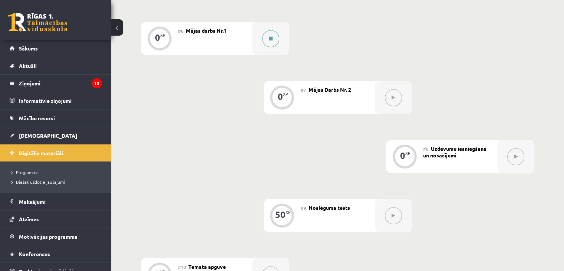
click at [276, 47] on button at bounding box center [270, 38] width 17 height 17
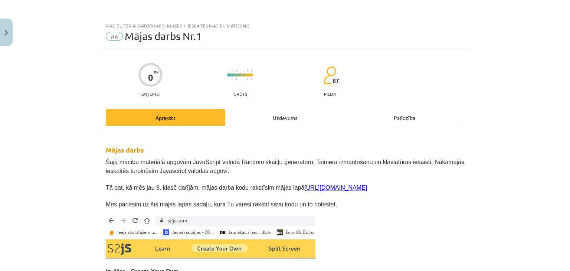
click at [258, 121] on div "Uzdevums" at bounding box center [284, 117] width 119 height 17
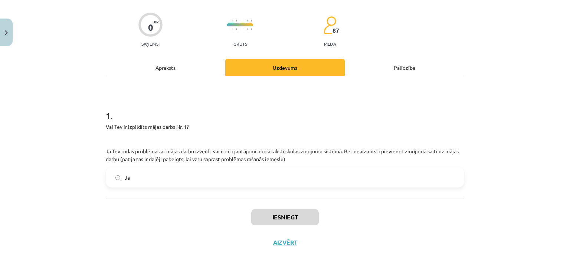
scroll to position [52, 0]
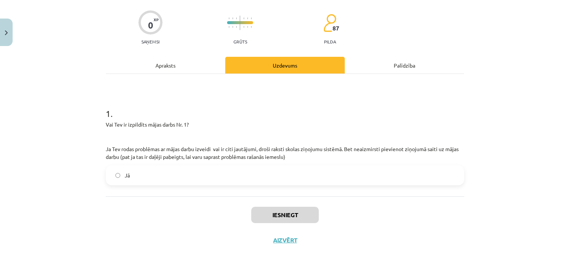
click at [149, 181] on label "Jā" at bounding box center [284, 175] width 357 height 19
click at [295, 217] on button "Iesniegt" at bounding box center [284, 215] width 67 height 16
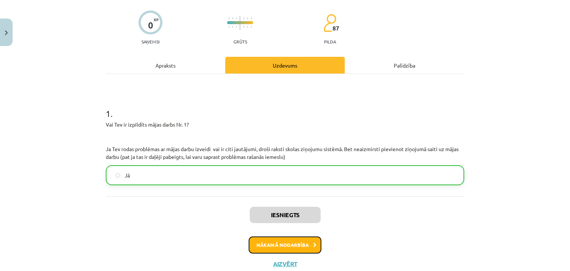
click at [283, 242] on button "Nākamā nodarbība" at bounding box center [284, 244] width 73 height 17
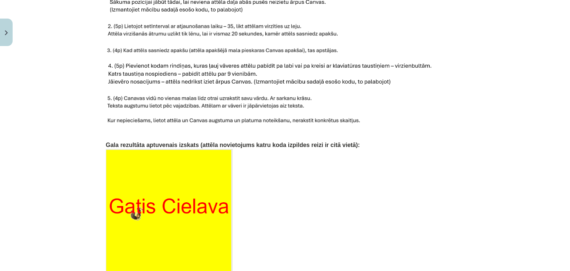
scroll to position [723, 0]
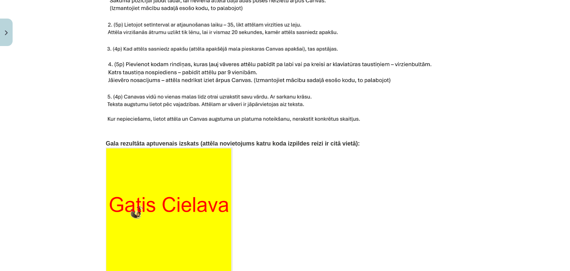
click at [129, 206] on img at bounding box center [169, 210] width 127 height 127
click at [134, 205] on img at bounding box center [169, 210] width 127 height 127
click at [135, 204] on img at bounding box center [169, 210] width 127 height 127
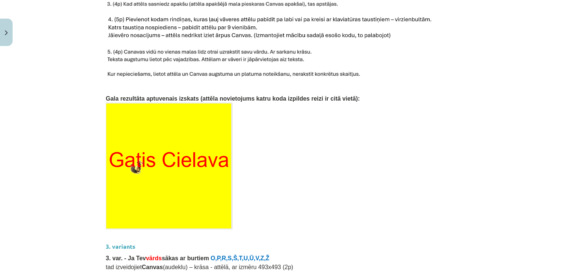
scroll to position [833, 0]
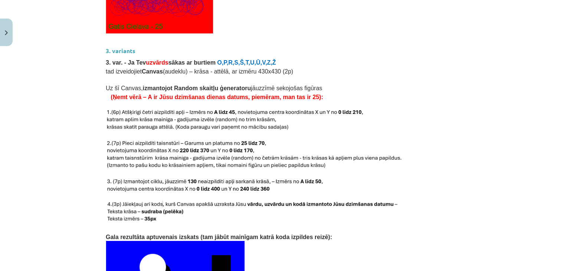
scroll to position [1358, 0]
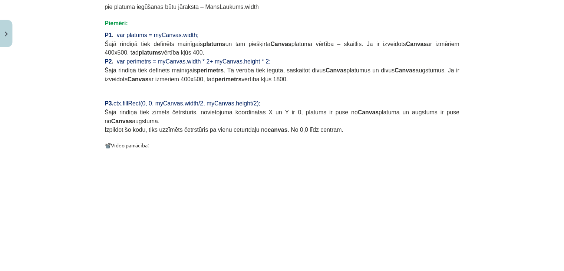
scroll to position [740, 0]
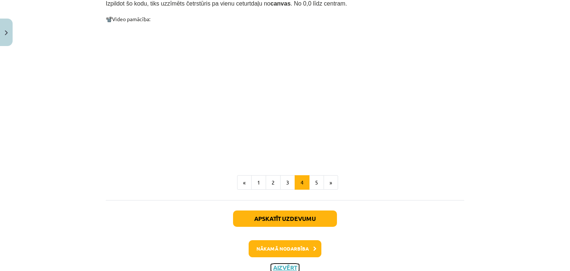
click at [288, 264] on button "Aizvērt" at bounding box center [285, 267] width 28 height 7
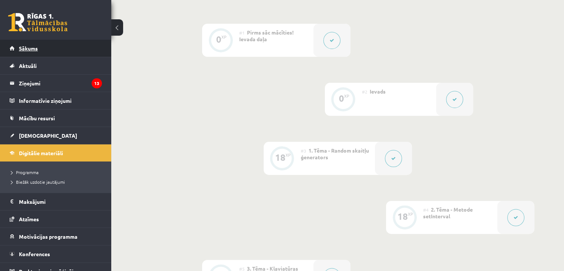
click at [18, 42] on link "Sākums" at bounding box center [56, 48] width 92 height 17
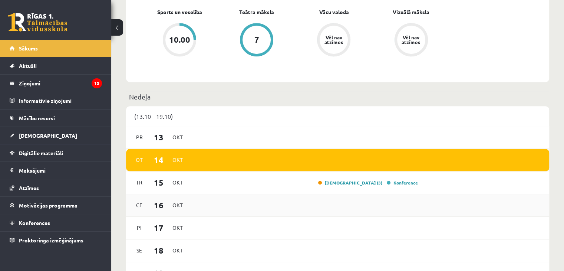
scroll to position [445, 0]
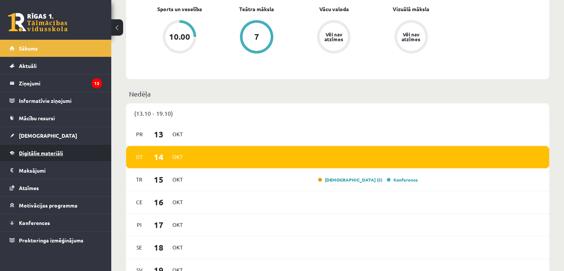
click at [45, 153] on span "Digitālie materiāli" at bounding box center [41, 152] width 44 height 7
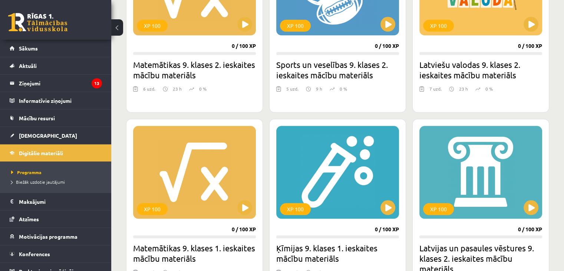
scroll to position [779, 0]
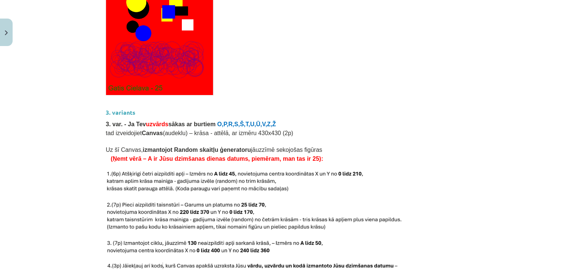
scroll to position [1210, 0]
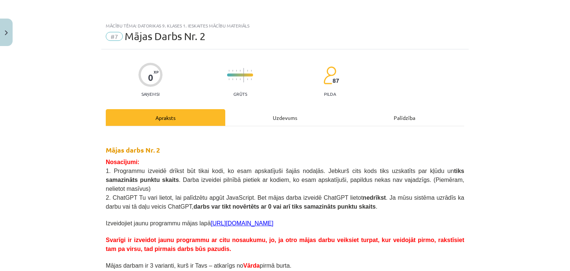
scroll to position [833, 0]
